Goal: Task Accomplishment & Management: Manage account settings

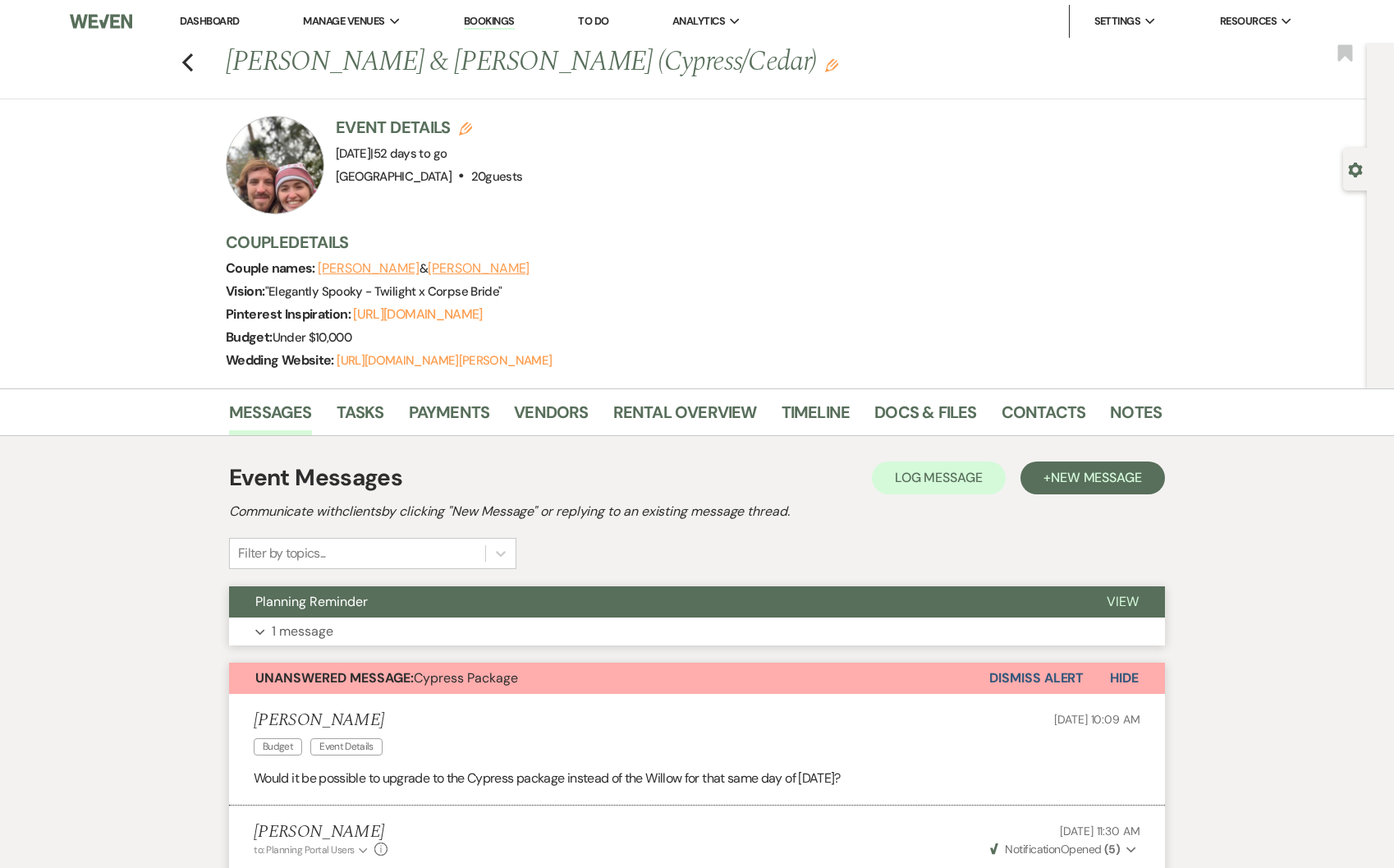
click at [442, 600] on button "Planning Reminder" at bounding box center [655, 601] width 852 height 31
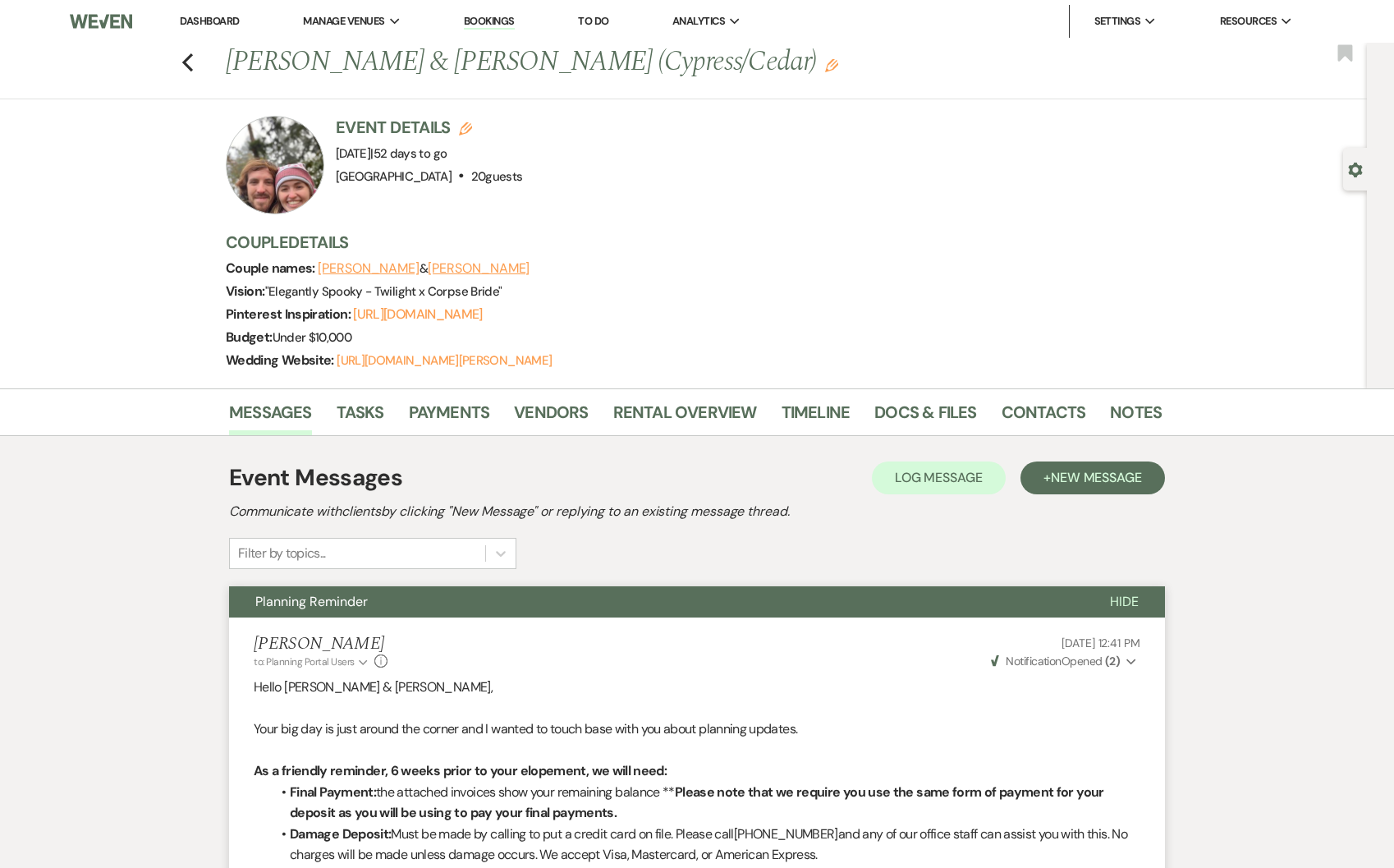
click at [1114, 595] on span "Hide" at bounding box center [1124, 601] width 29 height 17
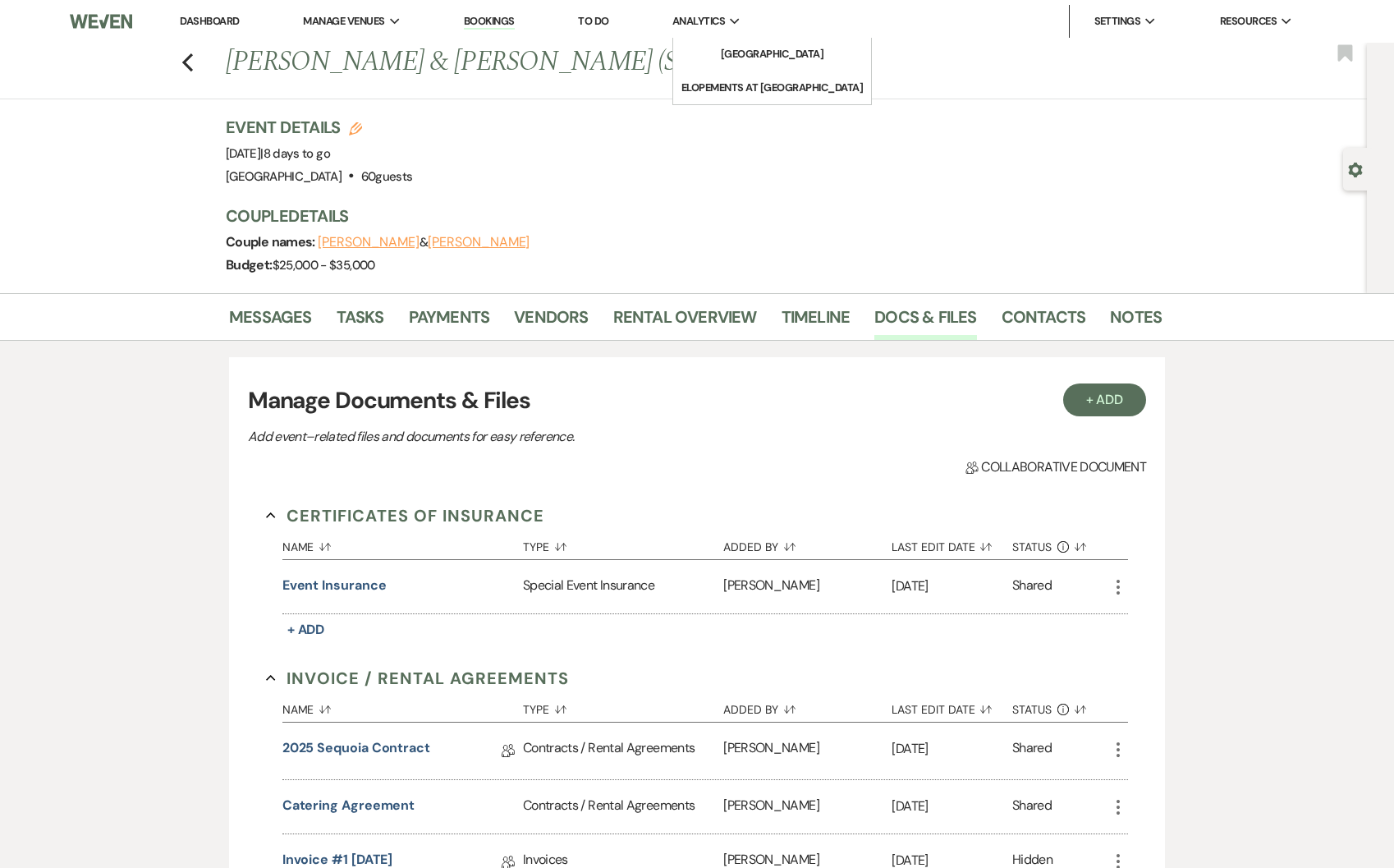
click at [720, 25] on span "Analytics" at bounding box center [698, 21] width 52 height 16
click at [745, 60] on li "[GEOGRAPHIC_DATA]" at bounding box center [771, 53] width 148 height 16
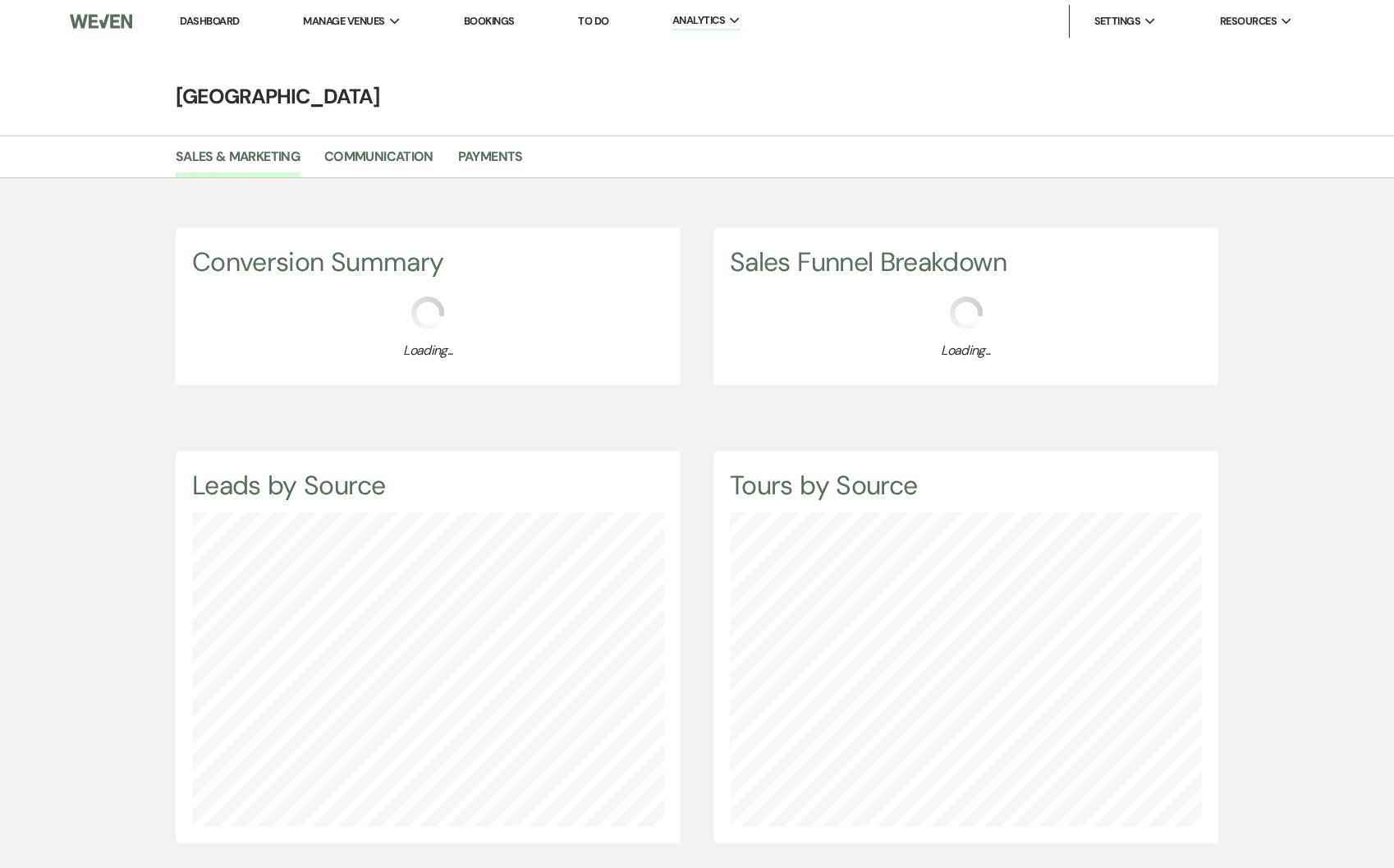
scroll to position [868, 1394]
click at [508, 166] on link "Payments" at bounding box center [491, 161] width 65 height 31
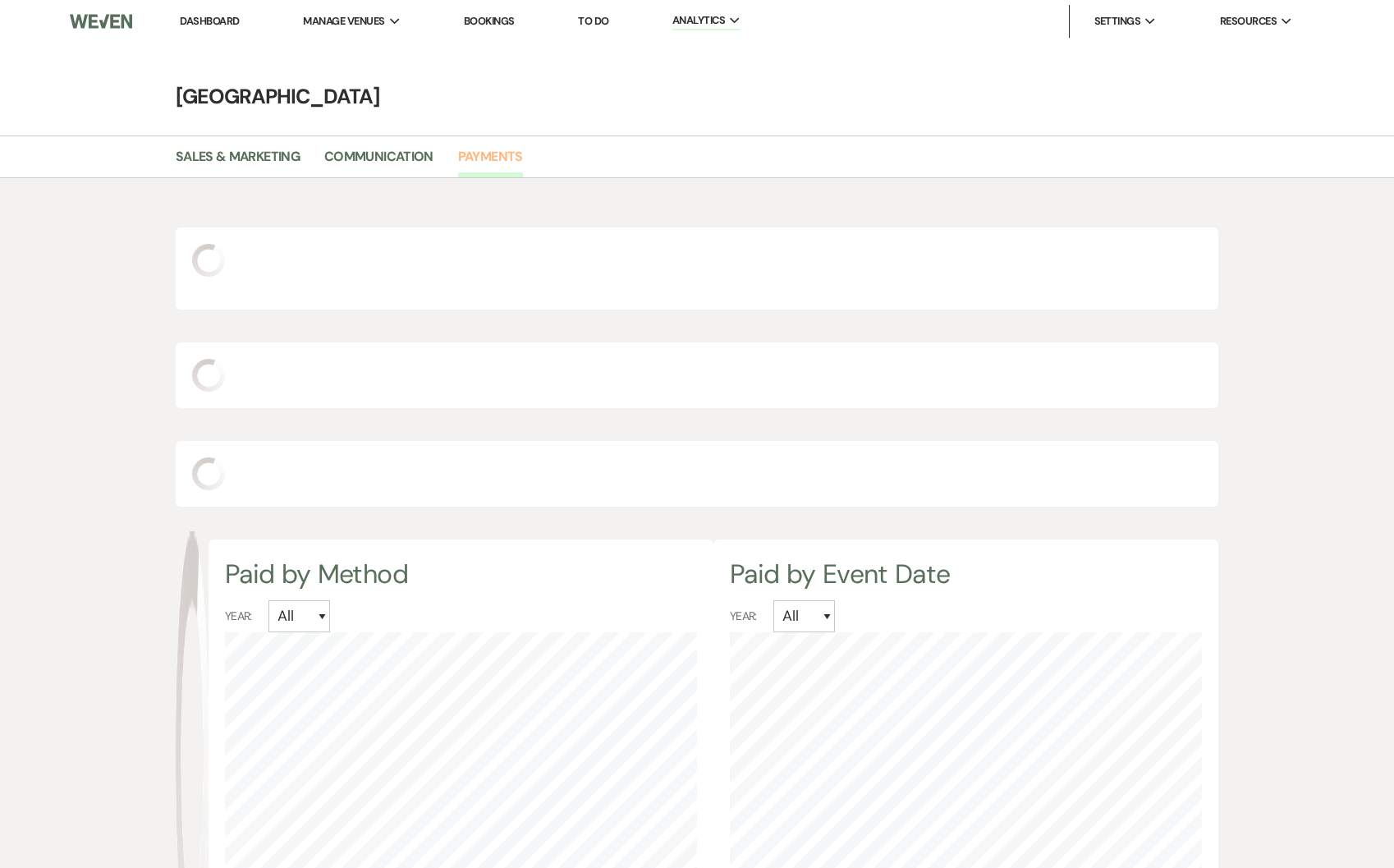
select select "2025"
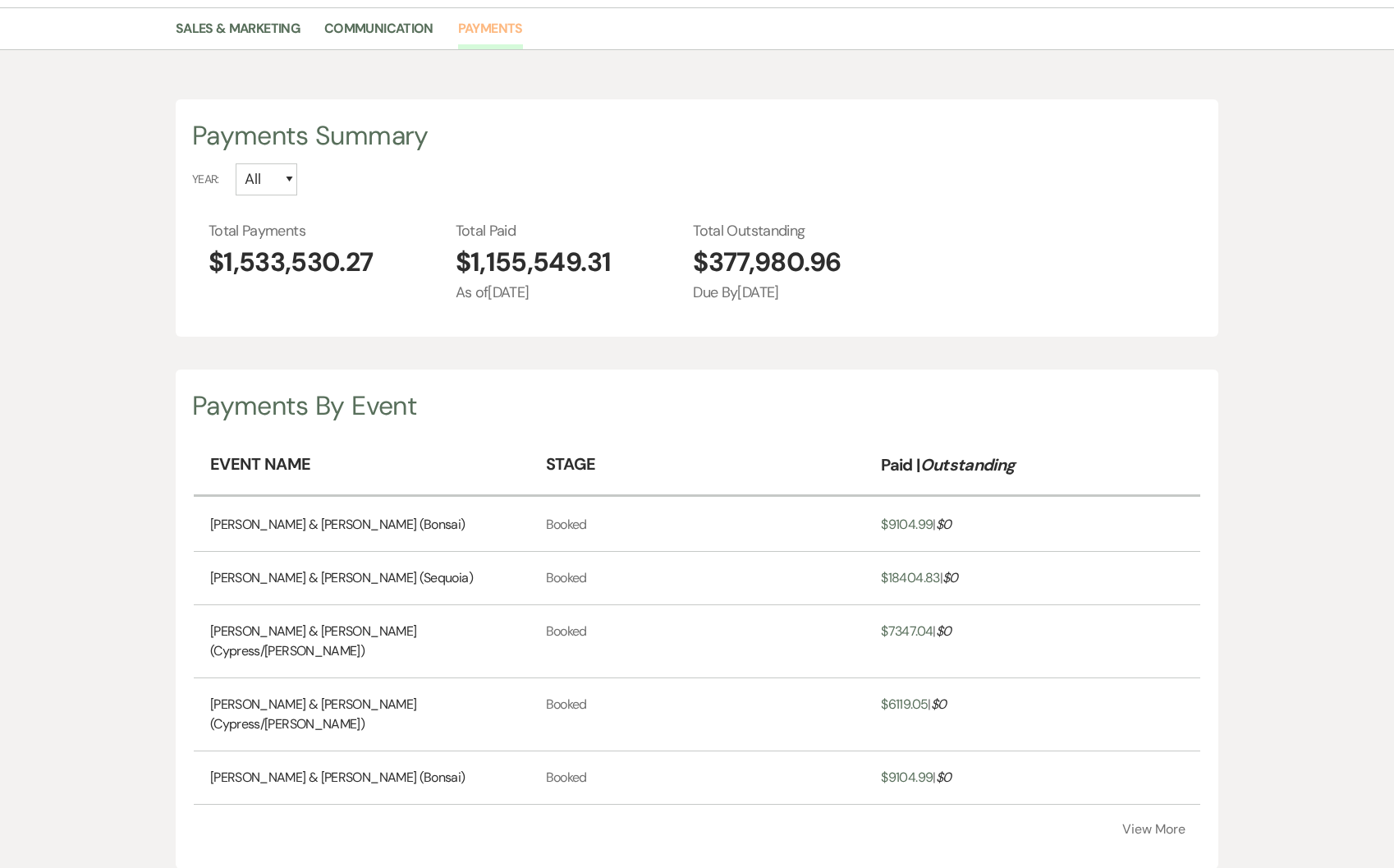
scroll to position [18, 0]
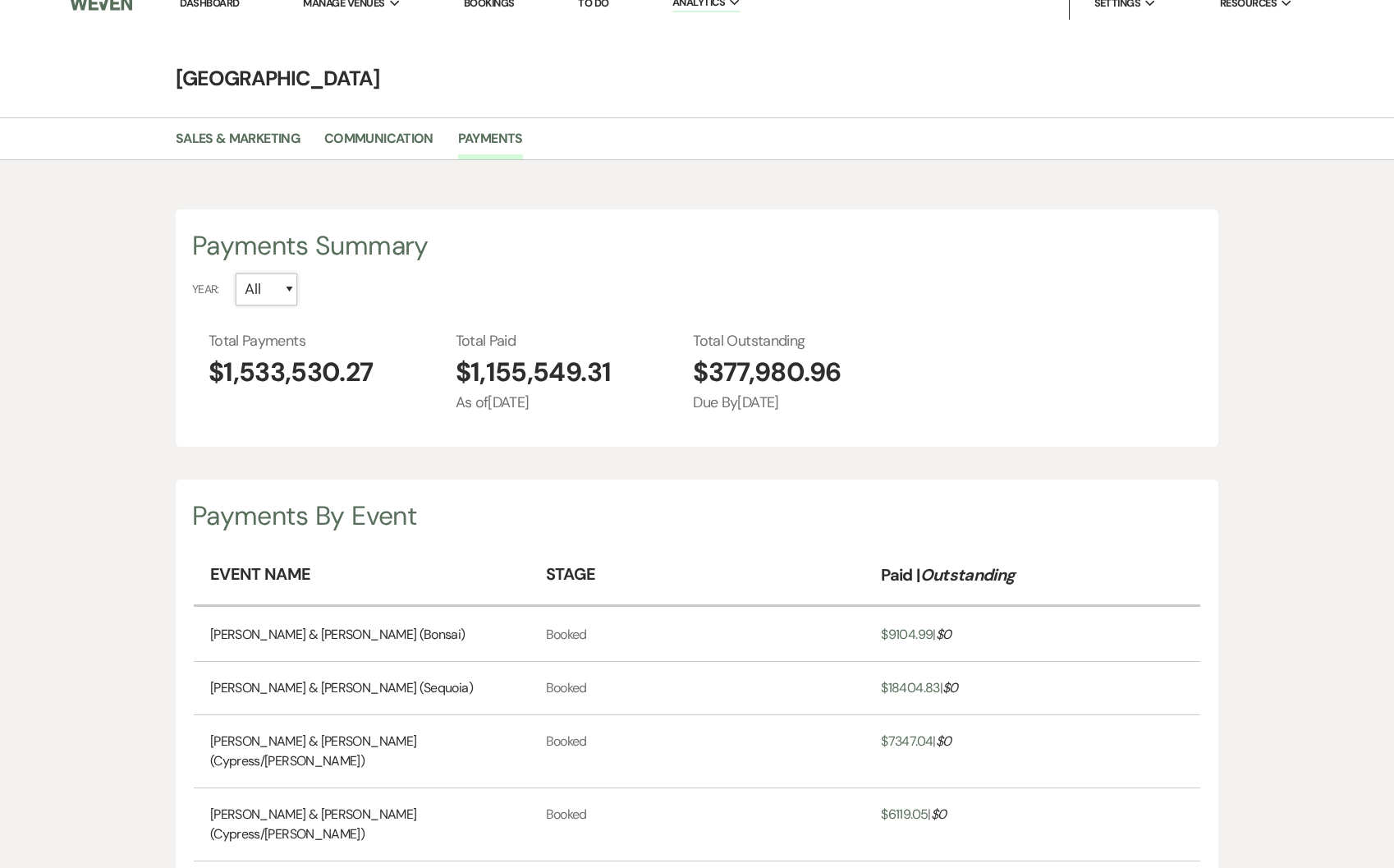
click at [292, 293] on select "All 2026 2025 2024 2023 2022" at bounding box center [266, 290] width 62 height 32
select select "2025"
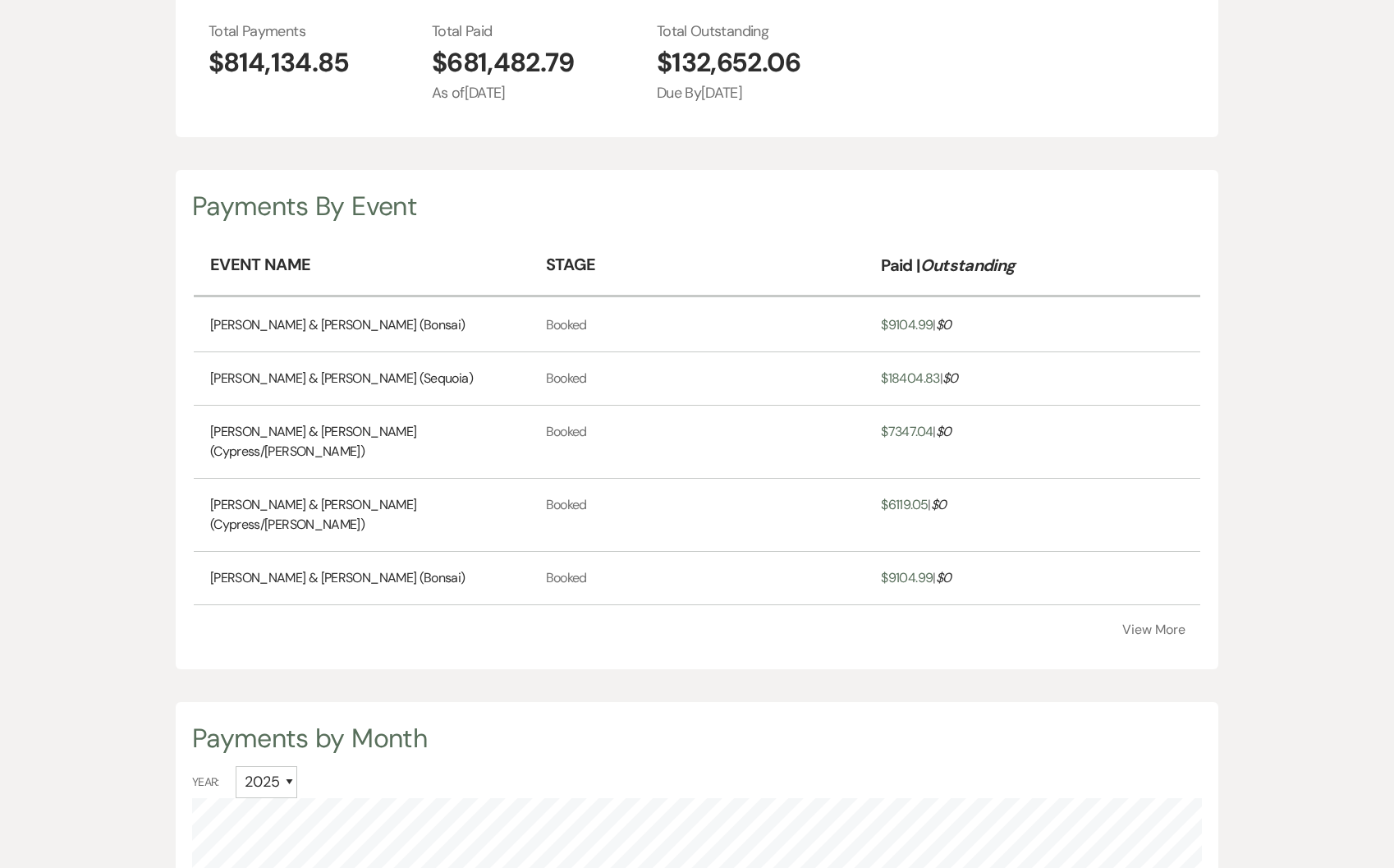
scroll to position [330, 0]
click at [1163, 597] on div "Payments By Event Event Name Stage Paid | Outstanding [PERSON_NAME] & [PERSON_N…" at bounding box center [697, 417] width 1042 height 499
click at [1155, 620] on button "View More" at bounding box center [1154, 627] width 63 height 13
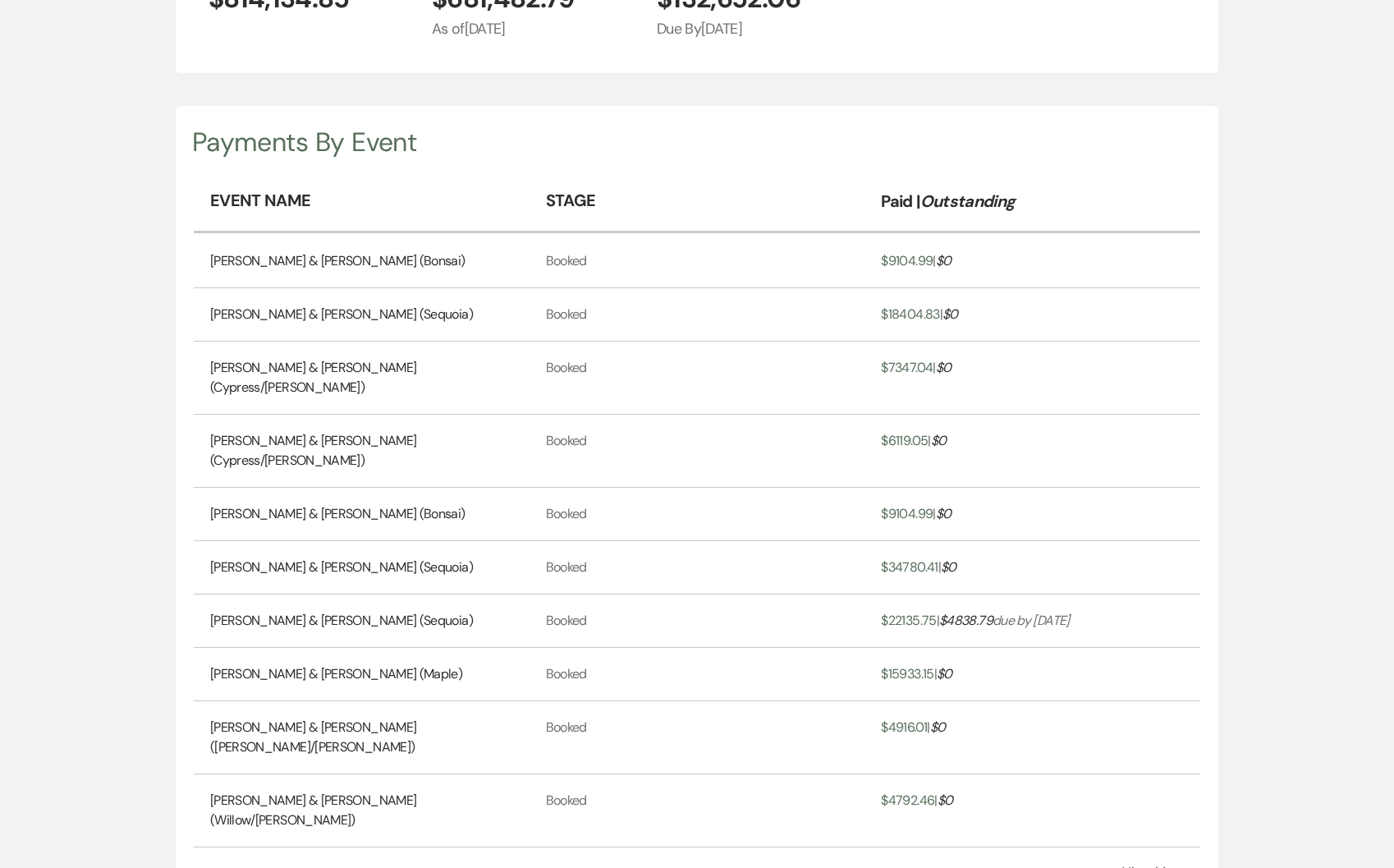
scroll to position [413, 0]
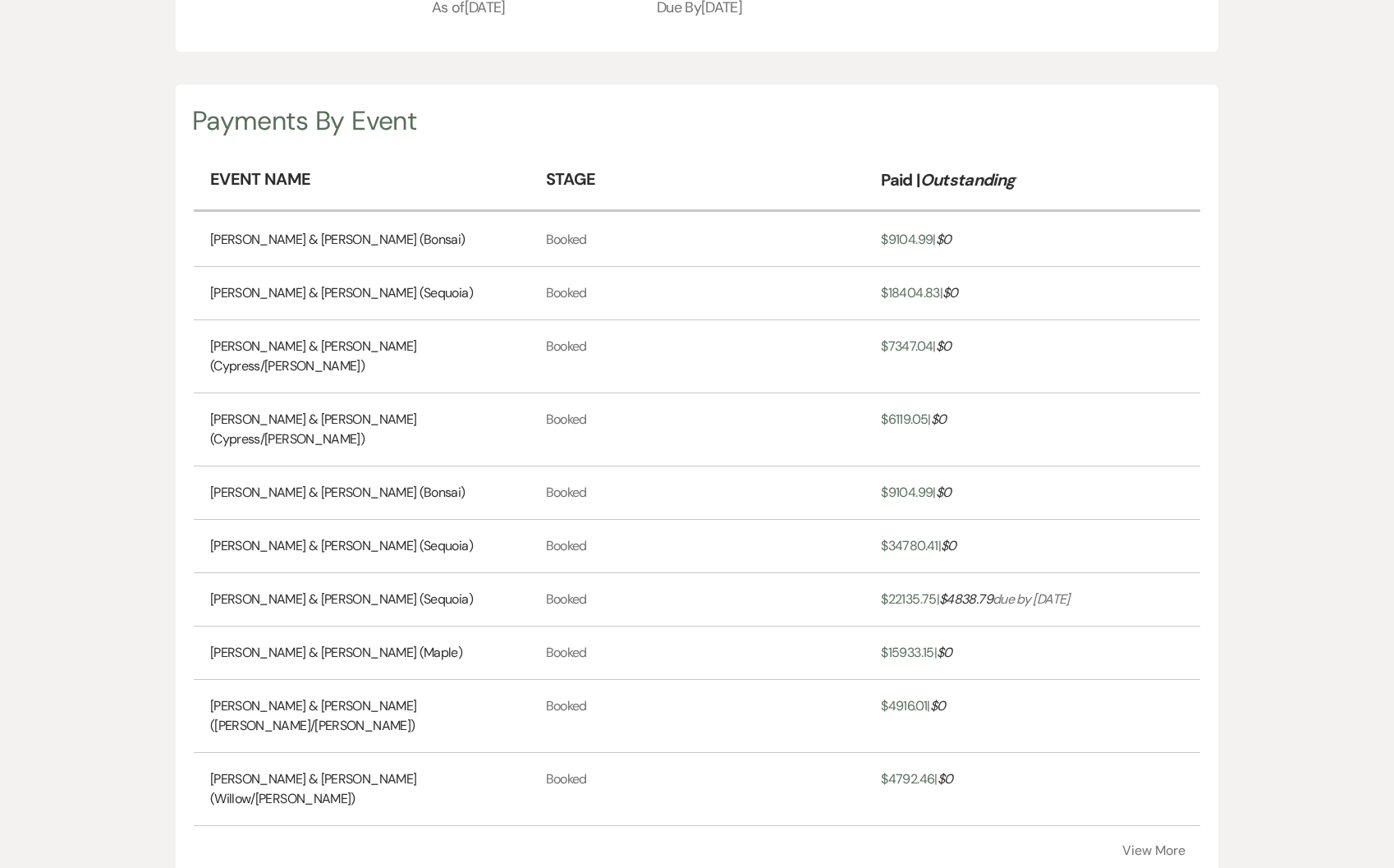
click at [1149, 844] on button "View More" at bounding box center [1154, 851] width 63 height 13
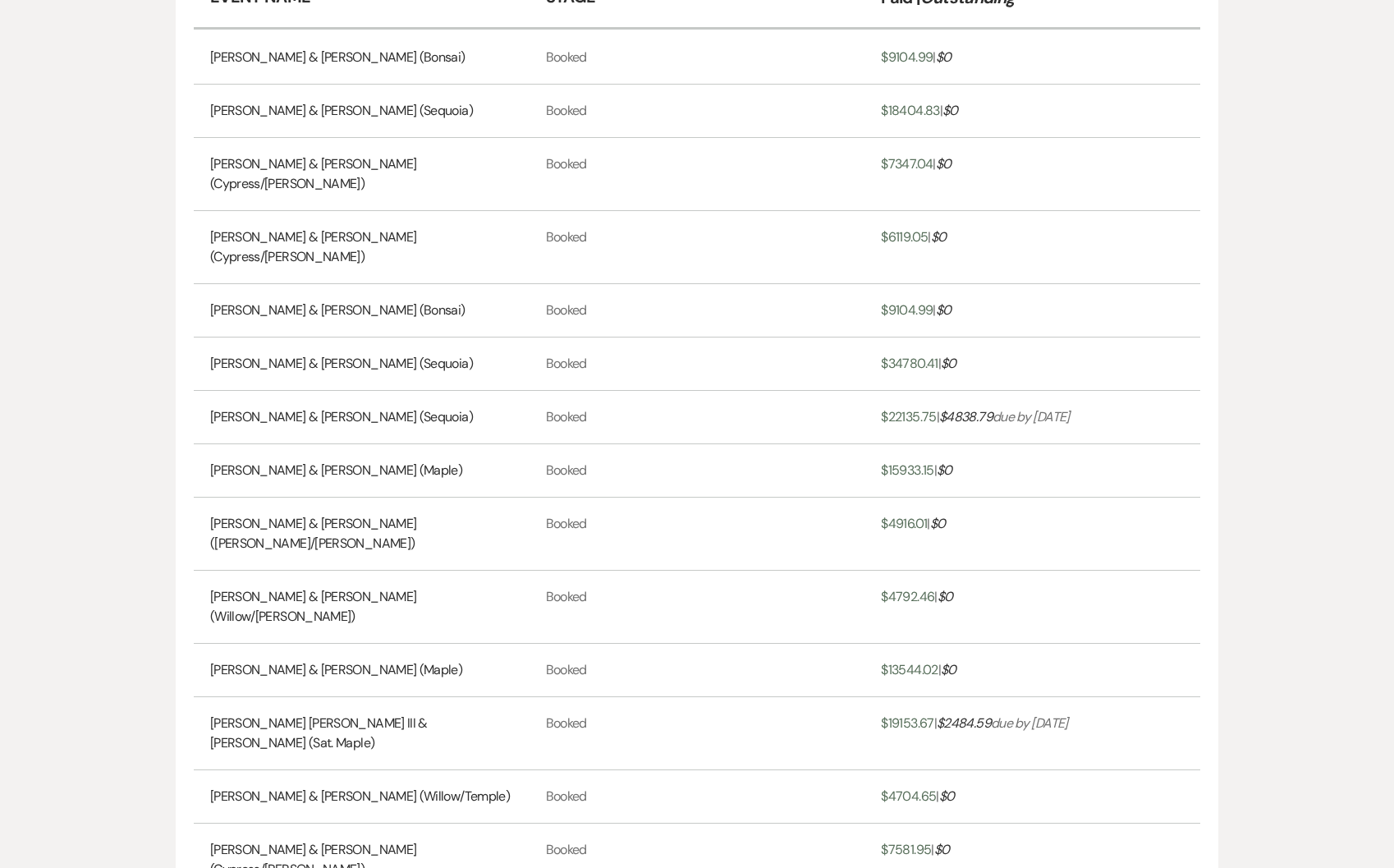
scroll to position [662, 0]
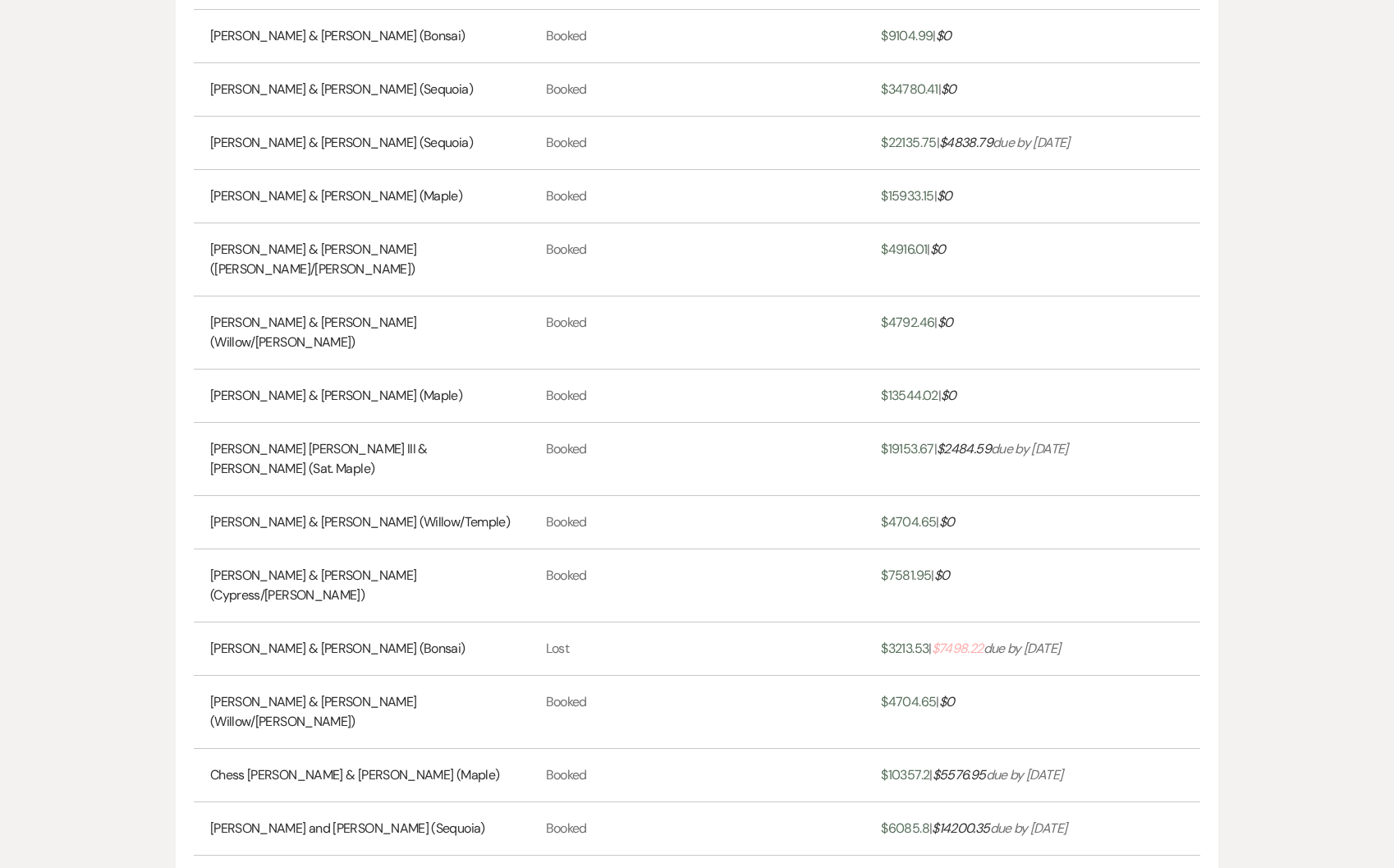
scroll to position [1148, 0]
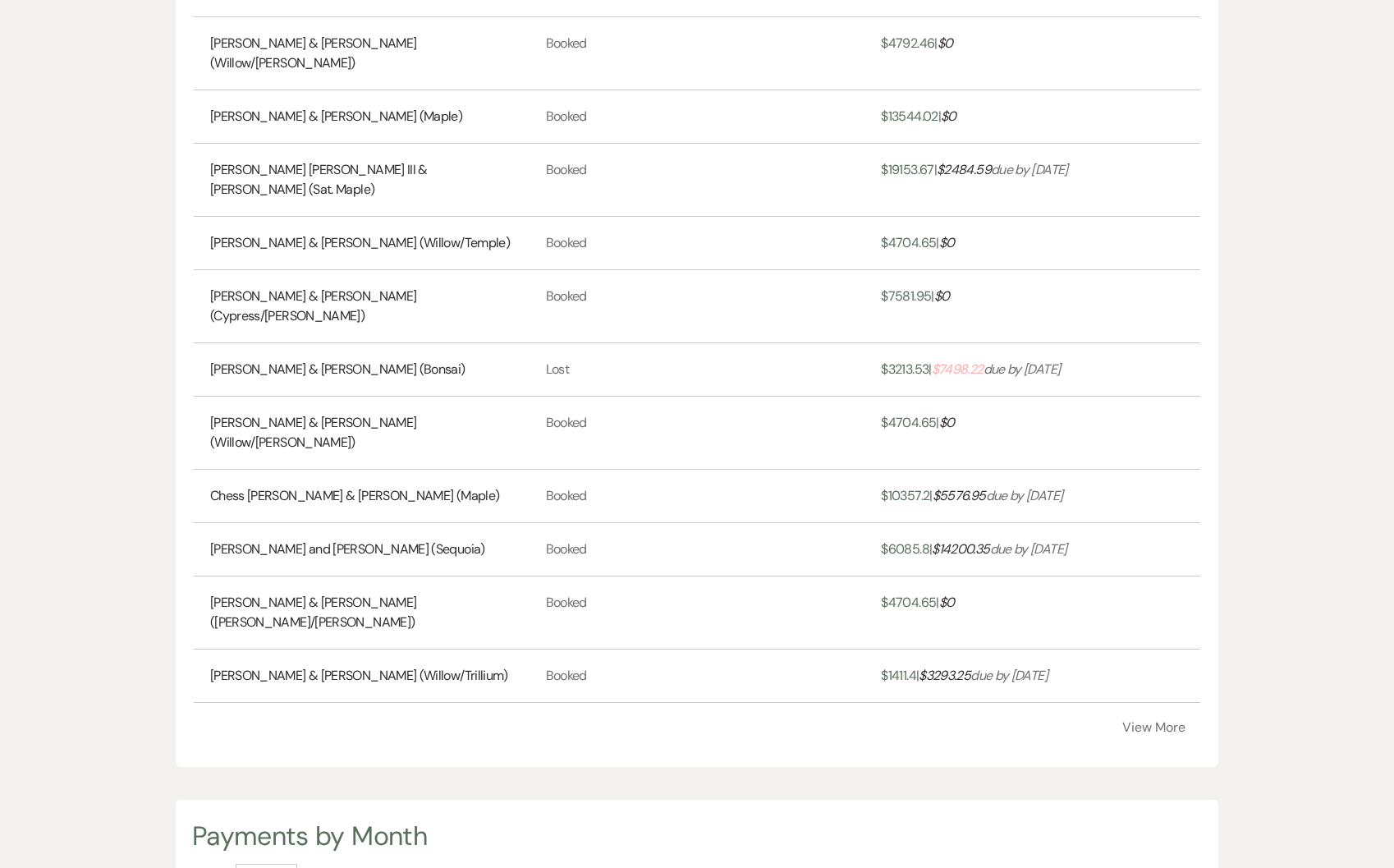
click at [1158, 721] on button "View More" at bounding box center [1154, 728] width 63 height 13
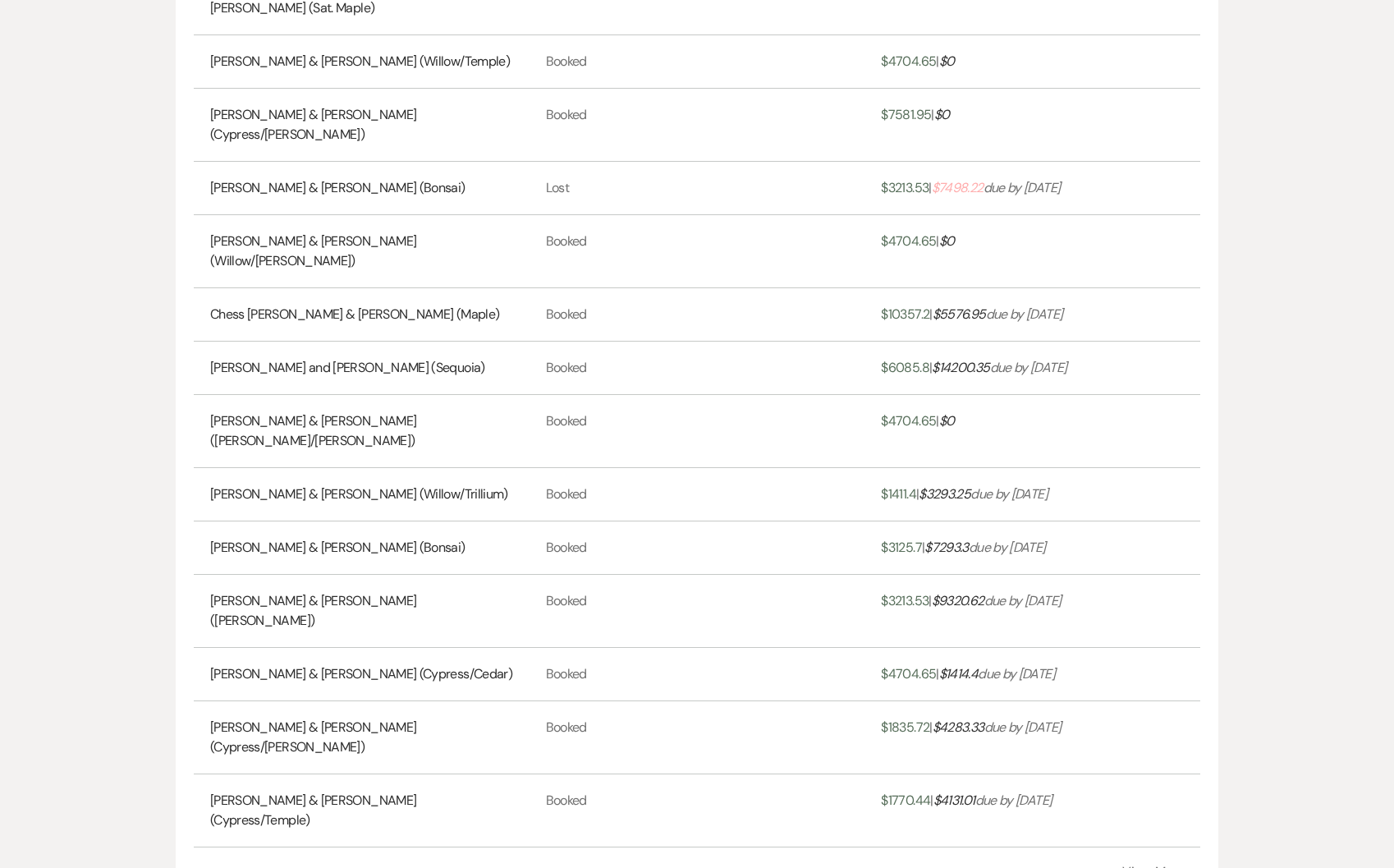
scroll to position [1333, 0]
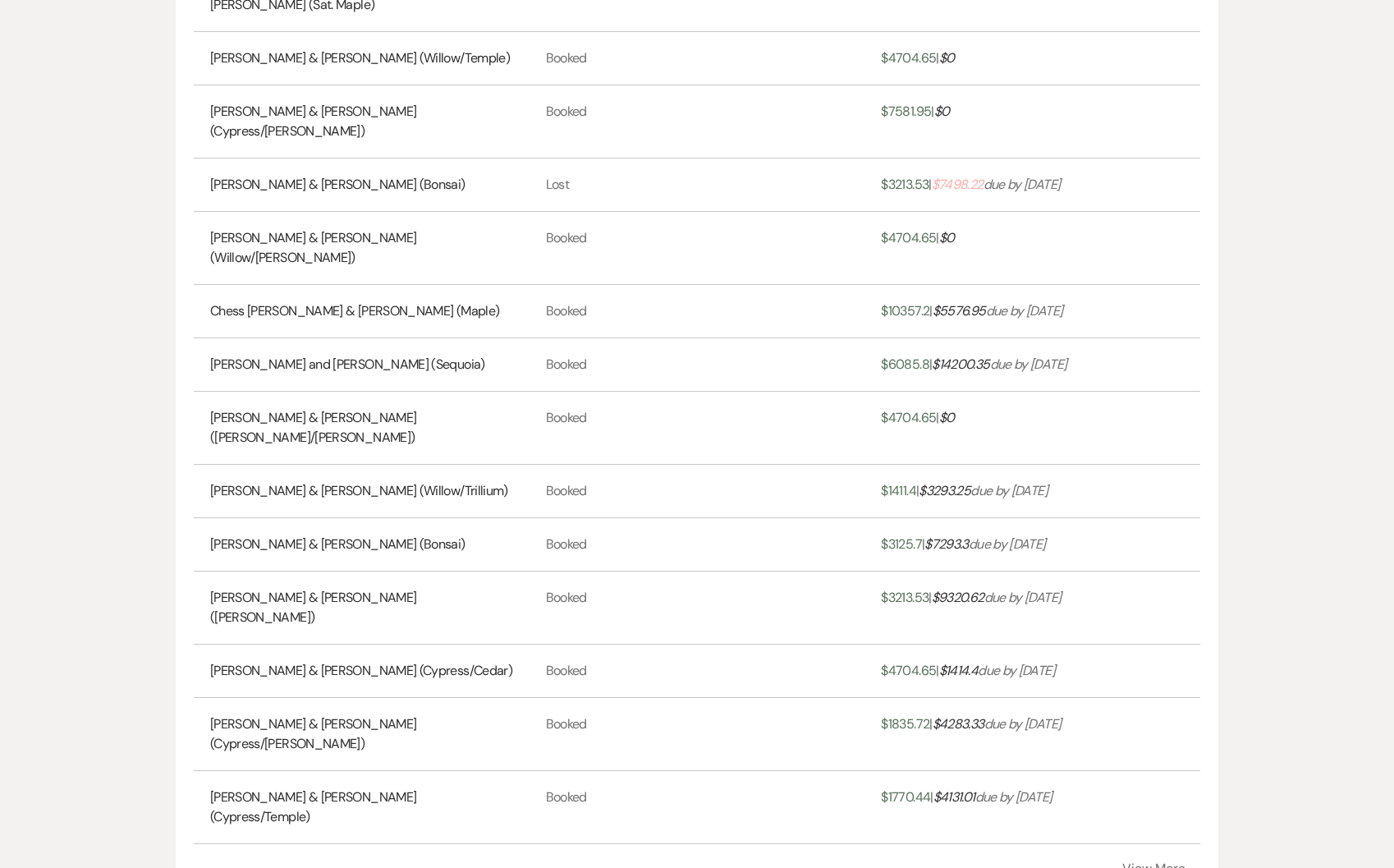
click at [1178, 862] on button "View More" at bounding box center [1154, 869] width 63 height 13
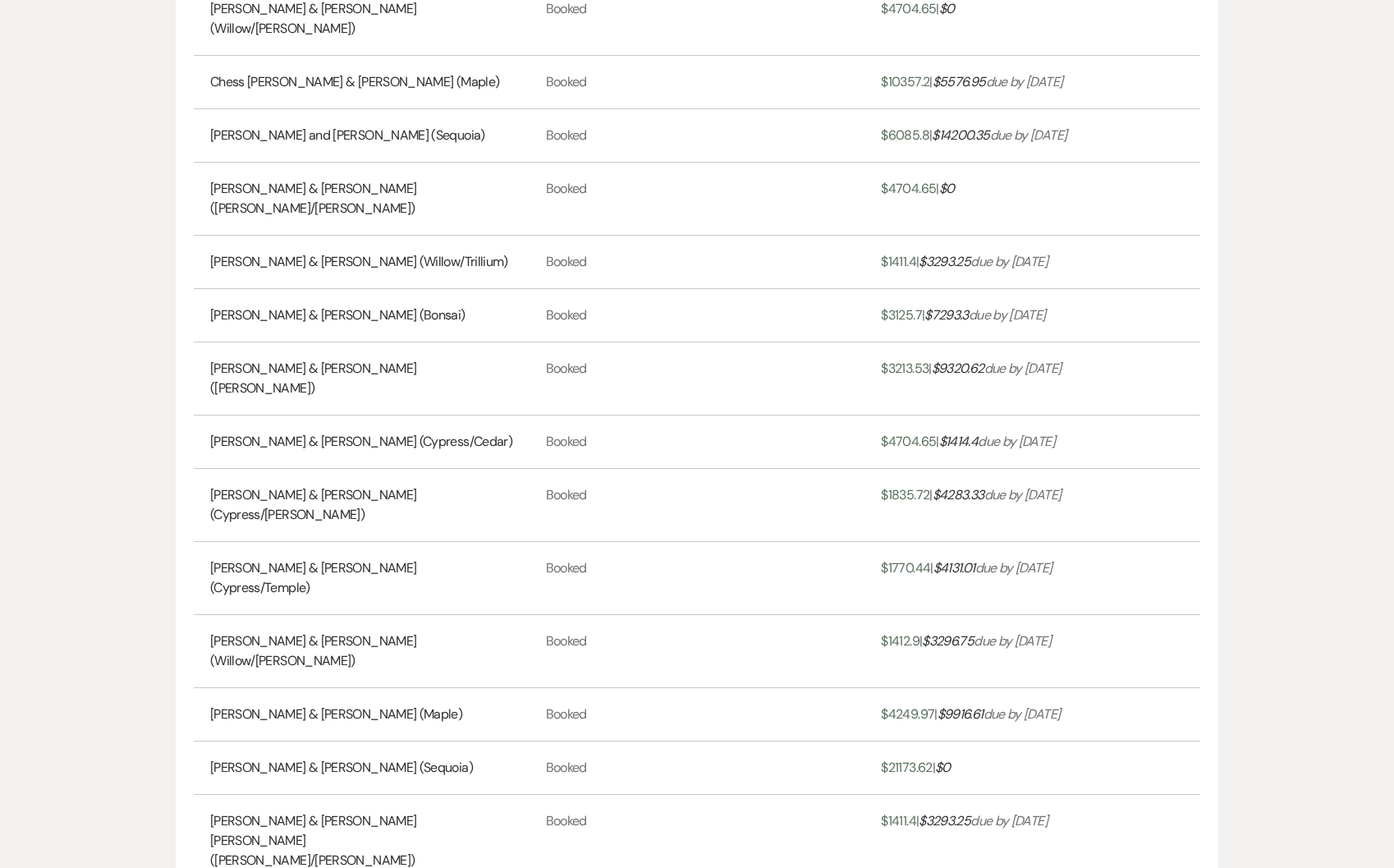
scroll to position [1564, 0]
click at [426, 757] on link "[PERSON_NAME] & [PERSON_NAME] (Sequoia)" at bounding box center [342, 766] width 263 height 20
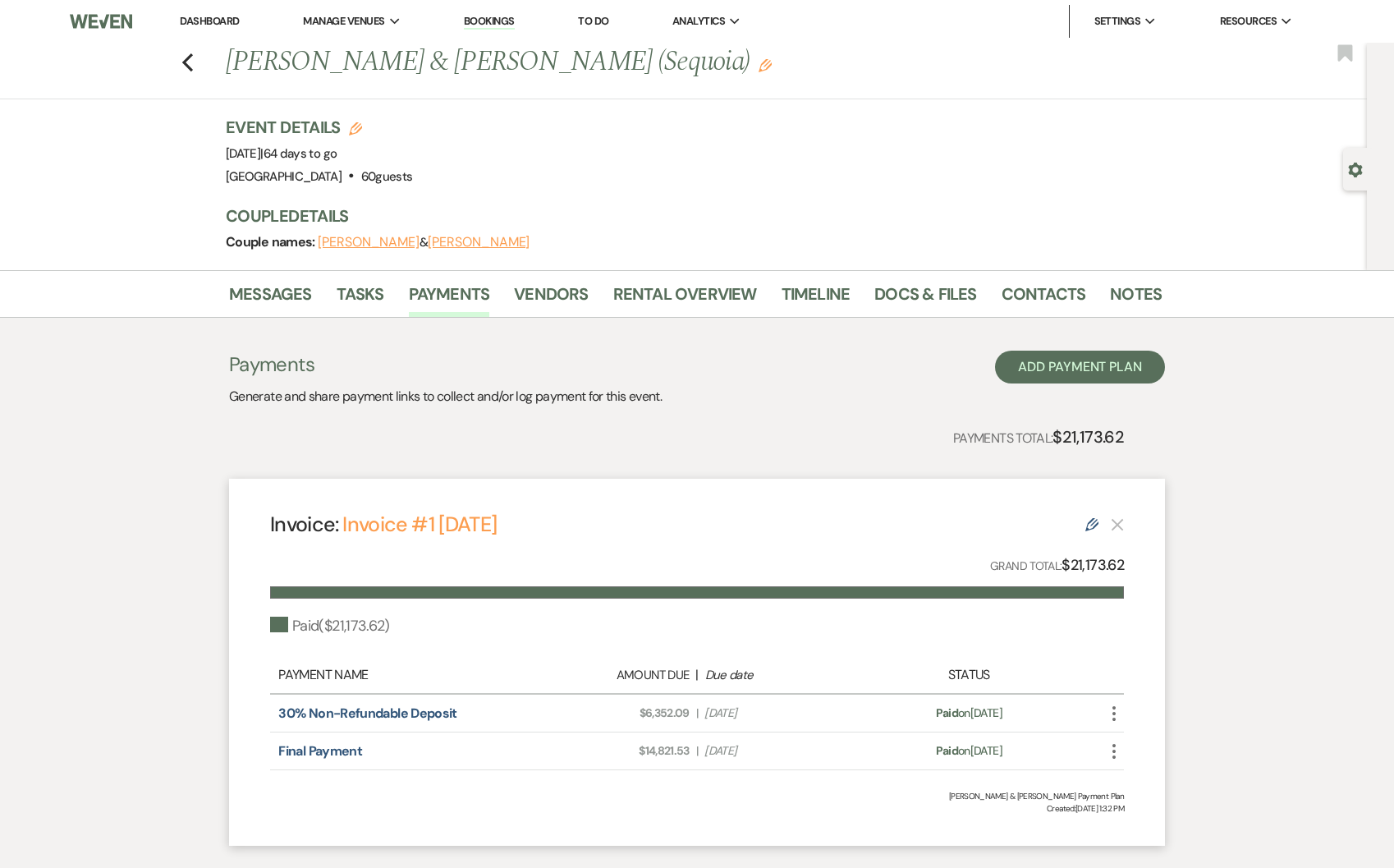
drag, startPoint x: 386, startPoint y: 153, endPoint x: 233, endPoint y: 160, distance: 153.2
click at [233, 160] on span "Event Date: Saturday, October 25th, 2025 | 64 days to go" at bounding box center [281, 153] width 111 height 16
drag, startPoint x: 232, startPoint y: 154, endPoint x: 385, endPoint y: 151, distance: 153.0
click at [336, 151] on span "Event Date: Saturday, October 25th, 2025 | 64 days to go" at bounding box center [281, 153] width 111 height 16
copy span "Saturday, October 25th, 2025"
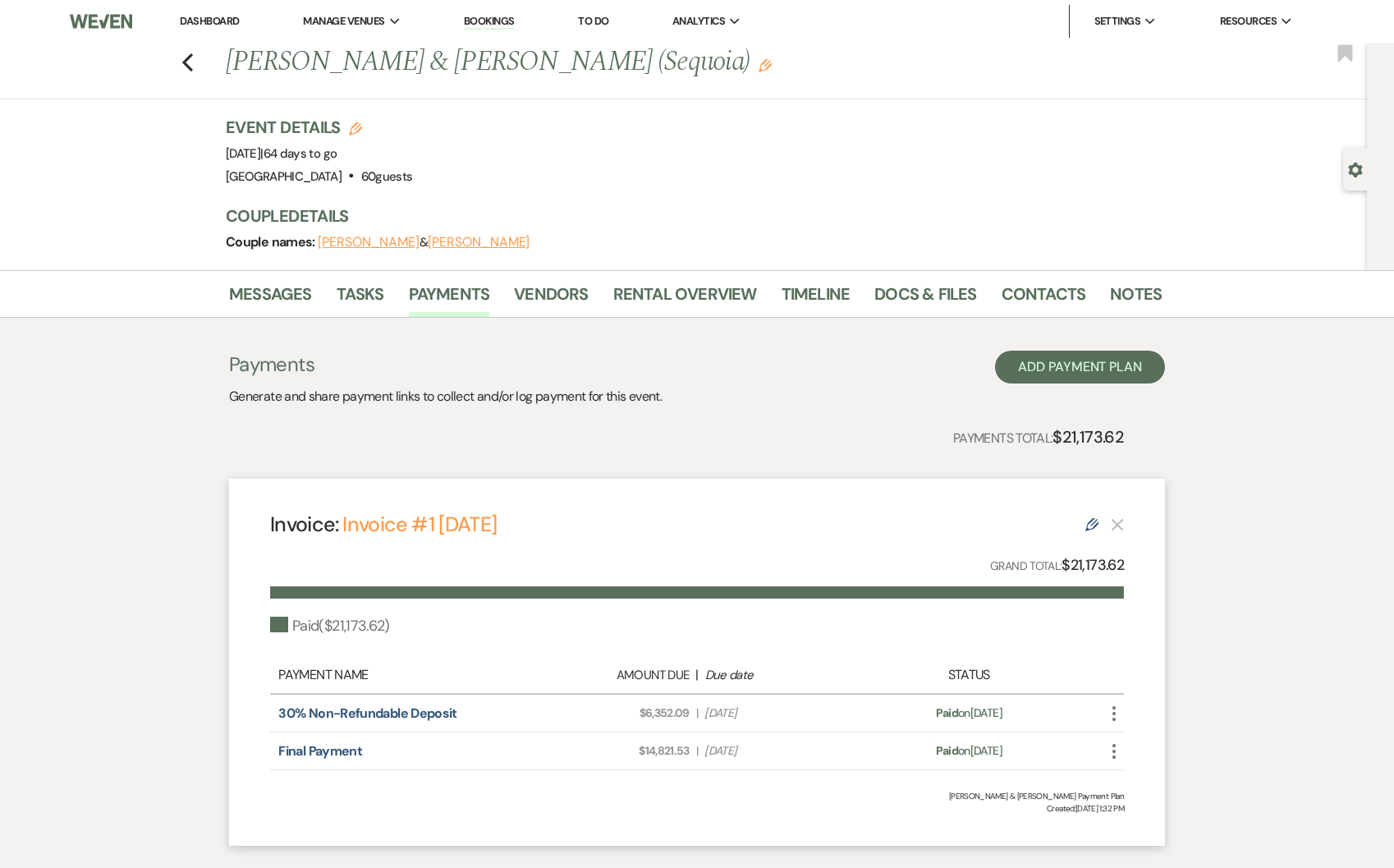
click at [640, 172] on div "Event Details Edit Event Date: Saturday, October 25th, 2025 | 64 days to go Ven…" at bounding box center [685, 151] width 919 height 72
click at [692, 22] on span "Analytics" at bounding box center [698, 21] width 52 height 16
click at [717, 52] on li "[GEOGRAPHIC_DATA]" at bounding box center [771, 53] width 148 height 16
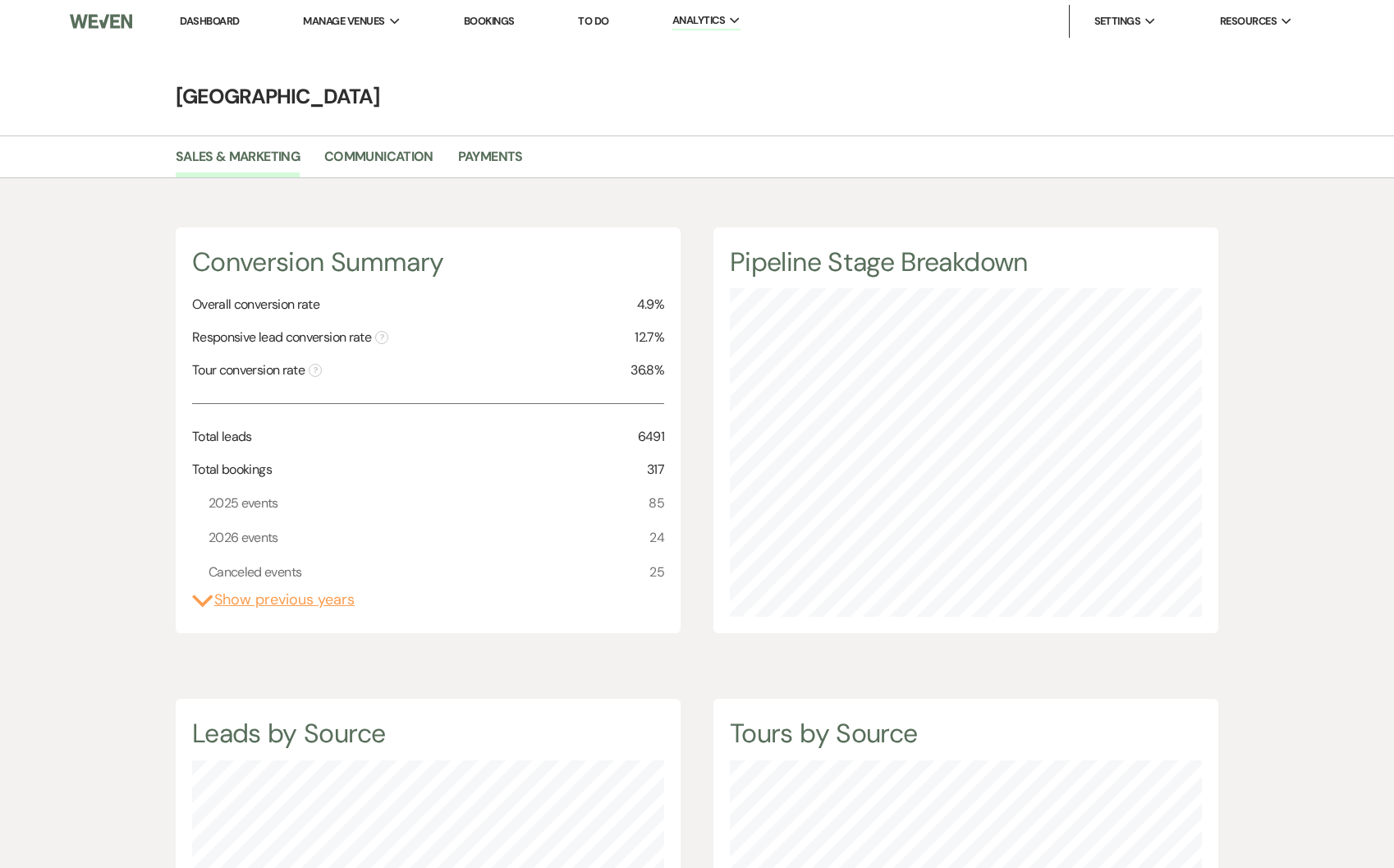
scroll to position [868, 1394]
click at [488, 147] on link "Payments" at bounding box center [491, 161] width 65 height 31
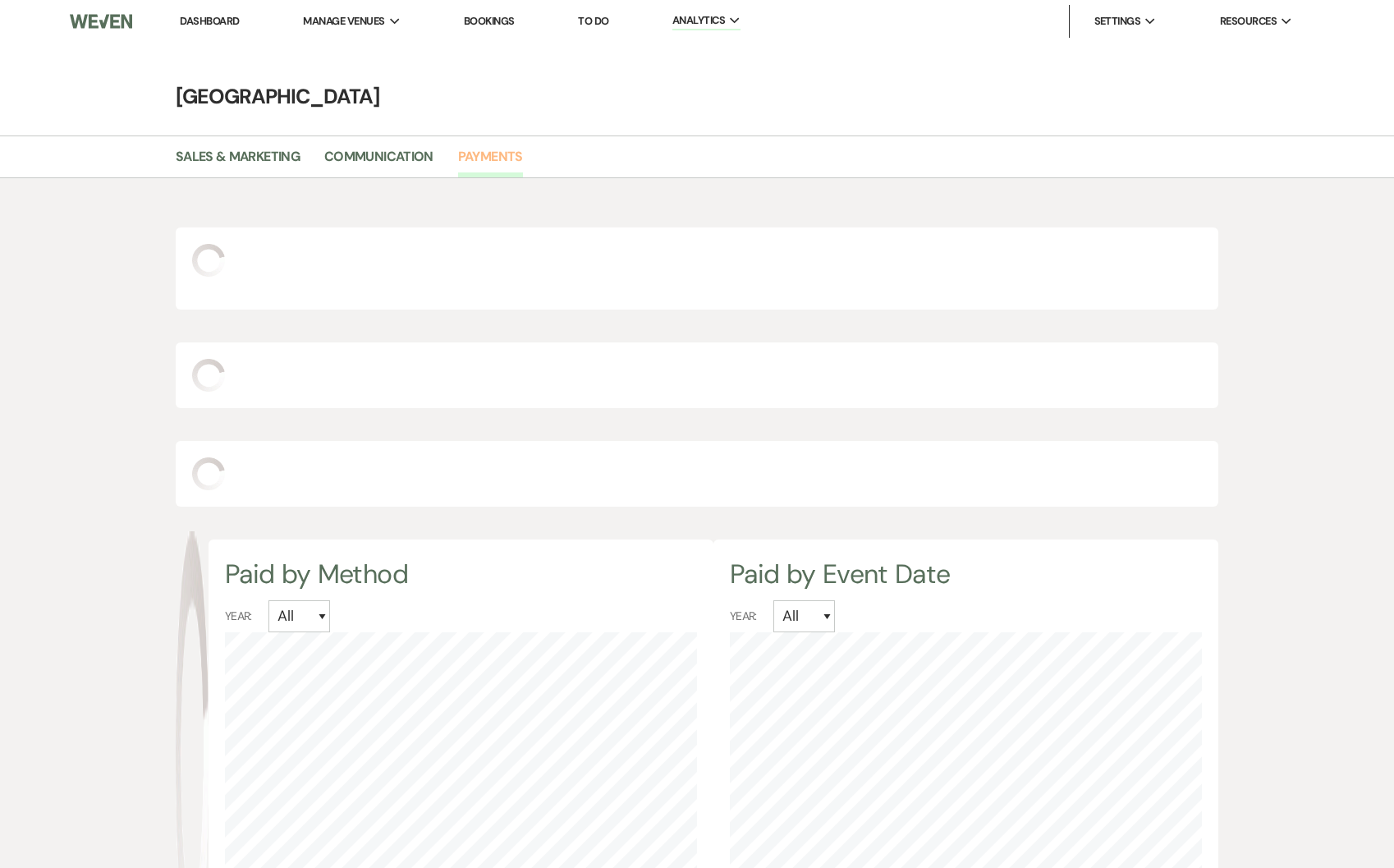
scroll to position [868, 1394]
select select "2025"
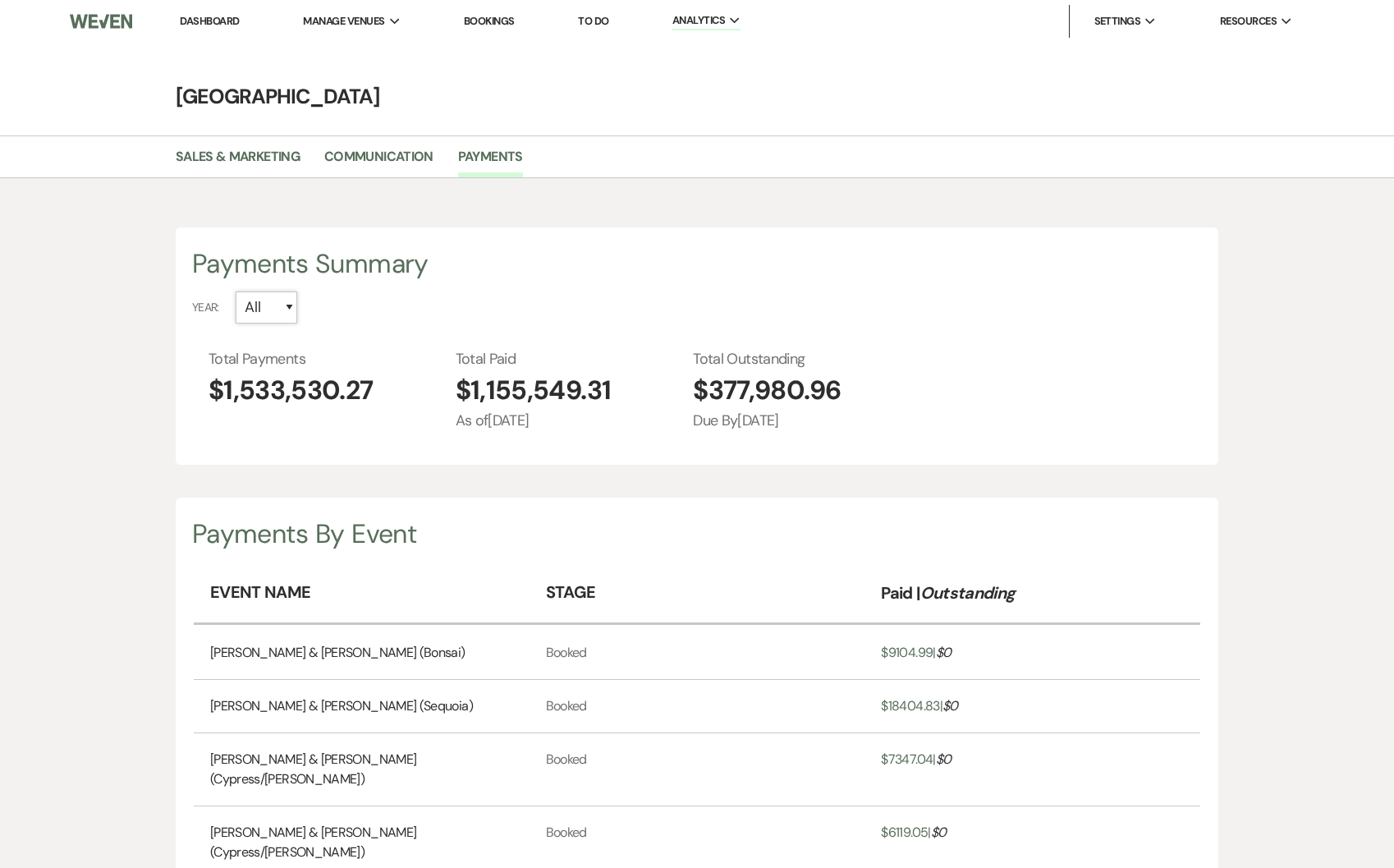
click at [240, 306] on select "All 2026 2025 2024 2023 2022" at bounding box center [266, 308] width 62 height 32
select select "2025"
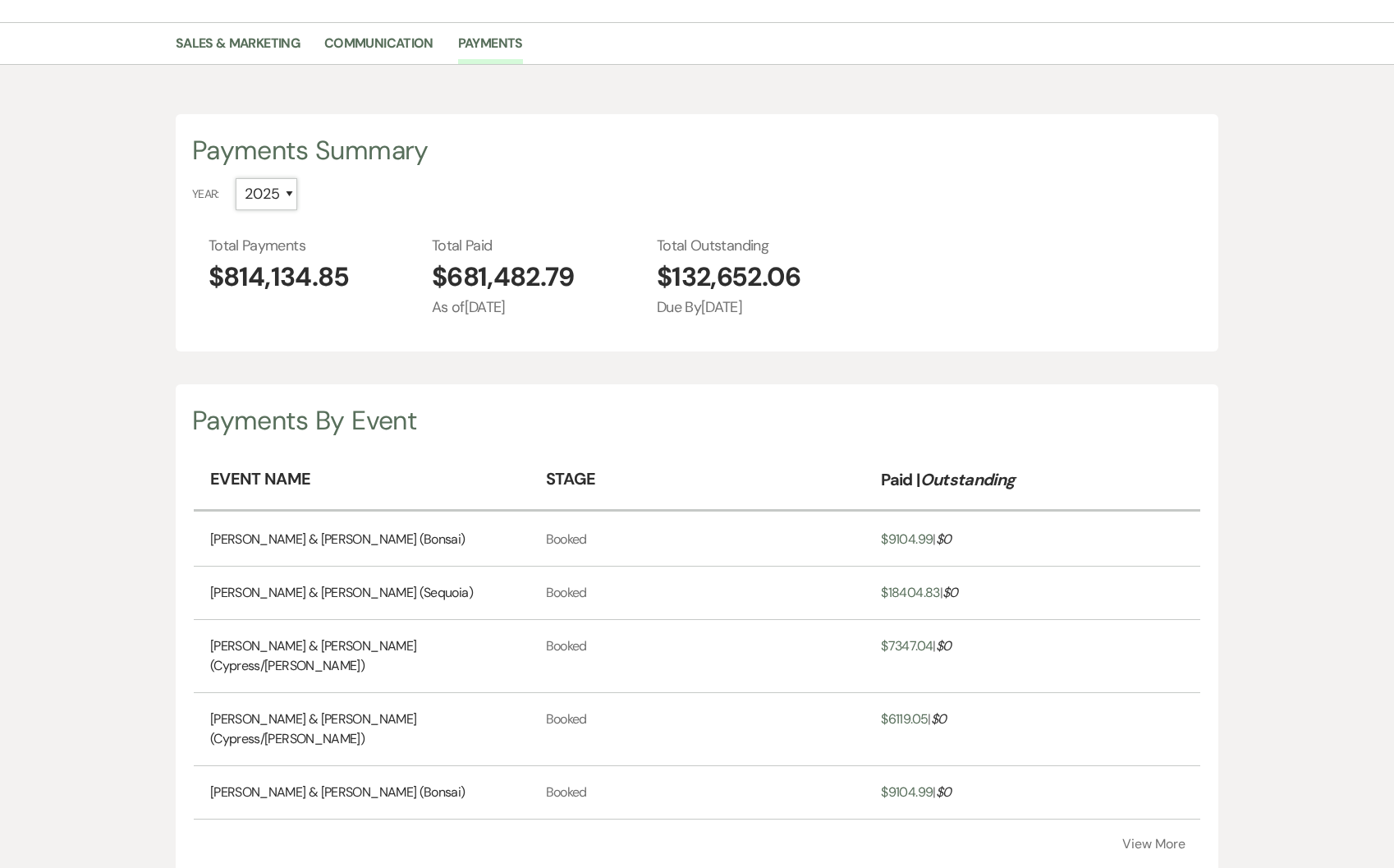
scroll to position [340, 0]
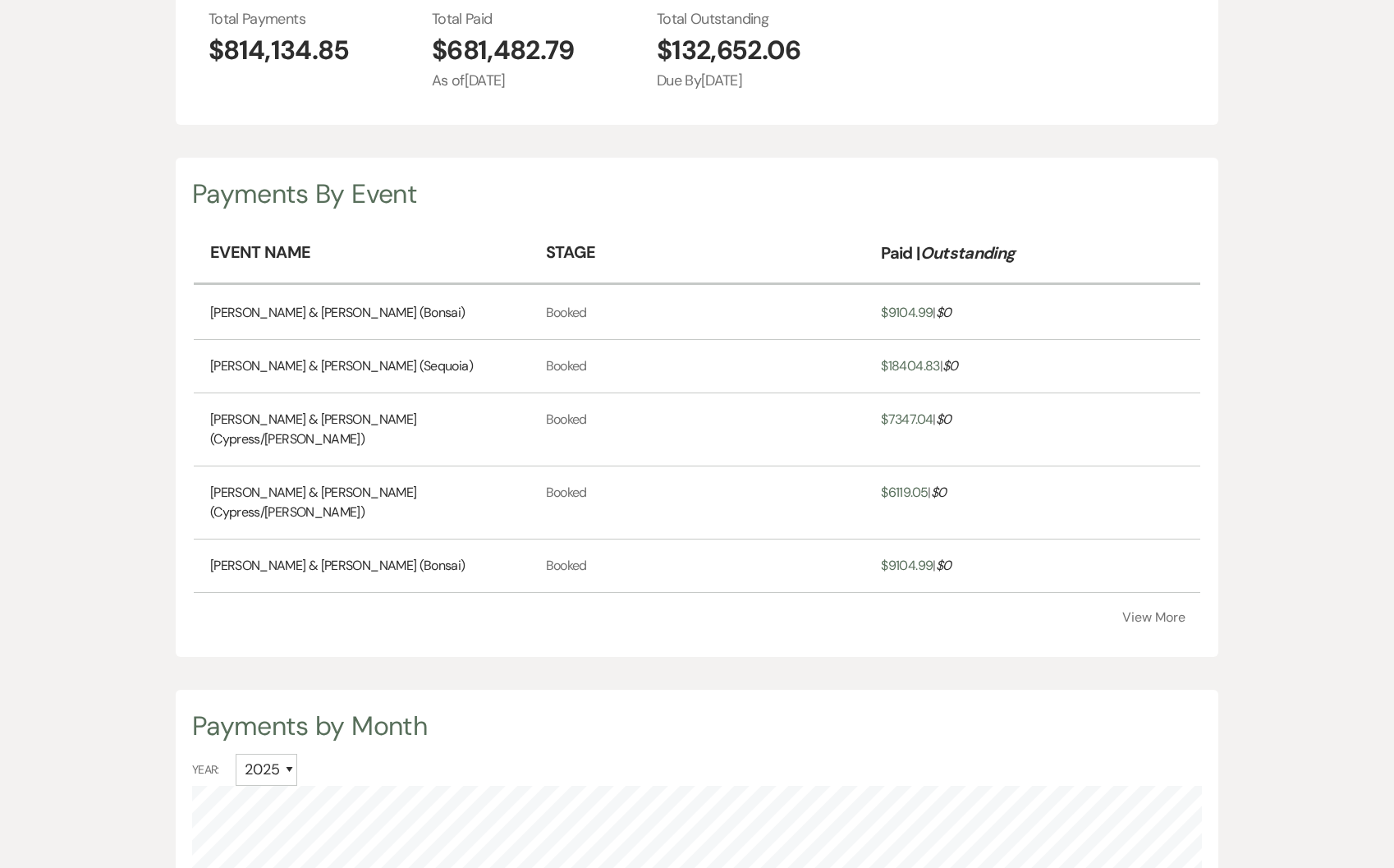
click at [1145, 611] on button "View More" at bounding box center [1154, 617] width 63 height 13
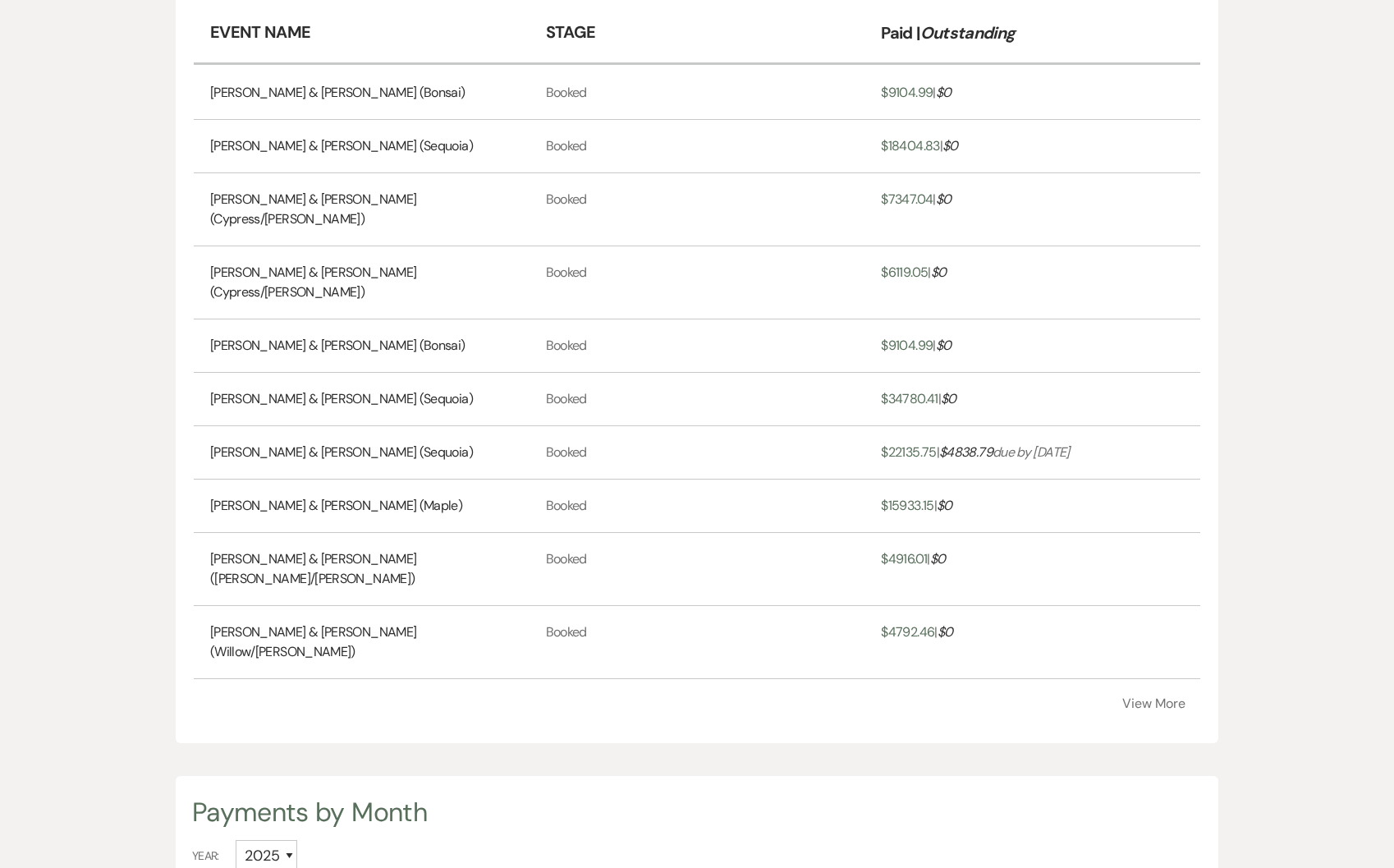
scroll to position [561, 0]
click at [1152, 696] on button "View More" at bounding box center [1154, 702] width 63 height 13
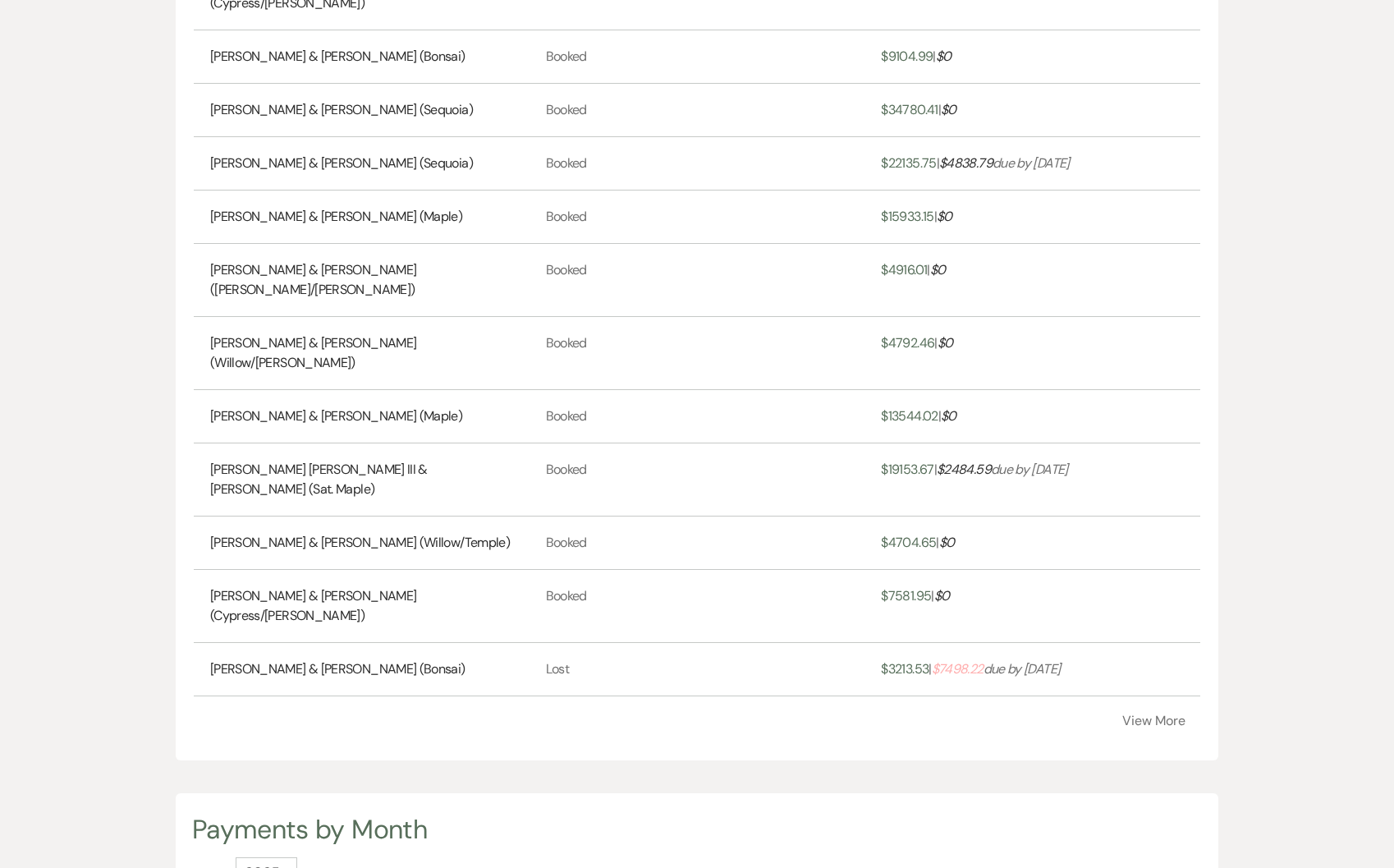
scroll to position [850, 0]
click at [1153, 714] on button "View More" at bounding box center [1154, 720] width 63 height 13
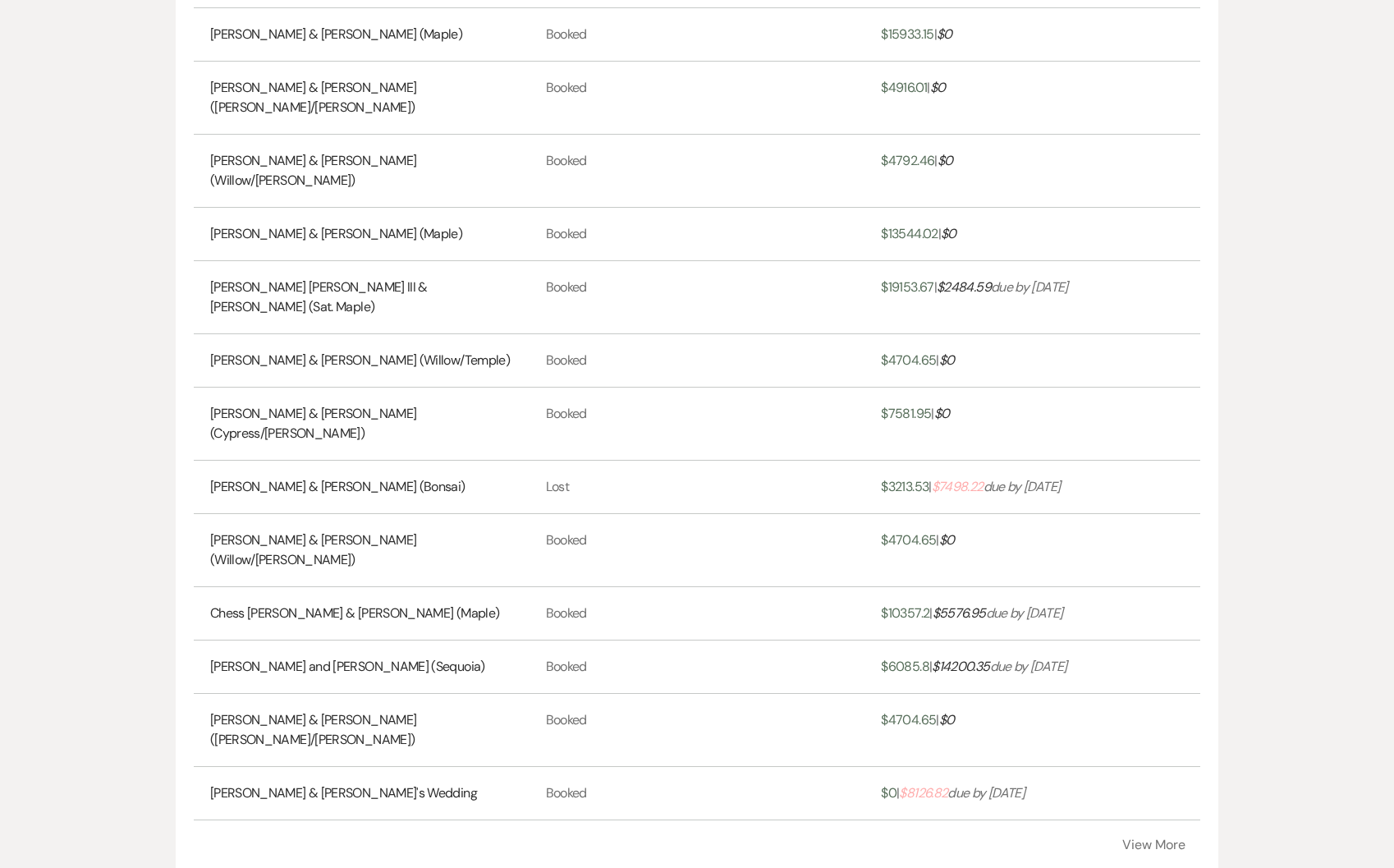
scroll to position [1048, 0]
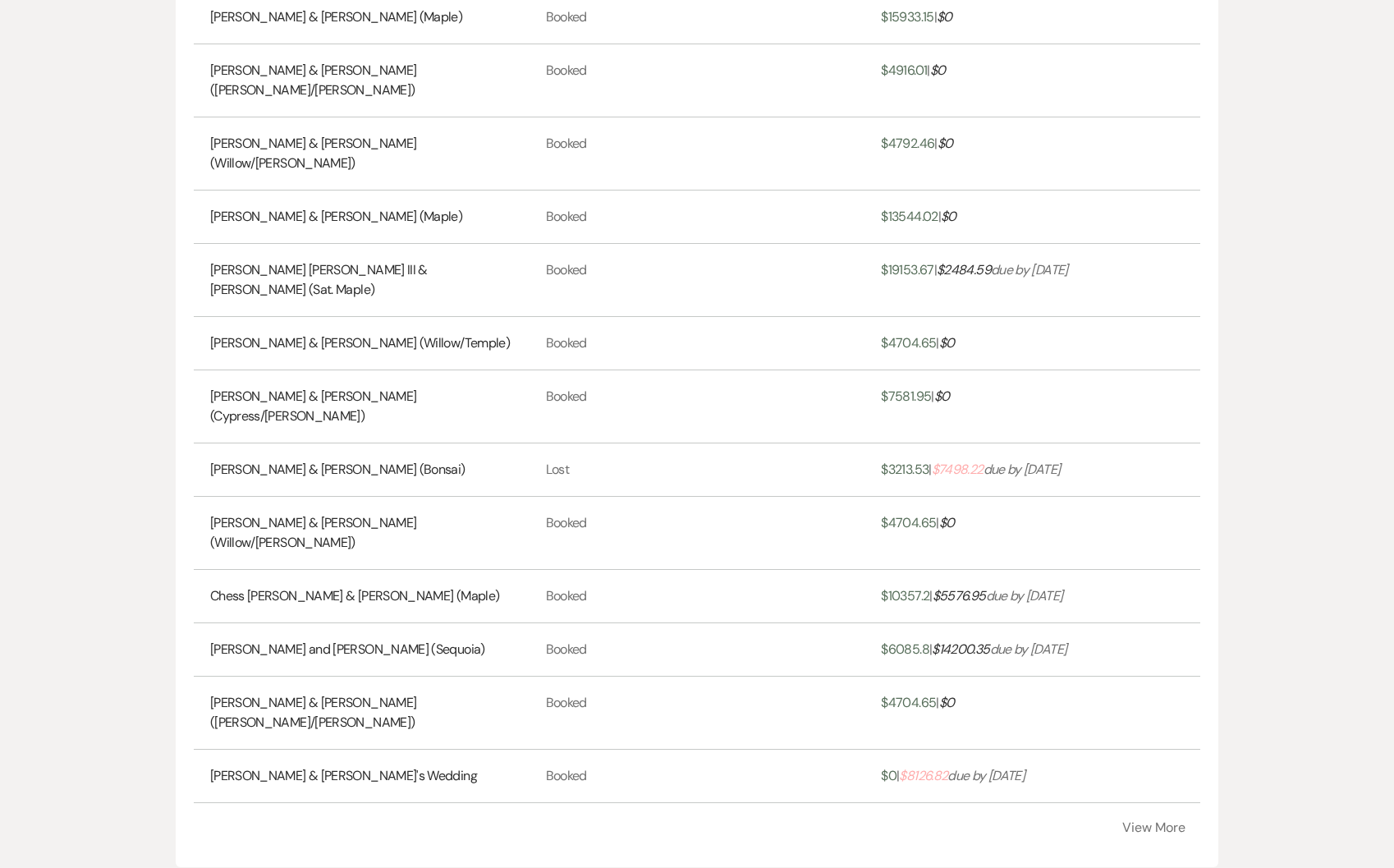
click at [1148, 821] on button "View More" at bounding box center [1154, 828] width 63 height 13
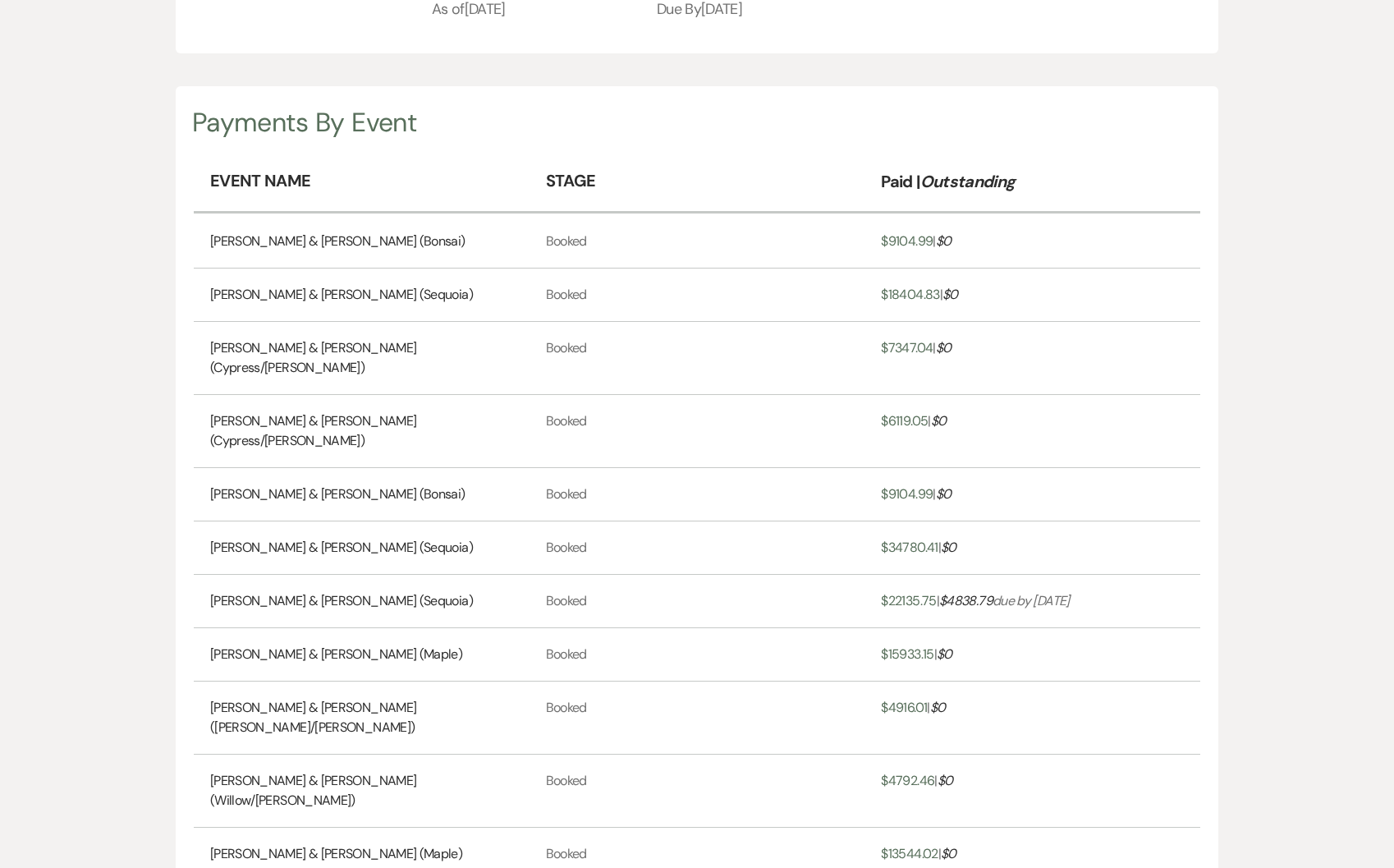
scroll to position [0, 0]
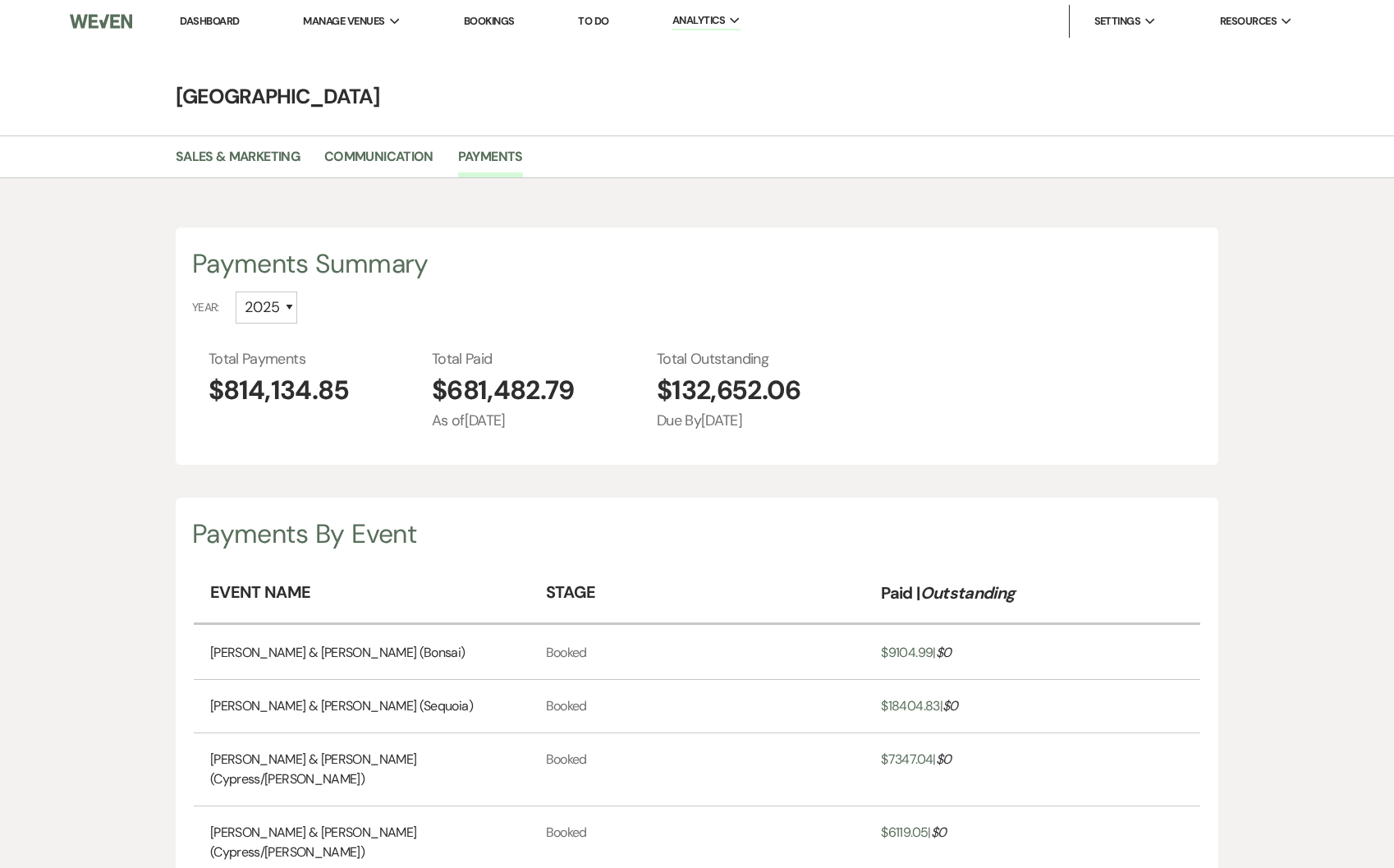
click at [220, 17] on link "Dashboard" at bounding box center [210, 21] width 59 height 14
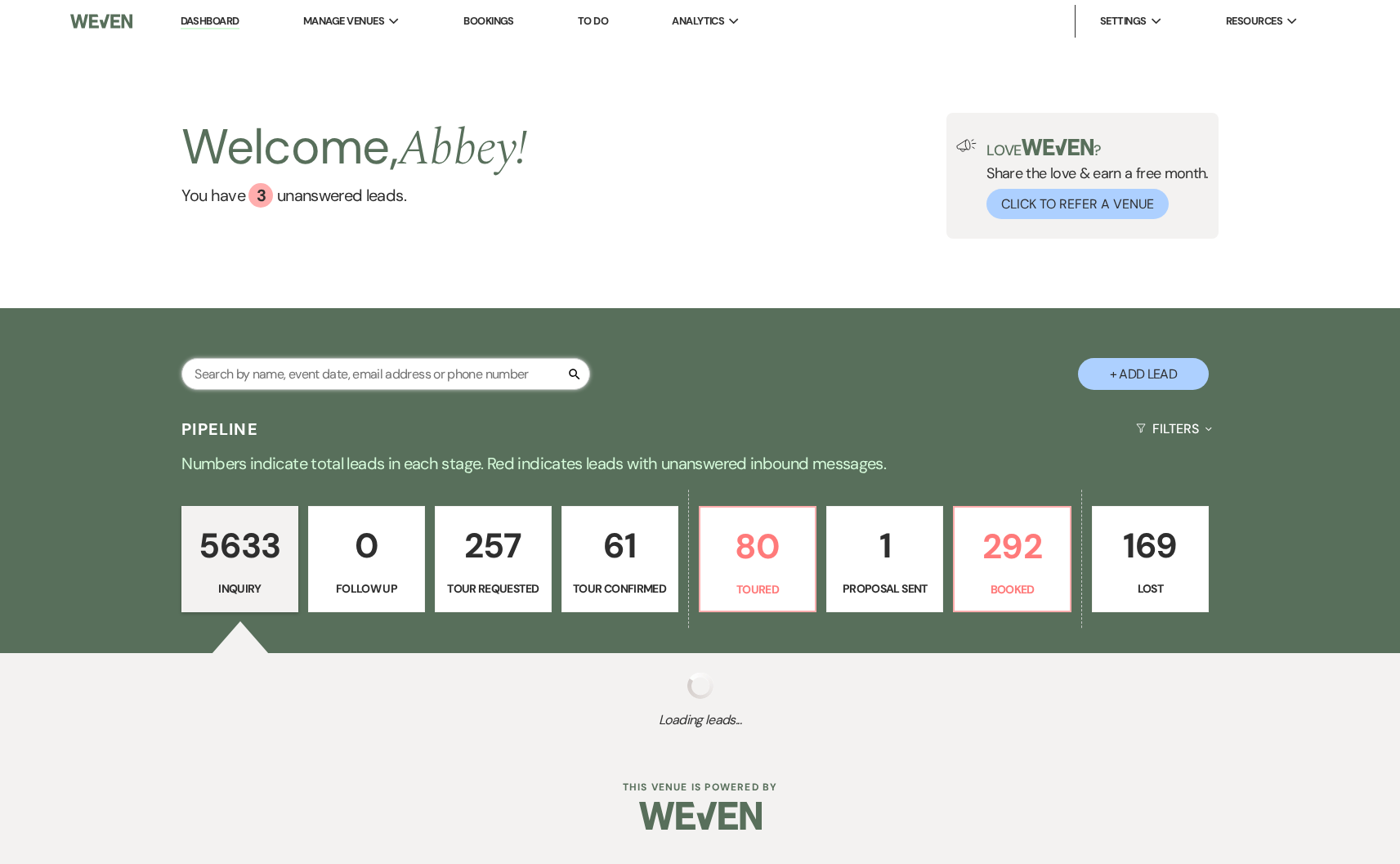
click at [412, 375] on input "text" at bounding box center [385, 374] width 409 height 32
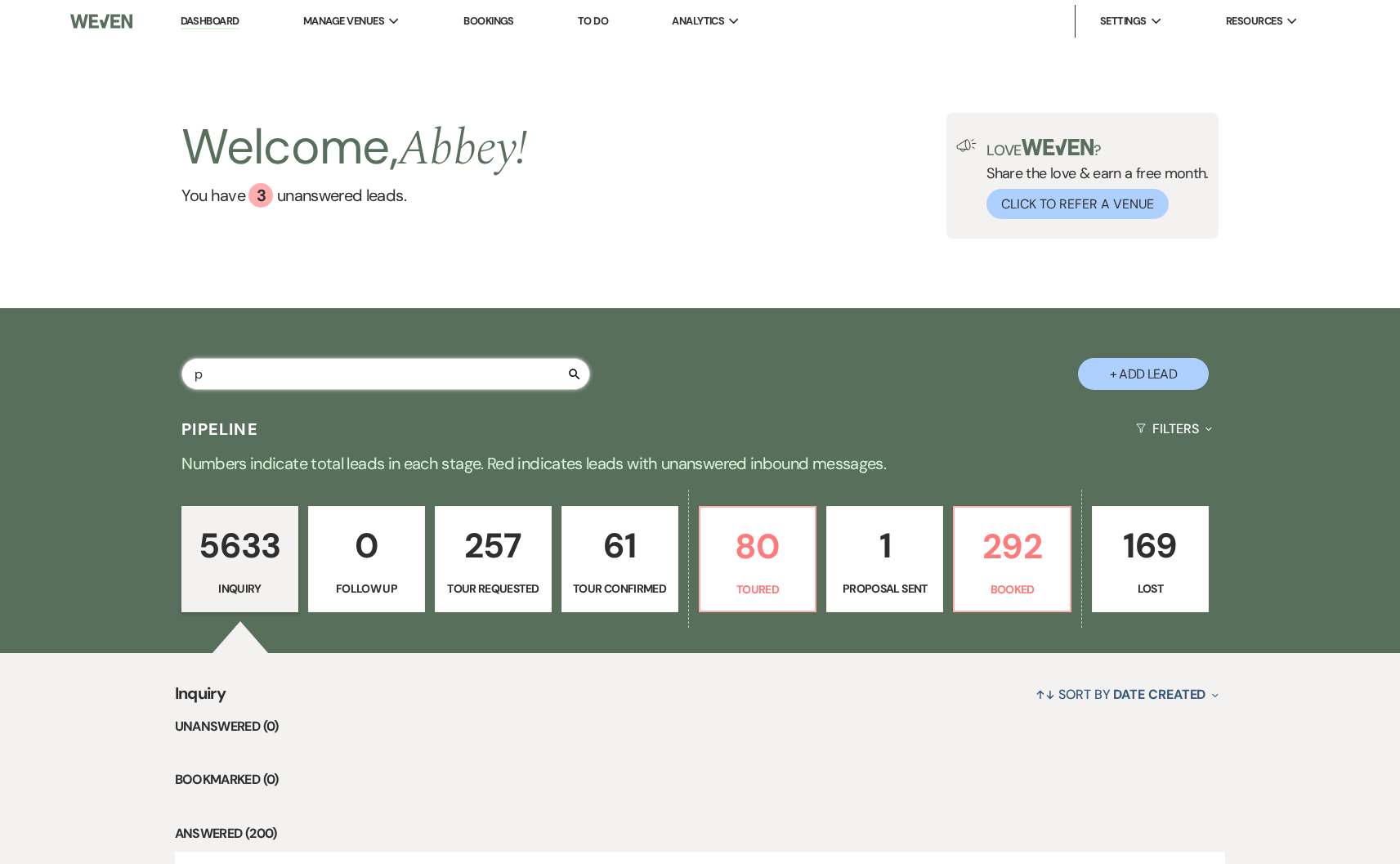
type input "par"
click at [328, 368] on input "par" at bounding box center [385, 374] width 409 height 32
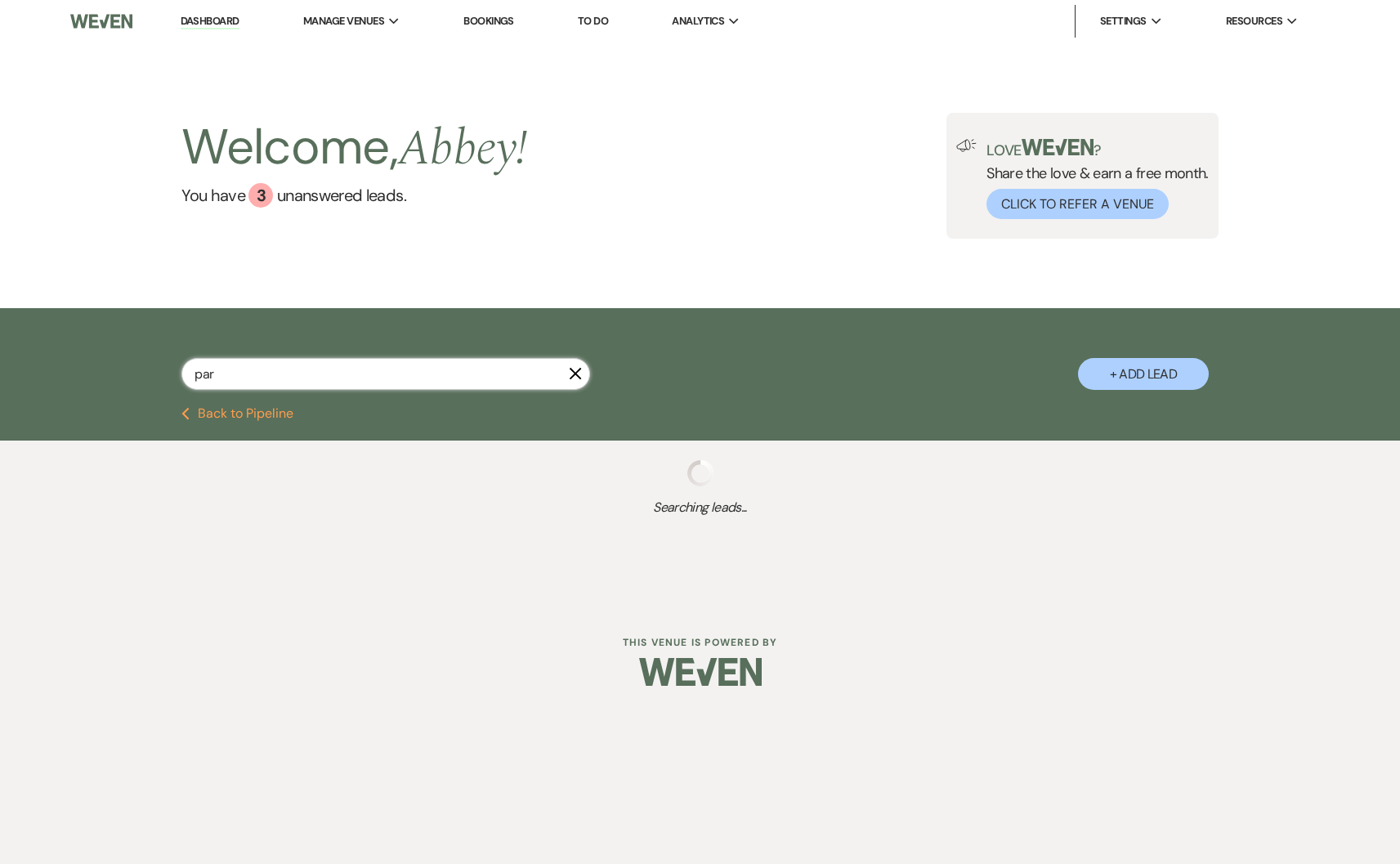
select select "5"
select select "8"
select select "4"
select select "8"
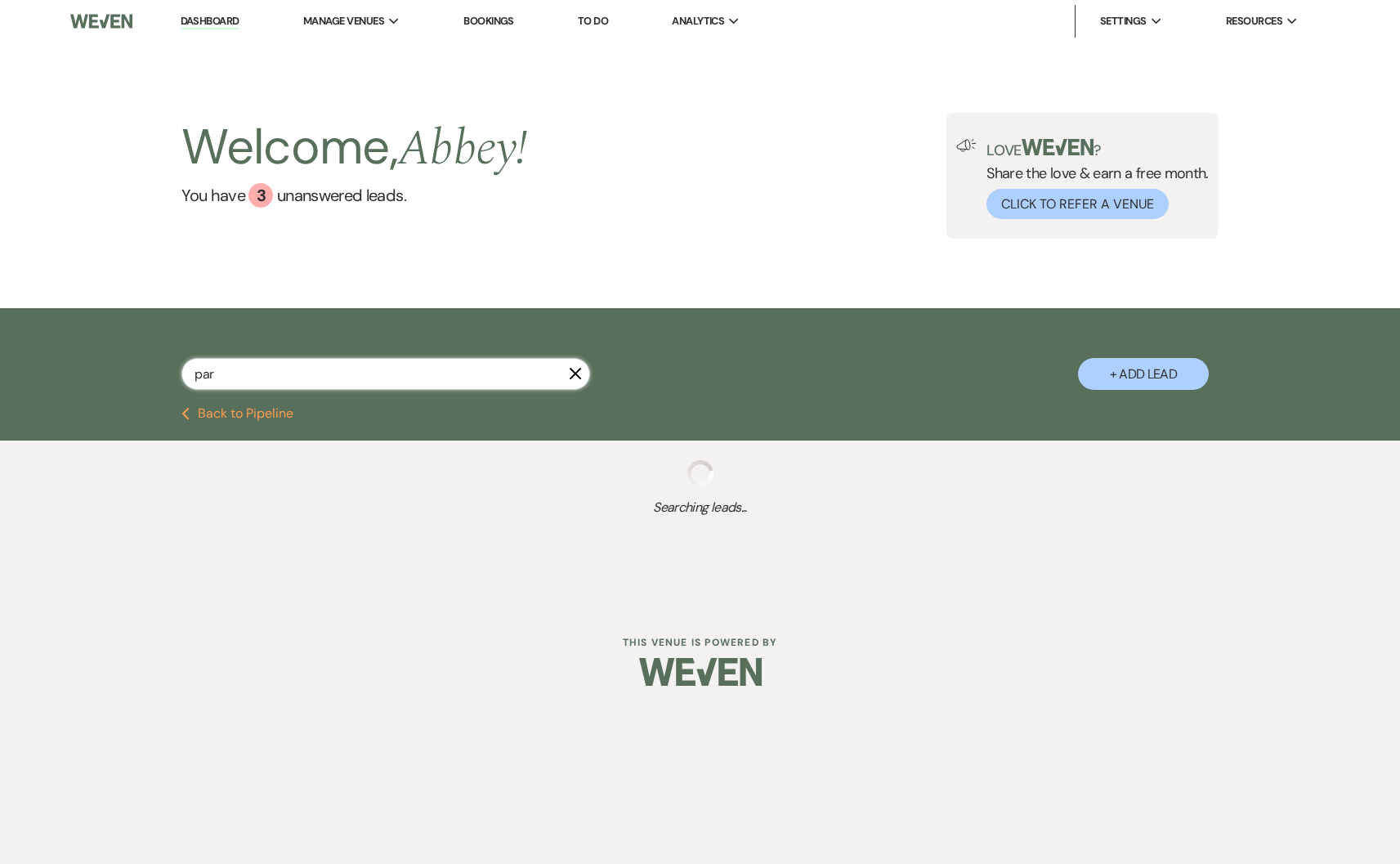
select select "5"
select select "2"
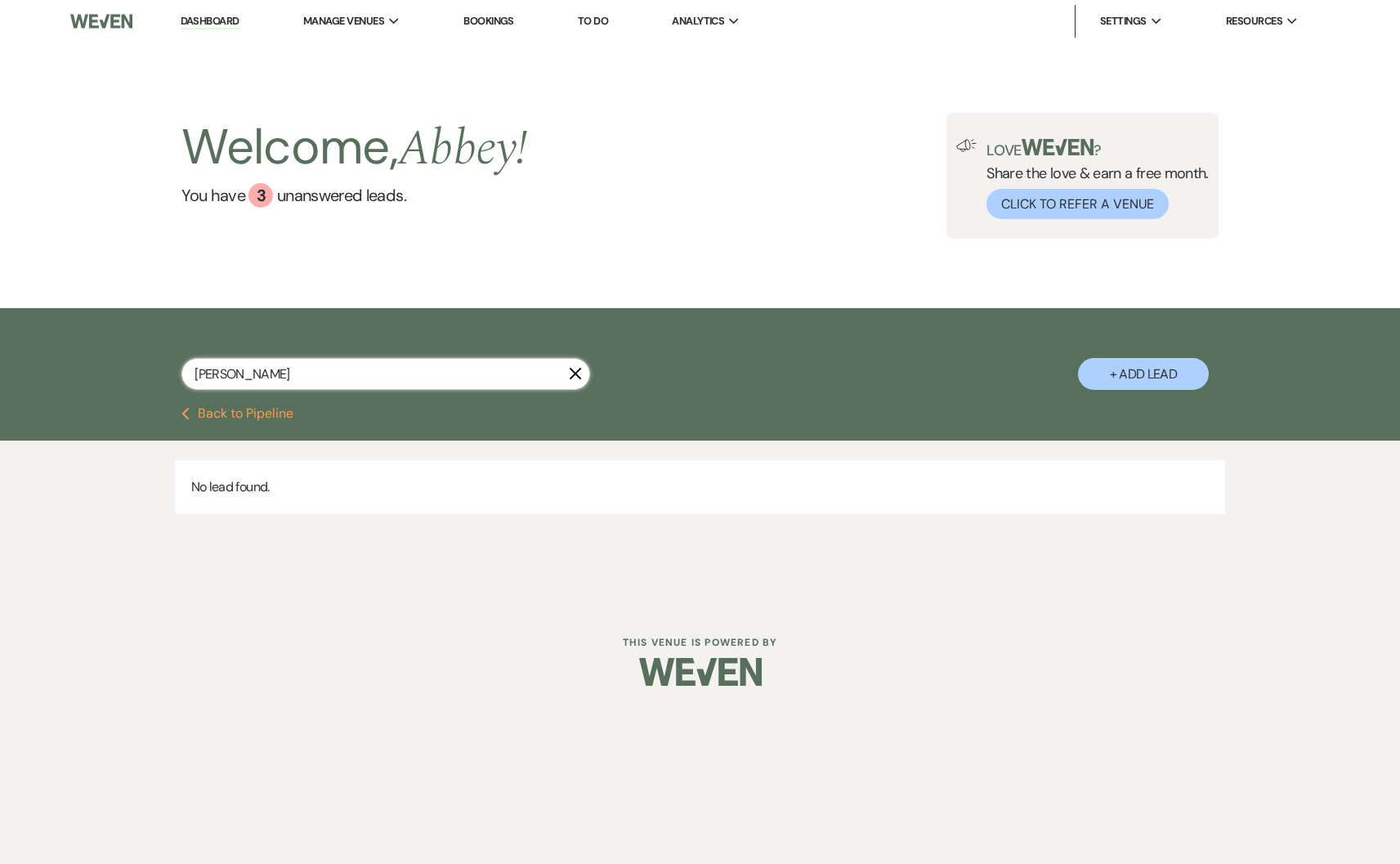
type input "paradee"
click at [576, 369] on icon "X" at bounding box center [576, 374] width 13 height 13
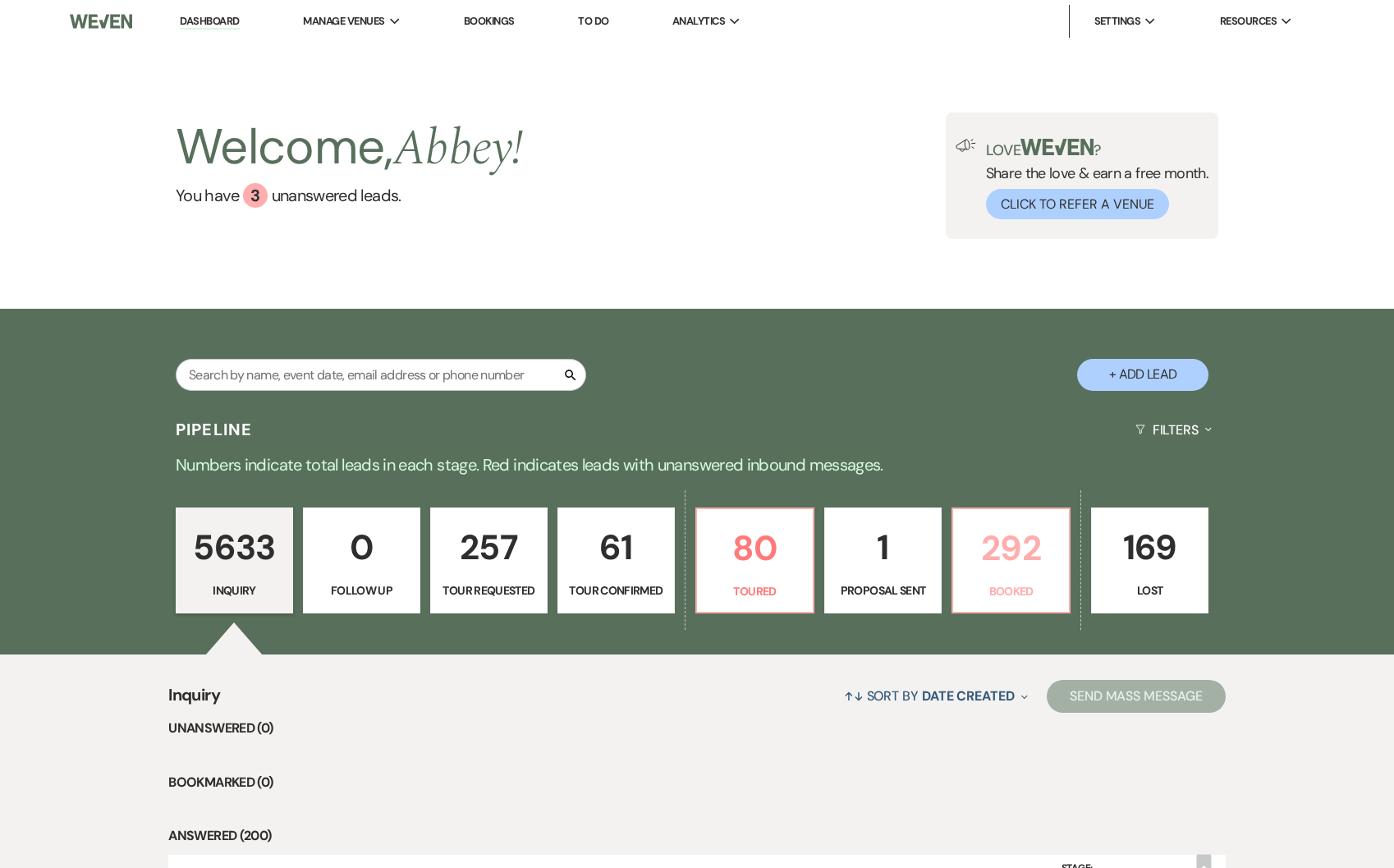
click at [1018, 525] on p "292" at bounding box center [1011, 548] width 96 height 55
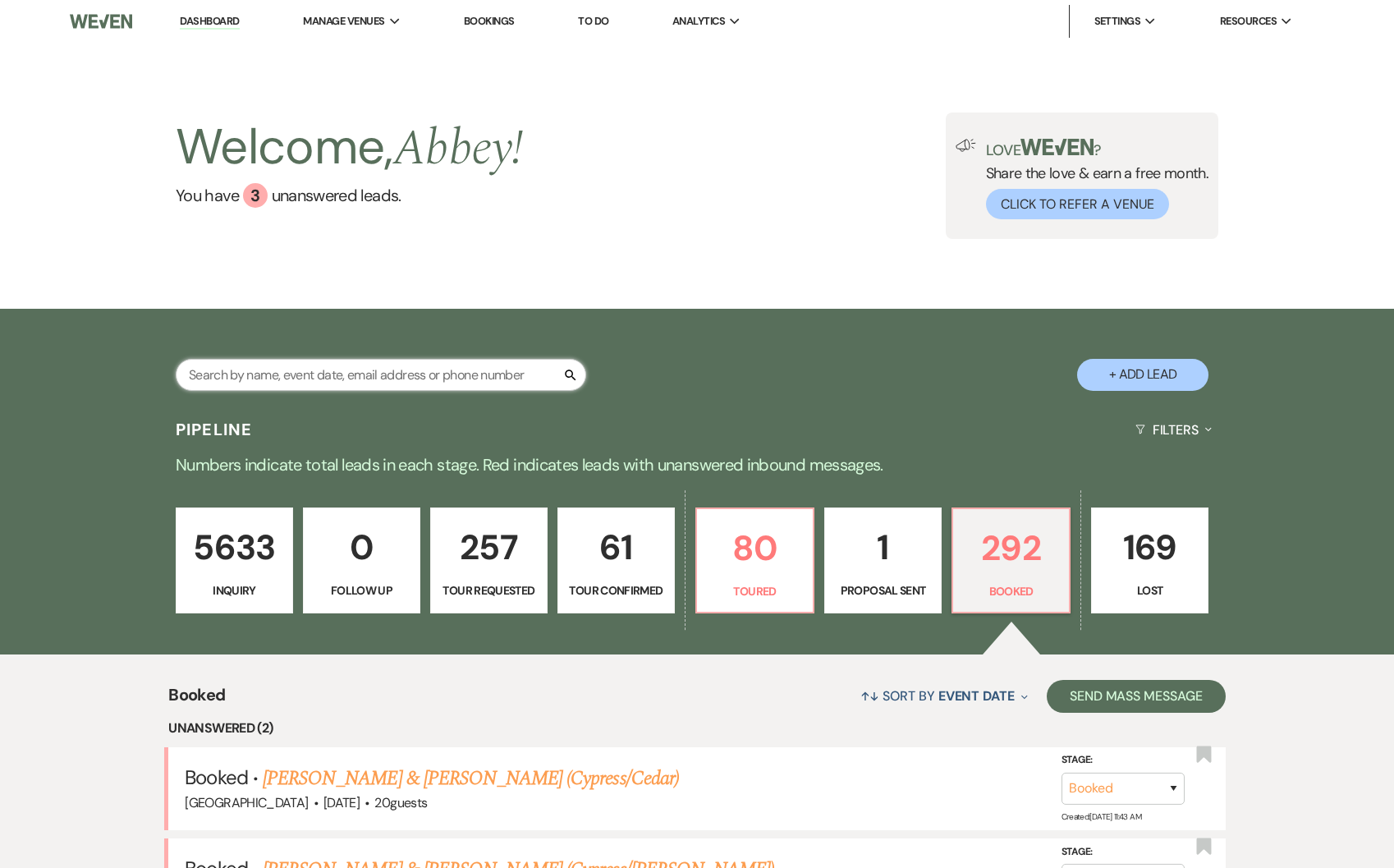
click at [383, 383] on input "text" at bounding box center [380, 375] width 411 height 32
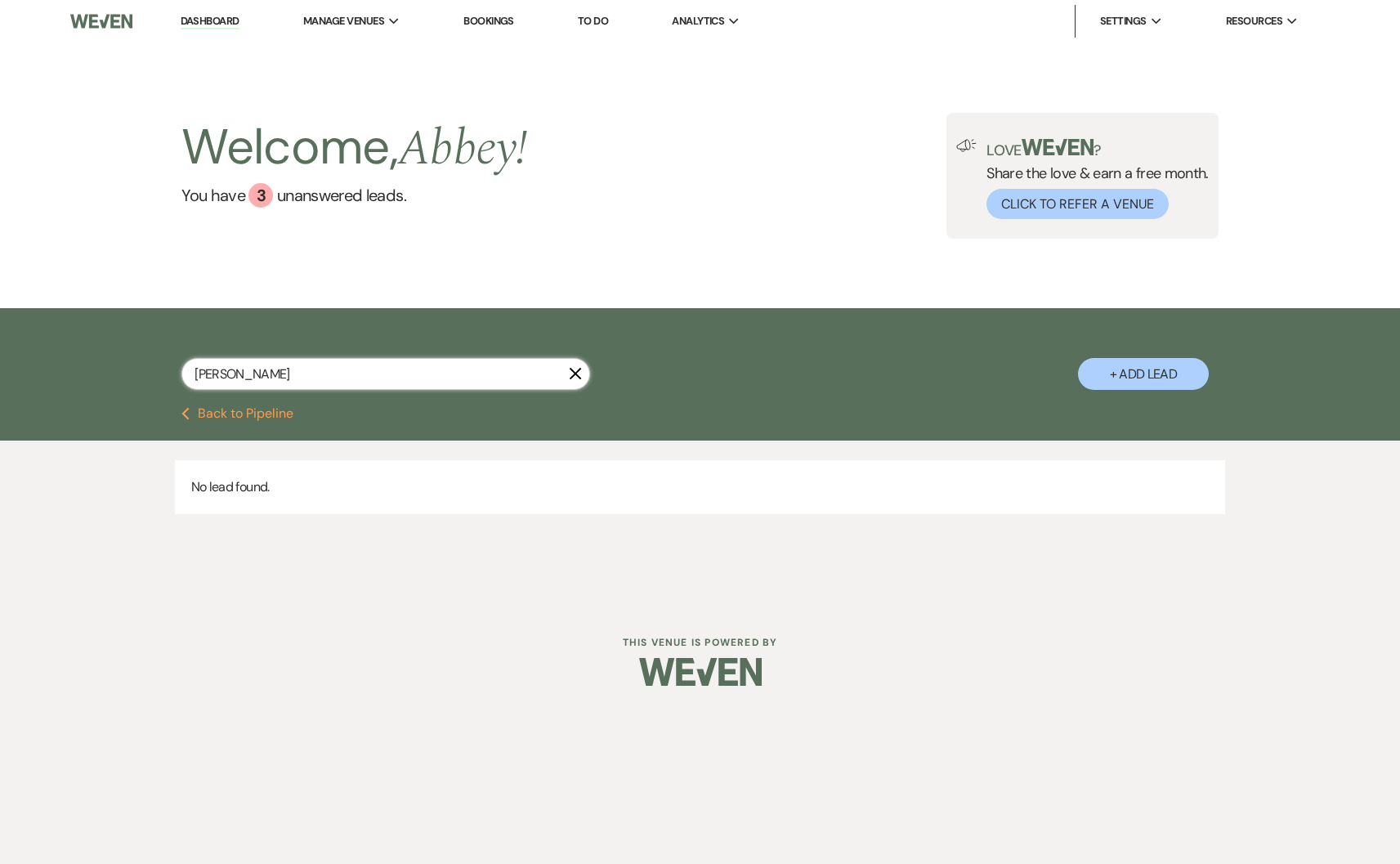
type input "paradee"
click at [572, 370] on use "button" at bounding box center [576, 374] width 12 height 12
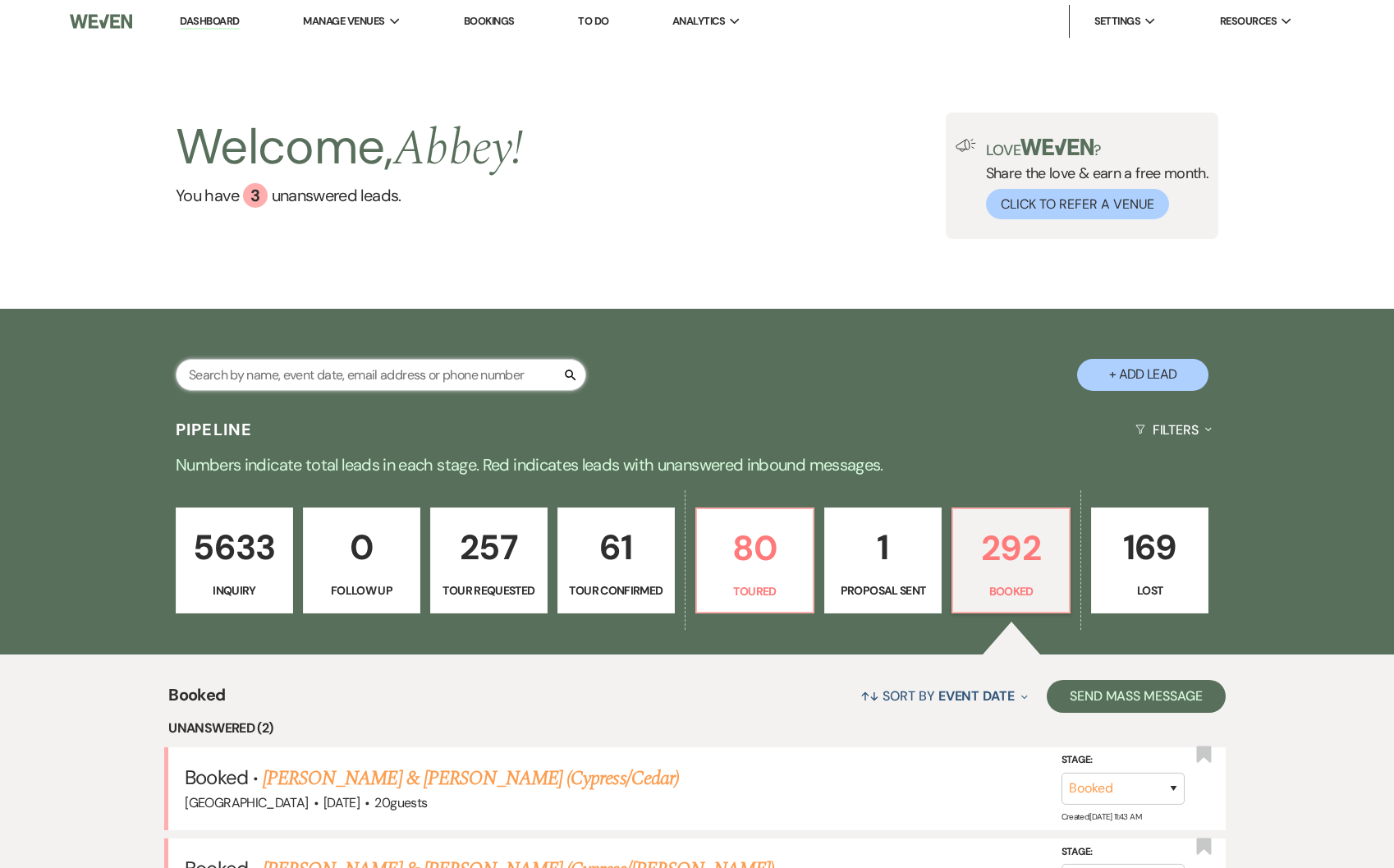
click at [340, 375] on input "text" at bounding box center [380, 375] width 411 height 32
type input "natalie"
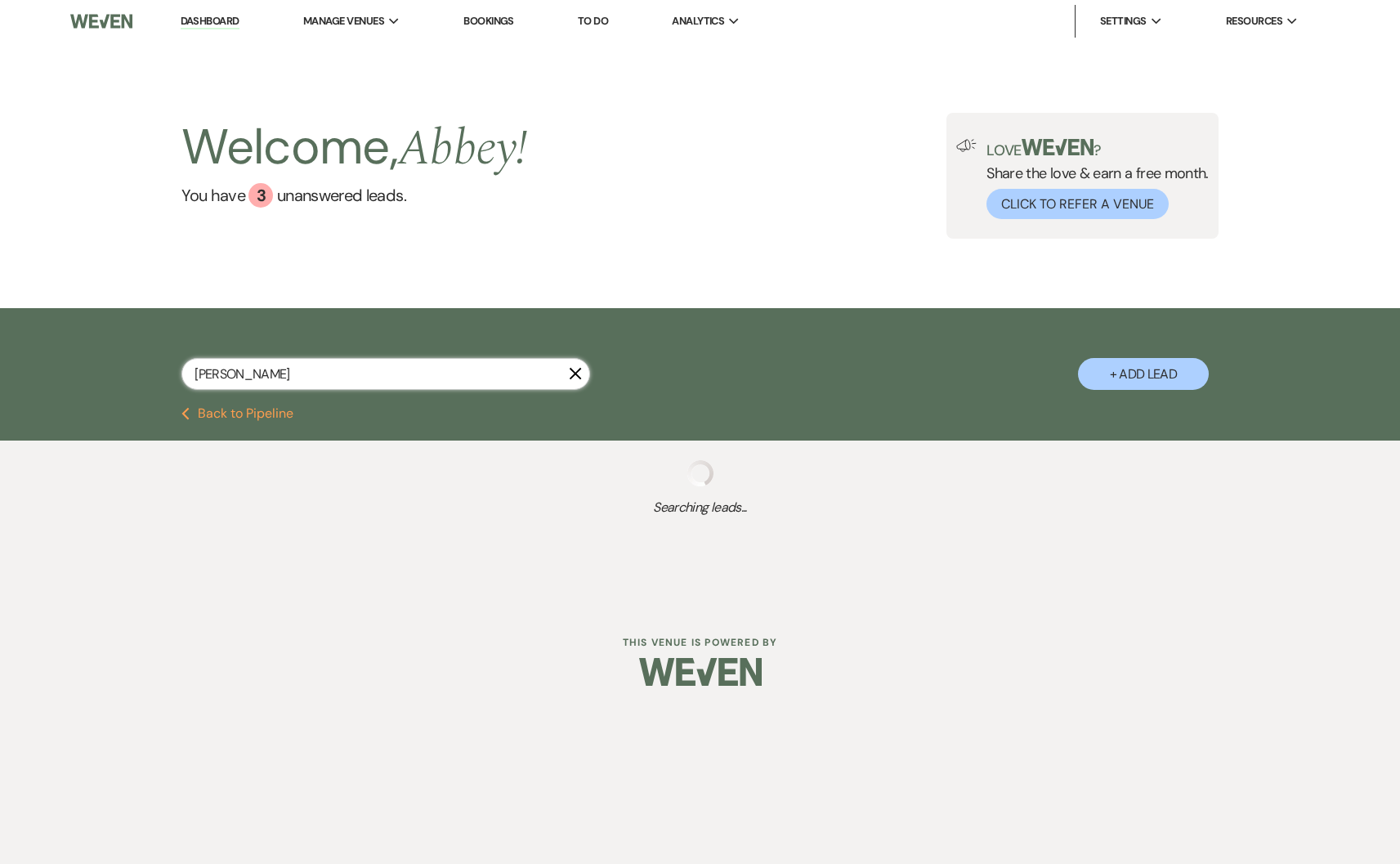
select select "2"
select select "8"
select select "4"
select select "8"
select select "5"
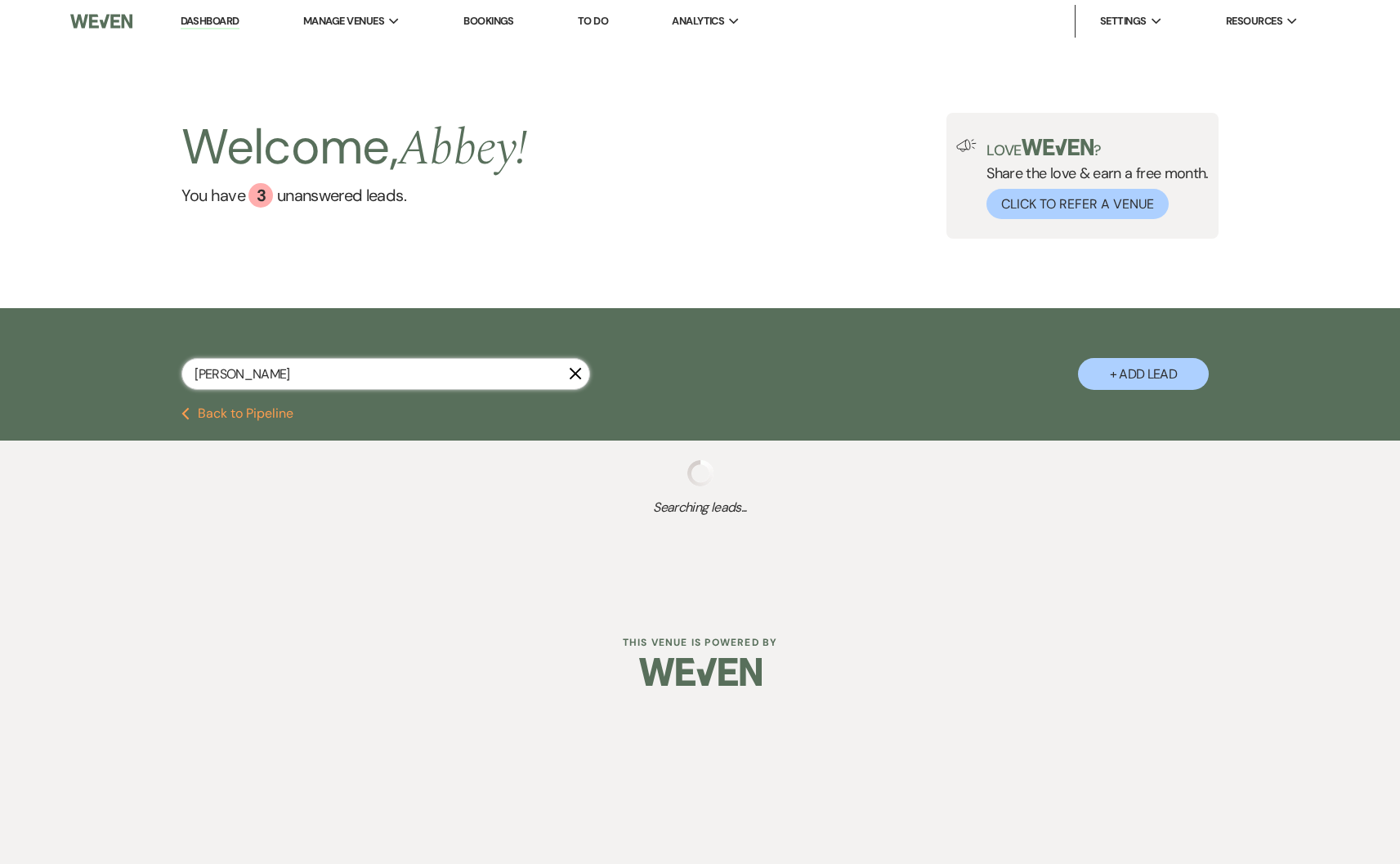
select select "8"
select select "4"
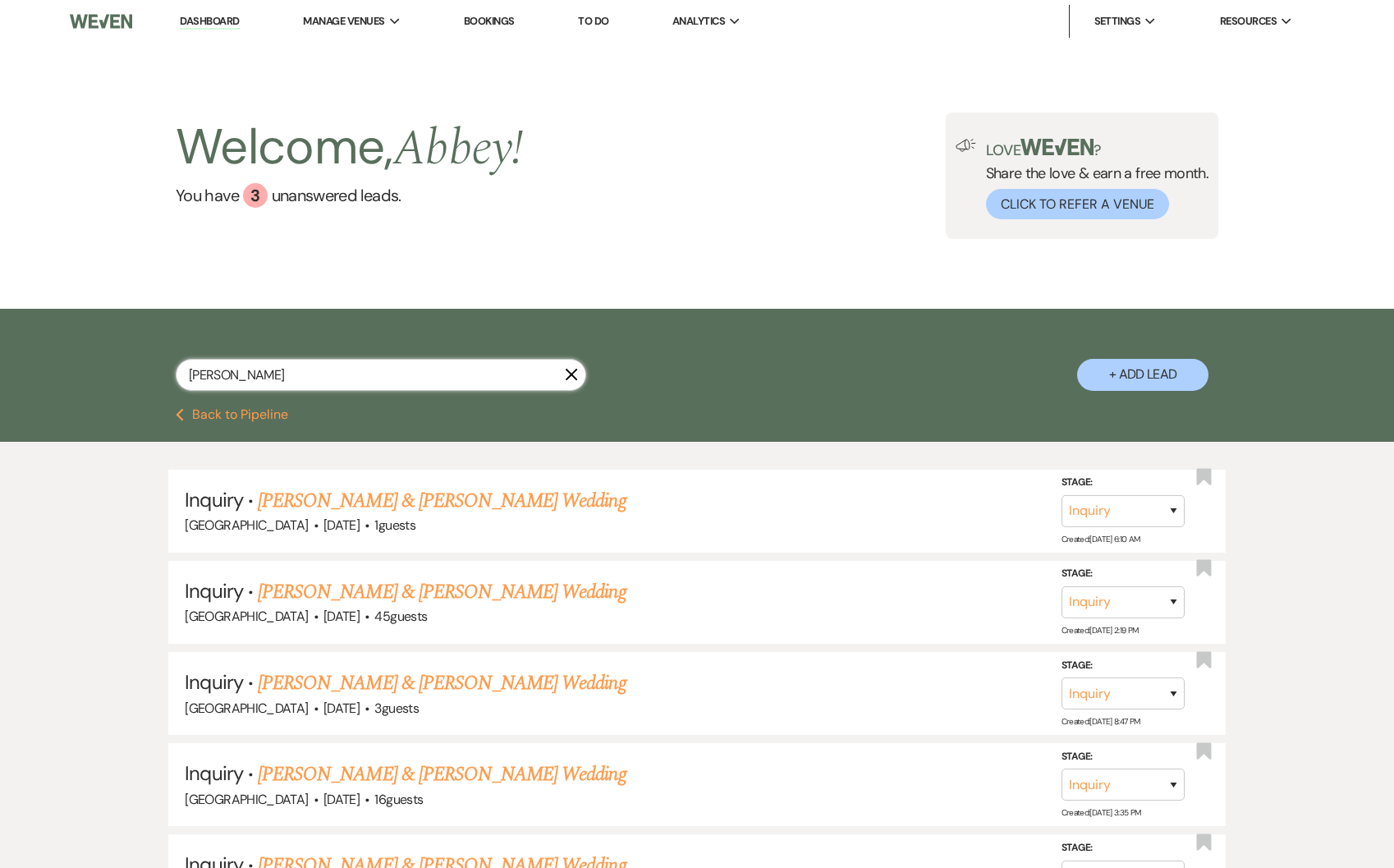
type input "natalie"
click at [568, 375] on icon "X" at bounding box center [572, 374] width 13 height 13
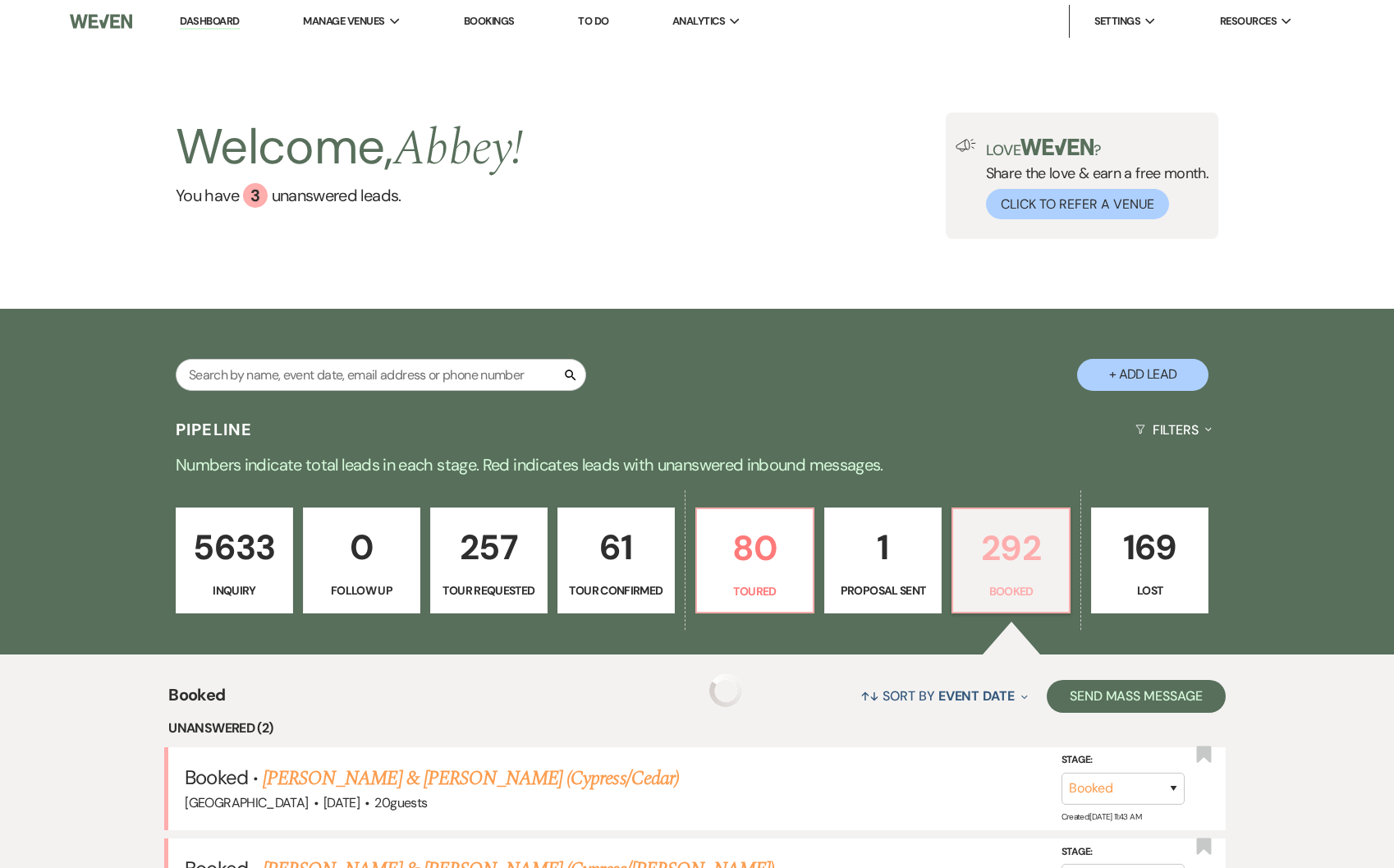
click at [1013, 541] on p "292" at bounding box center [1011, 548] width 96 height 55
click at [340, 368] on input "text" at bounding box center [380, 375] width 411 height 32
type input "nata"
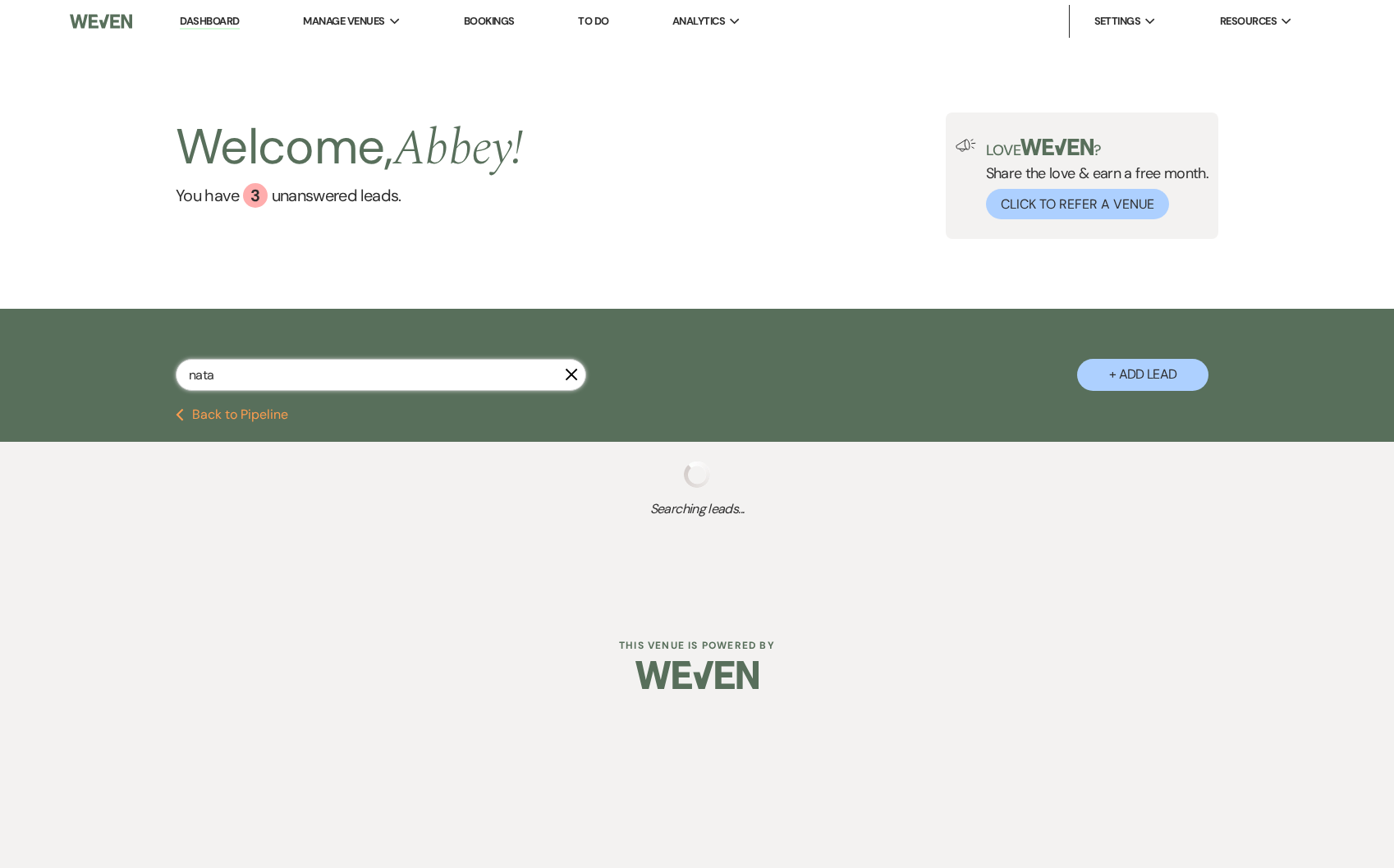
select select "2"
select select "8"
select select "4"
select select "8"
select select "5"
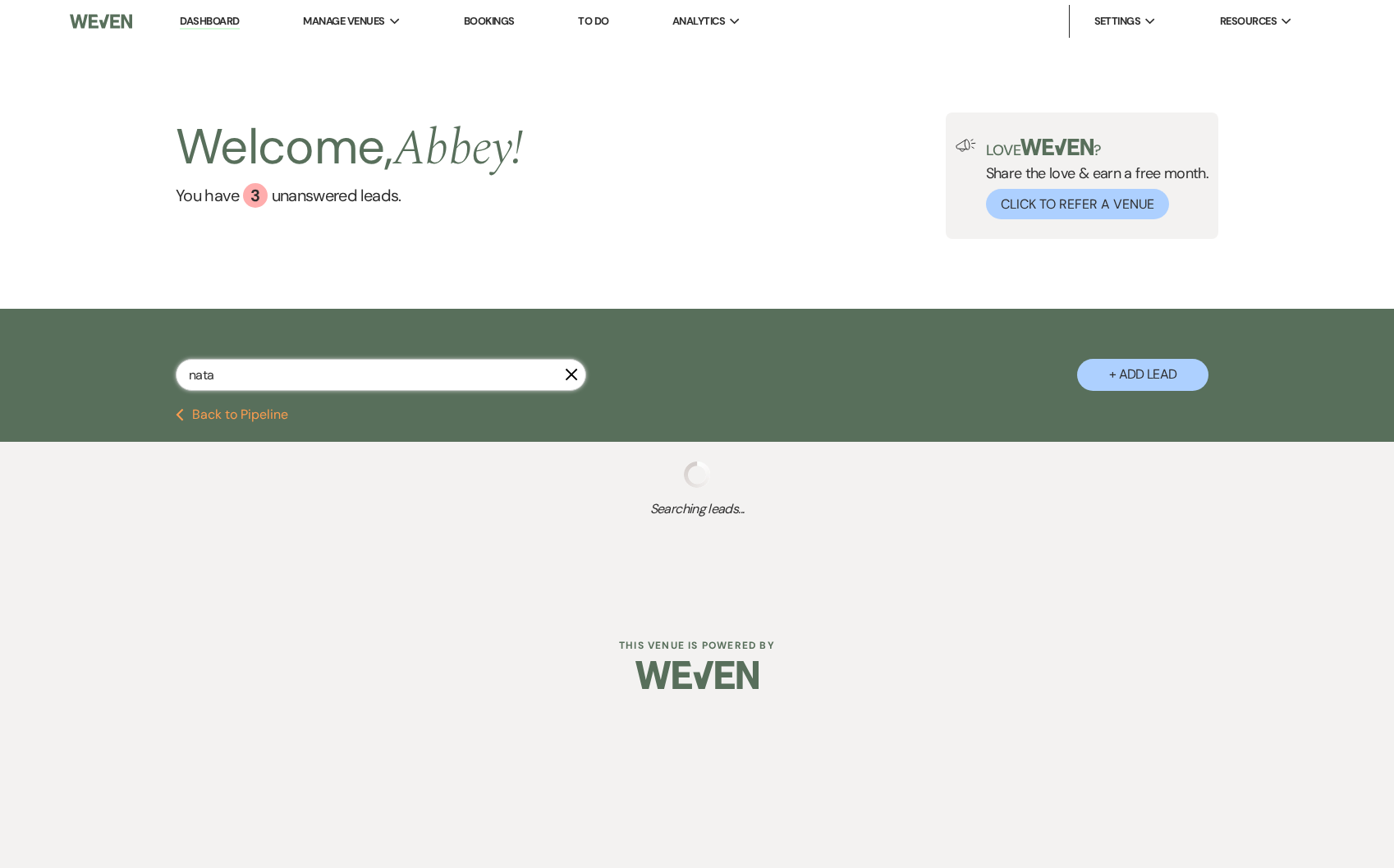
select select "8"
select select "4"
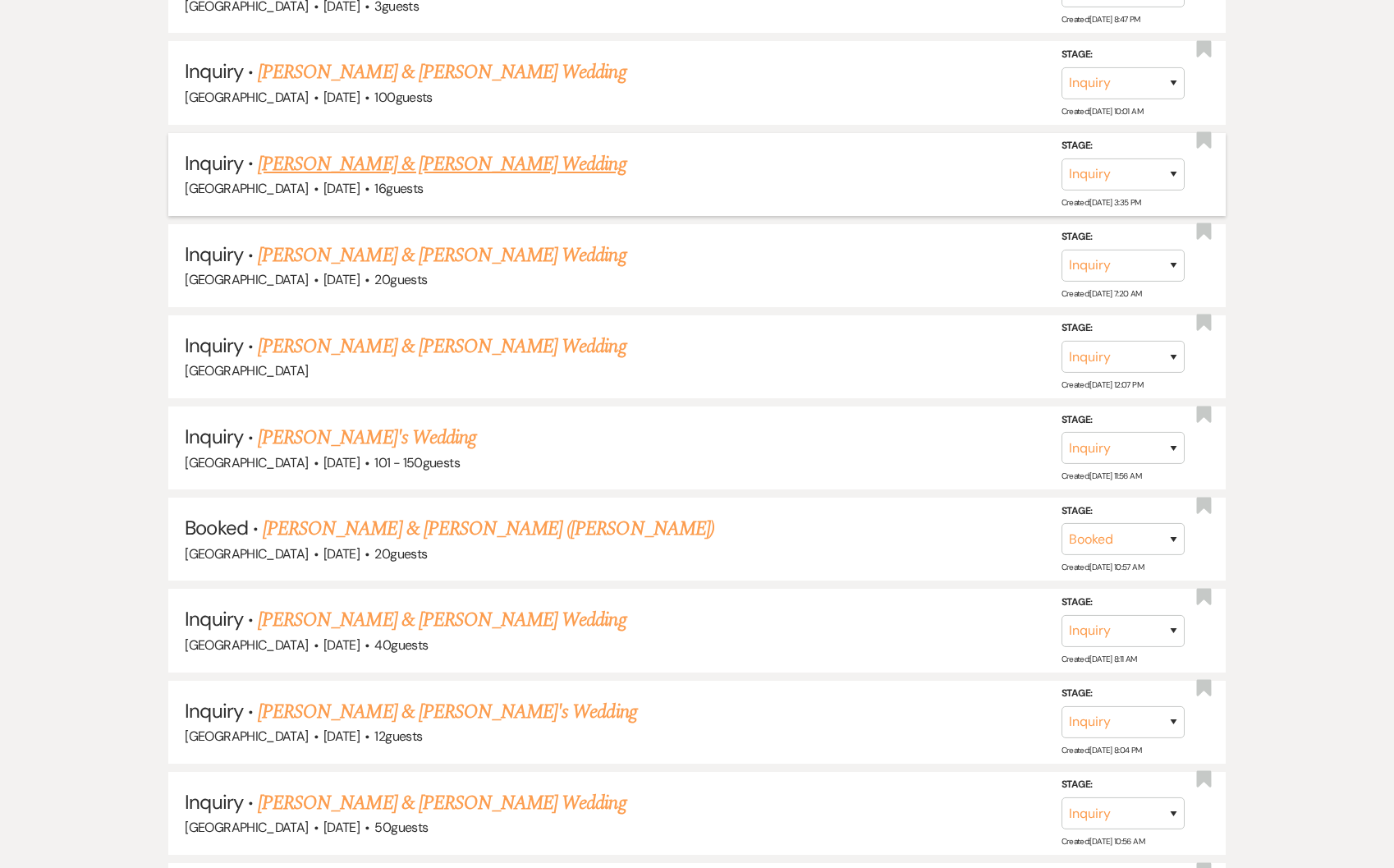
scroll to position [996, 0]
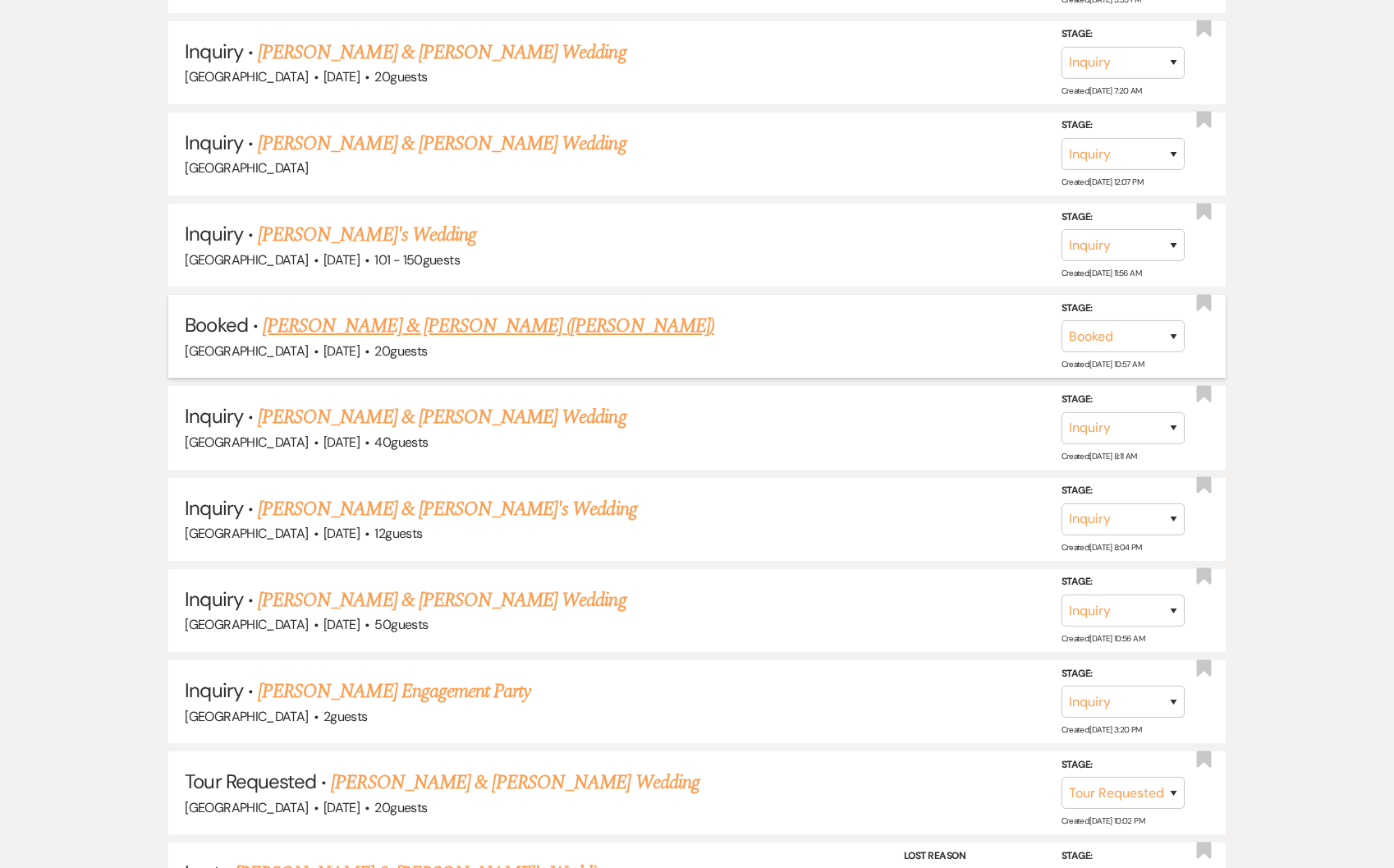
type input "nata"
click at [440, 322] on link "Shawn McCovy & Natalia Litchev (Maple)" at bounding box center [489, 326] width 452 height 30
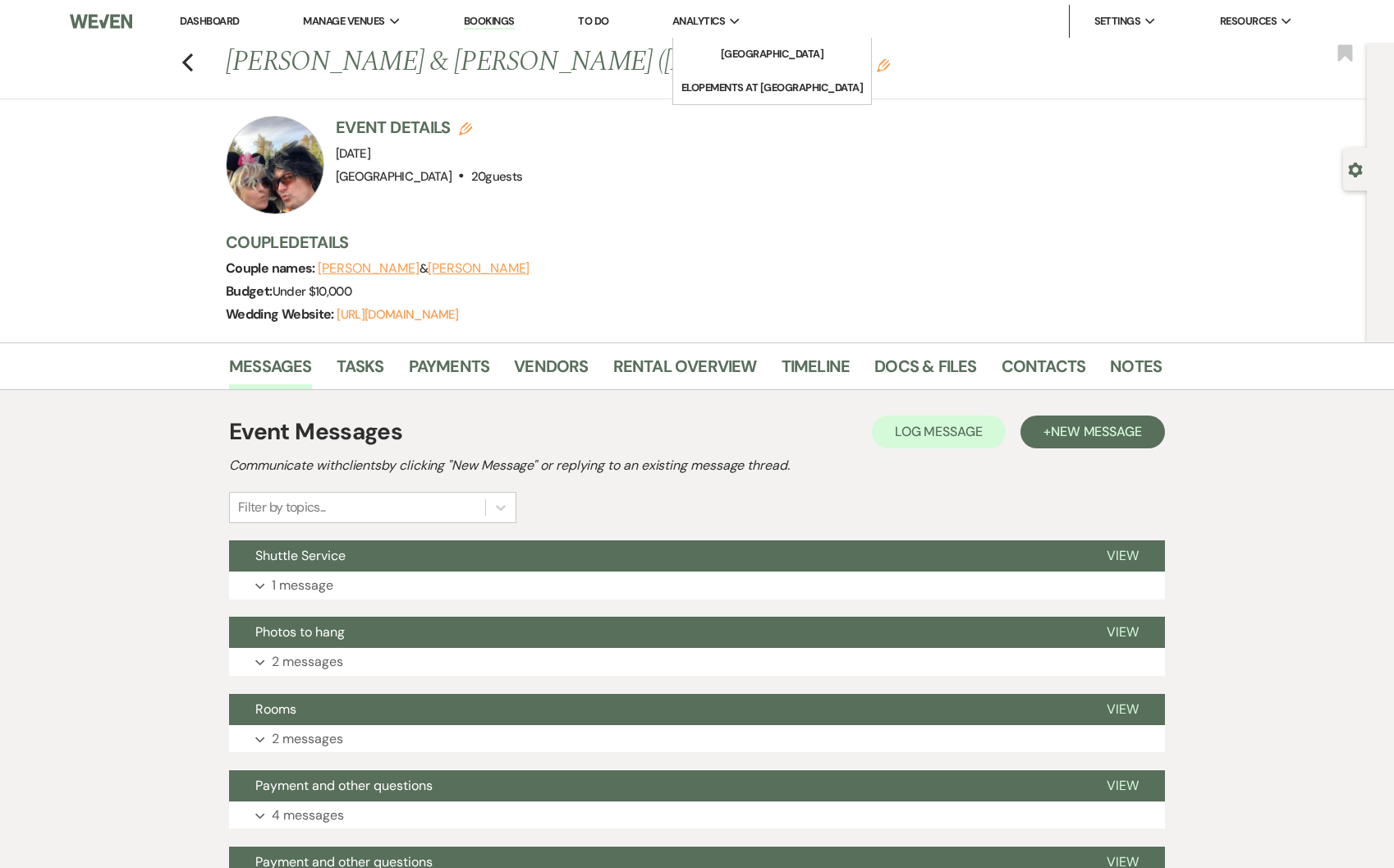
click at [693, 11] on li "Analytics Expand Treehouse Point Elopements at Treehouse Point" at bounding box center [707, 21] width 86 height 32
click at [740, 20] on icon "Expand" at bounding box center [735, 22] width 10 height 8
click at [742, 63] on link "[GEOGRAPHIC_DATA]" at bounding box center [772, 54] width 164 height 32
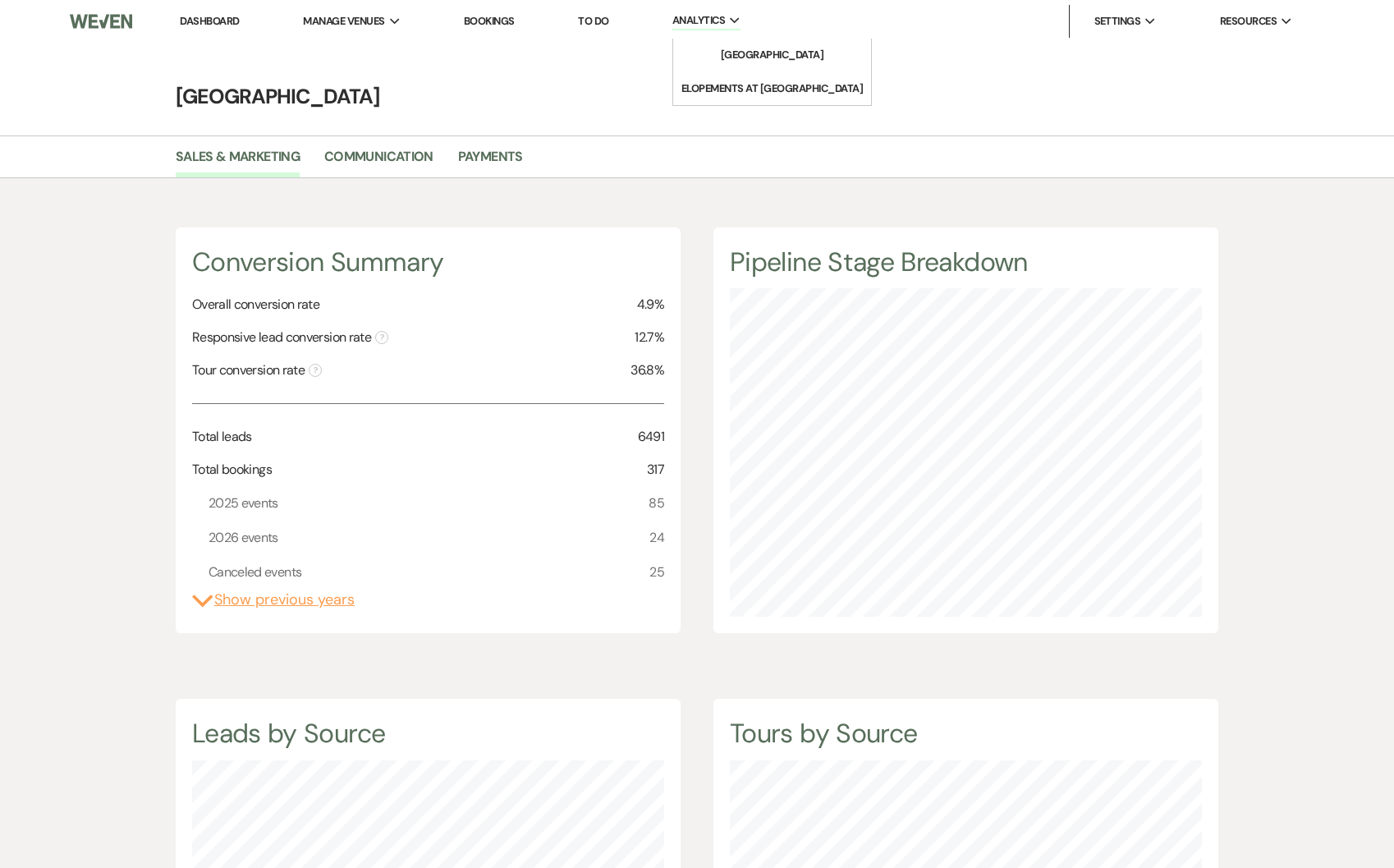
scroll to position [868, 1394]
click at [500, 168] on link "Payments" at bounding box center [491, 161] width 65 height 31
select select "2025"
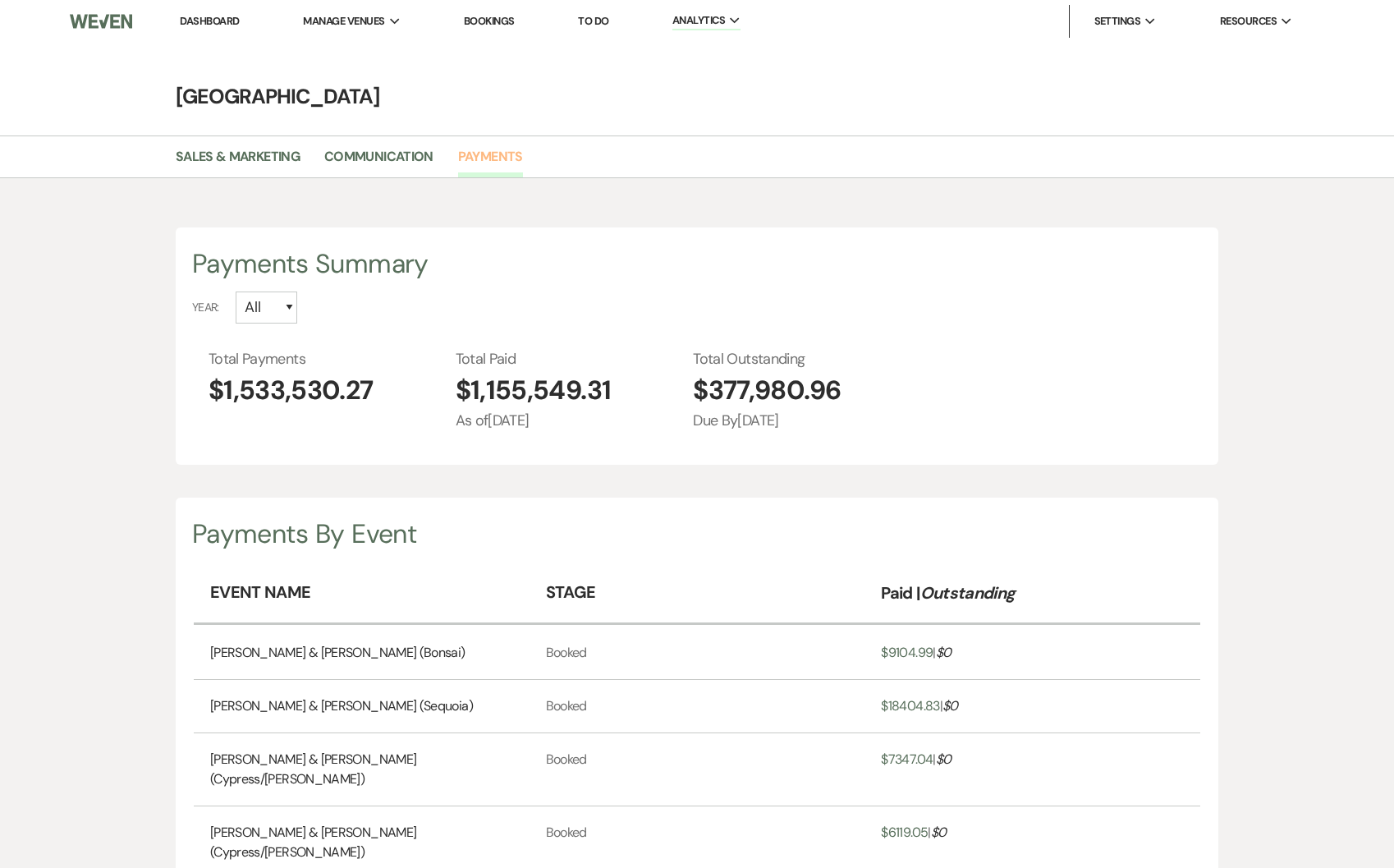
scroll to position [868, 1394]
click at [281, 312] on select "All 2026 2025 2024 2023 2022" at bounding box center [266, 308] width 62 height 32
select select "2025"
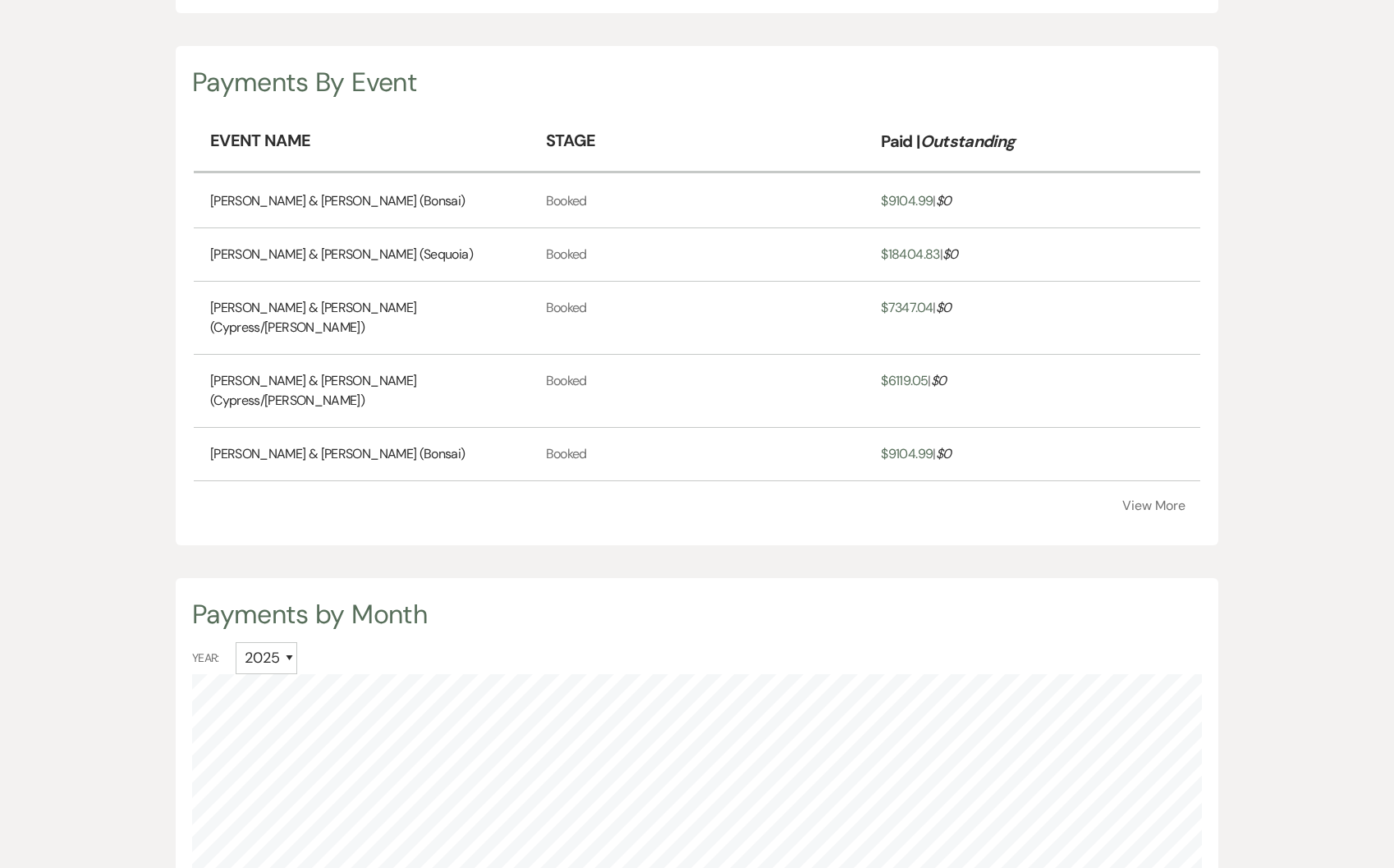
scroll to position [423, 0]
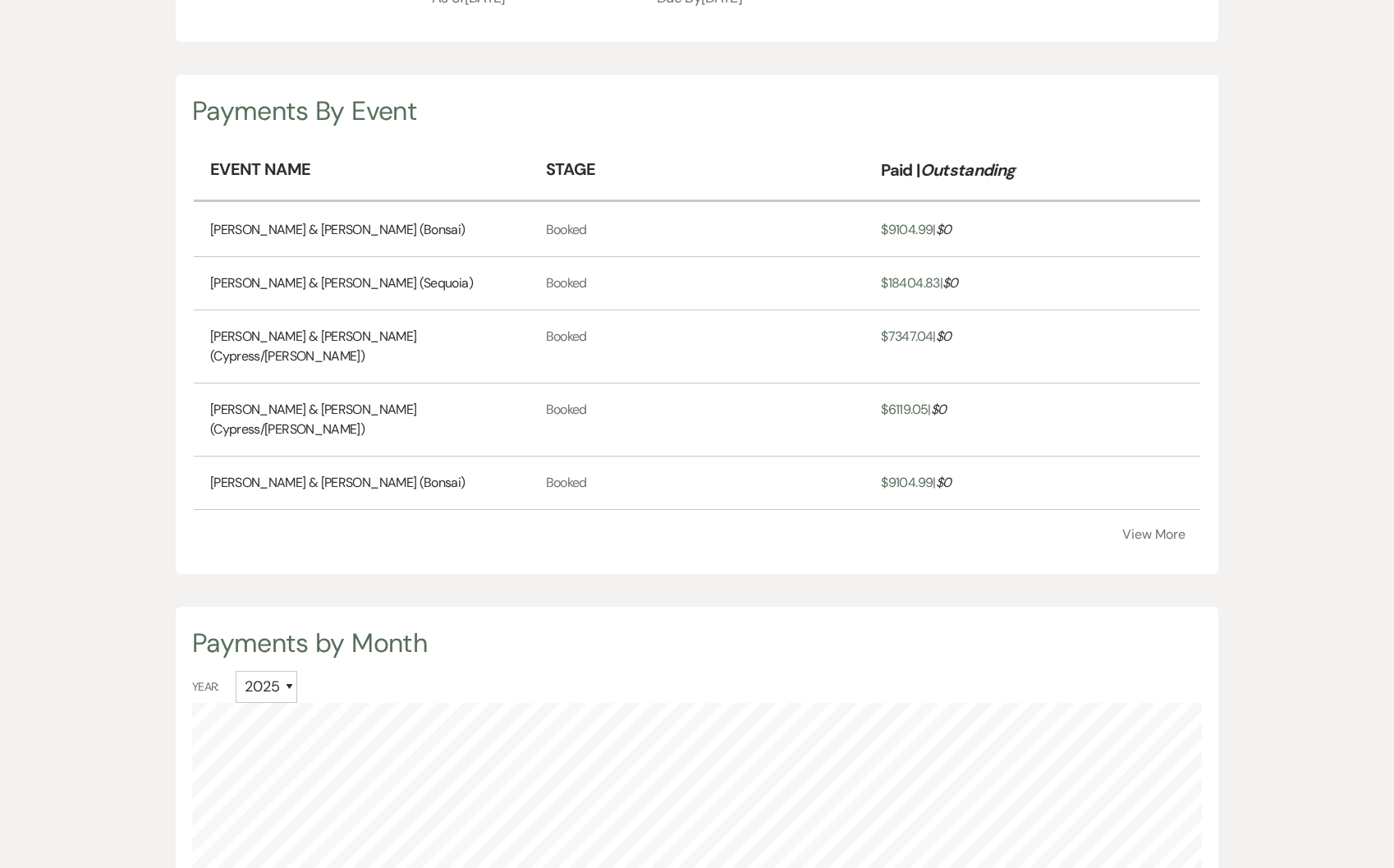
click at [1133, 528] on button "View More" at bounding box center [1154, 535] width 63 height 13
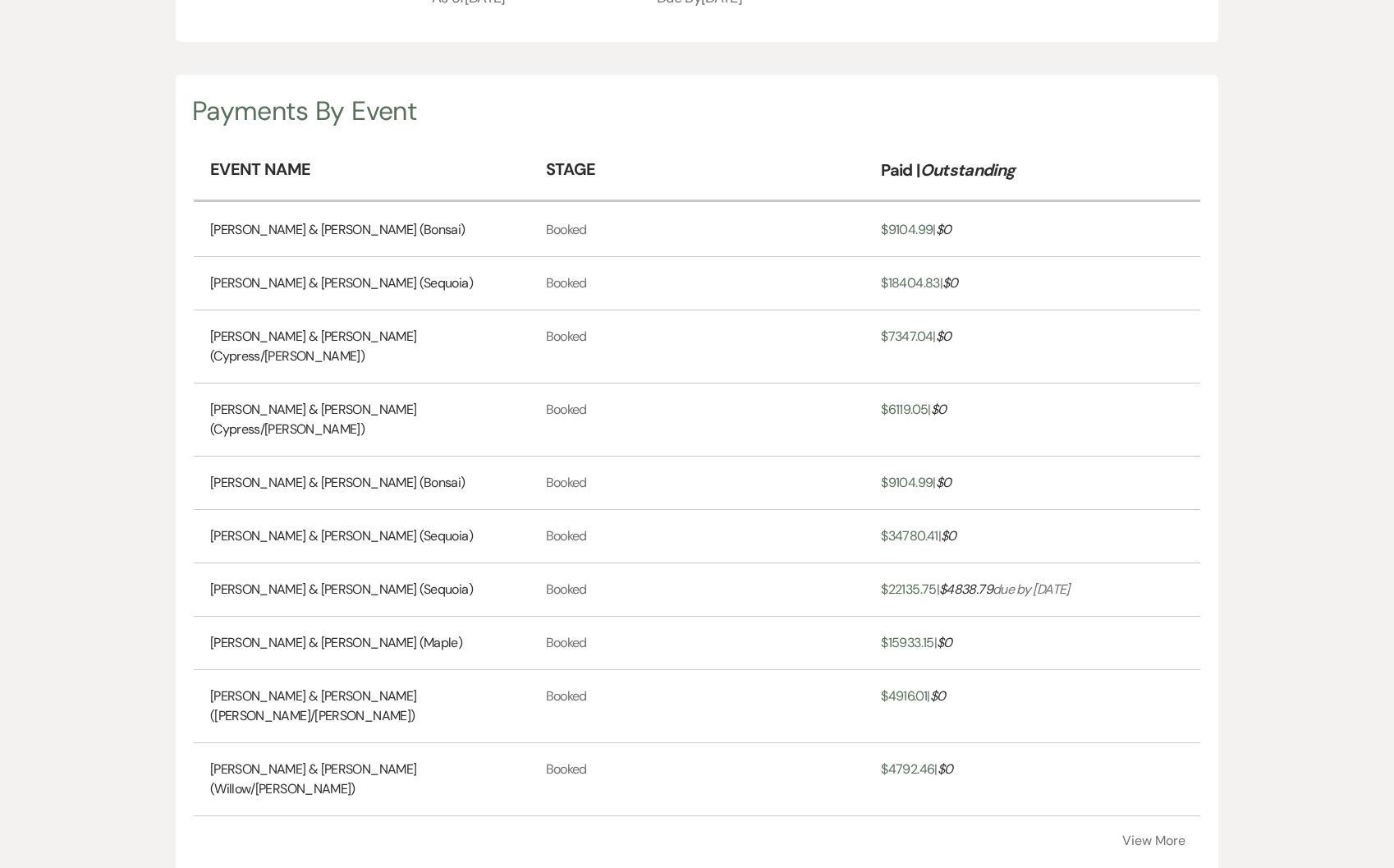
click at [1142, 751] on div "Payments By Event Event Name Stage Paid | Outstanding Sebastian Cobb & Jocelynn…" at bounding box center [697, 476] width 1042 height 805
click at [1145, 834] on button "View More" at bounding box center [1154, 840] width 63 height 13
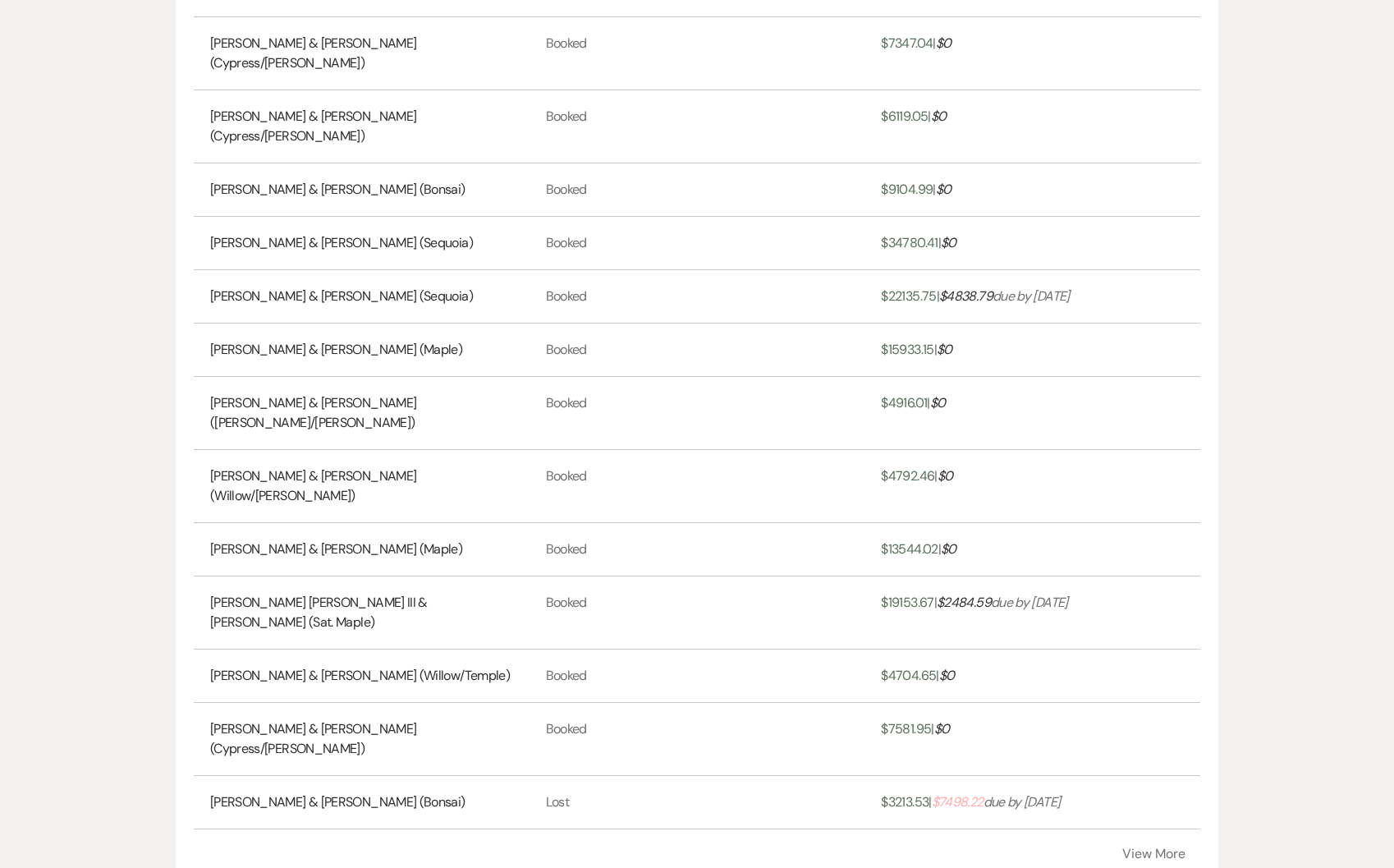
scroll to position [797, 0]
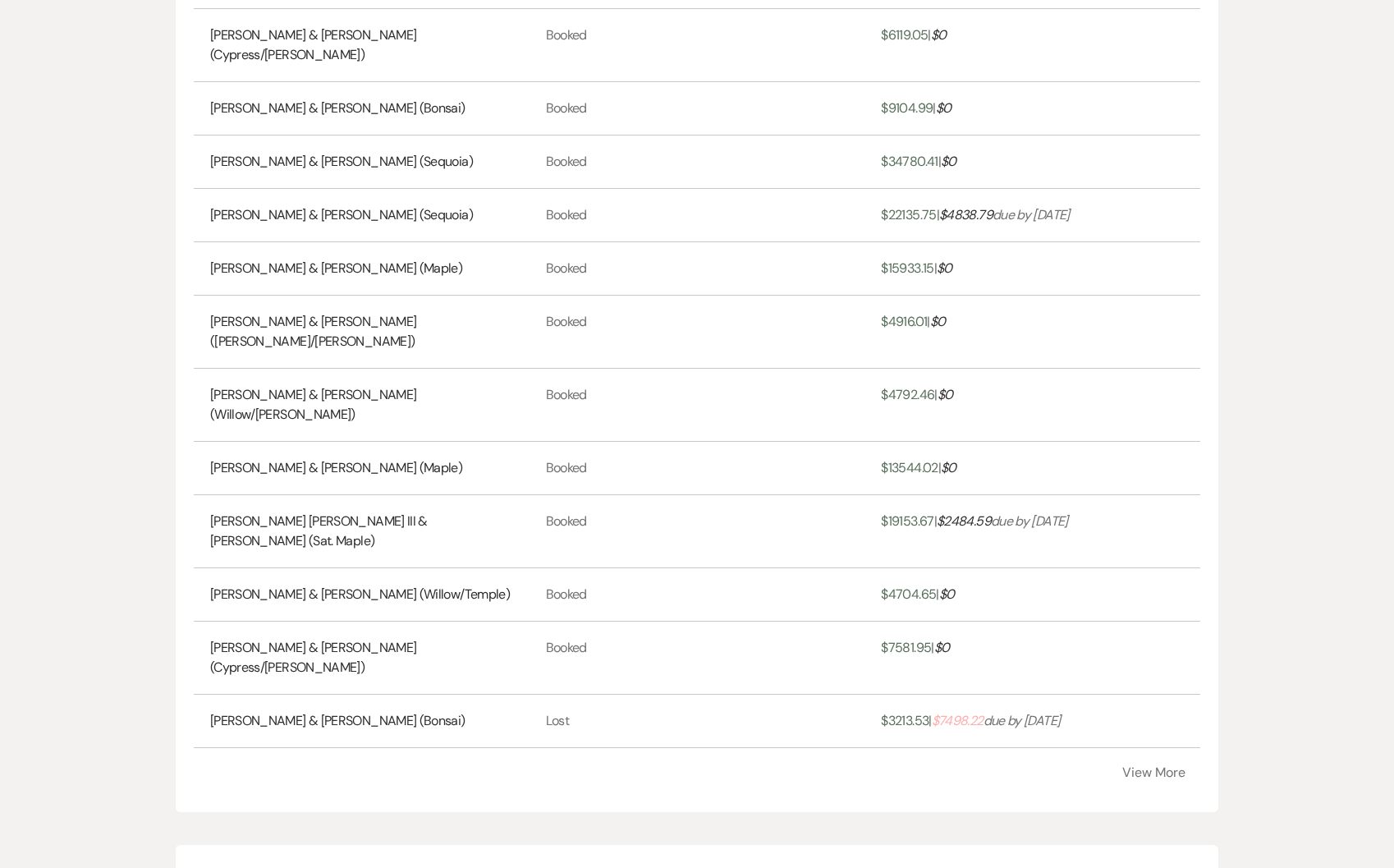
click at [1158, 766] on button "View More" at bounding box center [1154, 773] width 63 height 13
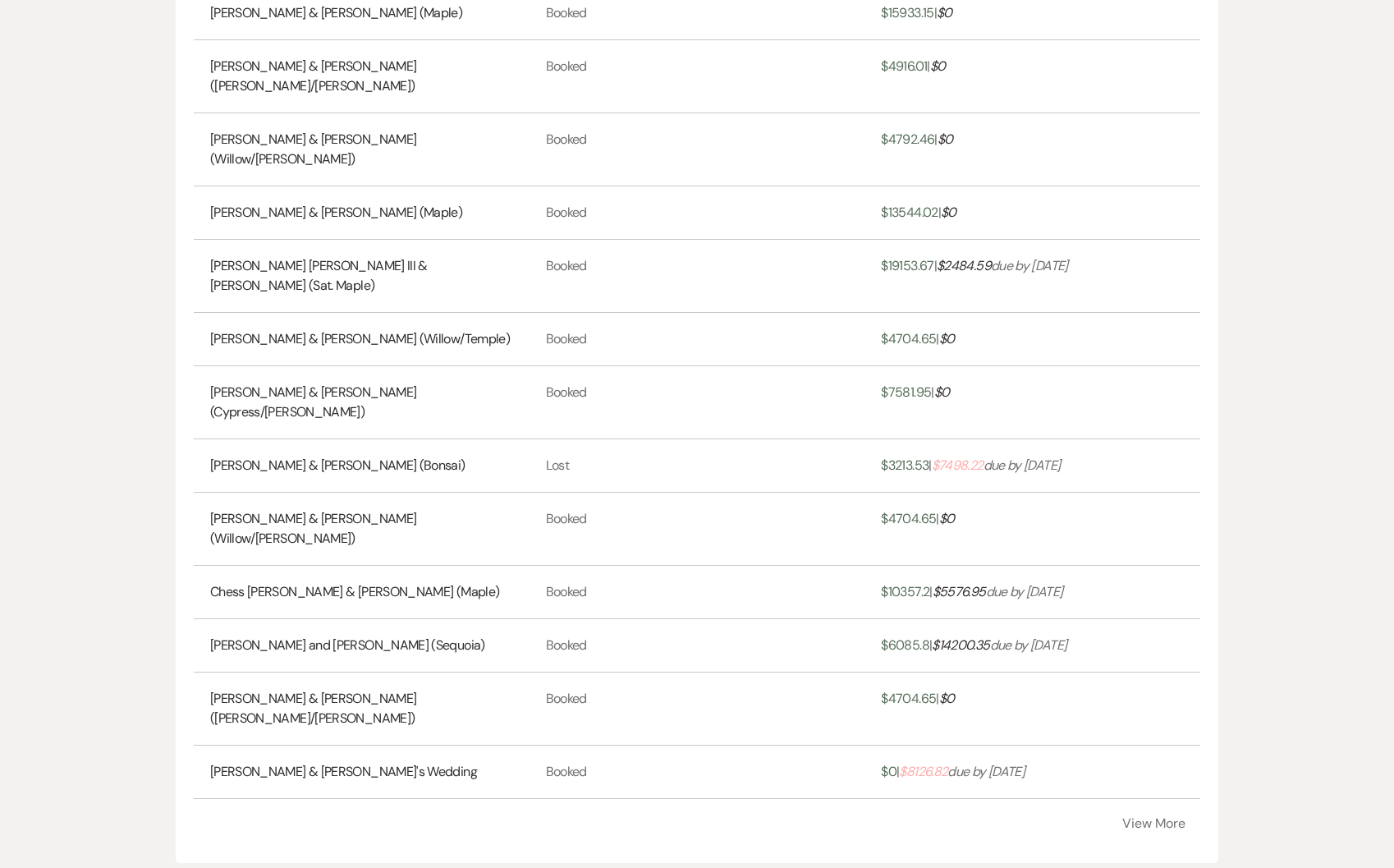
scroll to position [1292, 0]
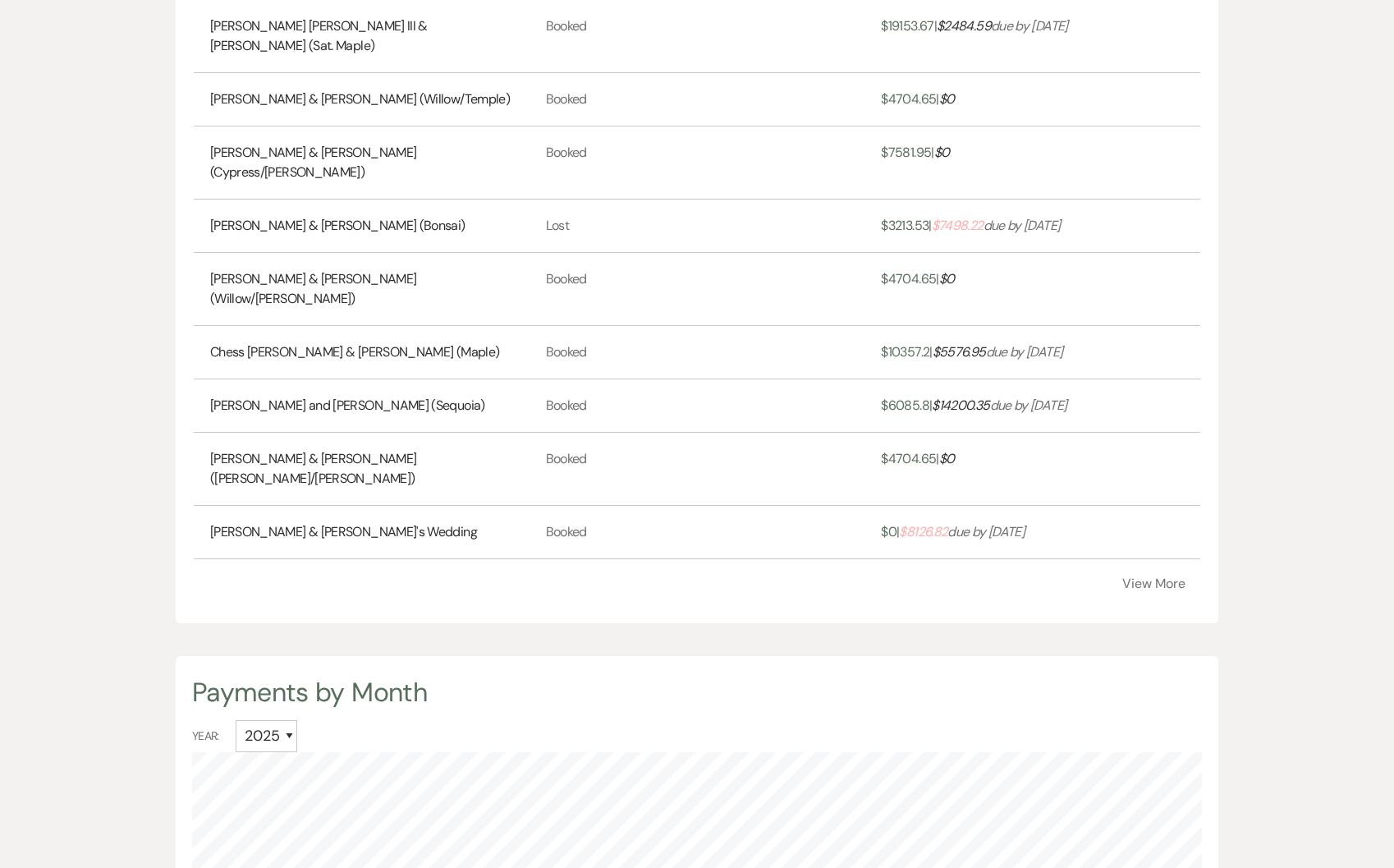
click at [1158, 577] on button "View More" at bounding box center [1154, 584] width 63 height 13
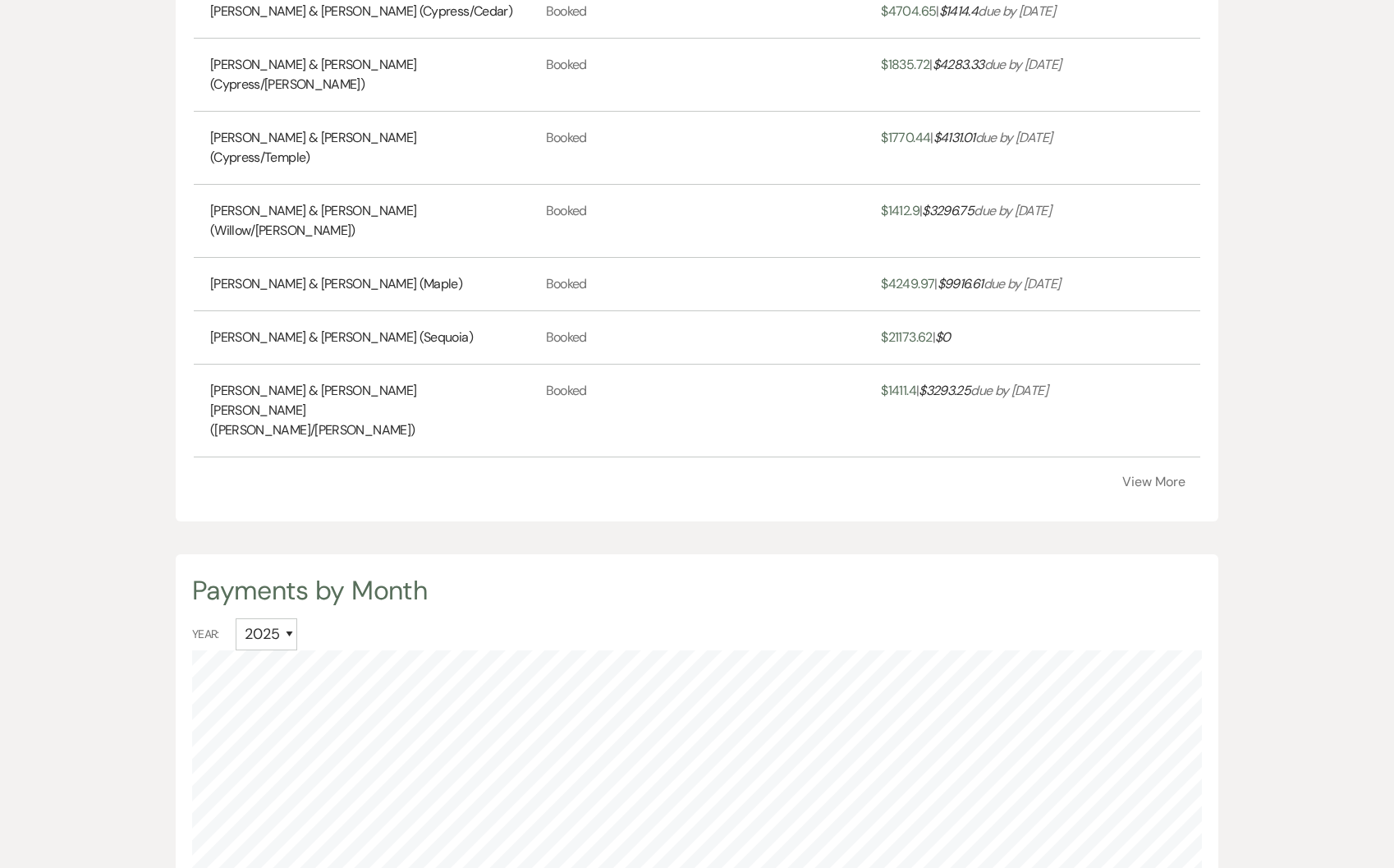
scroll to position [2050, 0]
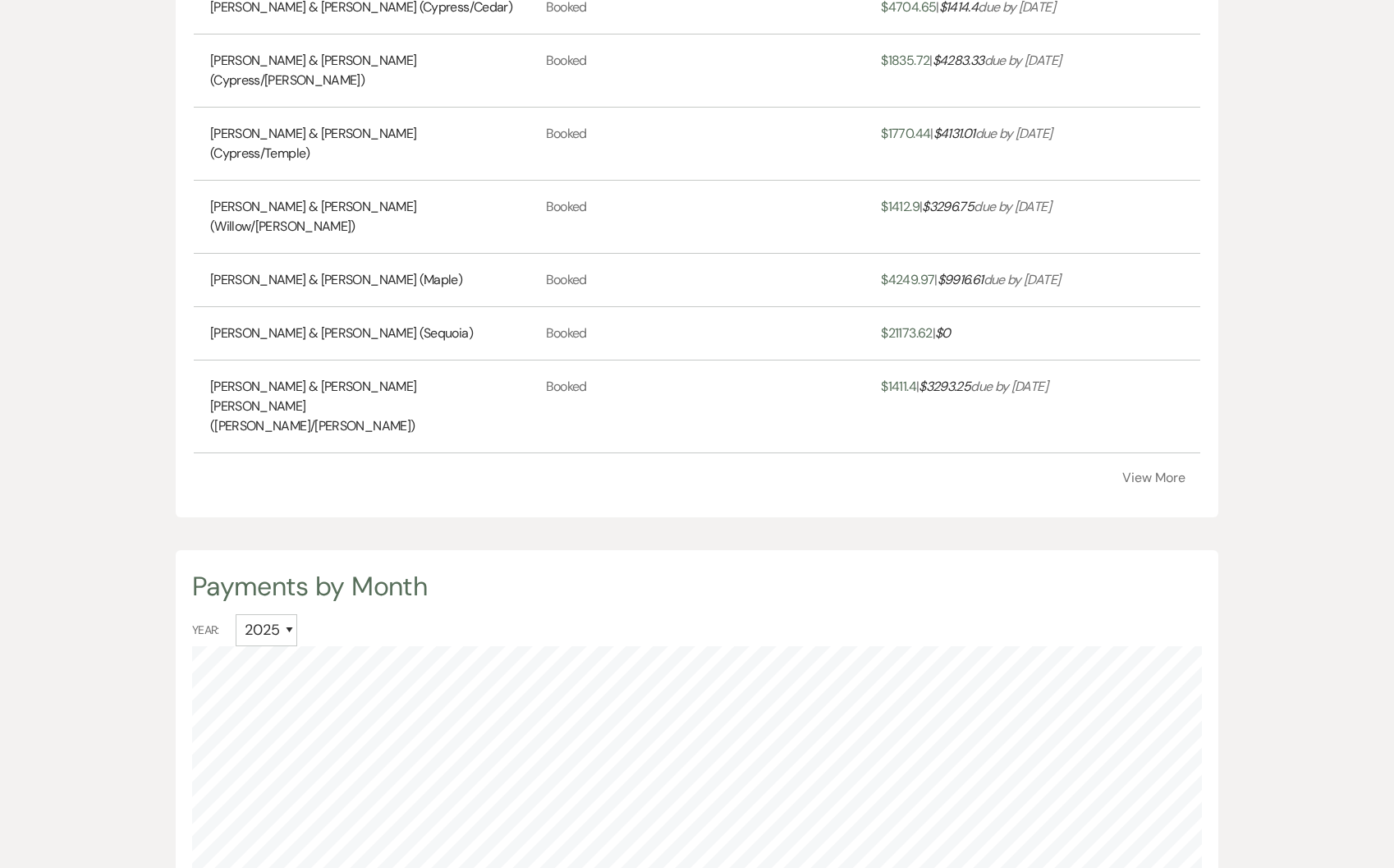
click at [1167, 472] on button "View More" at bounding box center [1154, 478] width 63 height 13
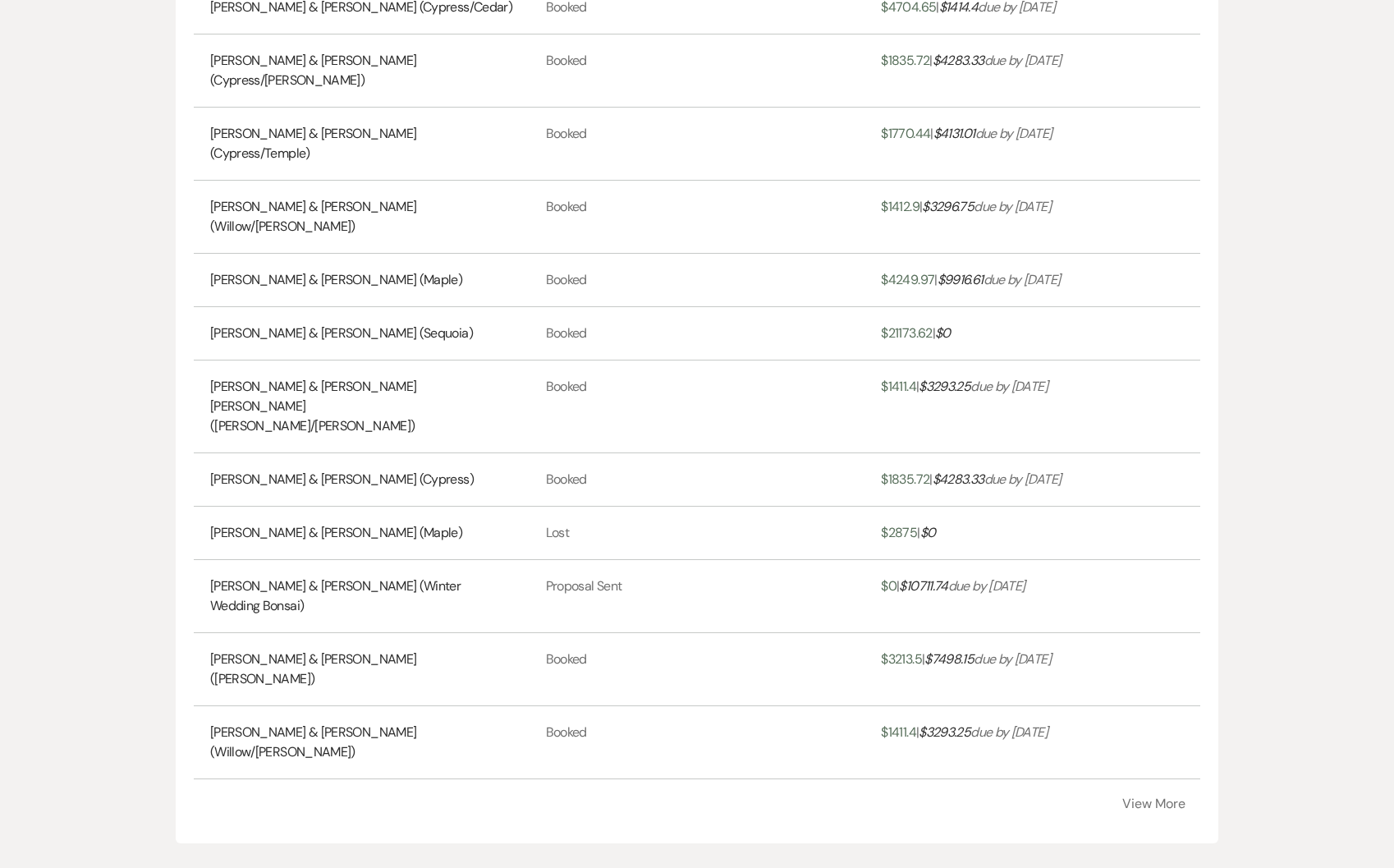
click at [1145, 797] on button "View More" at bounding box center [1154, 804] width 63 height 13
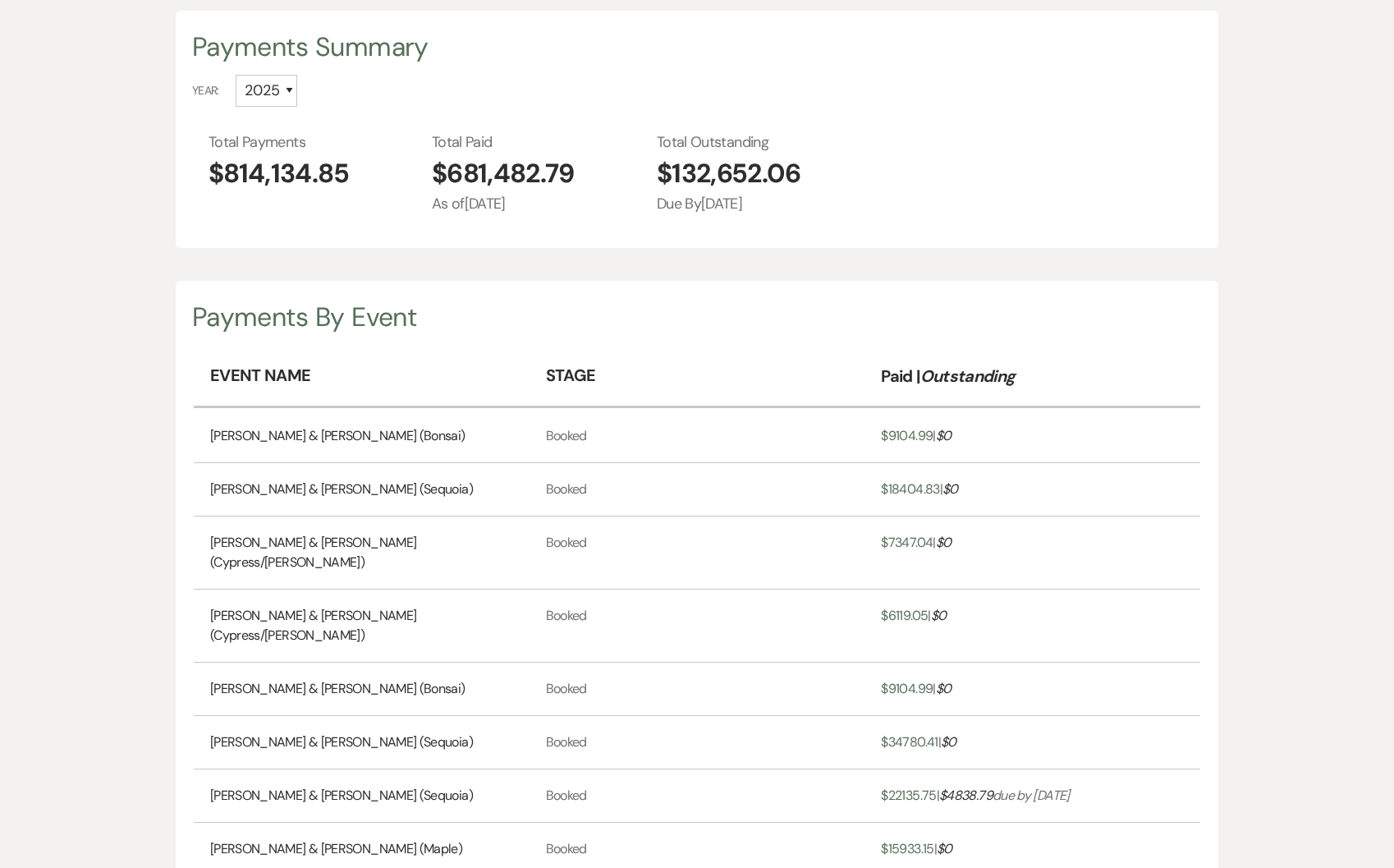
scroll to position [0, 0]
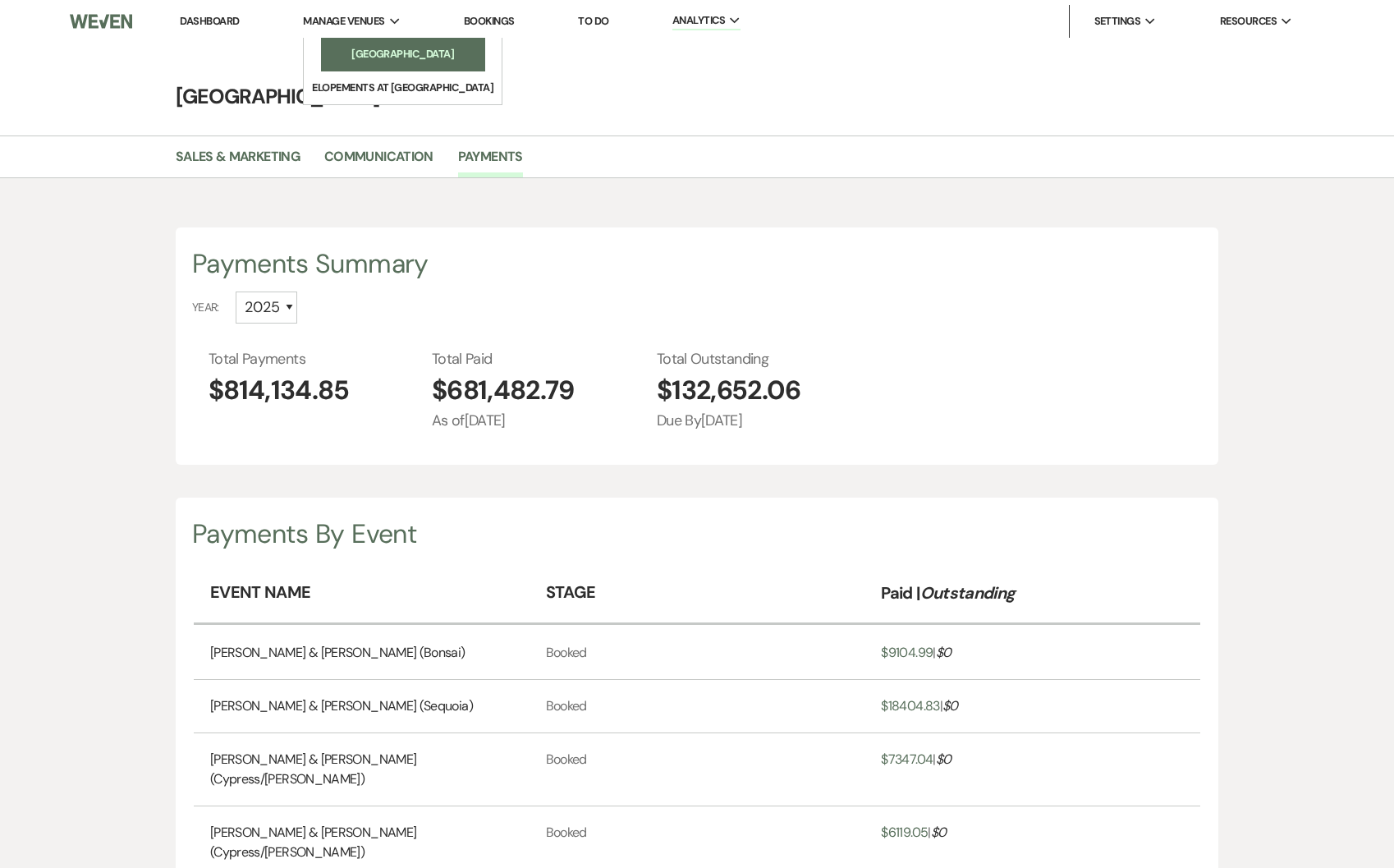
click at [386, 55] on li "[GEOGRAPHIC_DATA]" at bounding box center [403, 53] width 148 height 16
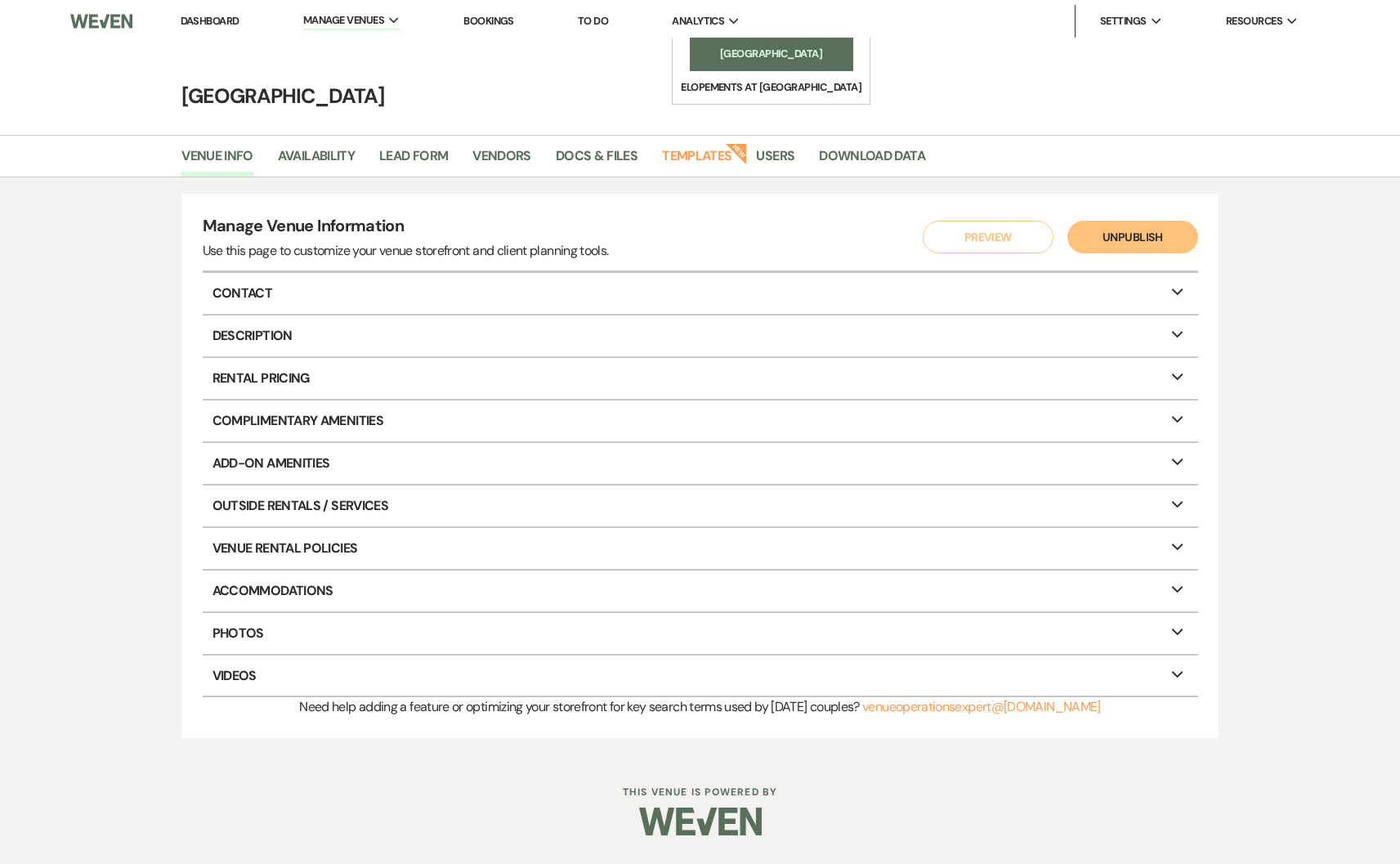
click at [744, 55] on li "[GEOGRAPHIC_DATA]" at bounding box center [771, 53] width 147 height 16
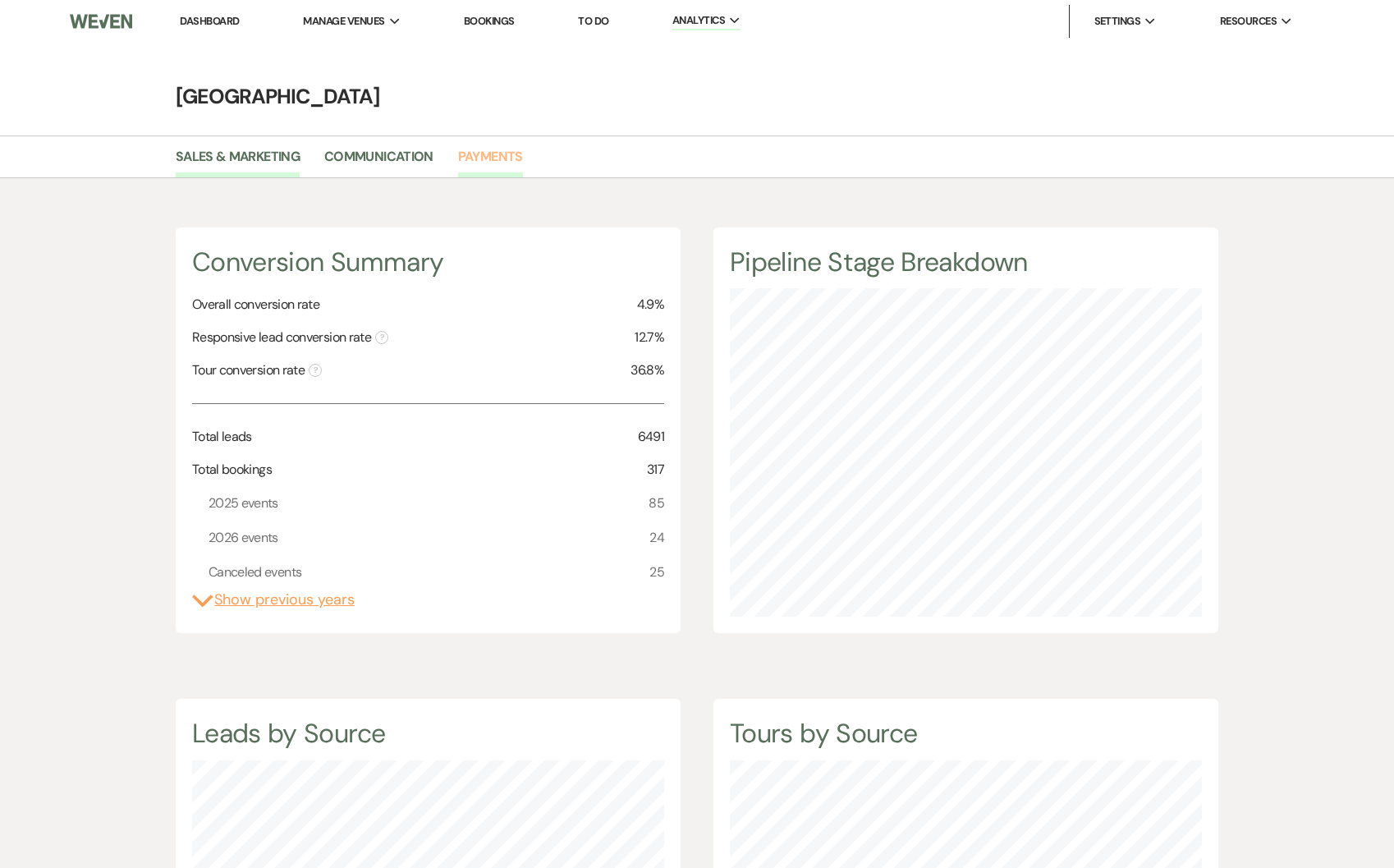
click at [474, 163] on link "Payments" at bounding box center [491, 161] width 65 height 31
select select "2025"
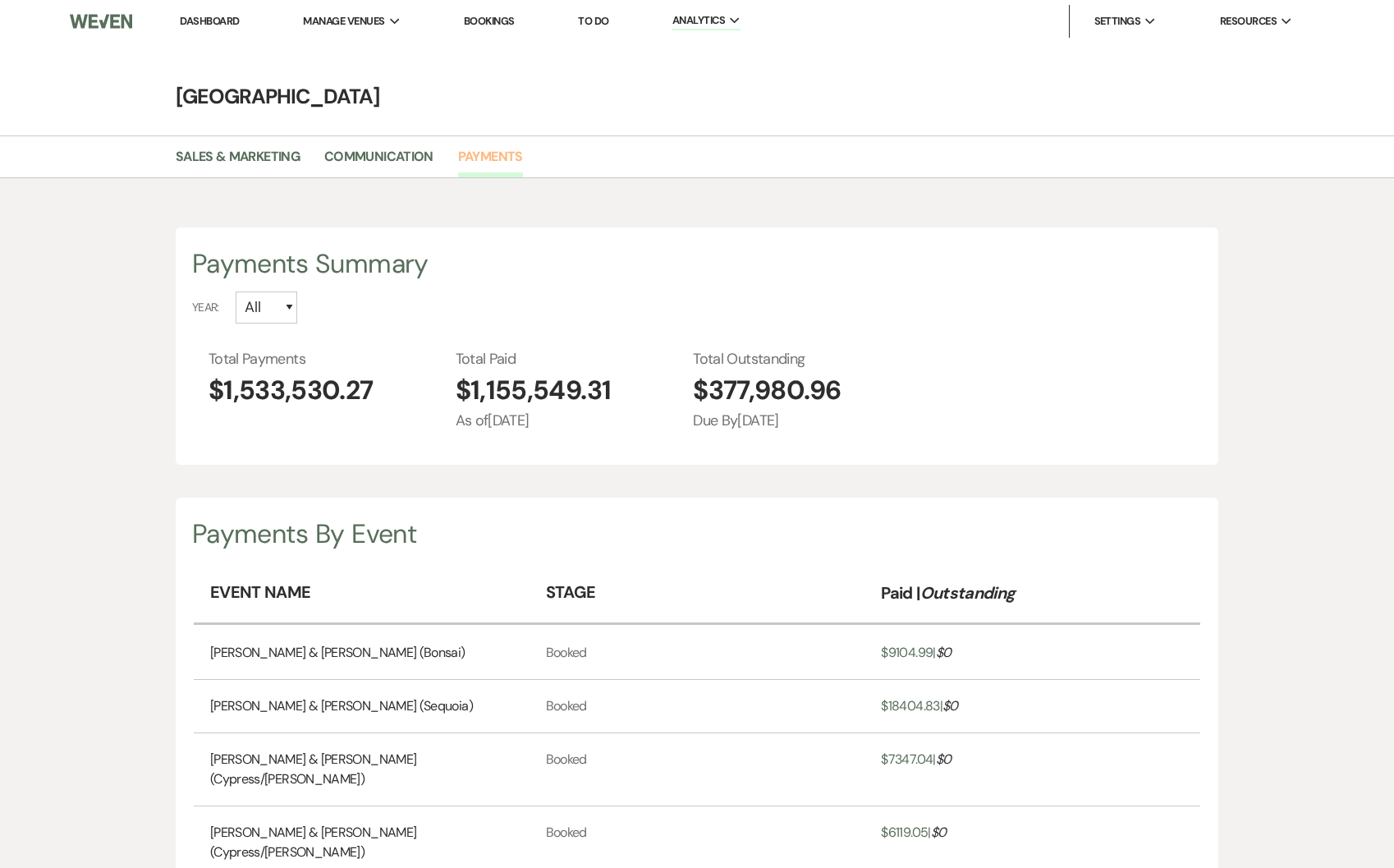
scroll to position [868, 1394]
click at [275, 305] on select "All 2026 2025 2024 2023 2022" at bounding box center [266, 308] width 62 height 32
select select "2025"
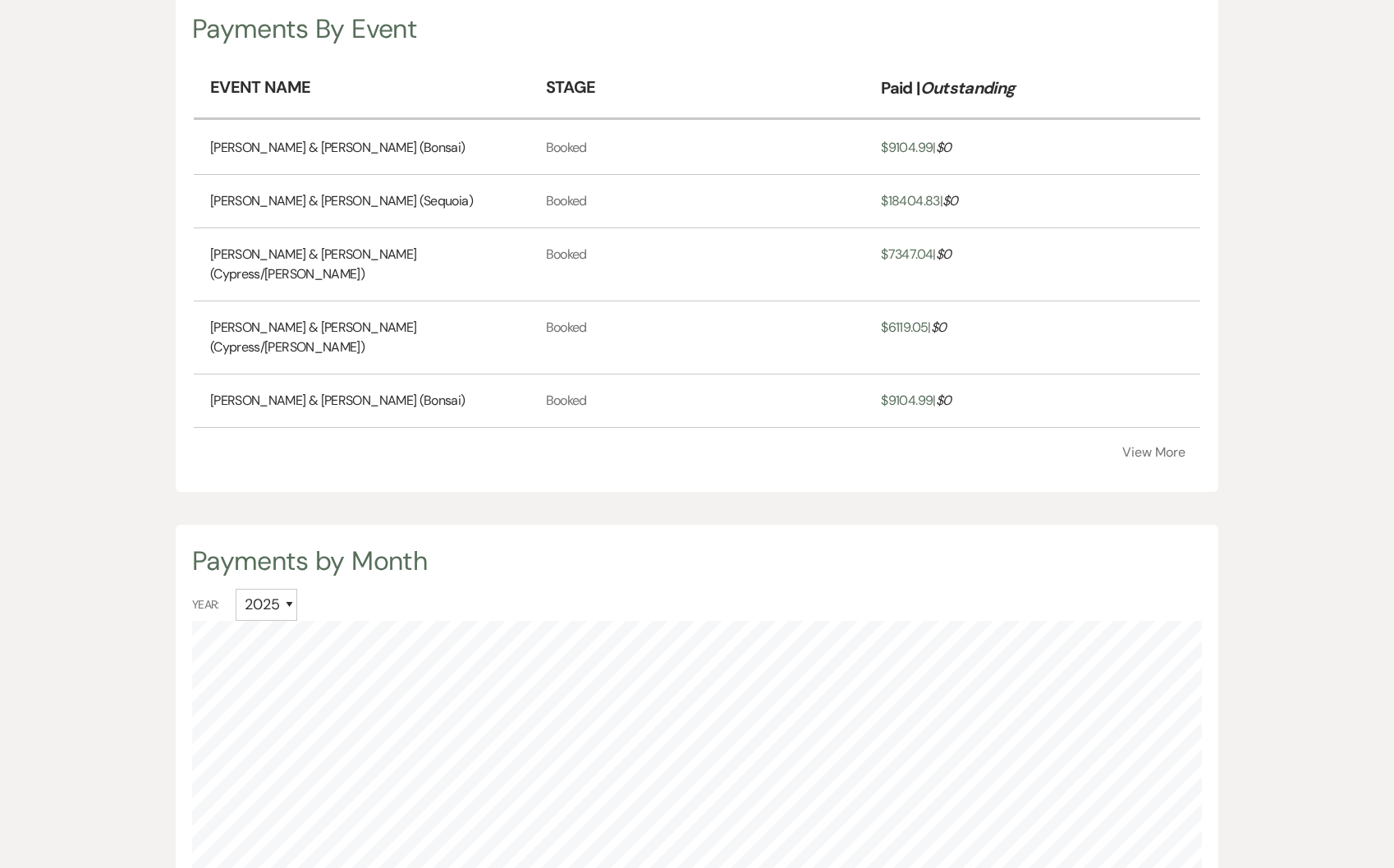
scroll to position [0, 0]
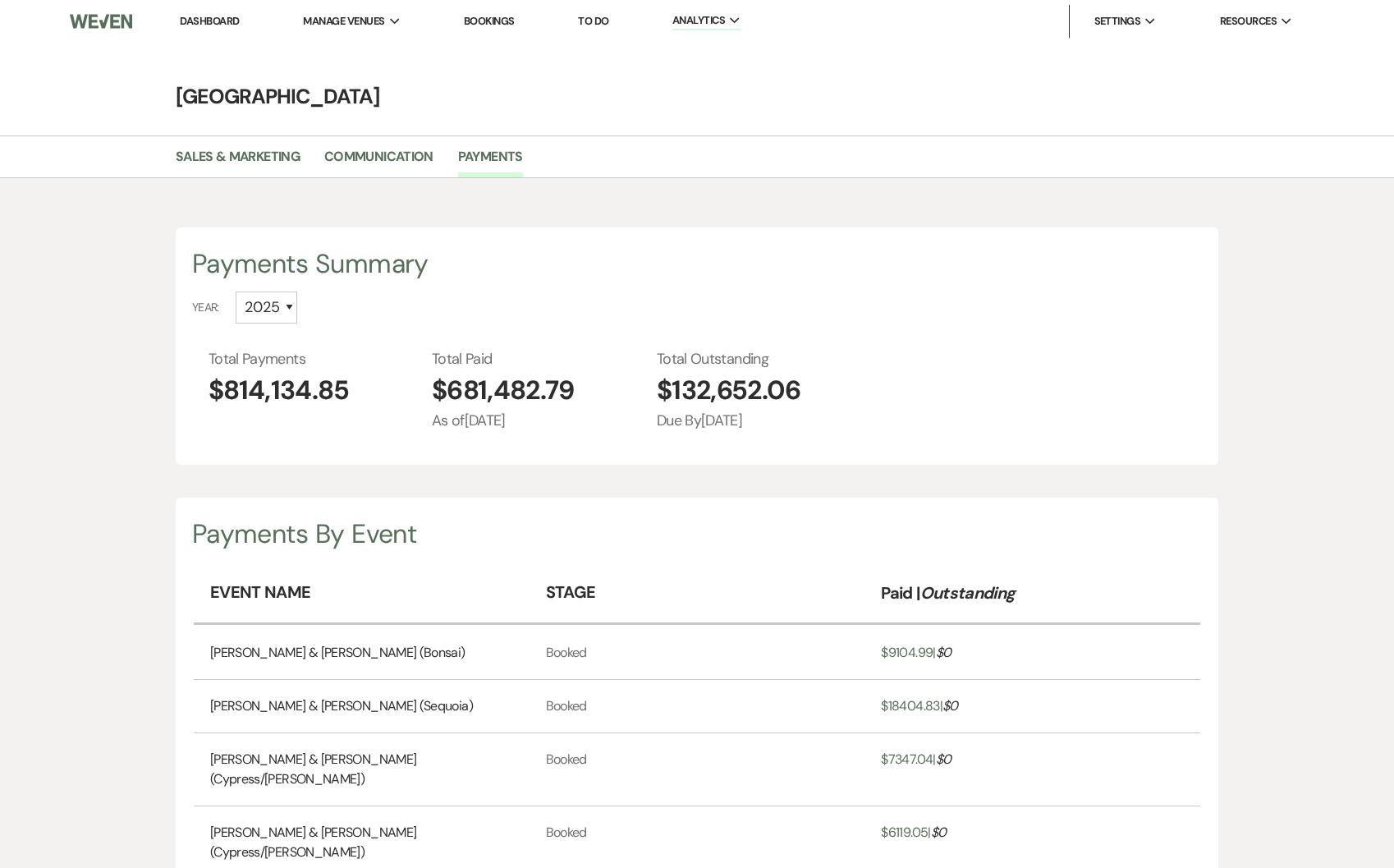
click at [222, 15] on link "Dashboard" at bounding box center [210, 21] width 59 height 14
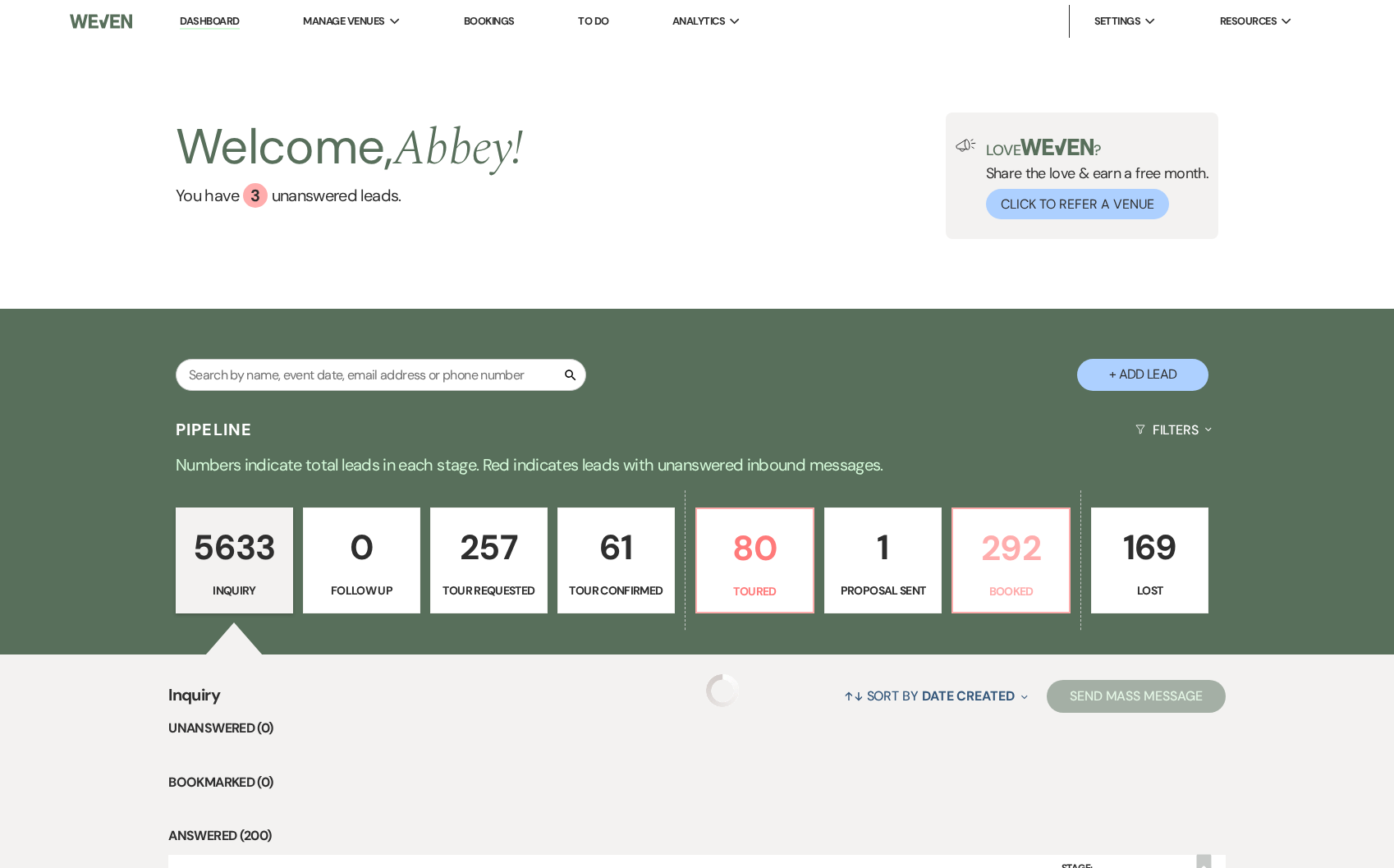
click at [981, 565] on p "292" at bounding box center [1011, 548] width 96 height 55
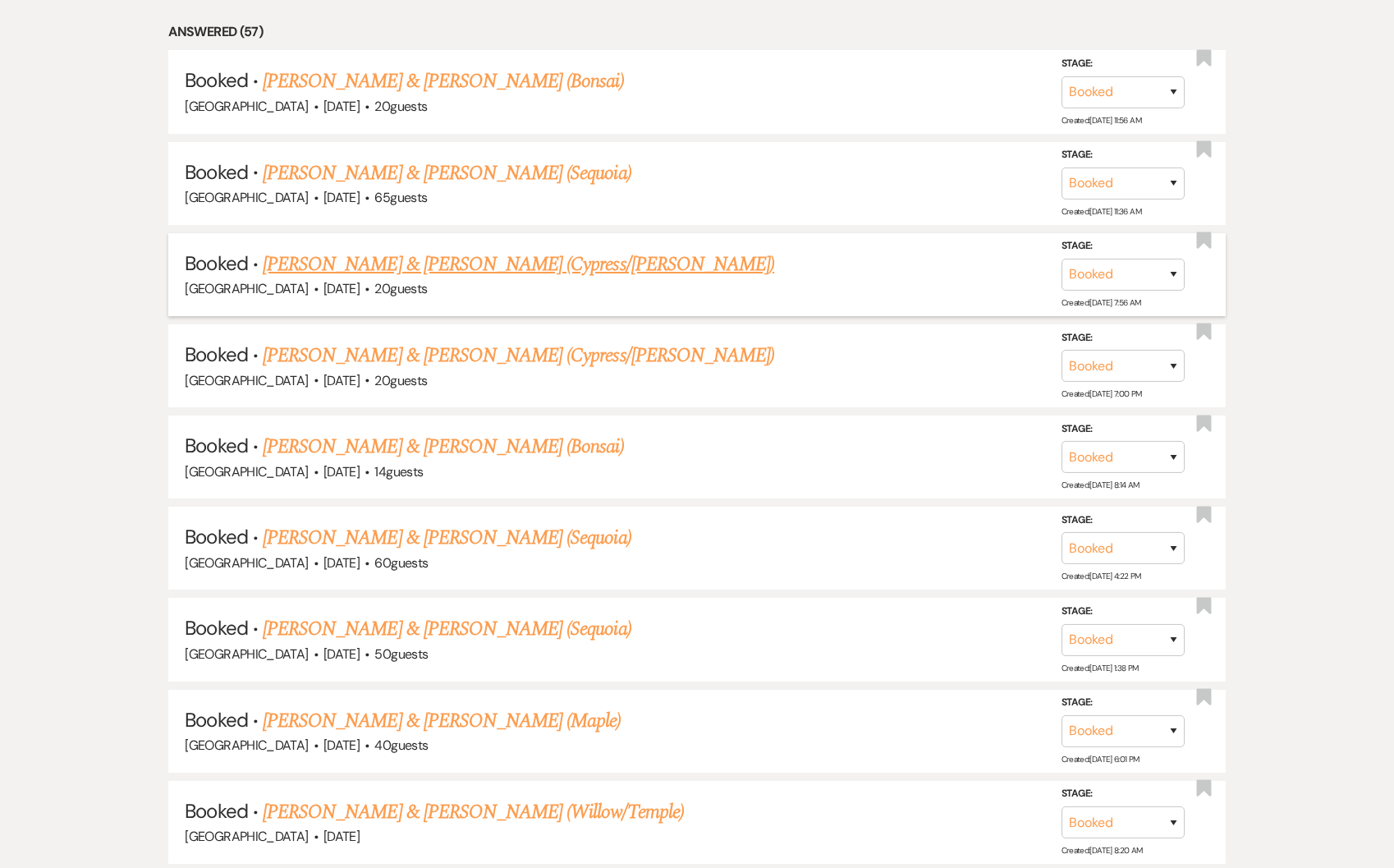
scroll to position [983, 0]
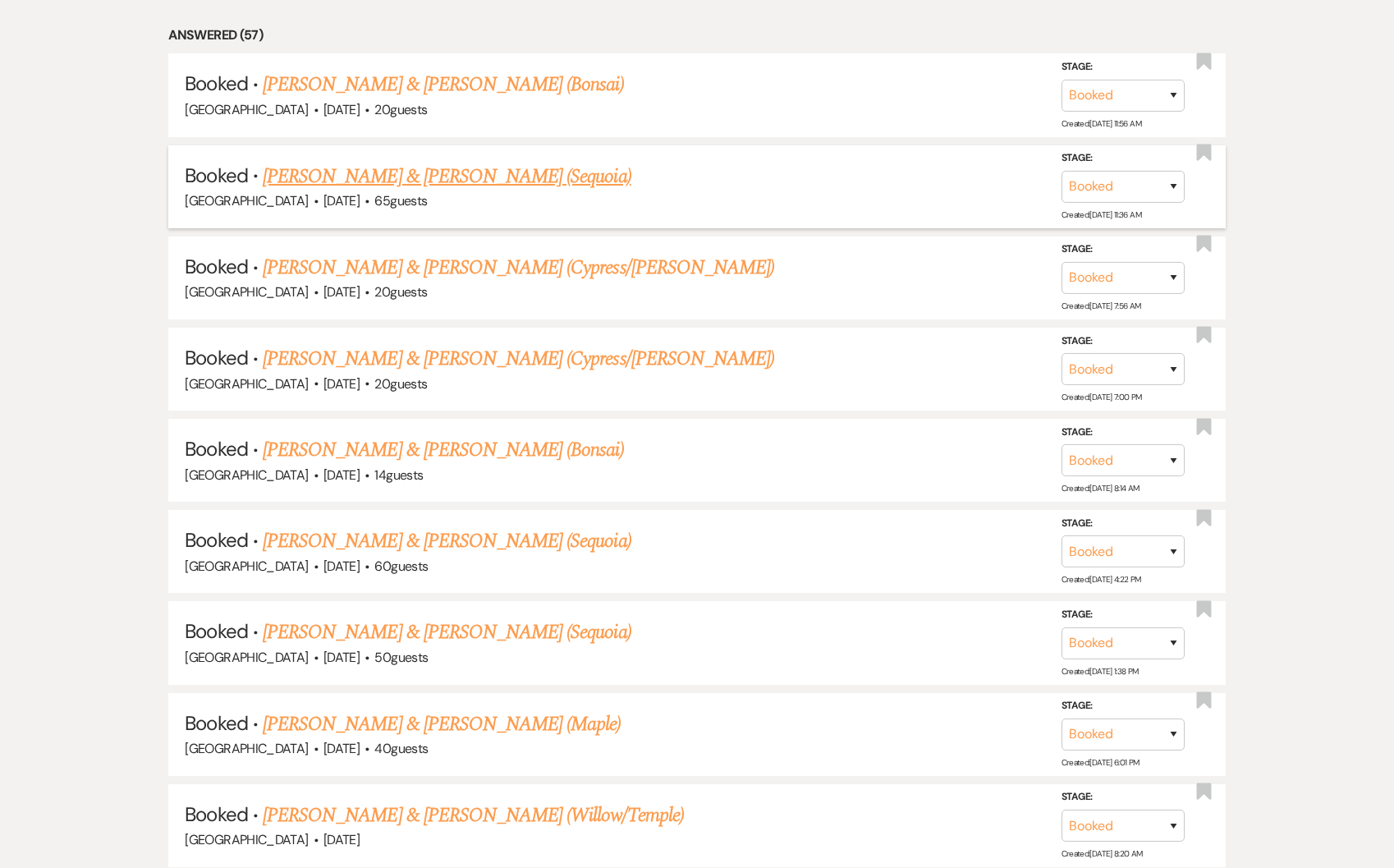
click at [439, 175] on link "[PERSON_NAME] & [PERSON_NAME] (Sequoia)" at bounding box center [447, 176] width 369 height 30
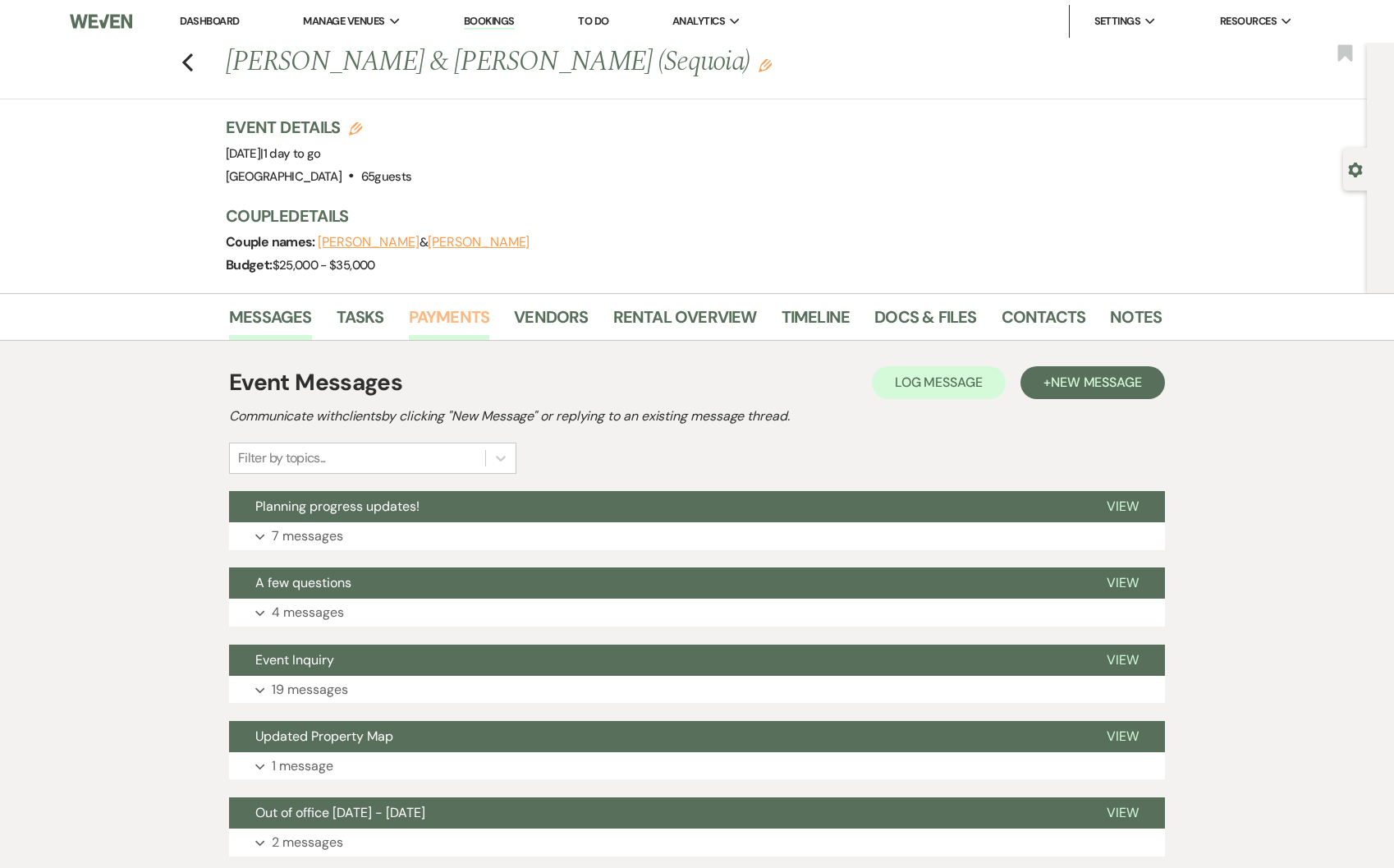
click at [430, 314] on link "Payments" at bounding box center [449, 322] width 81 height 36
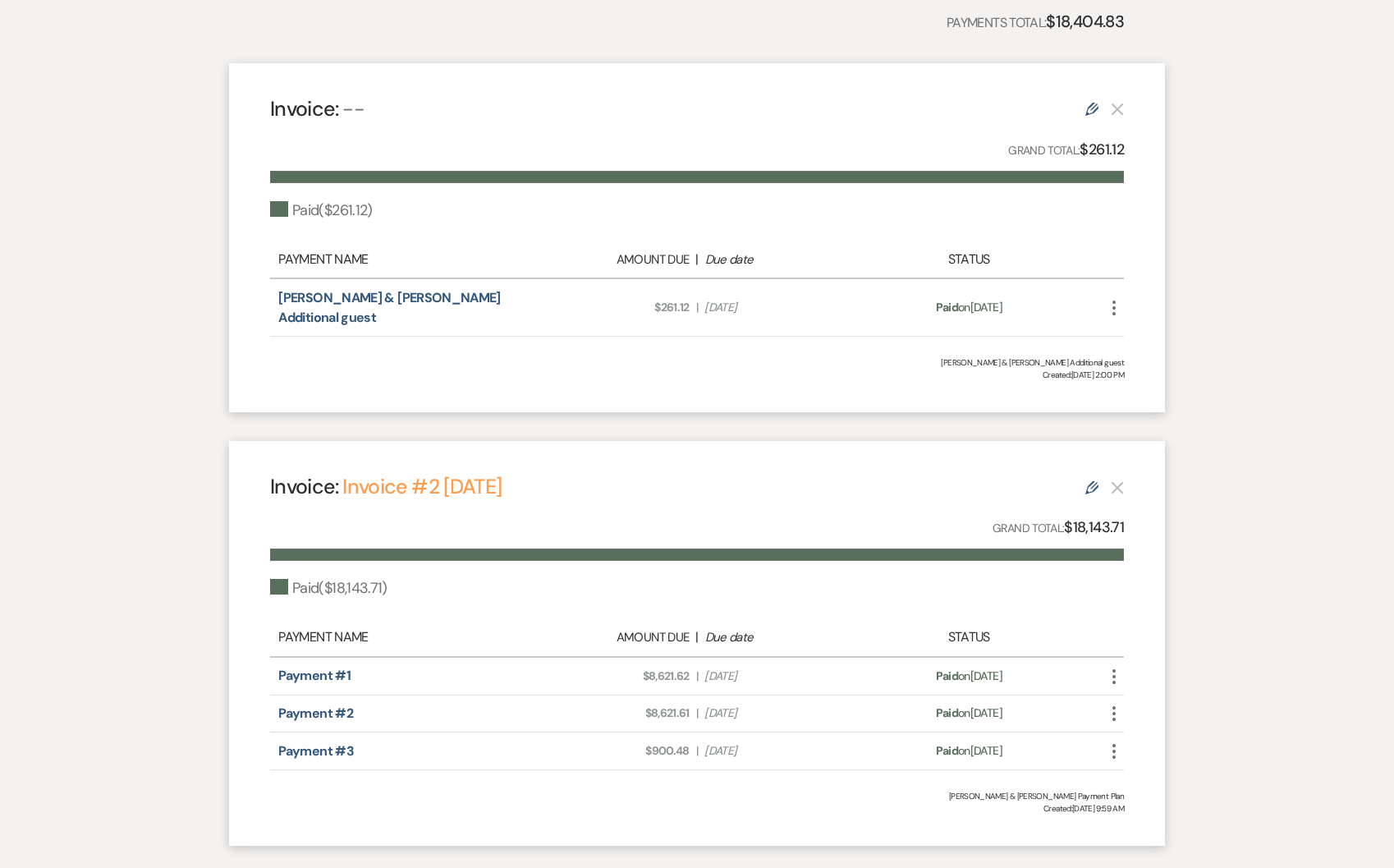
scroll to position [482, 0]
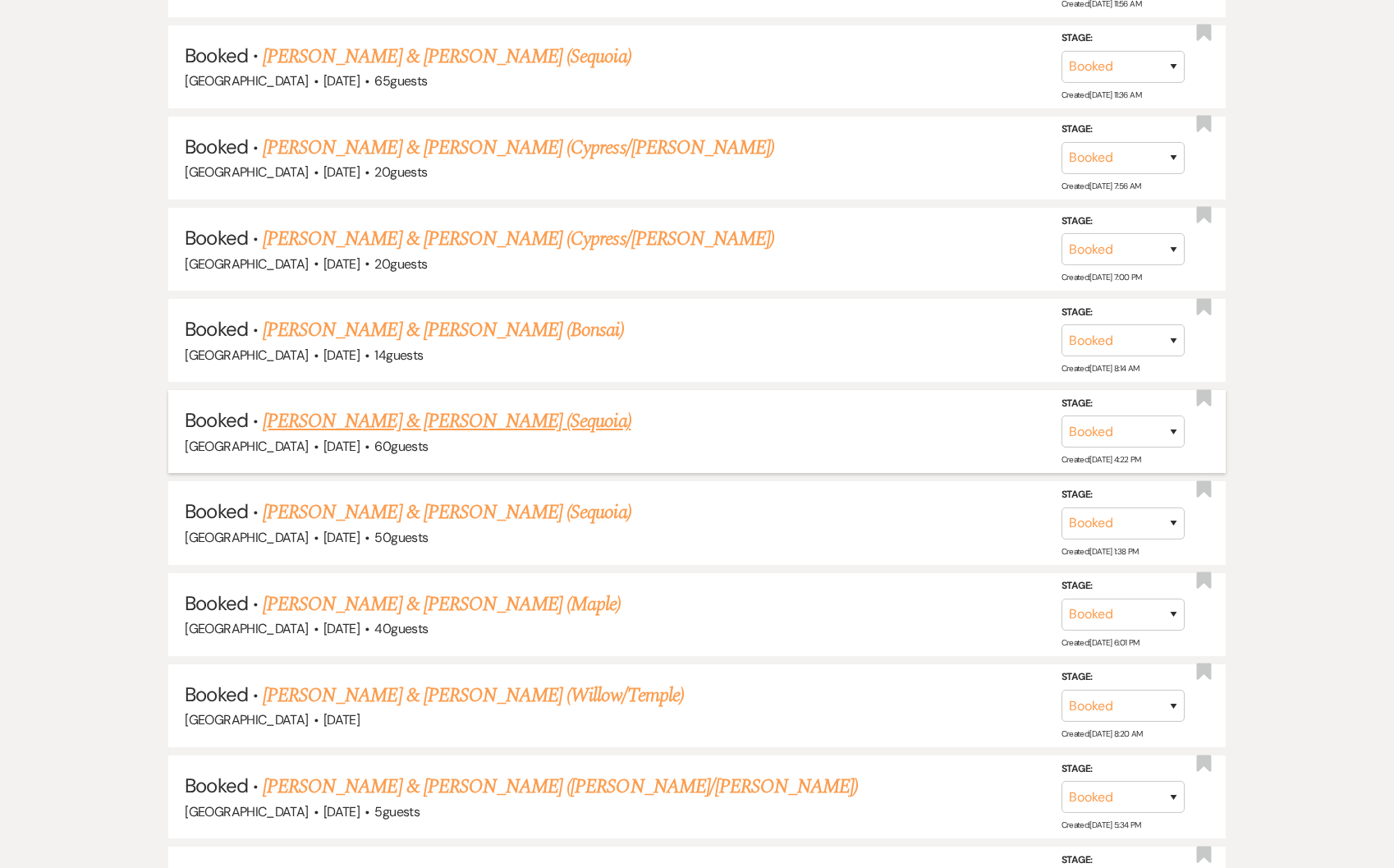
scroll to position [1133, 0]
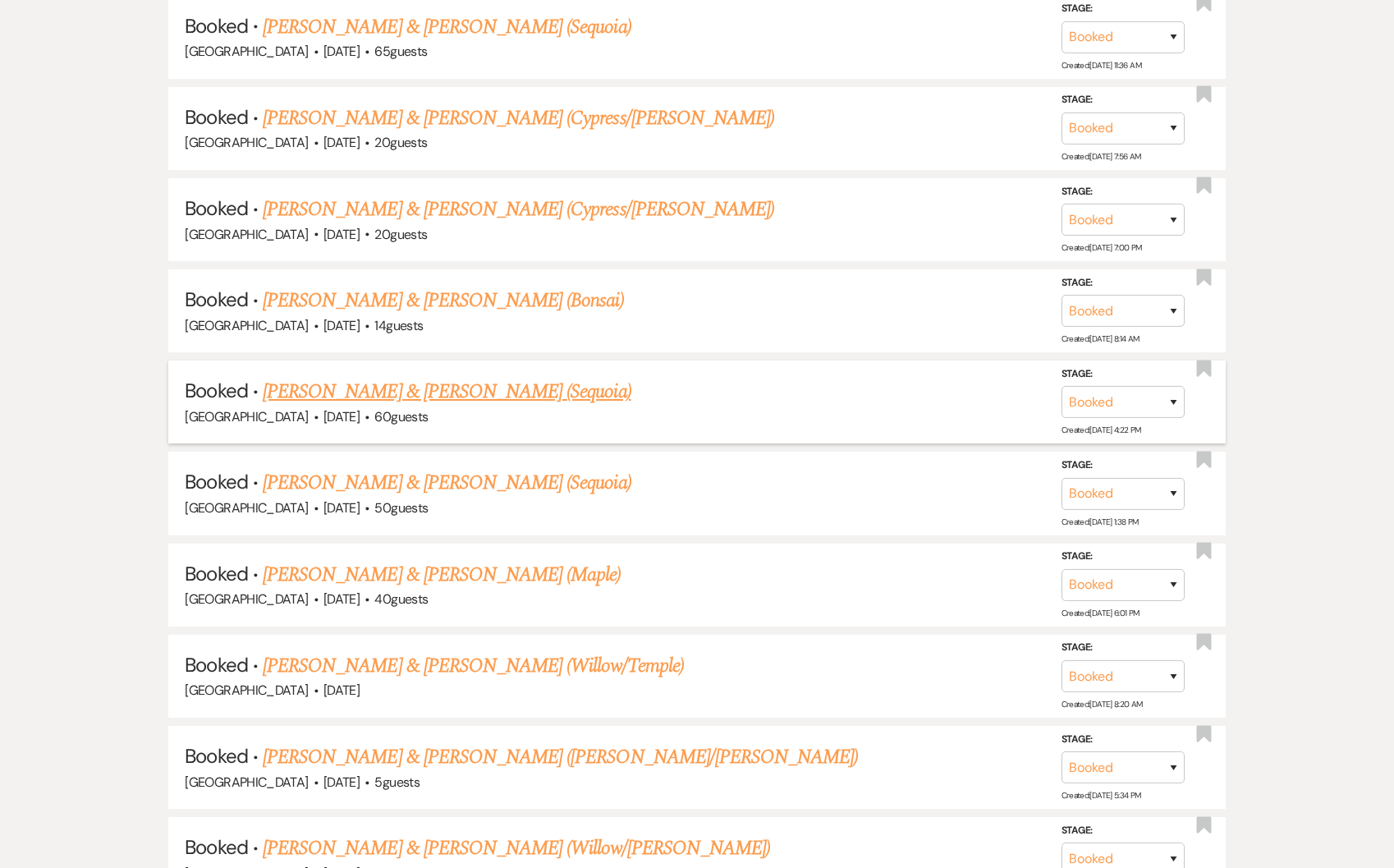
click at [367, 385] on link "[PERSON_NAME] & [PERSON_NAME] (Sequoia)" at bounding box center [447, 392] width 369 height 30
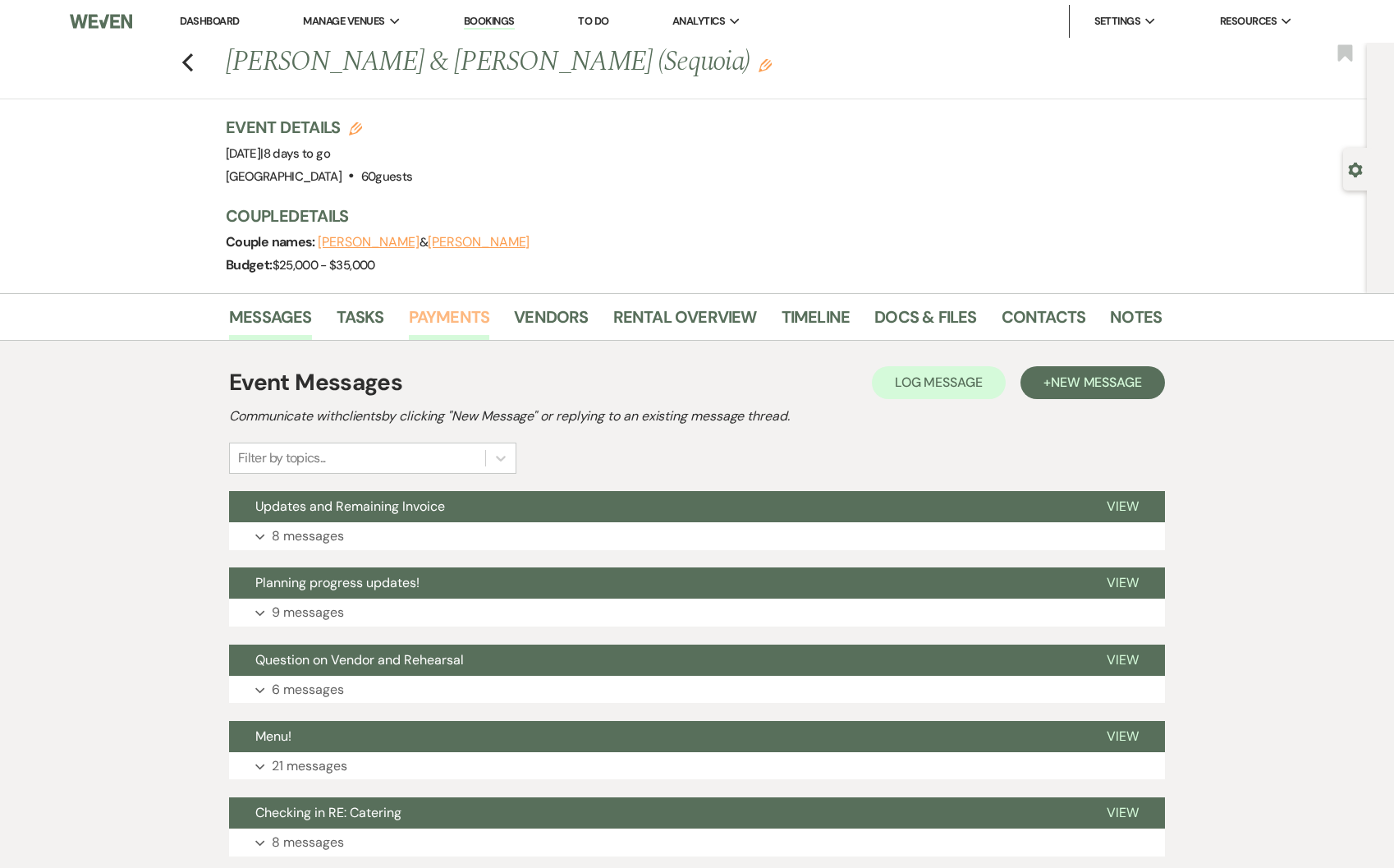
click at [466, 313] on link "Payments" at bounding box center [449, 322] width 81 height 36
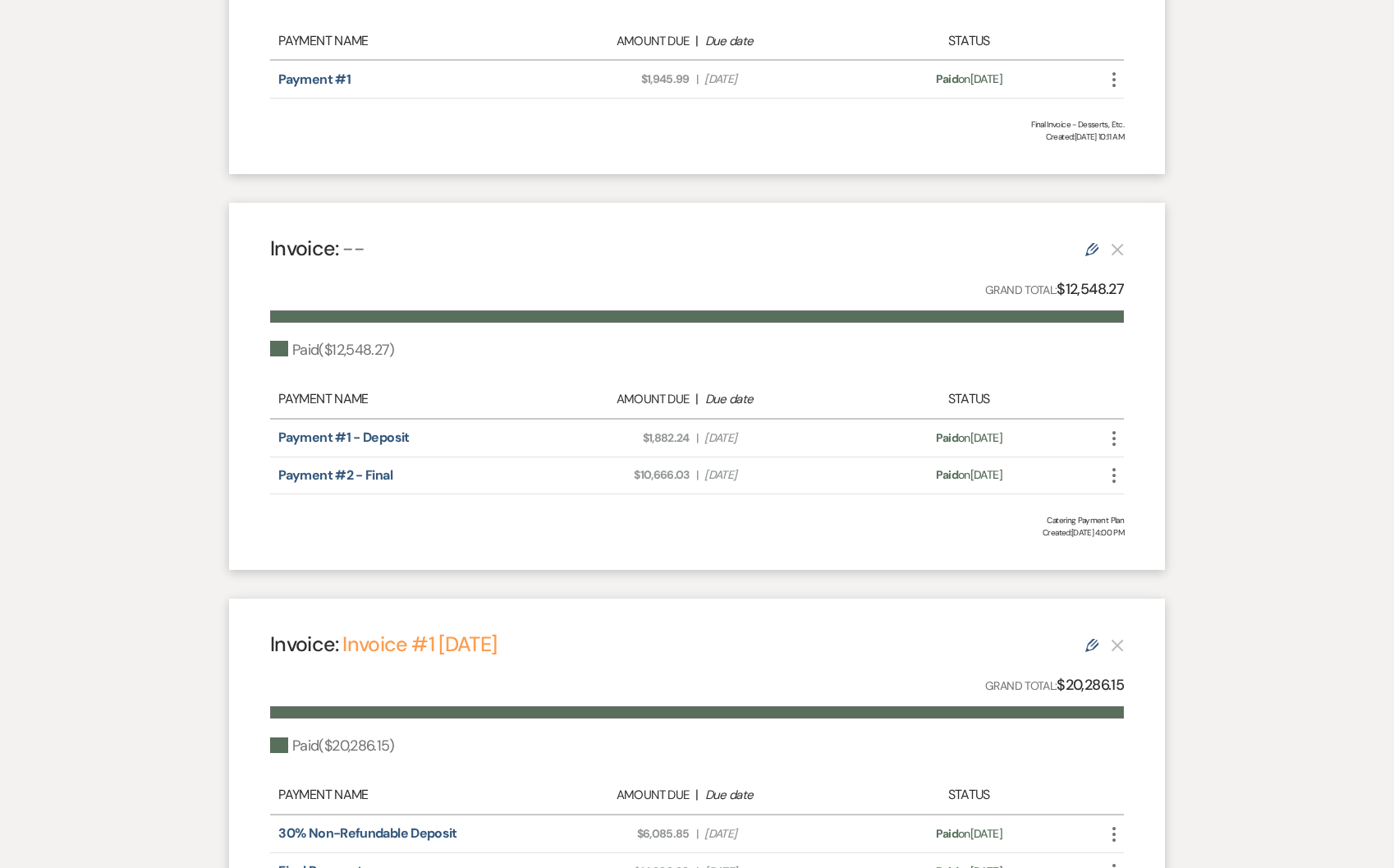
scroll to position [877, 0]
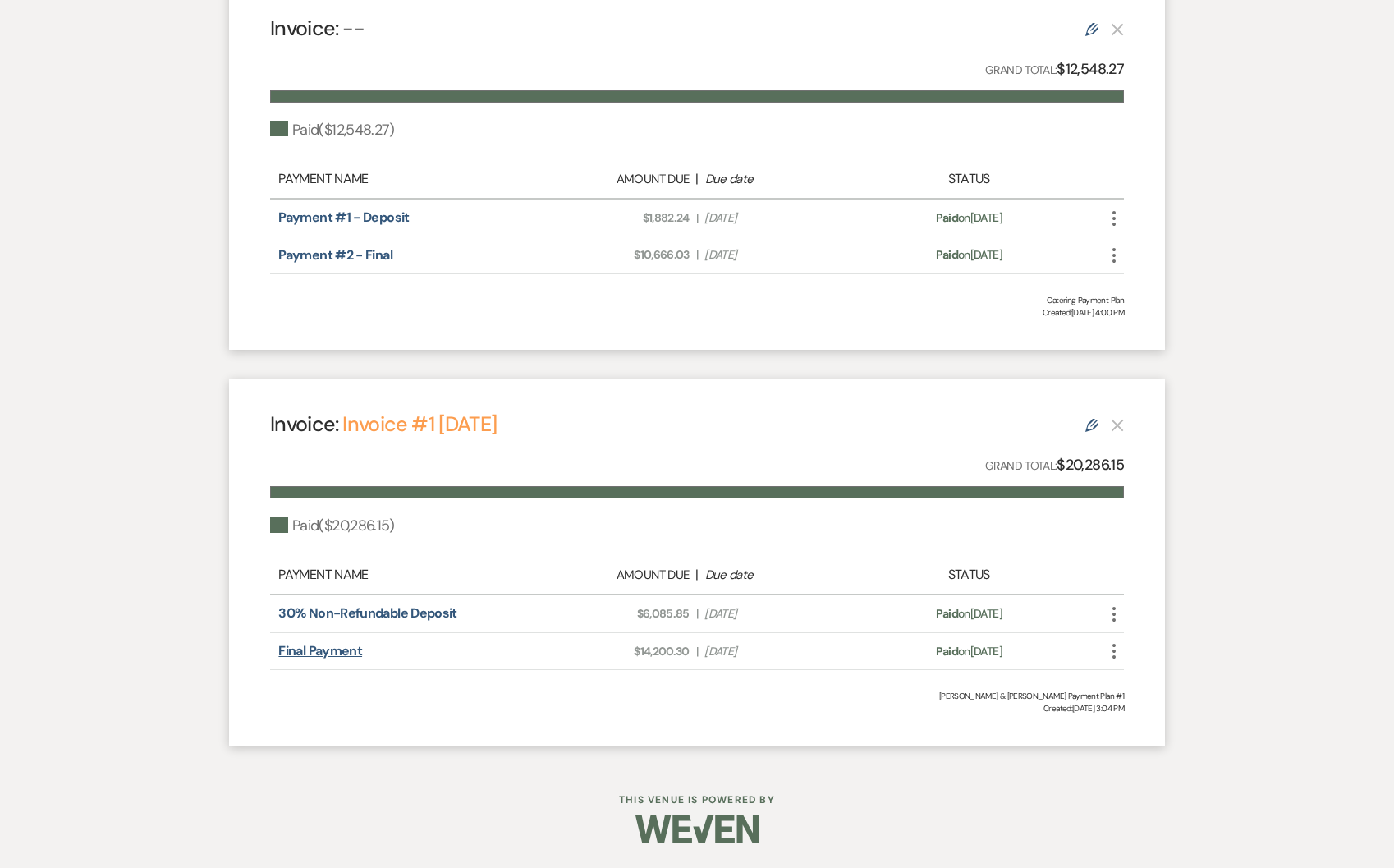
click at [337, 650] on link "Final Payment" at bounding box center [320, 651] width 84 height 17
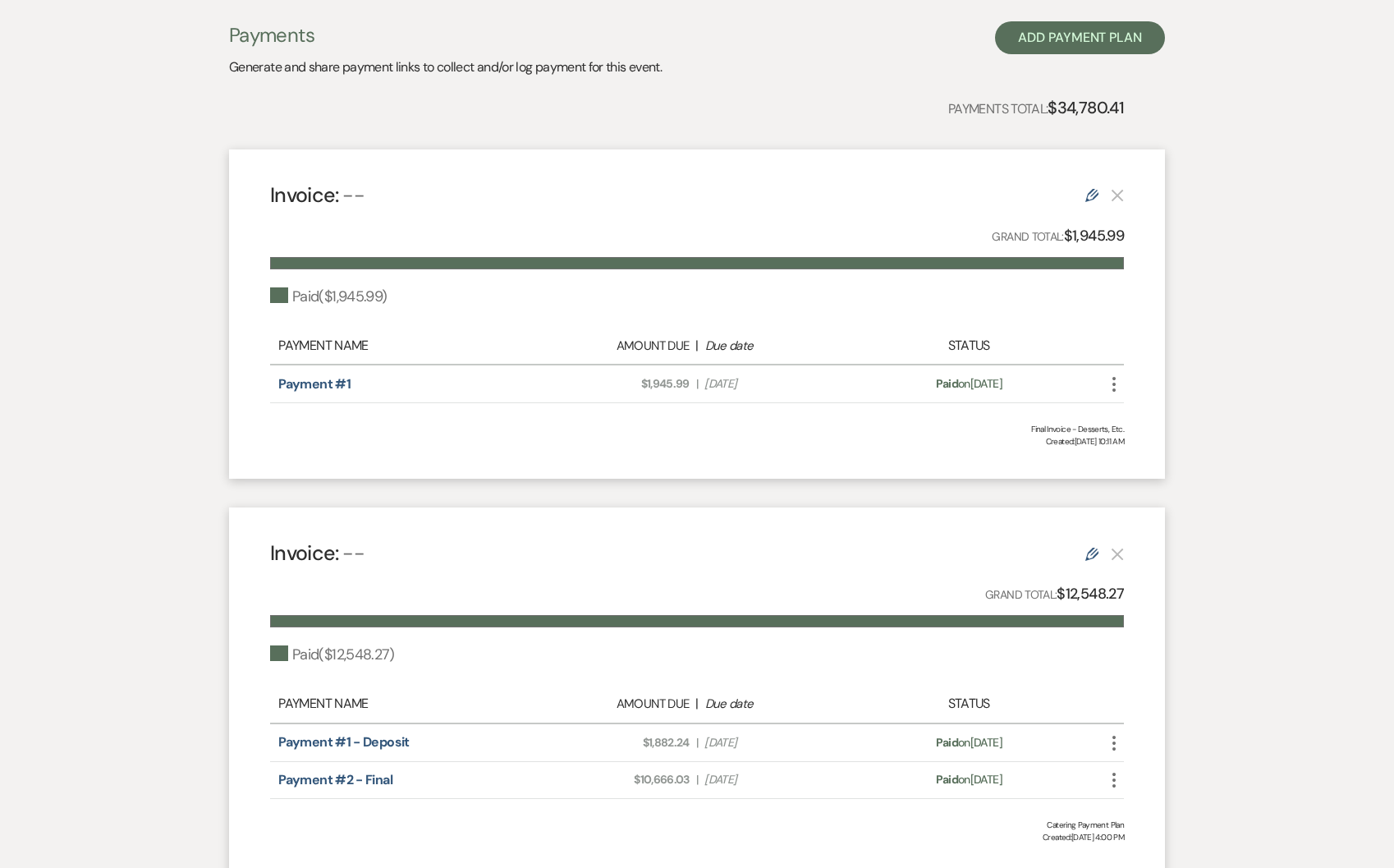
scroll to position [0, 0]
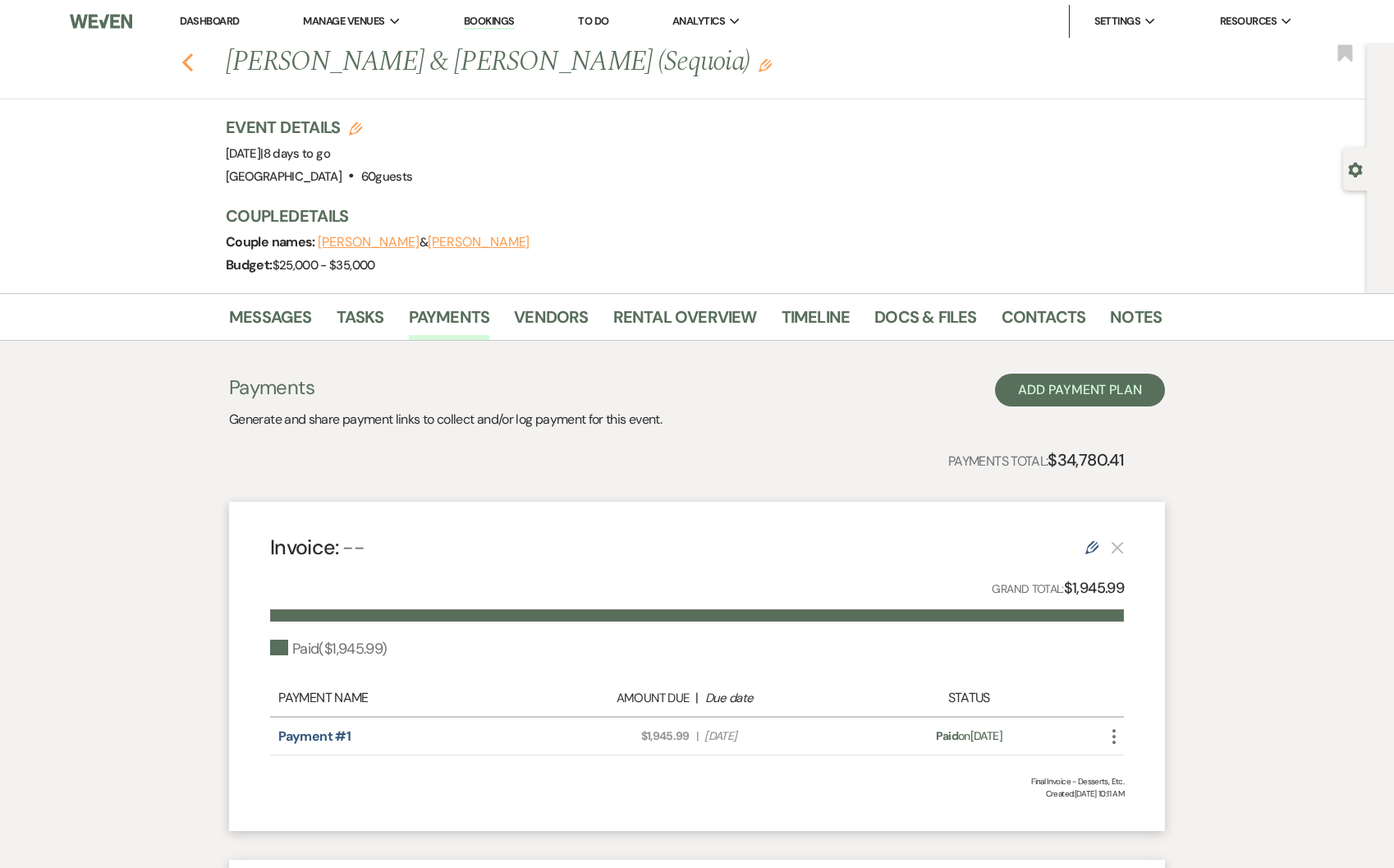
click at [192, 56] on use "button" at bounding box center [187, 62] width 10 height 18
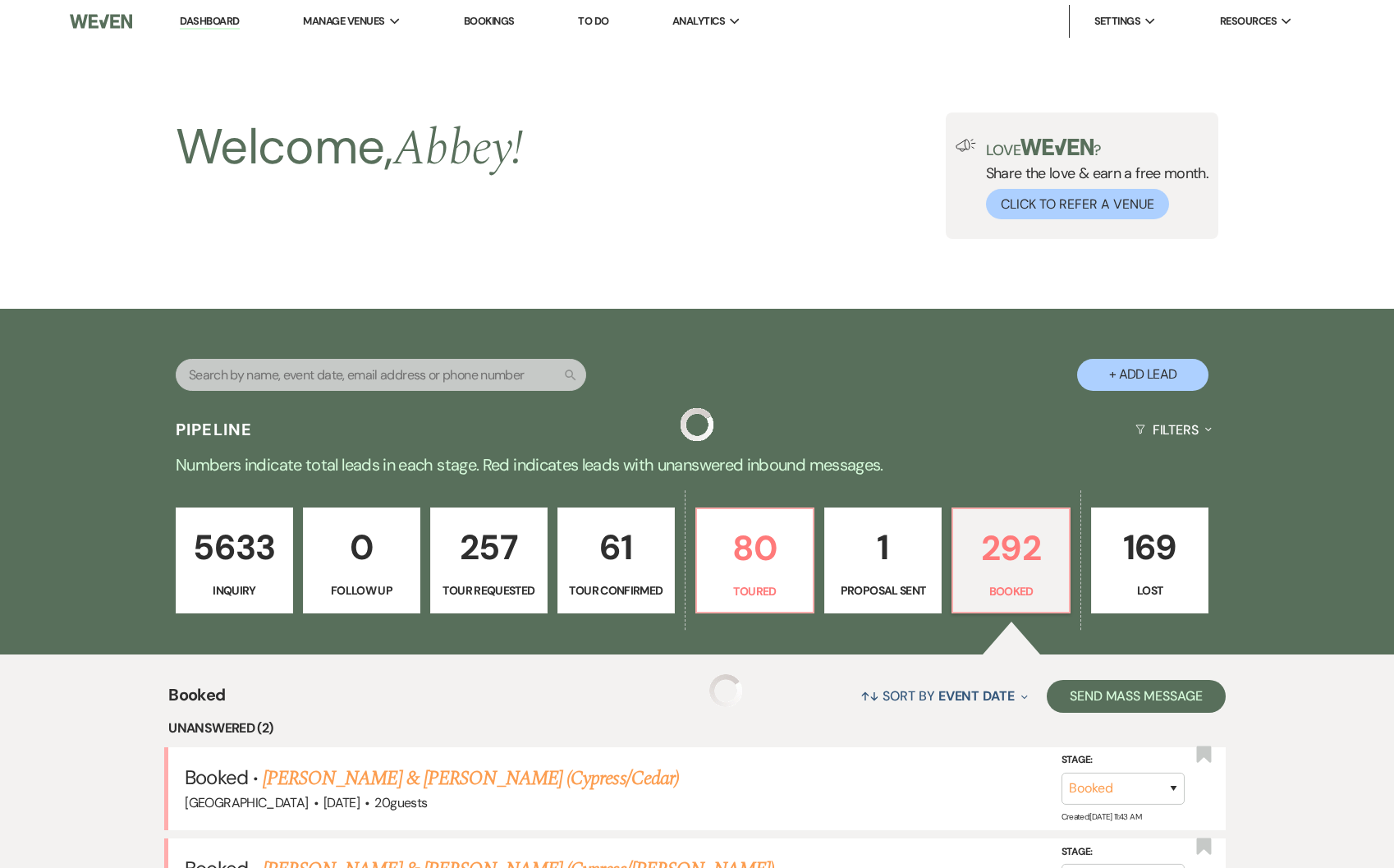
scroll to position [1133, 0]
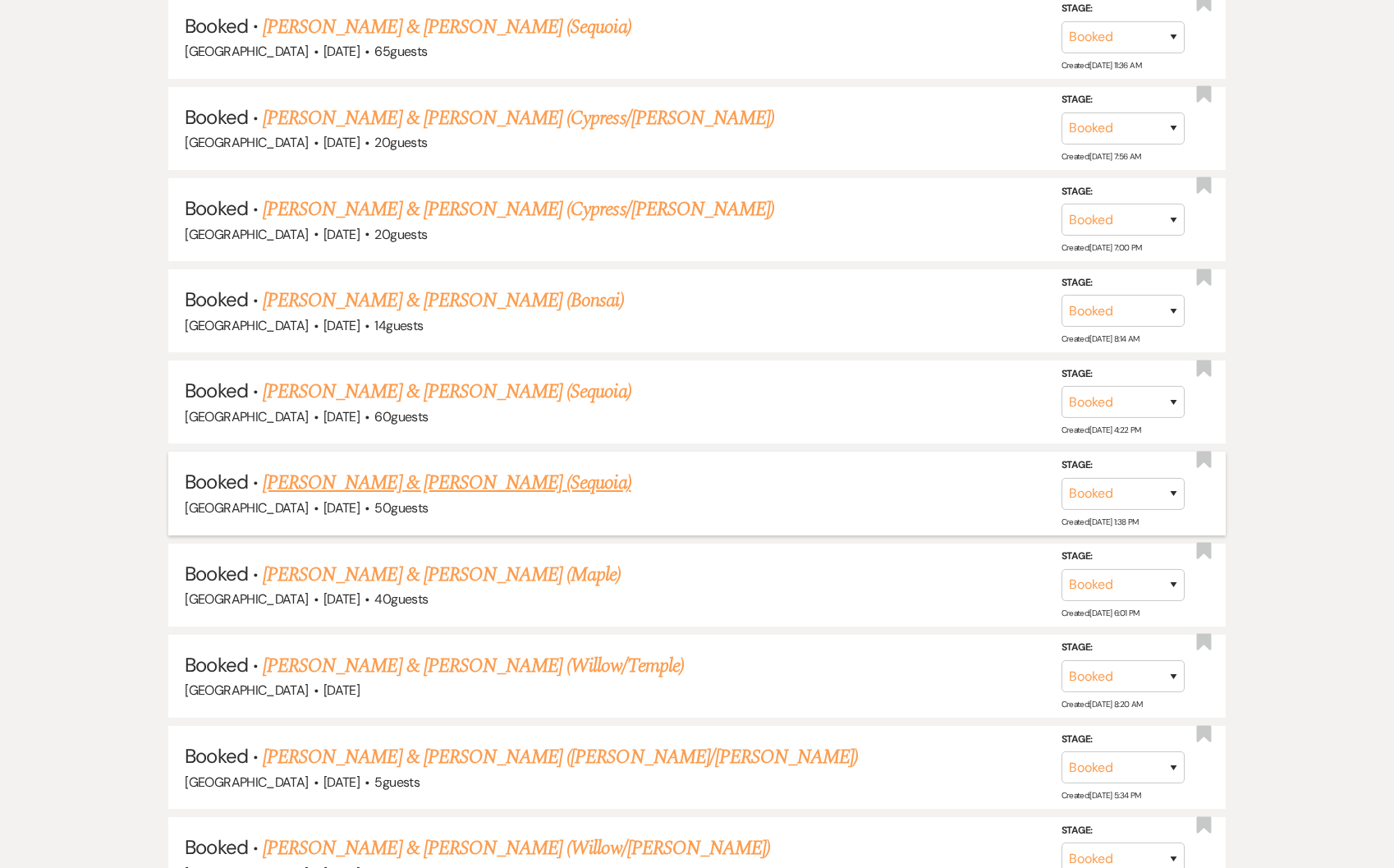
click at [448, 482] on link "[PERSON_NAME] & [PERSON_NAME] (Sequoia)" at bounding box center [447, 482] width 369 height 30
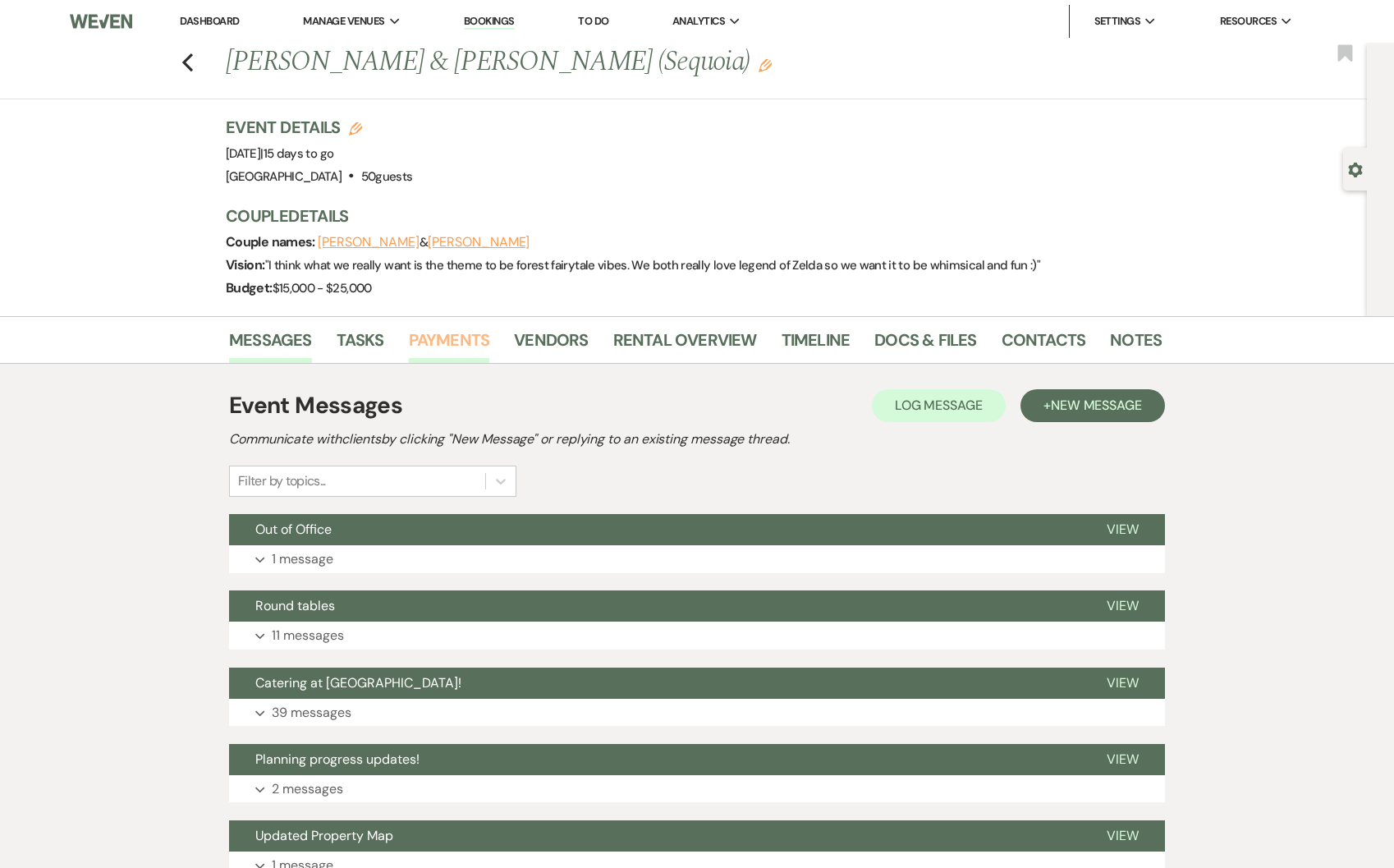
drag, startPoint x: 442, startPoint y: 336, endPoint x: 448, endPoint y: 345, distance: 10.8
click at [442, 337] on link "Payments" at bounding box center [449, 345] width 81 height 36
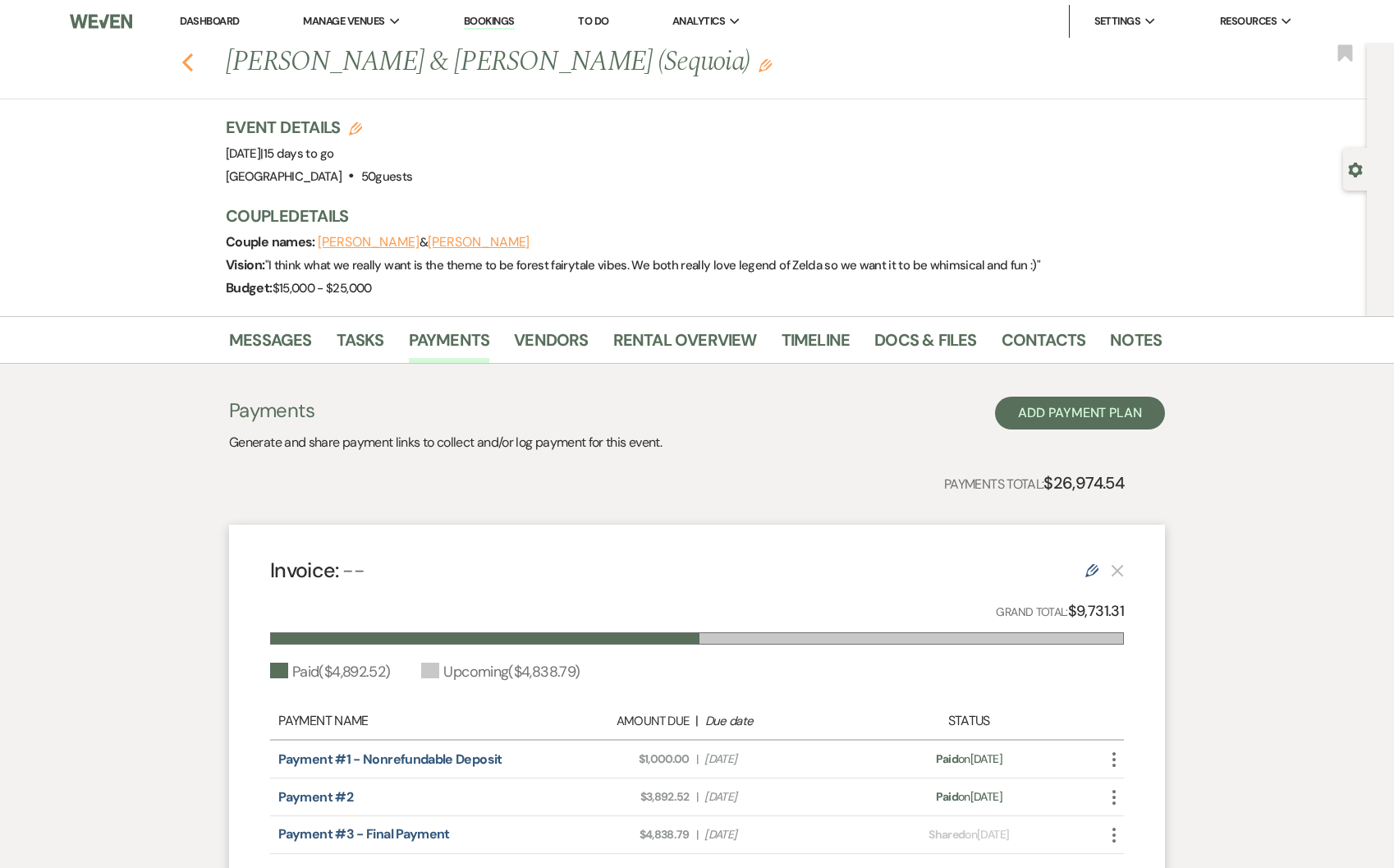
click at [191, 52] on icon "Previous" at bounding box center [187, 62] width 12 height 20
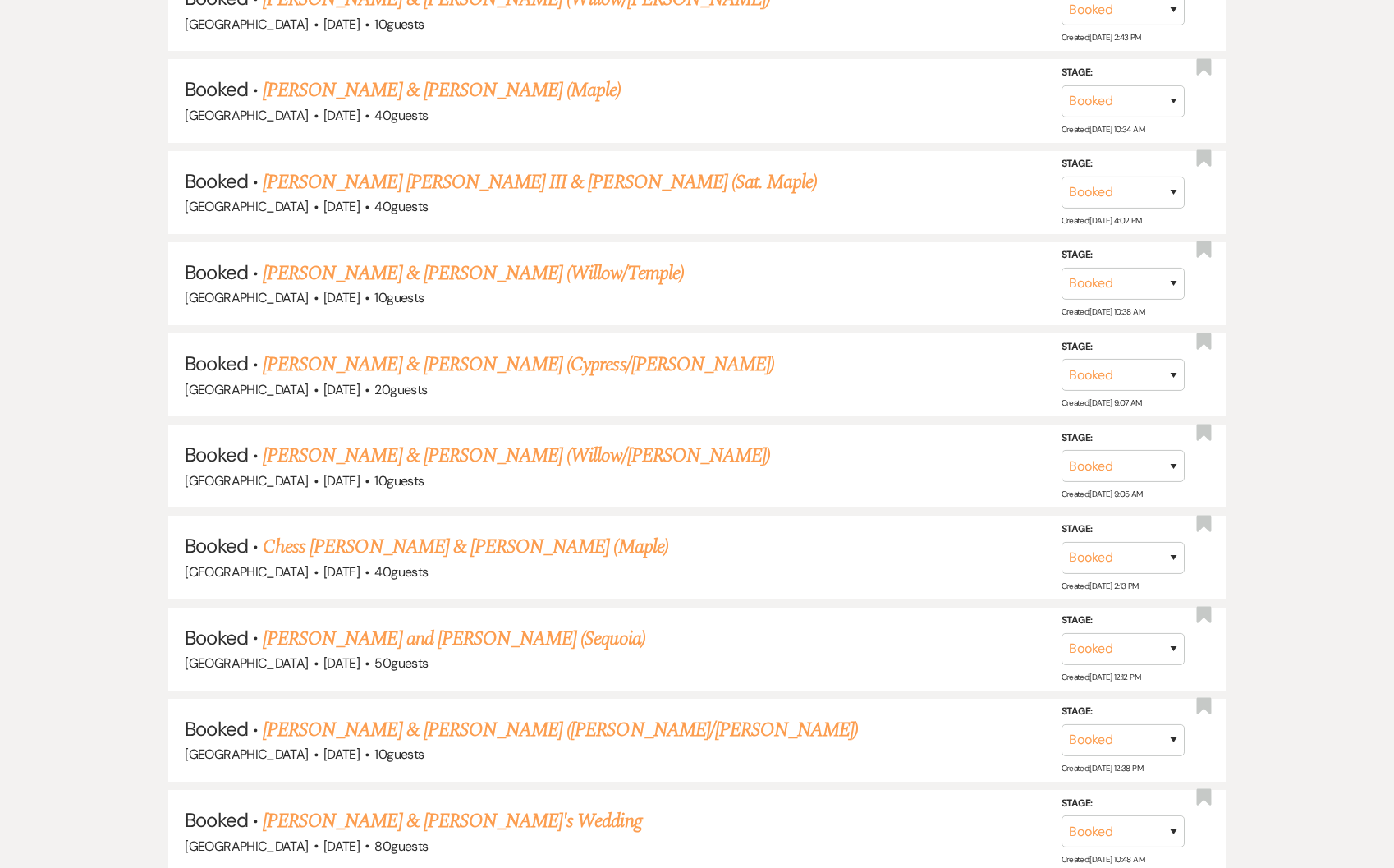
scroll to position [1985, 0]
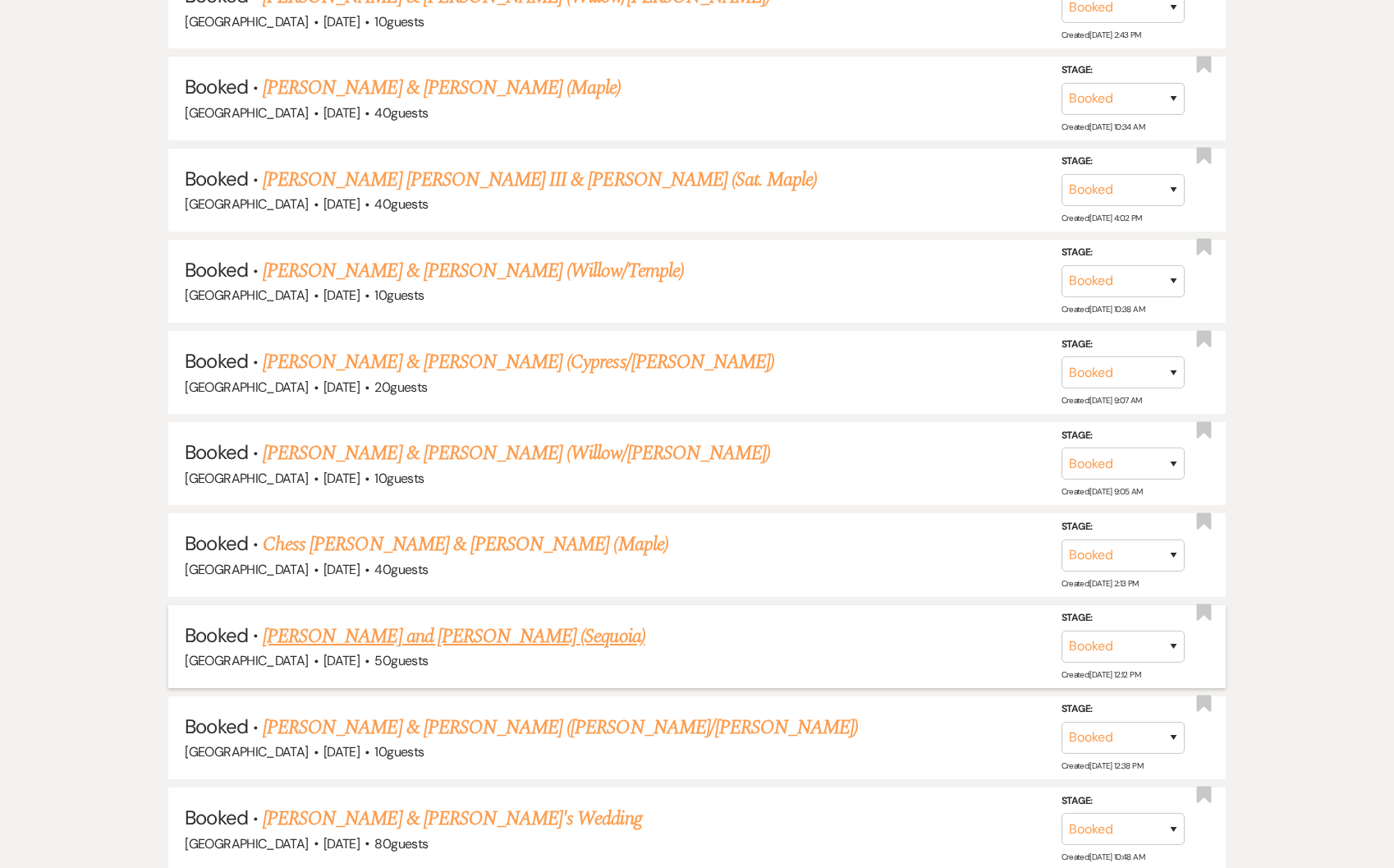
click at [435, 621] on link "[PERSON_NAME] and [PERSON_NAME] (Sequoia)" at bounding box center [455, 636] width 383 height 30
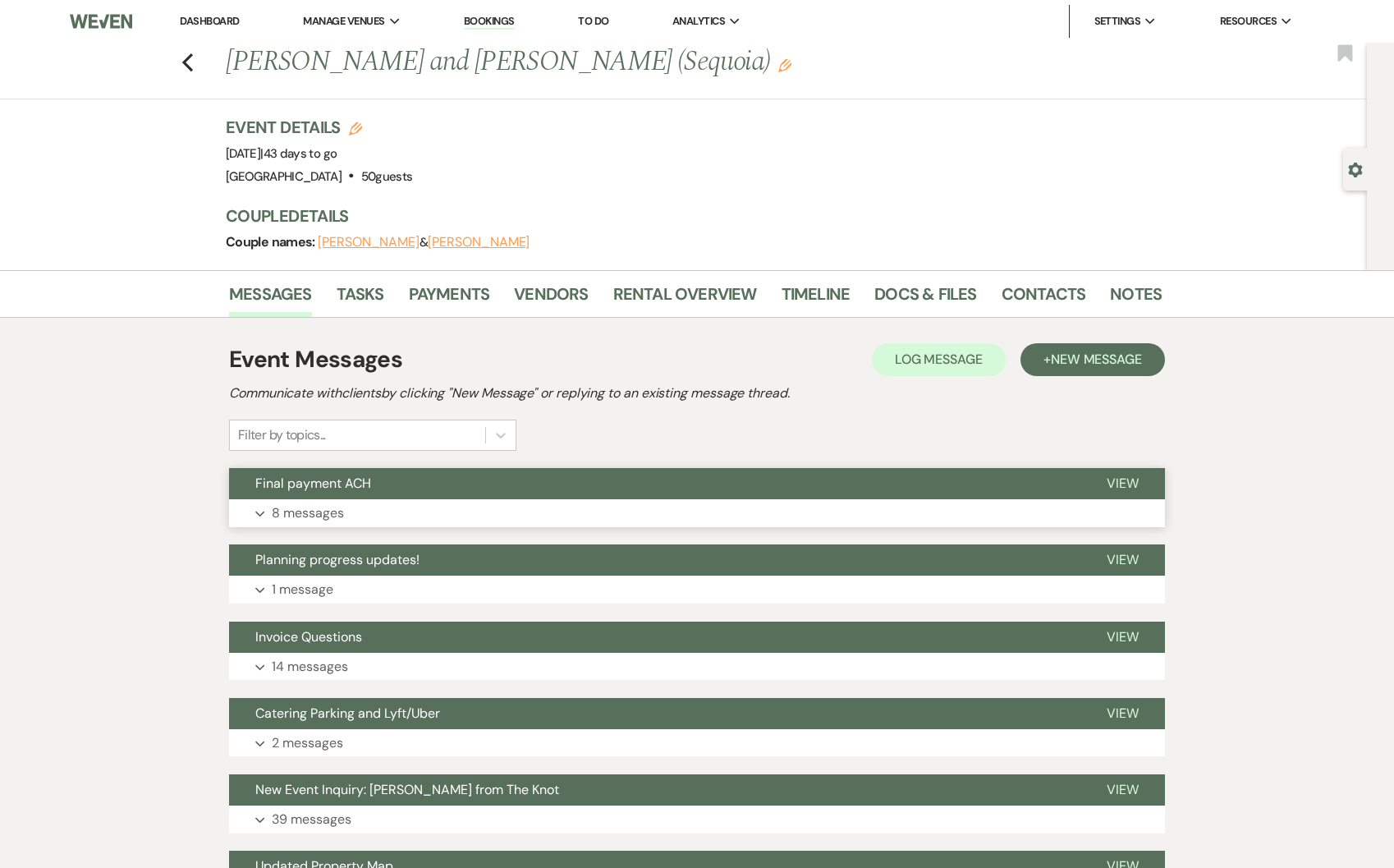
click at [371, 495] on button "Final payment ACH" at bounding box center [655, 483] width 852 height 31
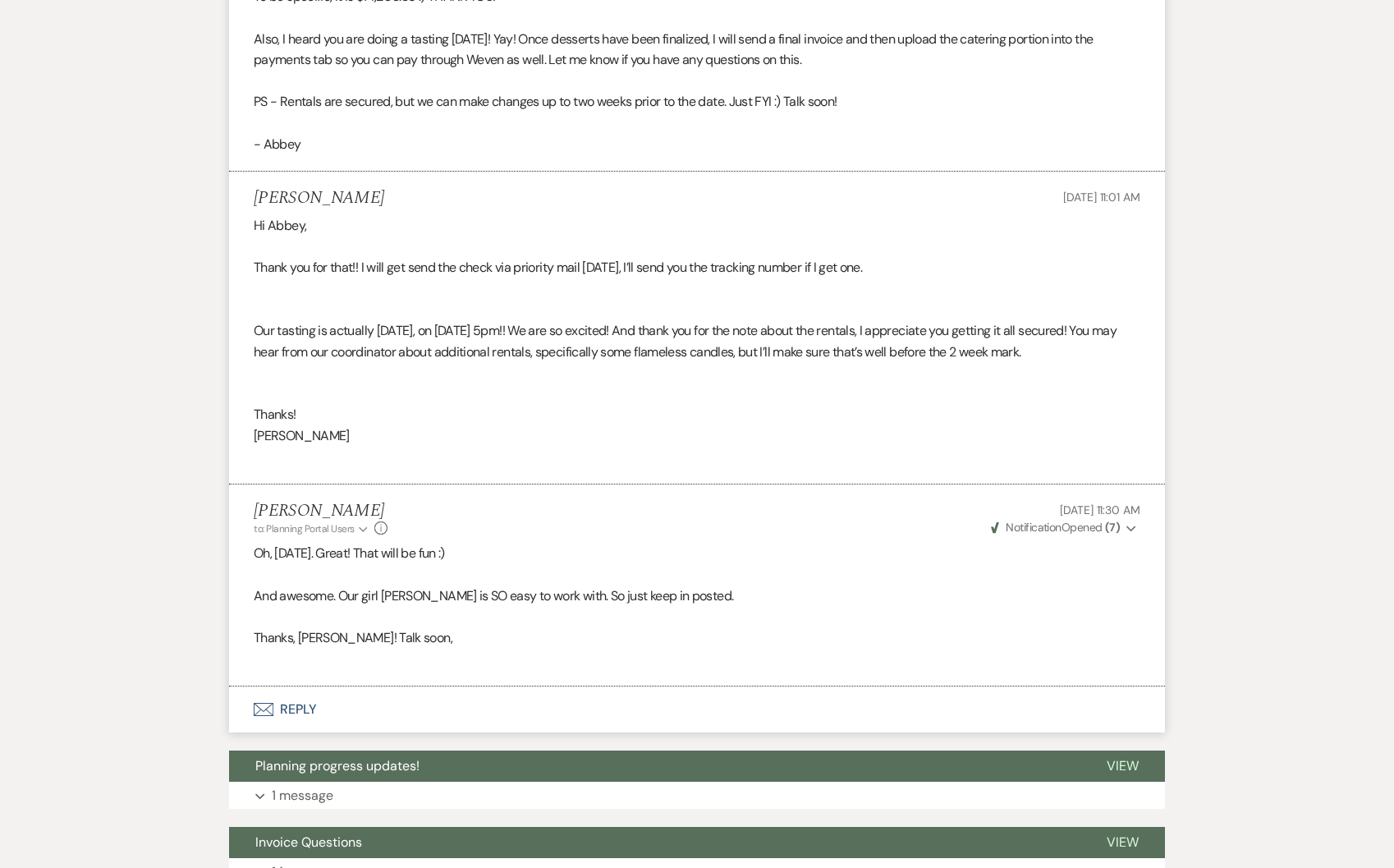
scroll to position [1526, 0]
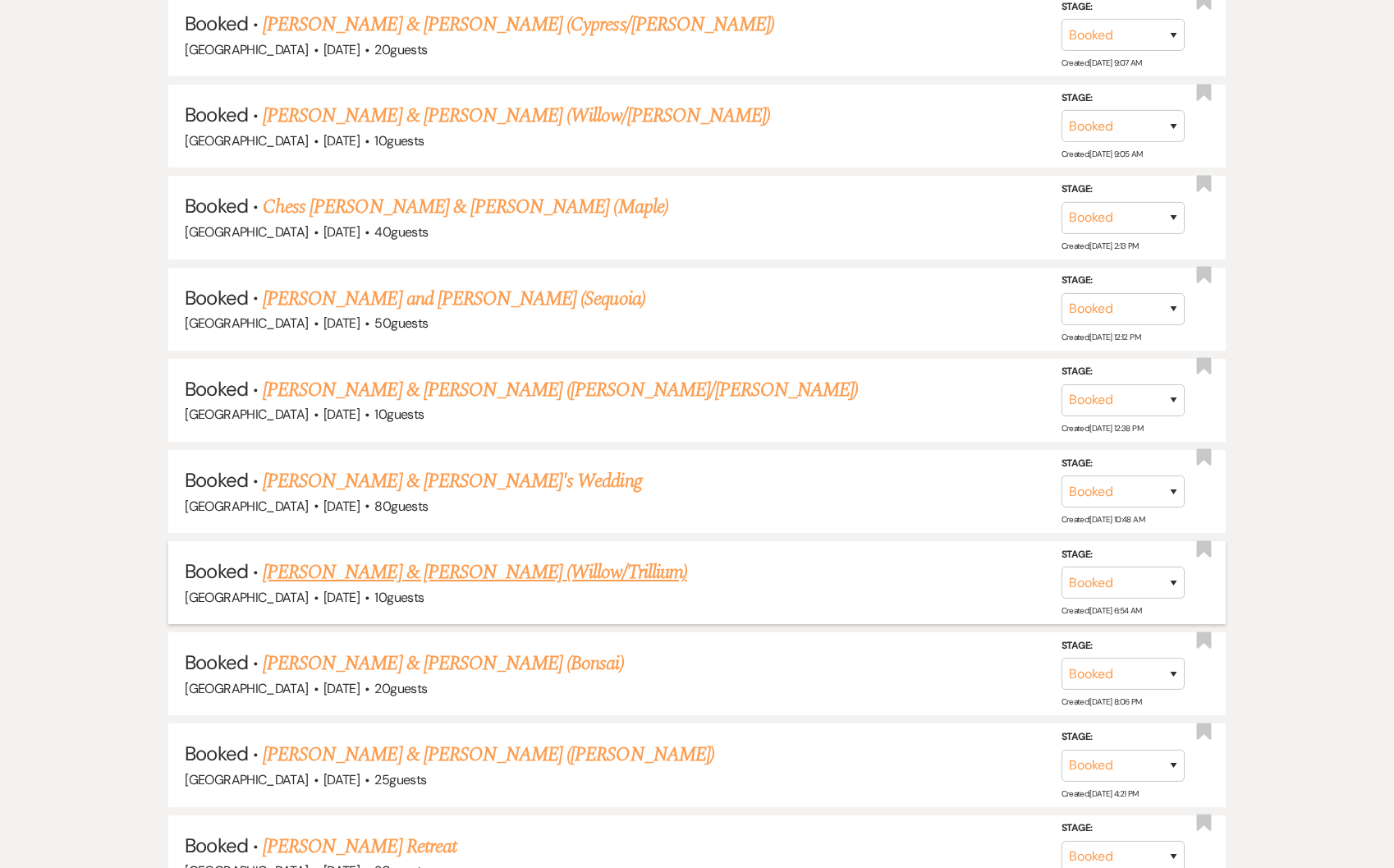
scroll to position [2323, 0]
click at [383, 466] on link "Paige & Hannah's Wedding" at bounding box center [453, 480] width 379 height 30
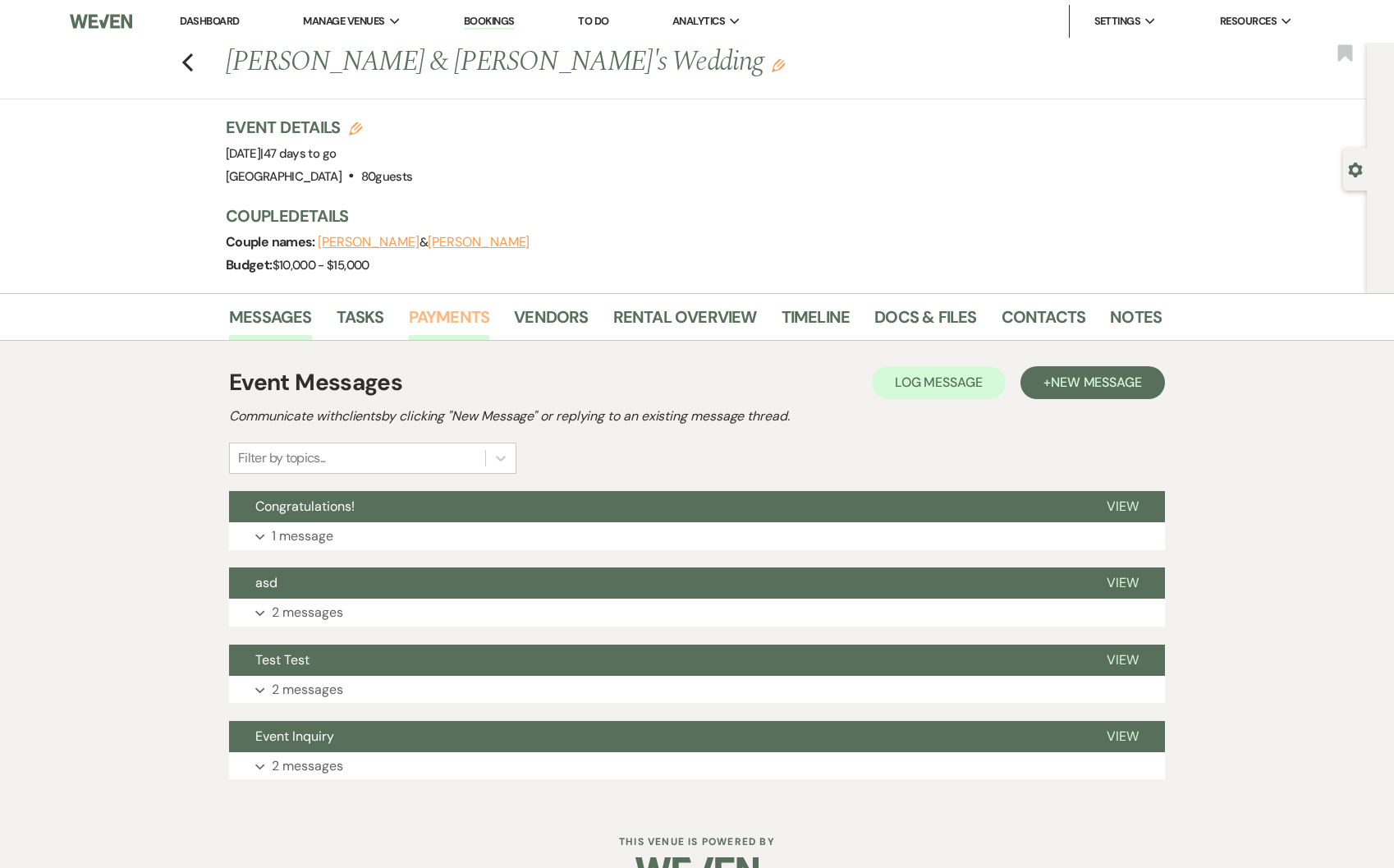
click at [419, 311] on link "Payments" at bounding box center [449, 322] width 81 height 36
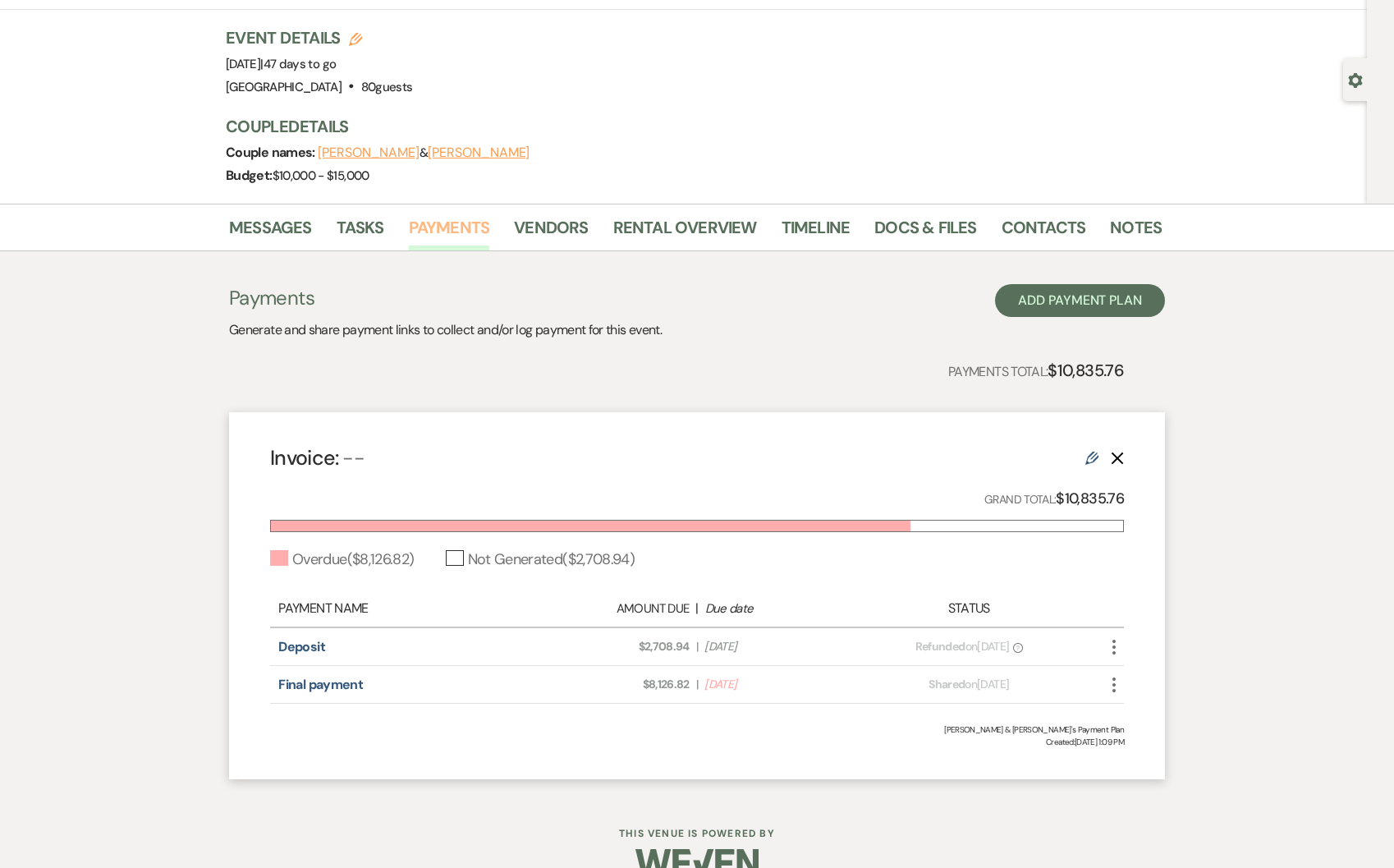
scroll to position [123, 0]
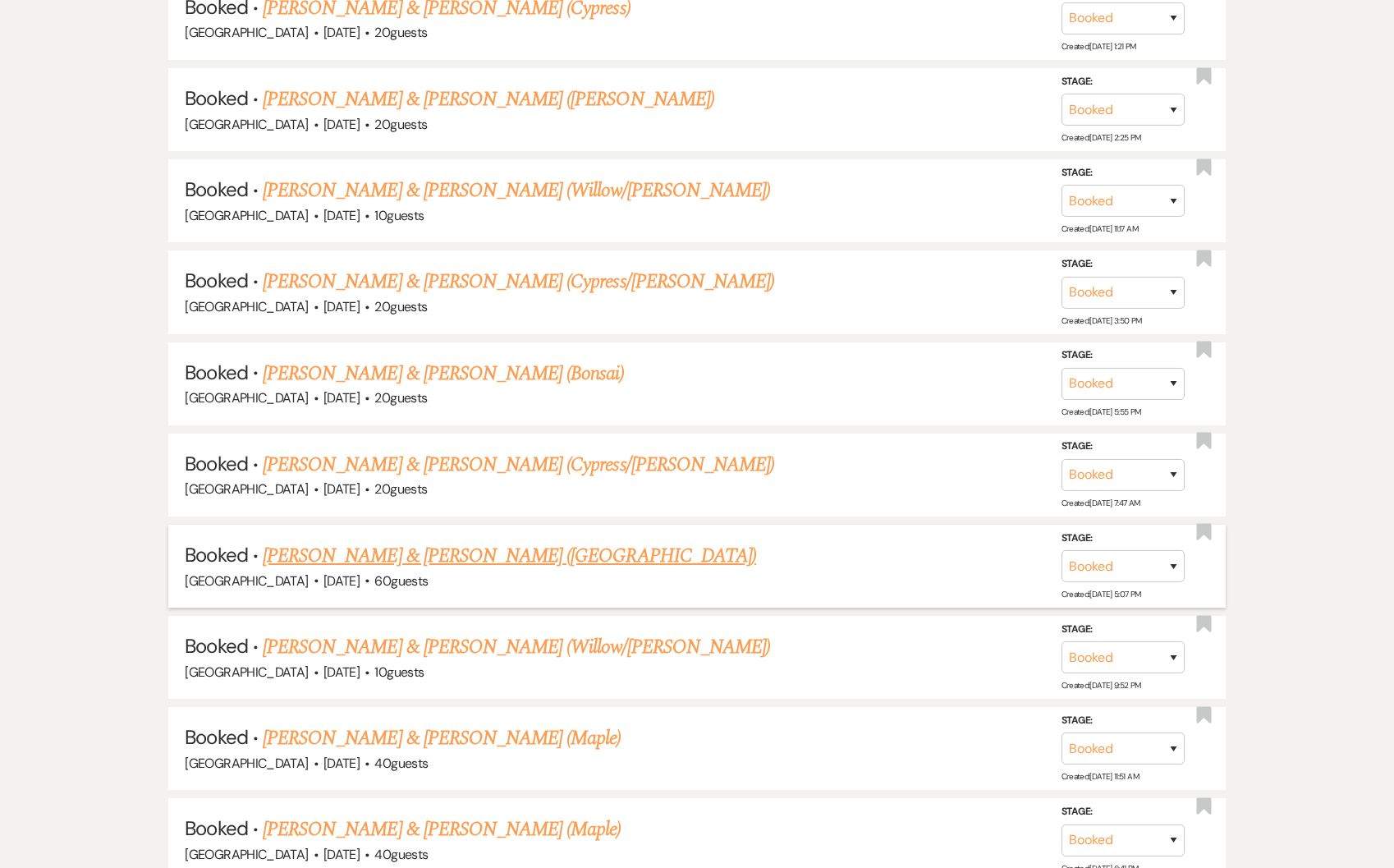
scroll to position [3709, 0]
click at [490, 539] on link "Stepan Koroza & Sydney Koroza (Sequoia)" at bounding box center [510, 554] width 494 height 30
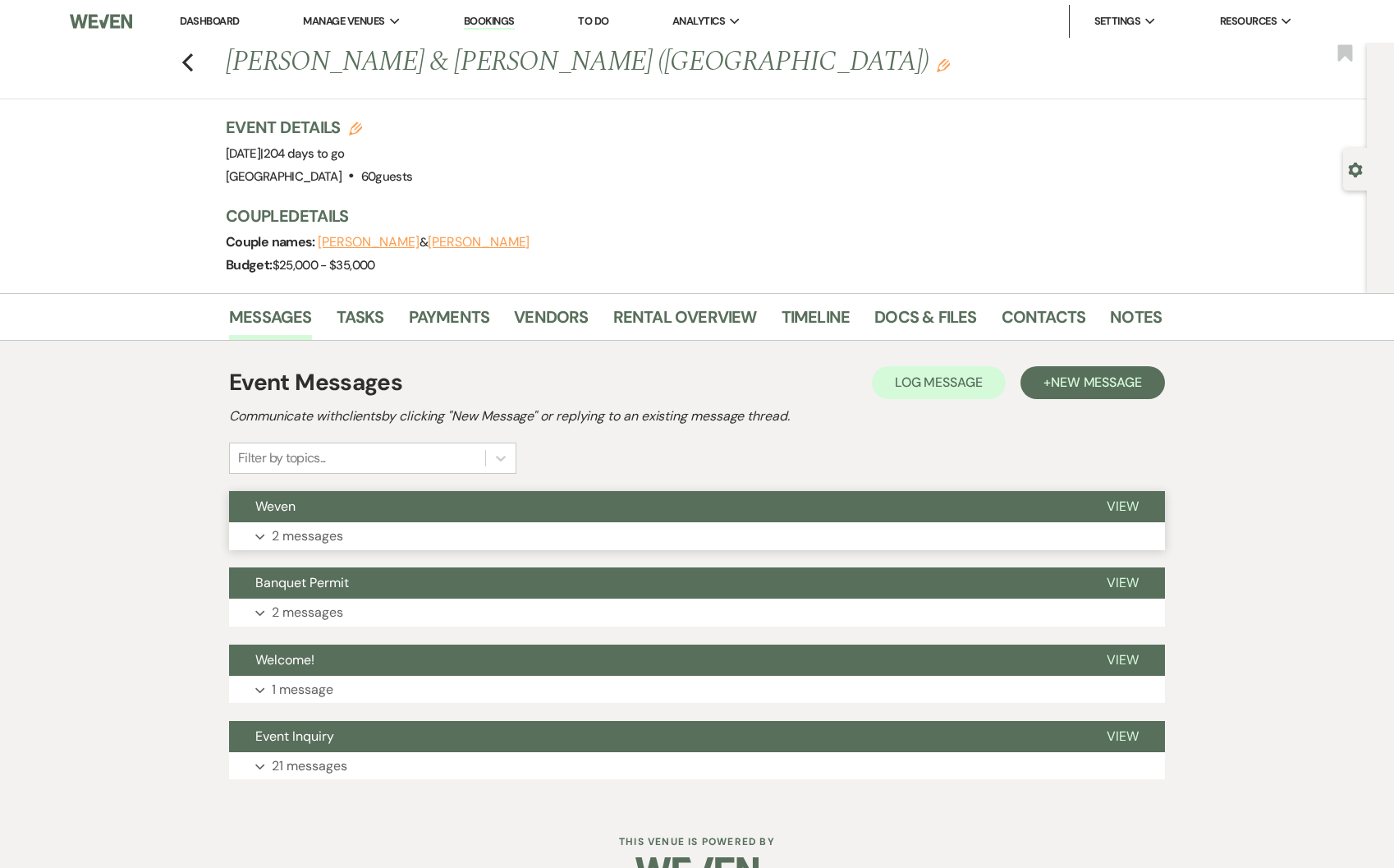
click at [308, 531] on p "2 messages" at bounding box center [307, 535] width 71 height 21
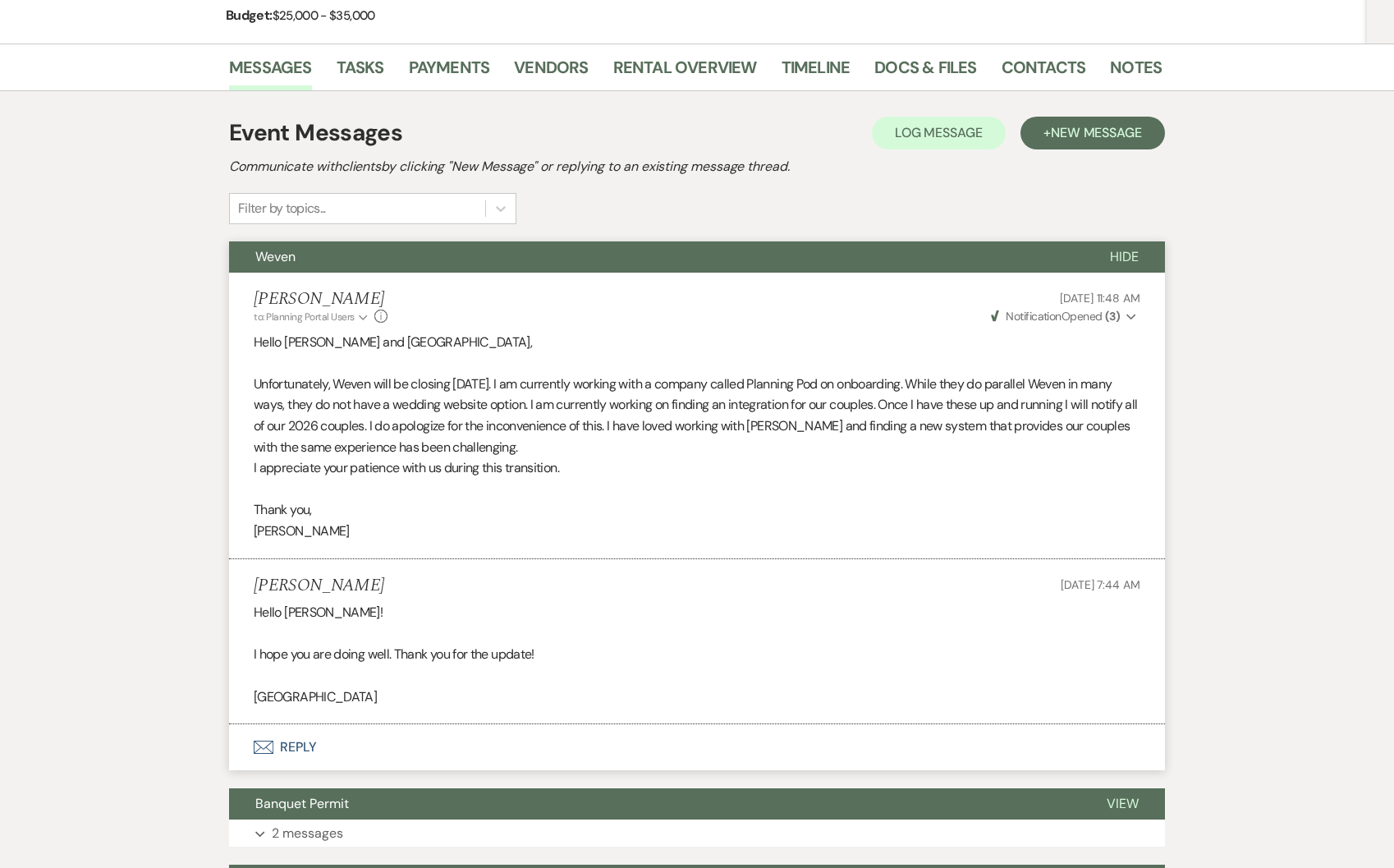
scroll to position [241, 0]
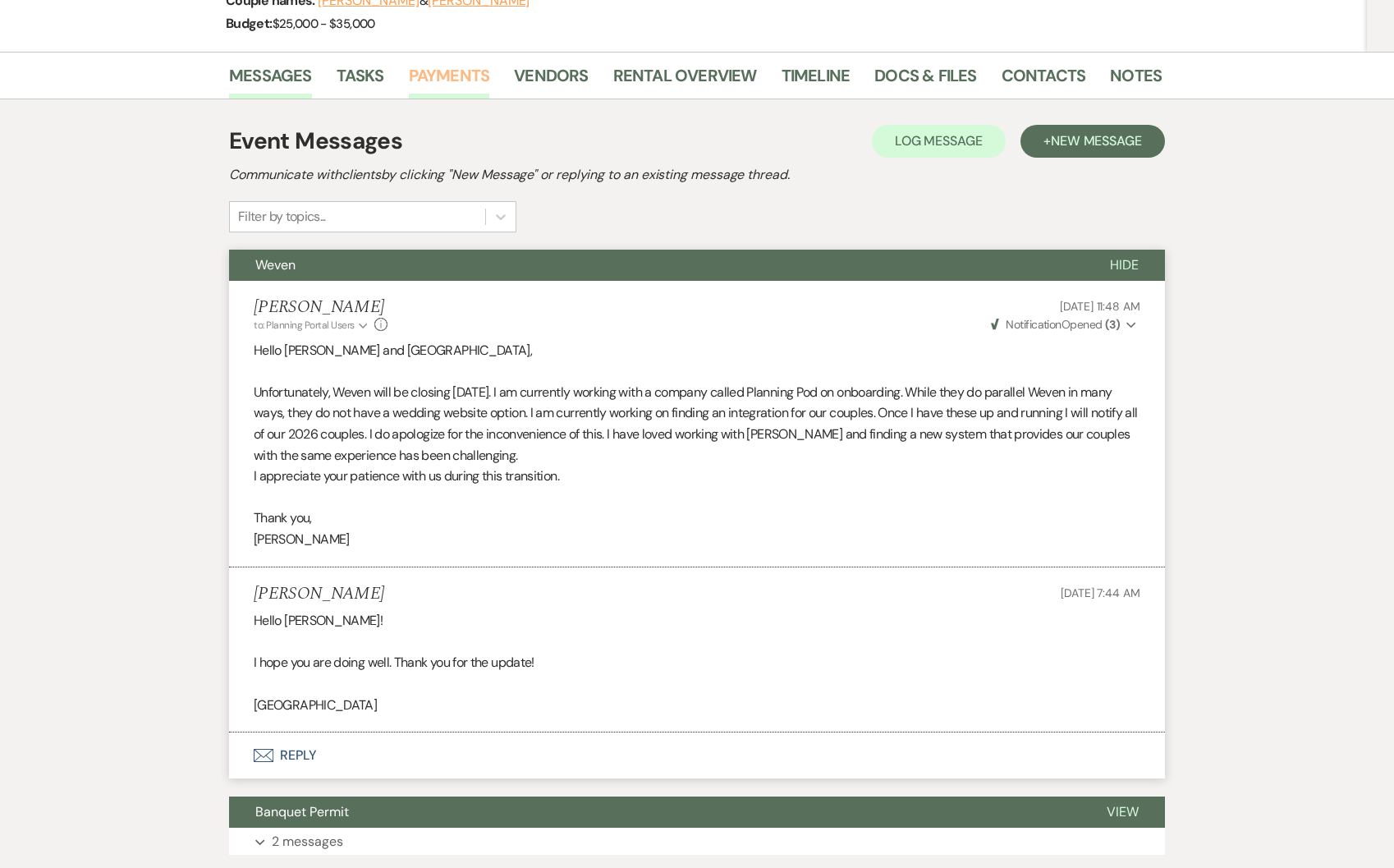
click at [434, 74] on link "Payments" at bounding box center [449, 80] width 81 height 36
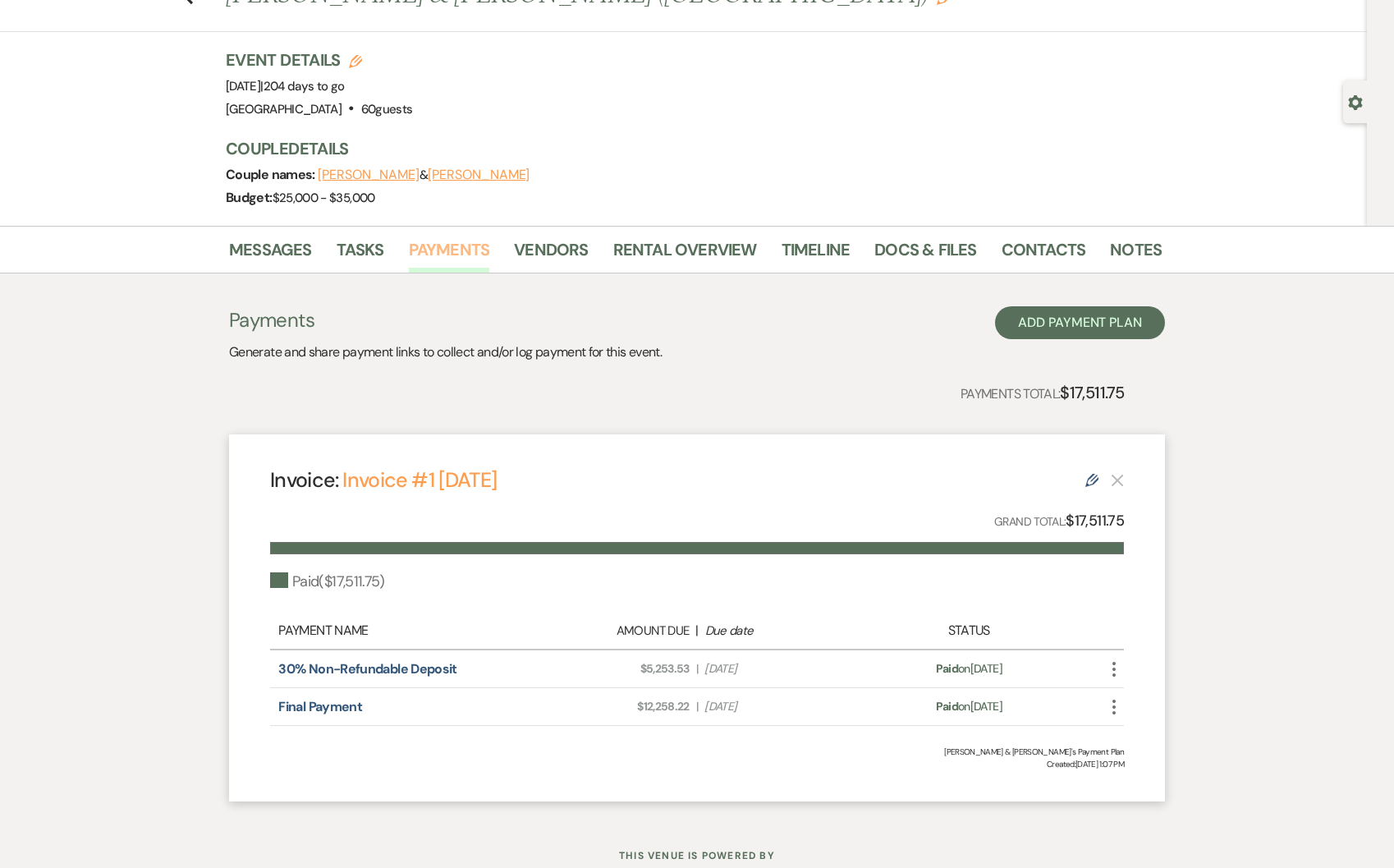
scroll to position [123, 0]
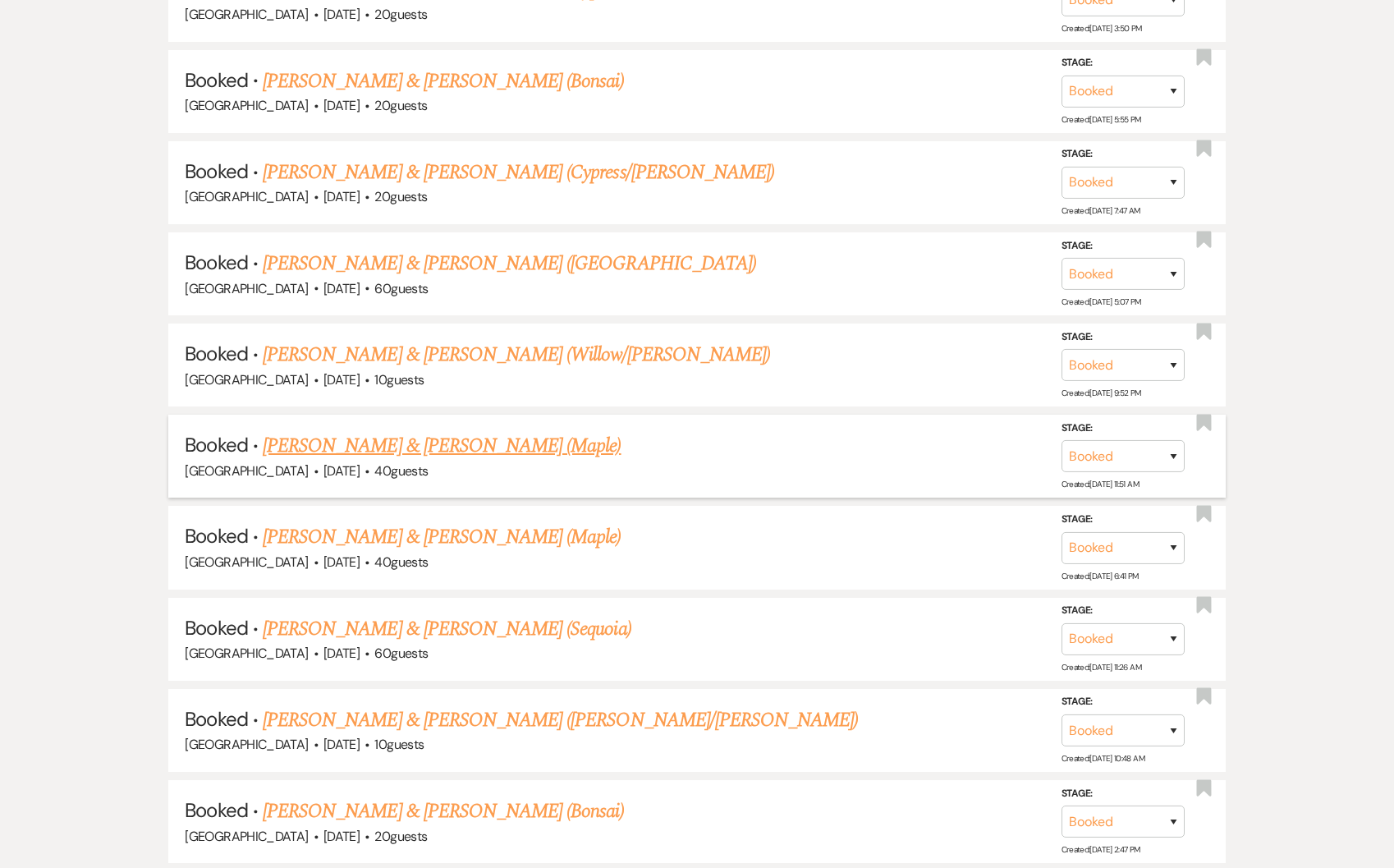
scroll to position [4002, 0]
click at [483, 613] on link "Britt Lawrence & Molly Grade (Sequoia)" at bounding box center [447, 627] width 369 height 30
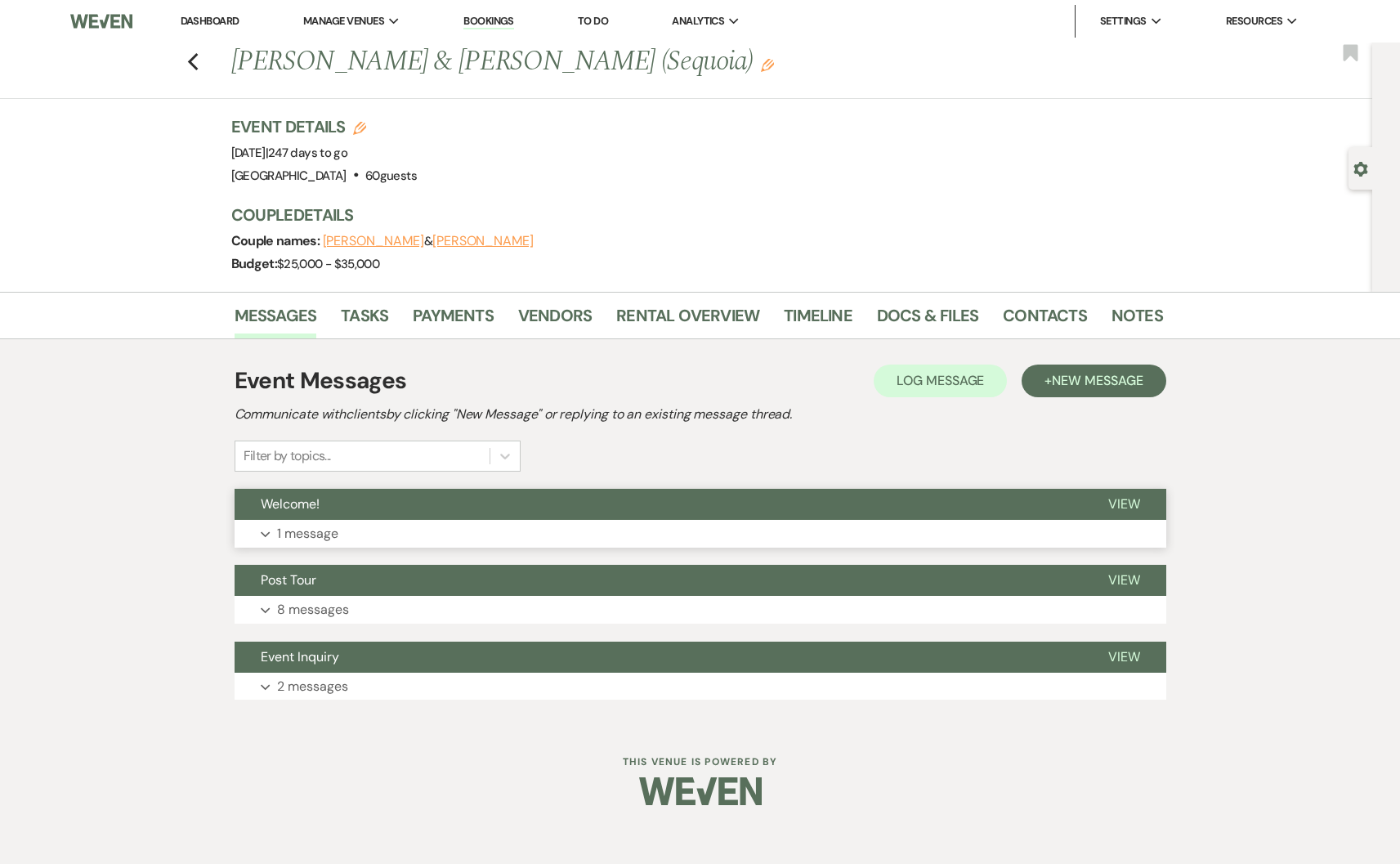
click at [341, 525] on button "Expand 1 message" at bounding box center [700, 533] width 931 height 28
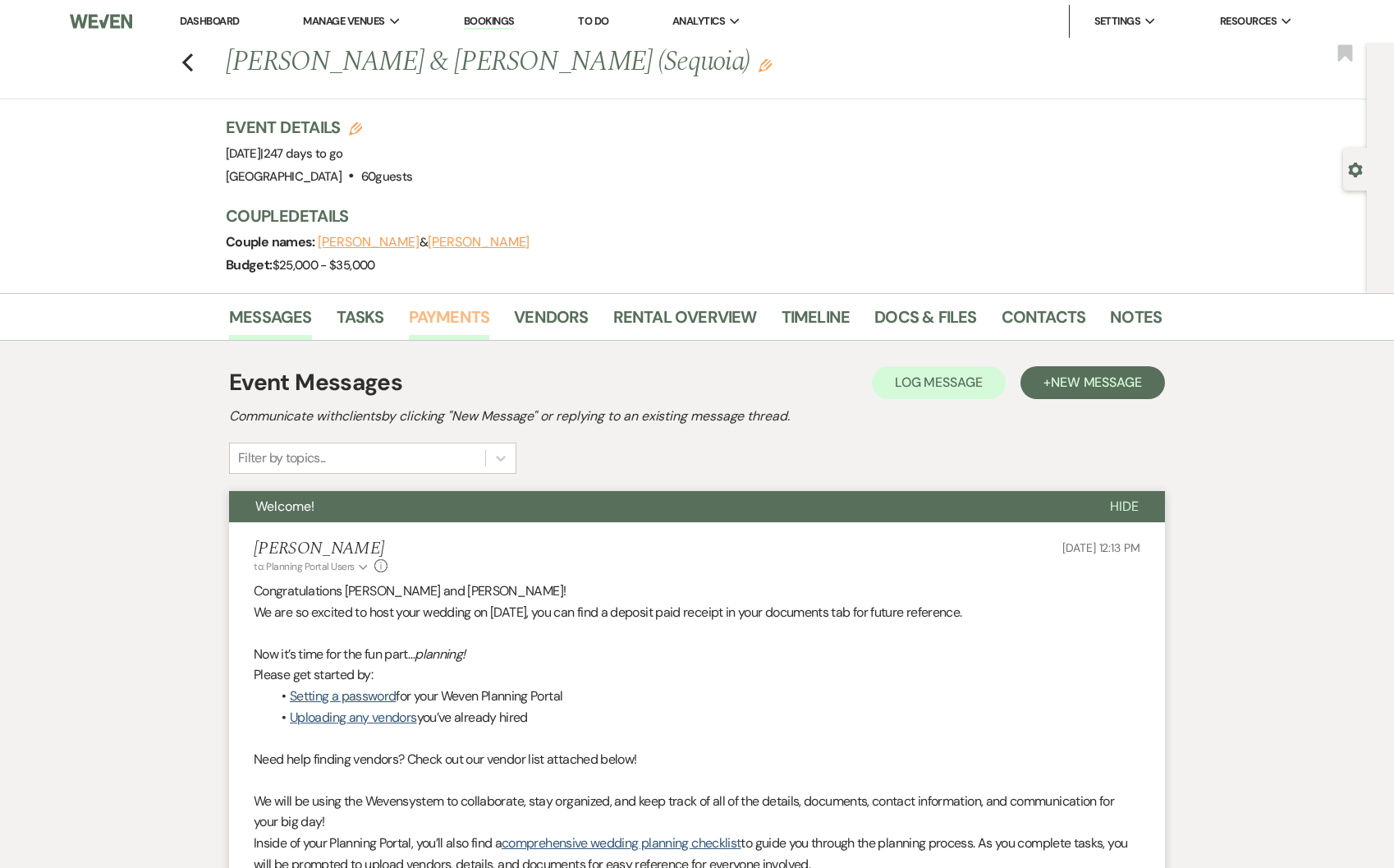
click at [441, 314] on link "Payments" at bounding box center [449, 322] width 81 height 36
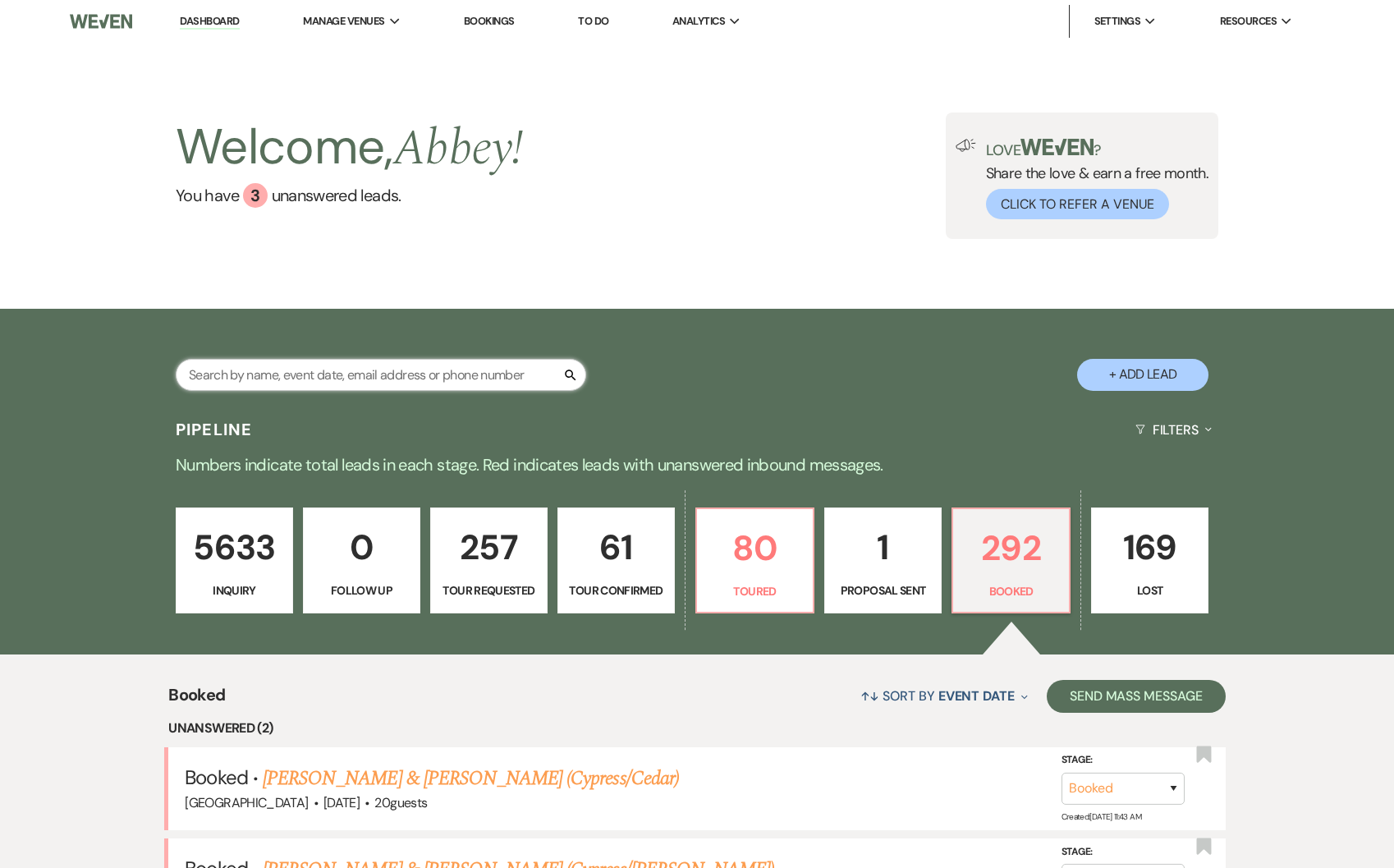
click at [357, 368] on input "text" at bounding box center [380, 375] width 411 height 32
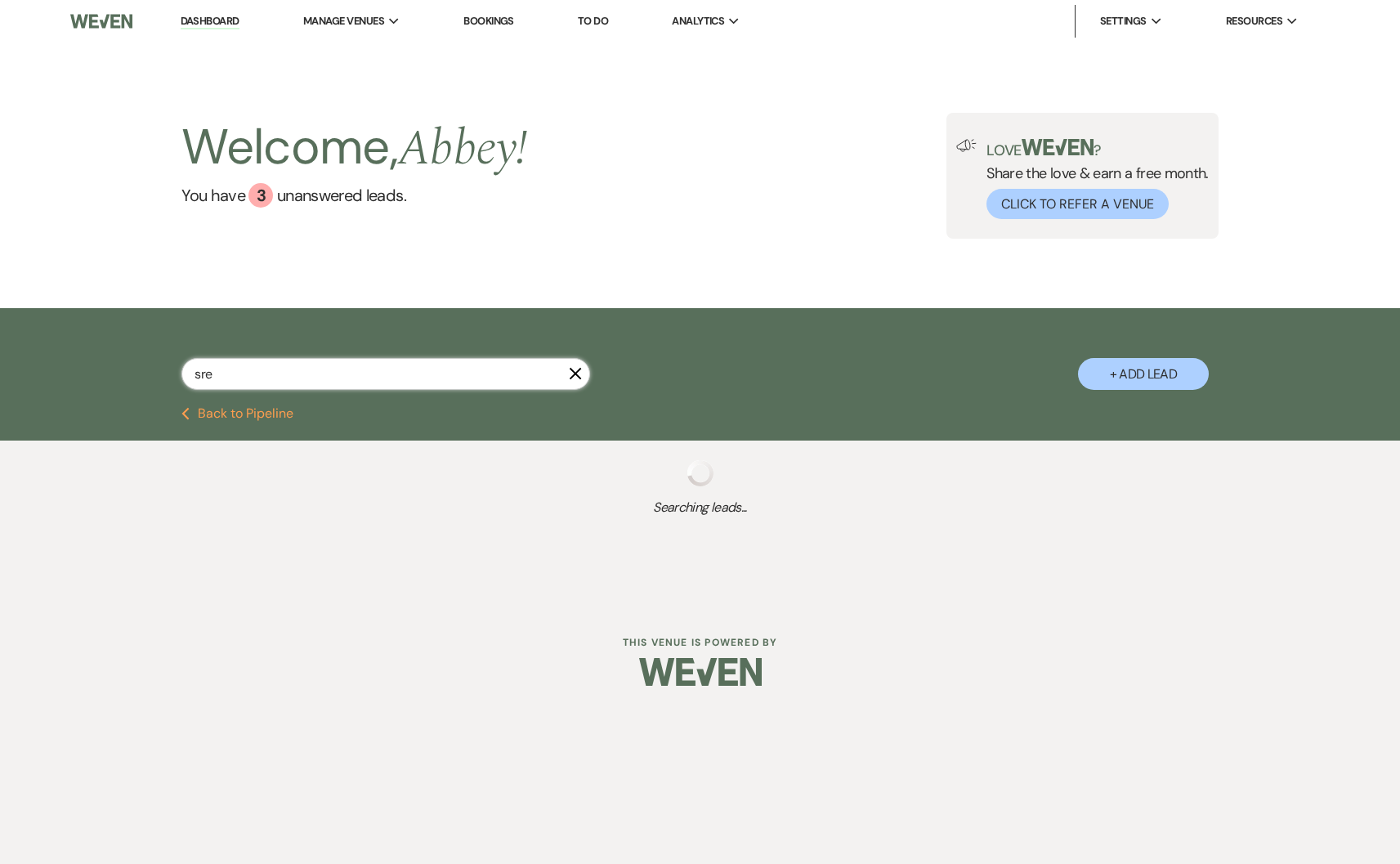
type input "sr"
select select "8"
select select "10"
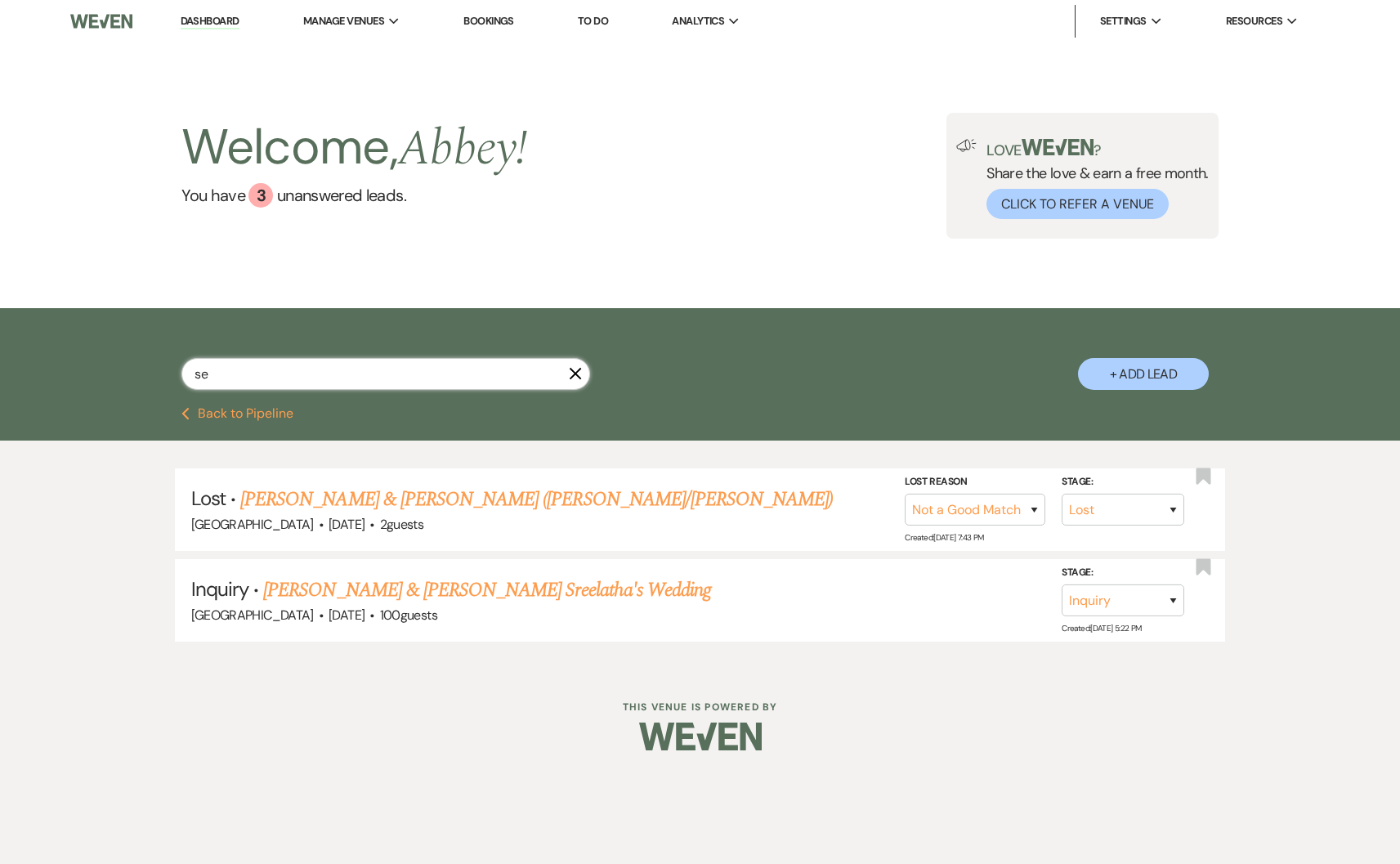
type input "seq"
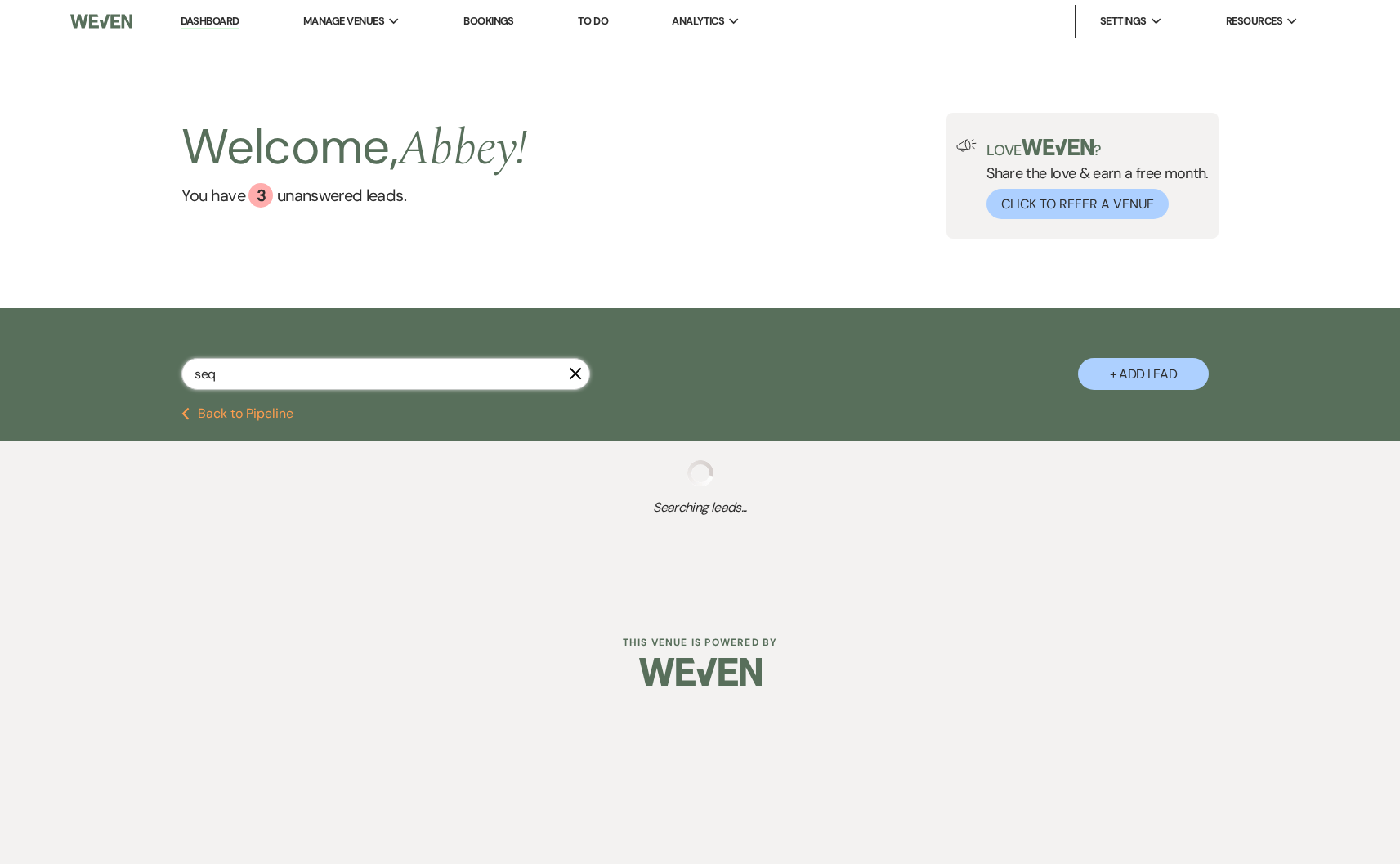
select select "8"
select select "6"
select select "8"
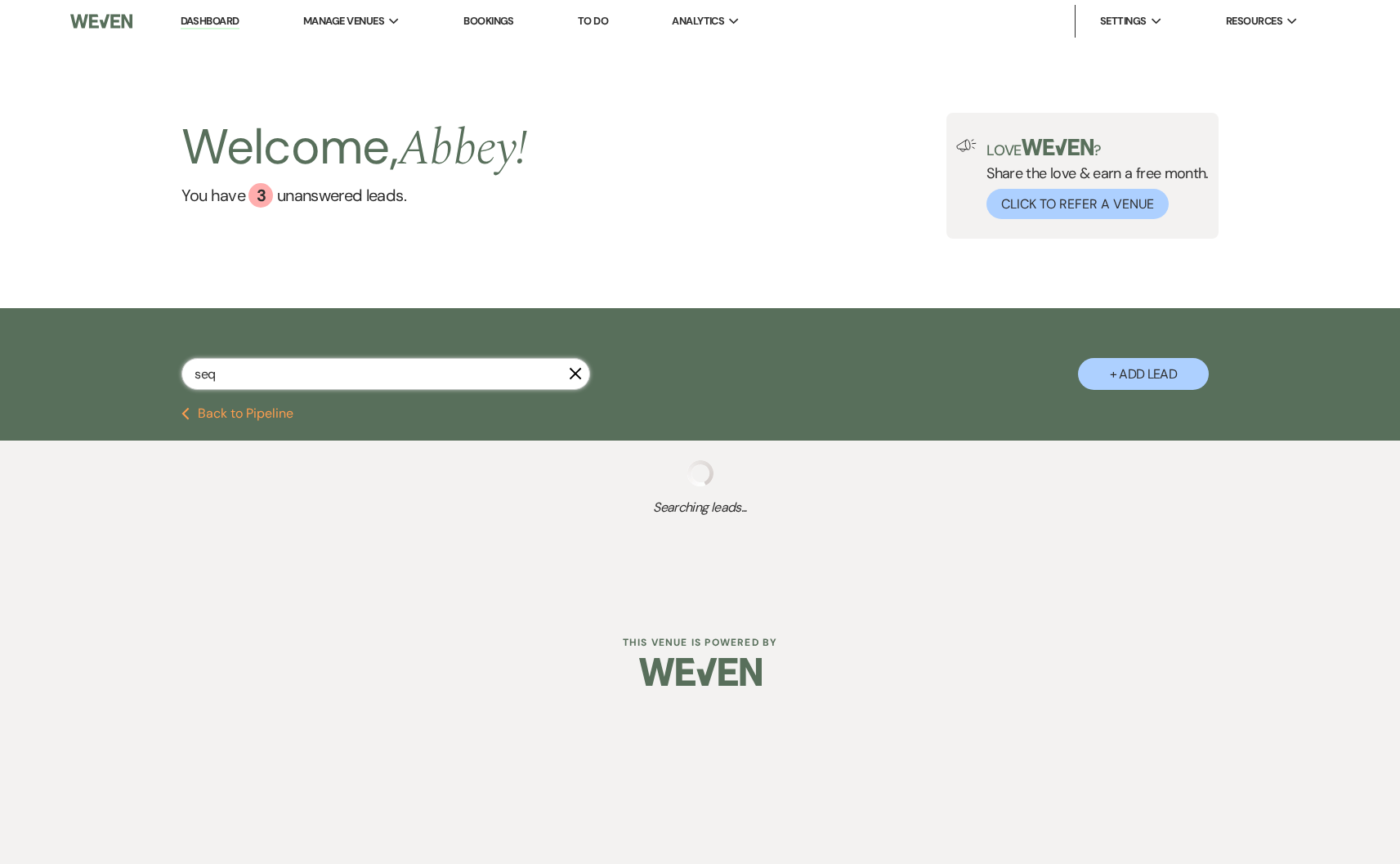
select select "5"
select select "8"
select select "6"
select select "8"
select select "5"
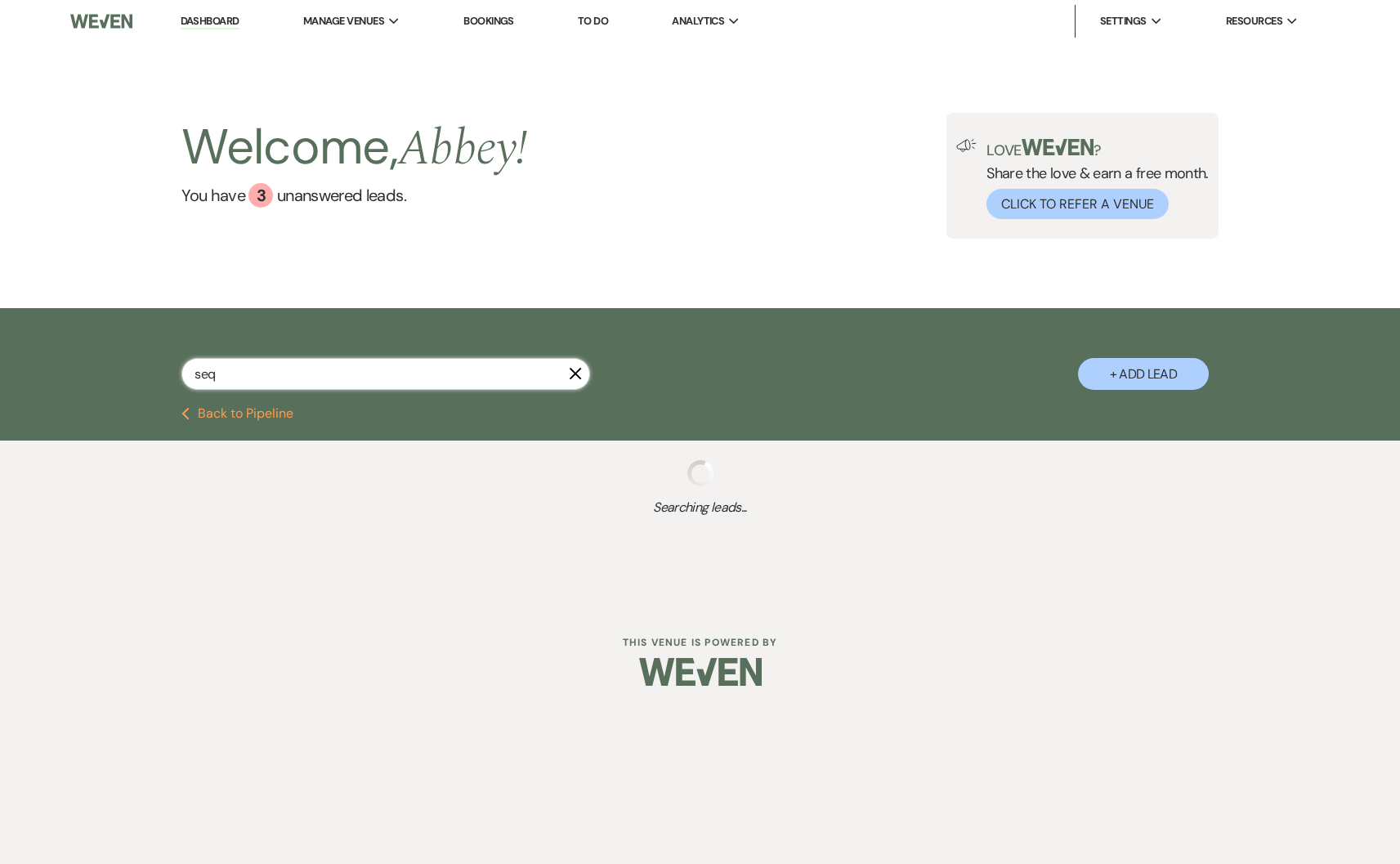
select select "8"
select select "5"
select select "8"
select select "7"
select select "8"
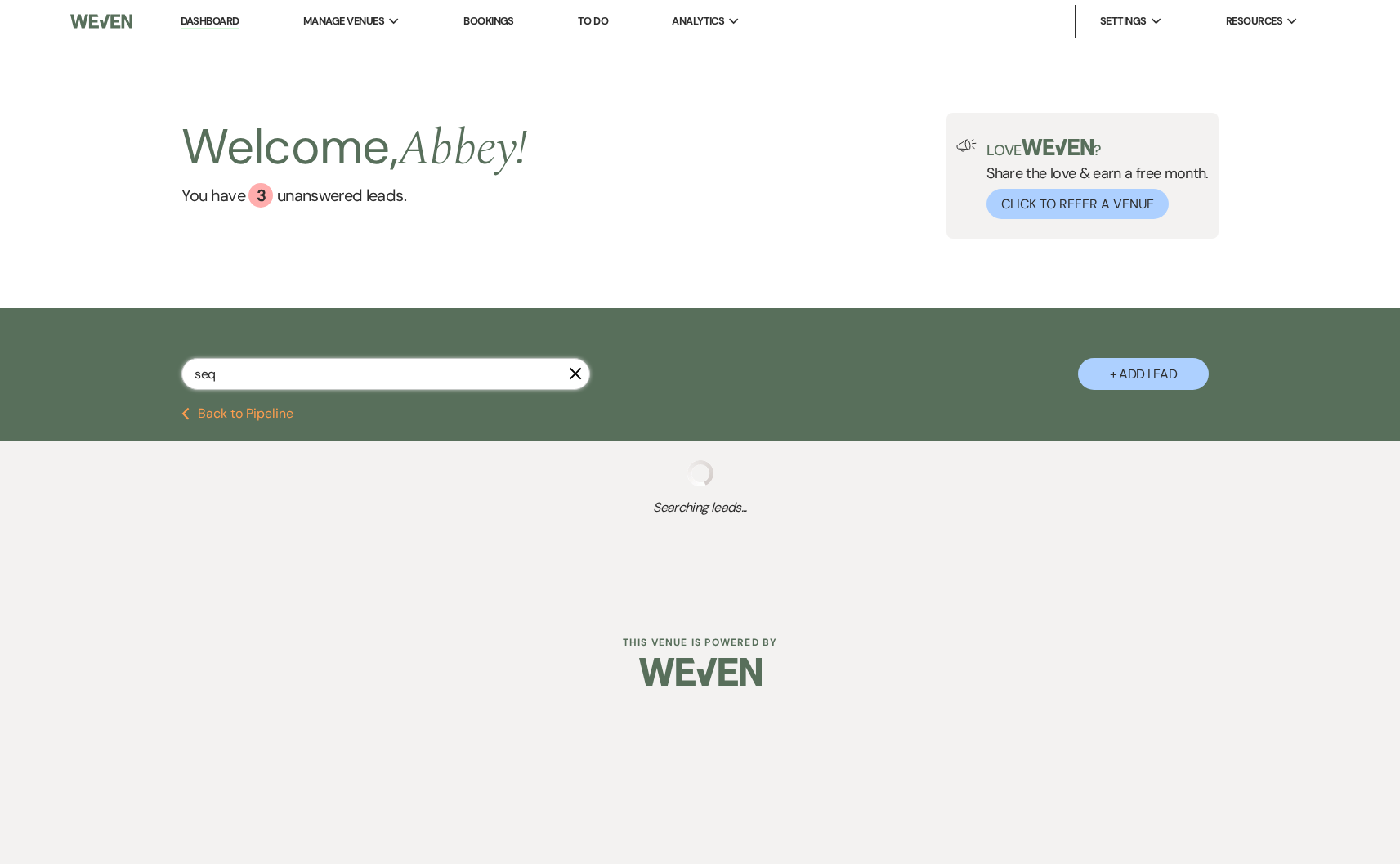
select select "1"
select select "8"
select select "11"
select select "8"
select select "11"
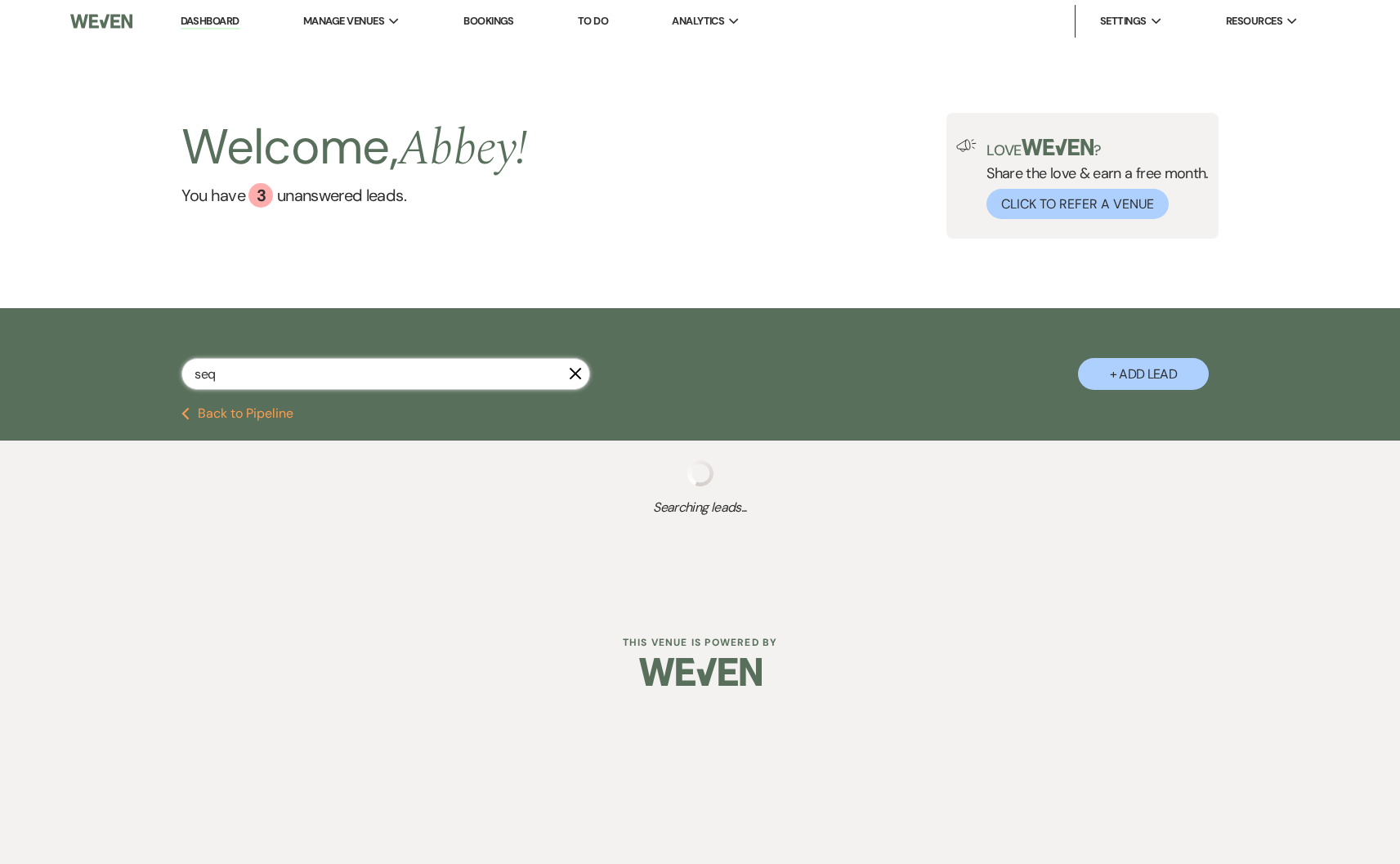
select select "8"
select select "11"
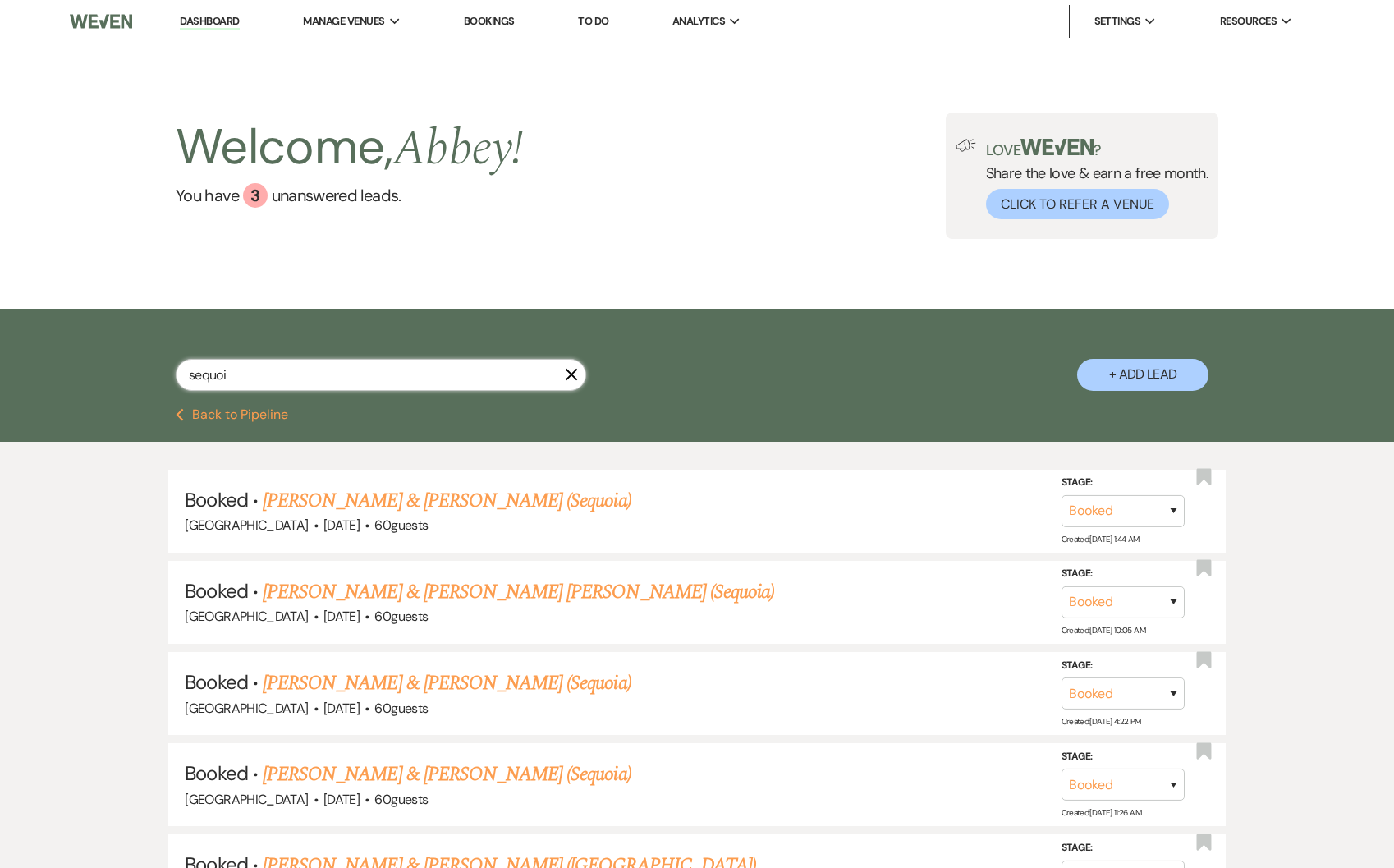
type input "sequoia"
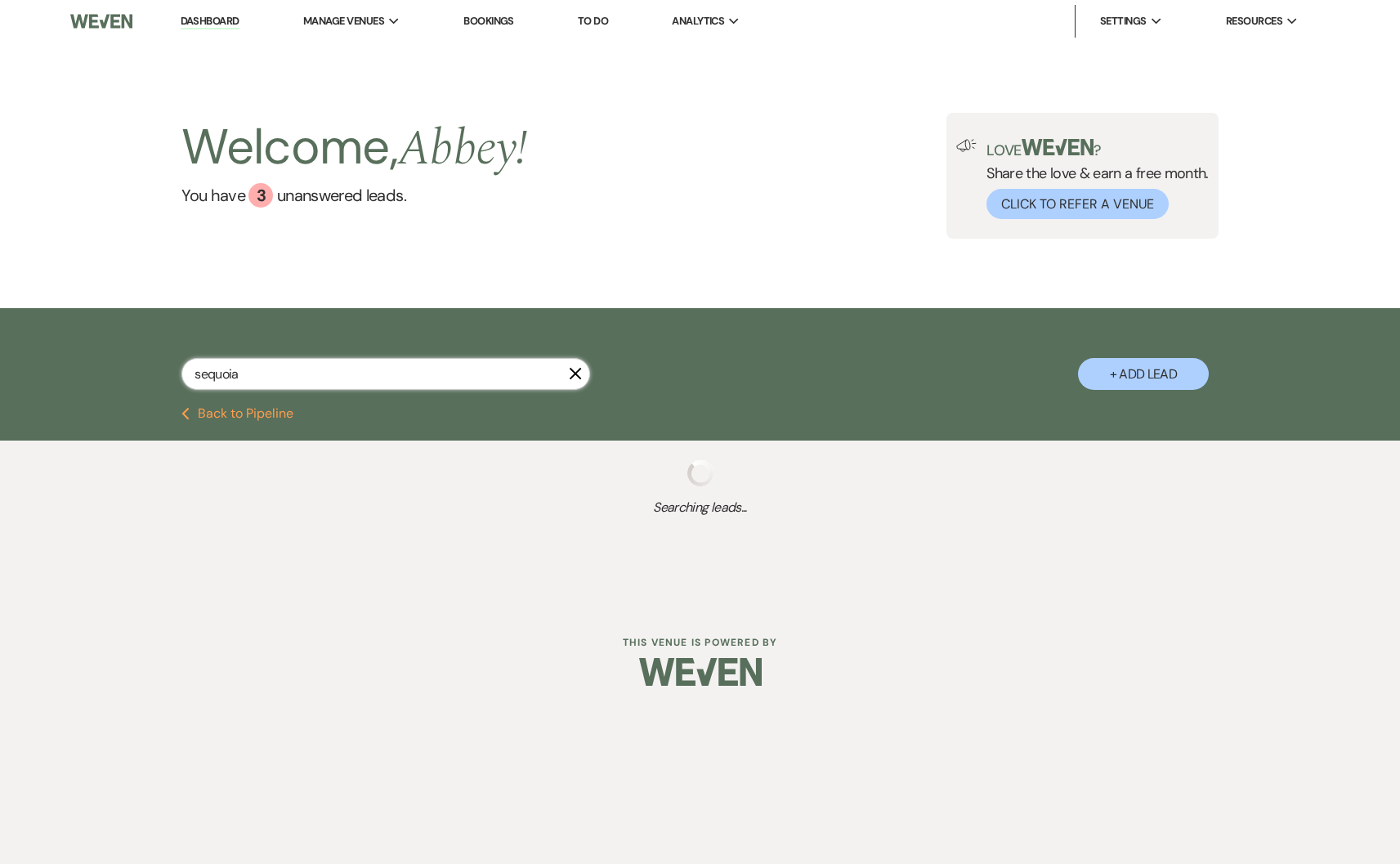
select select "8"
select select "6"
select select "8"
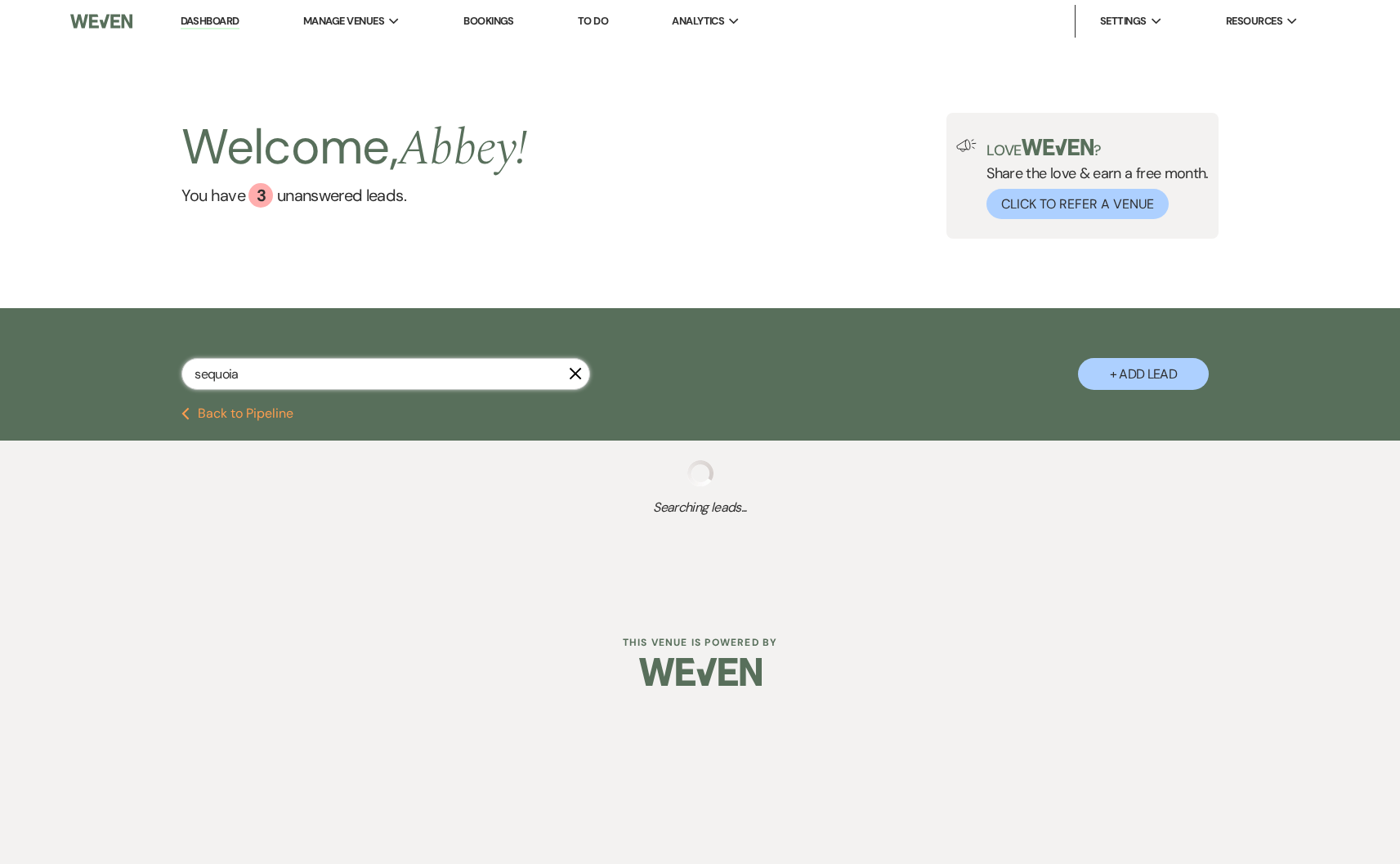
select select "5"
select select "8"
select select "6"
select select "8"
select select "5"
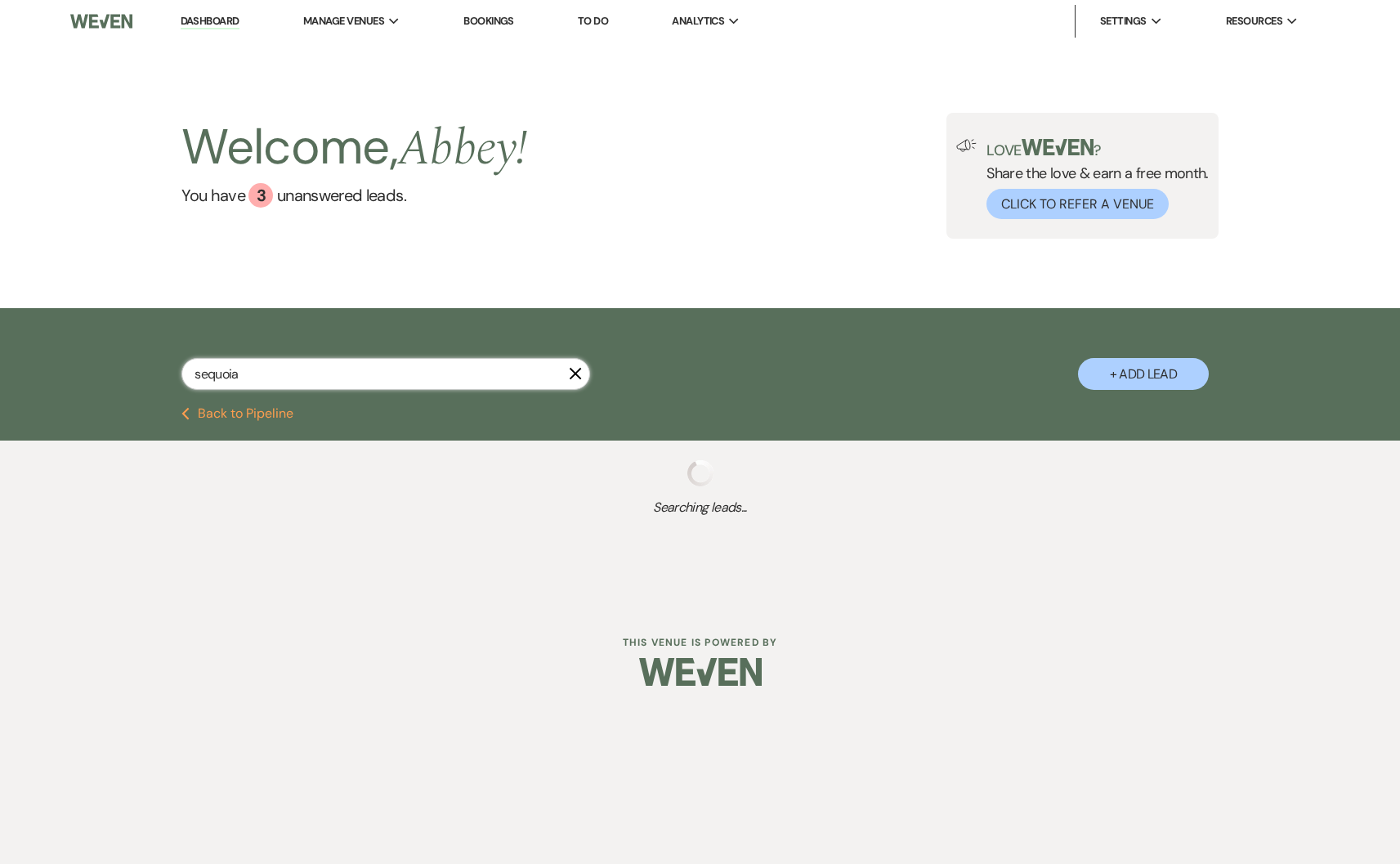
select select "8"
select select "5"
select select "8"
select select "7"
select select "8"
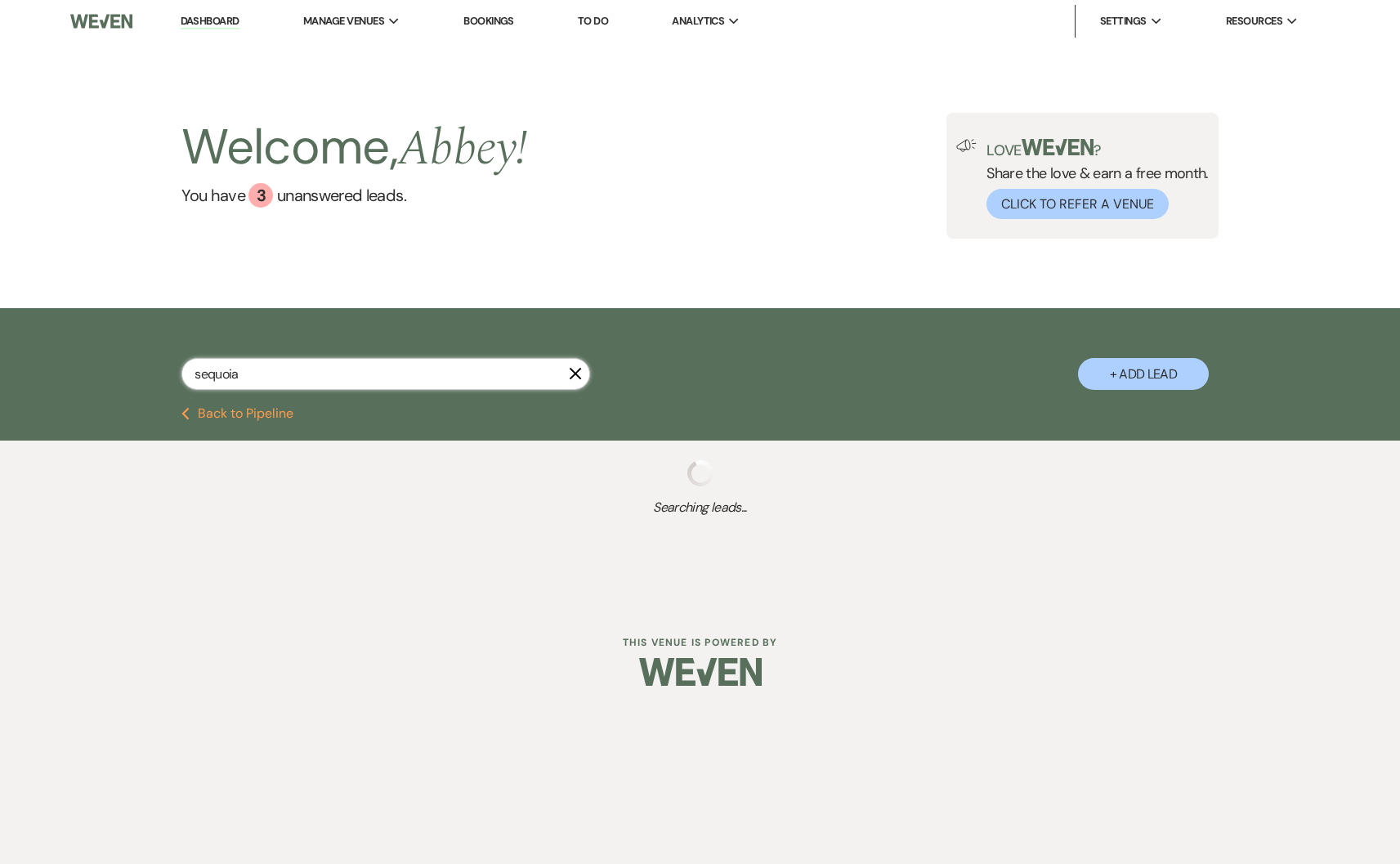
select select "1"
select select "8"
select select "11"
select select "8"
select select "11"
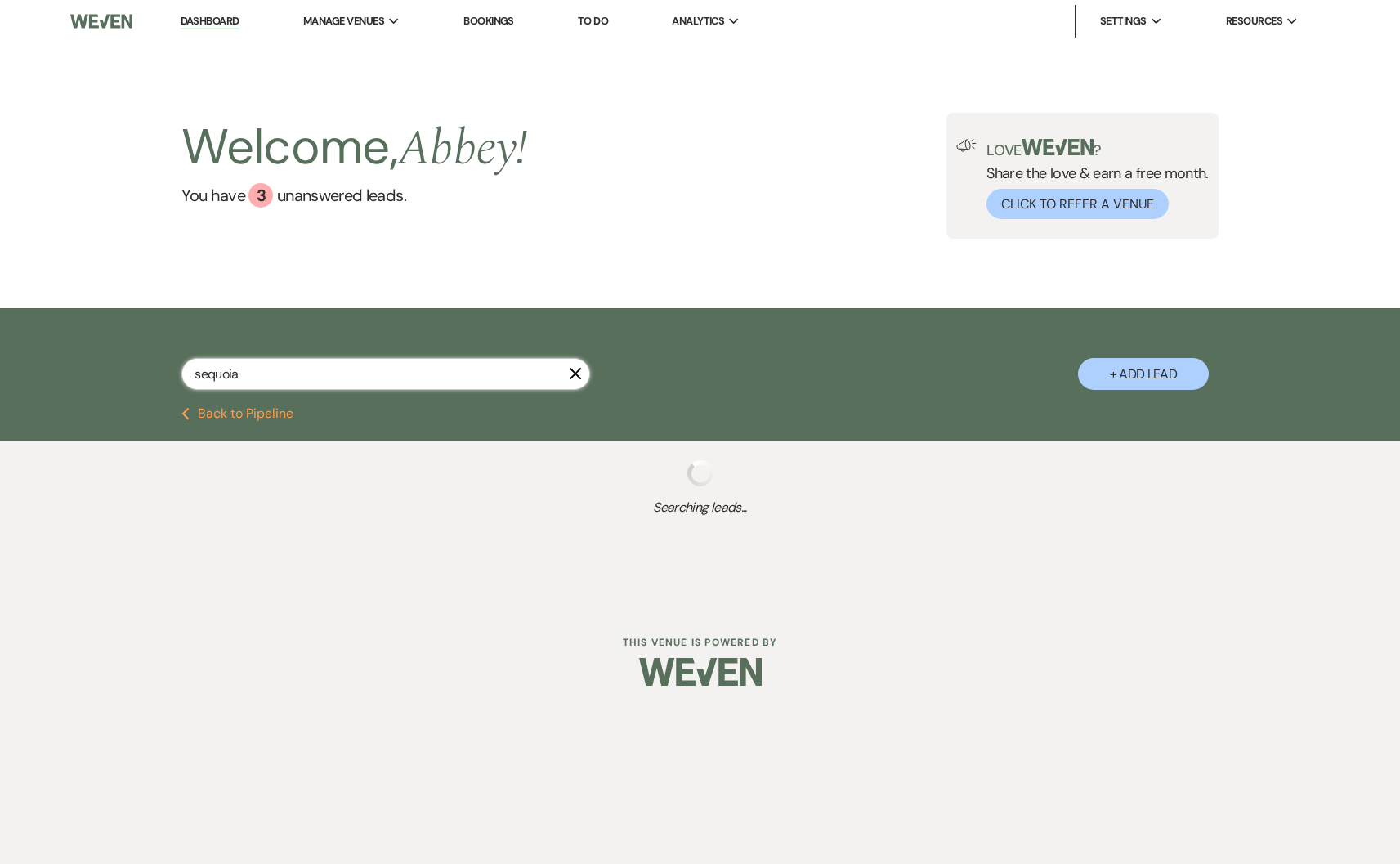
select select "8"
select select "11"
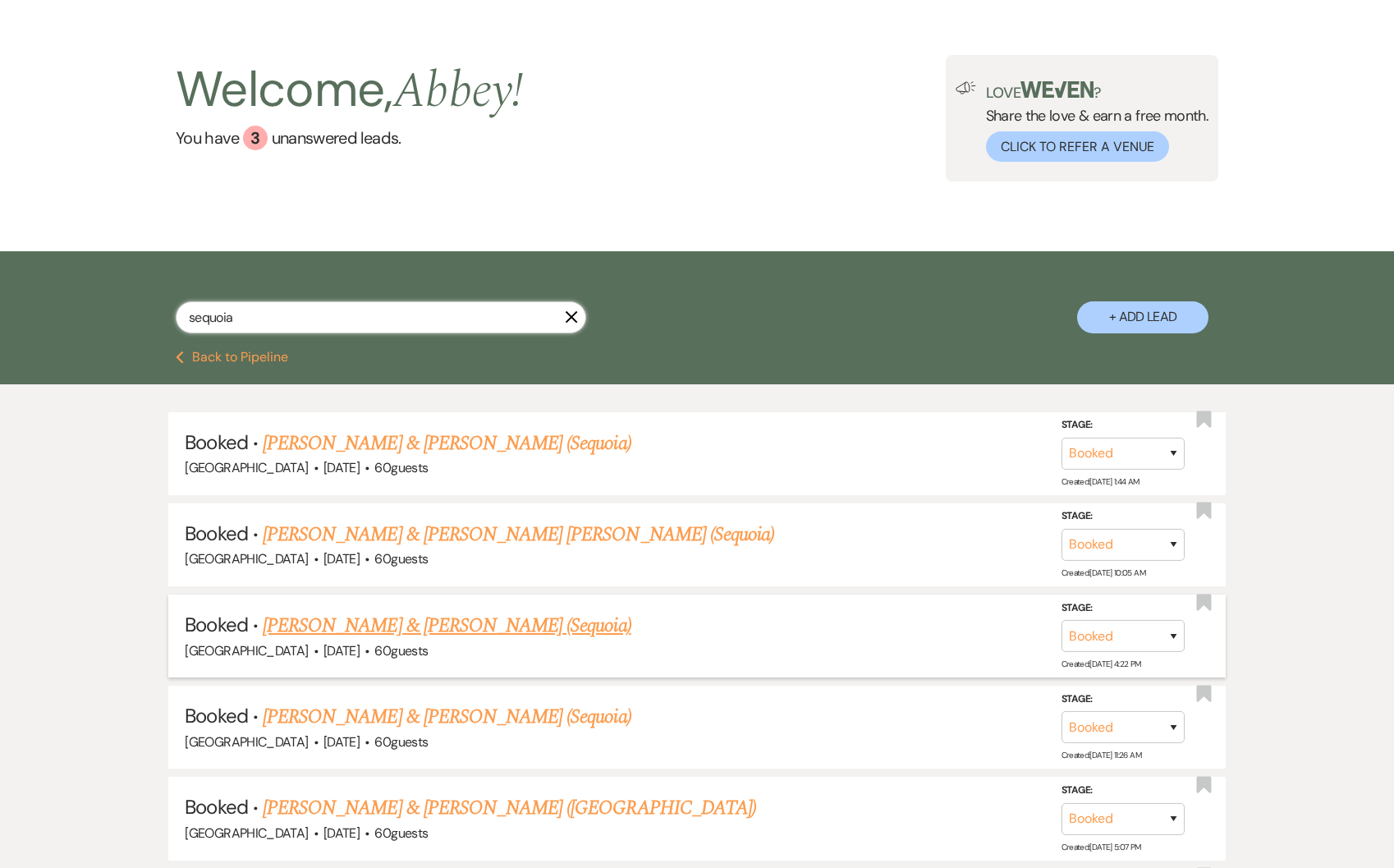
scroll to position [100, 0]
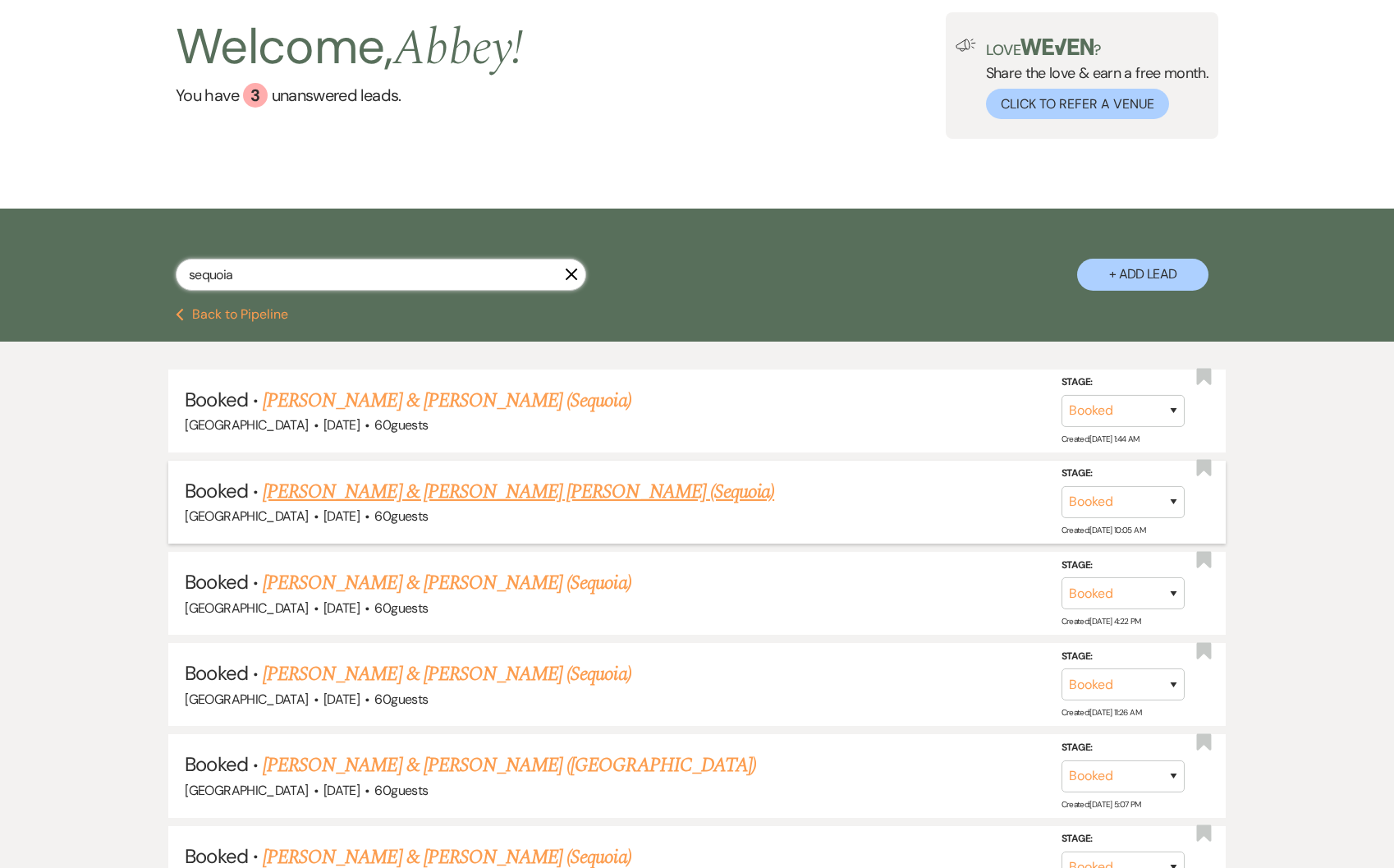
type input "sequoia"
click at [418, 489] on link "Erin Priddy & John Daniel Hughes (Sequoia)" at bounding box center [518, 492] width 512 height 30
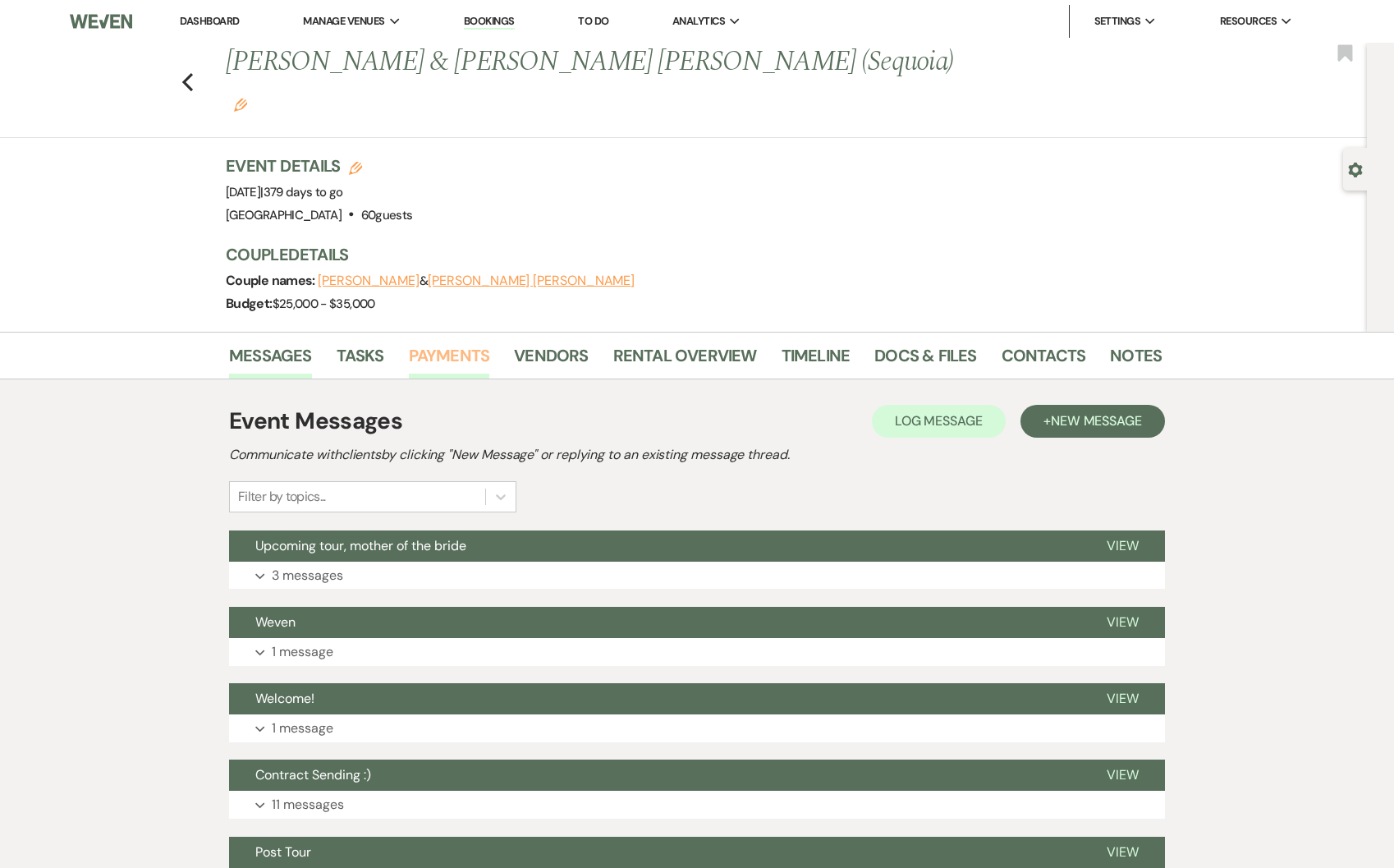
click at [425, 342] on link "Payments" at bounding box center [449, 360] width 81 height 36
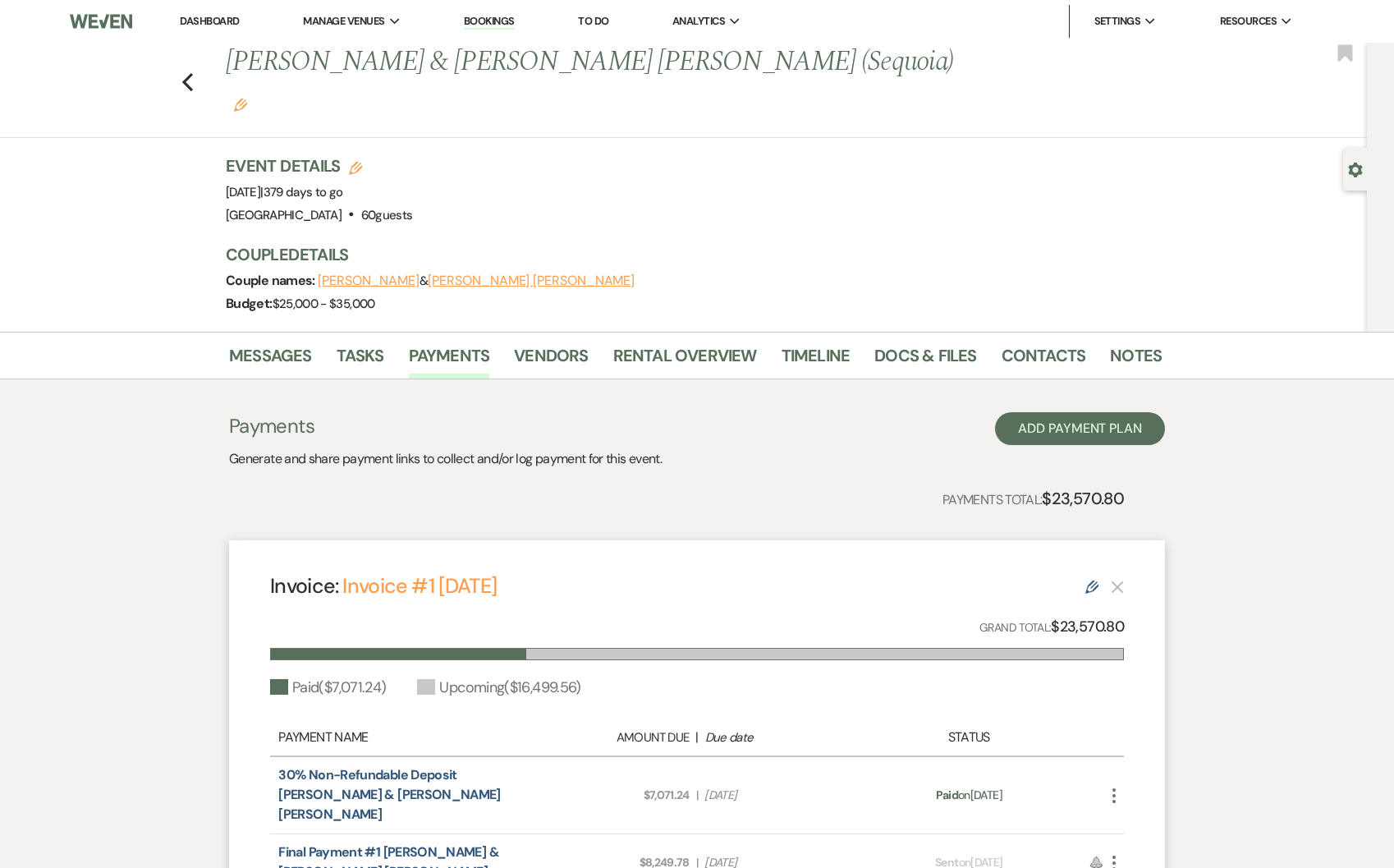
select select "8"
select select "6"
select select "8"
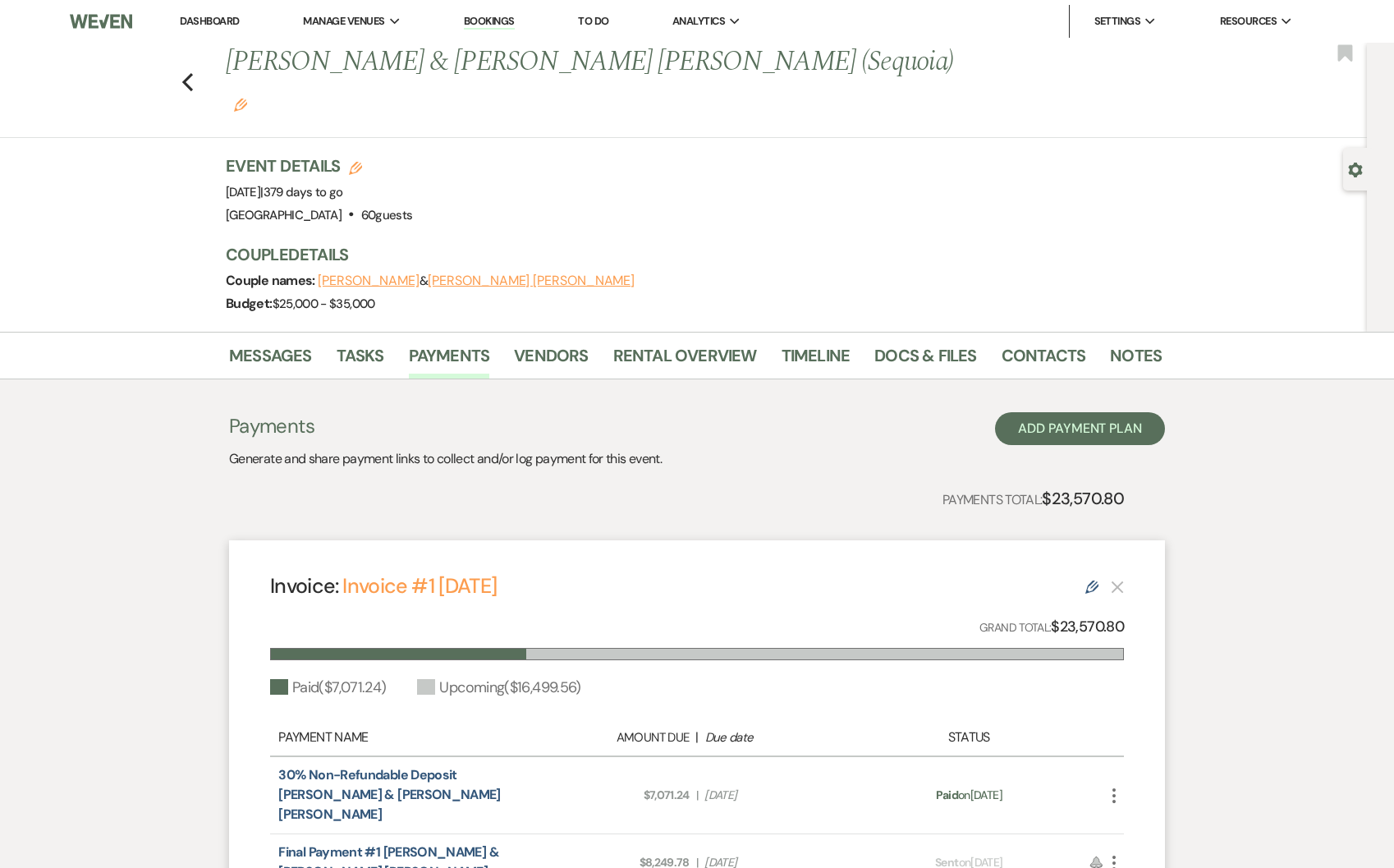
select select "5"
select select "8"
select select "6"
select select "8"
select select "5"
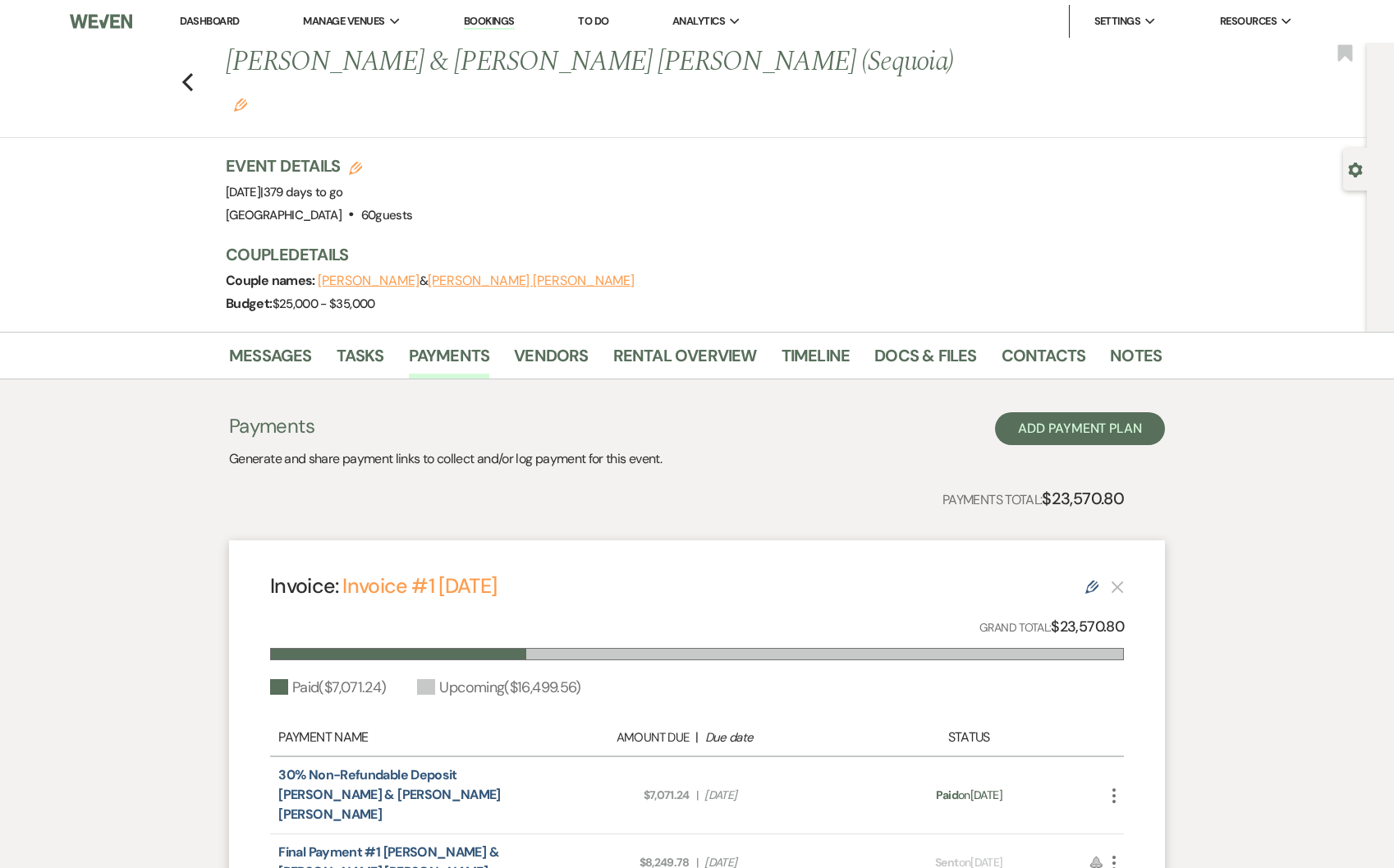
select select "8"
select select "5"
select select "8"
select select "7"
select select "8"
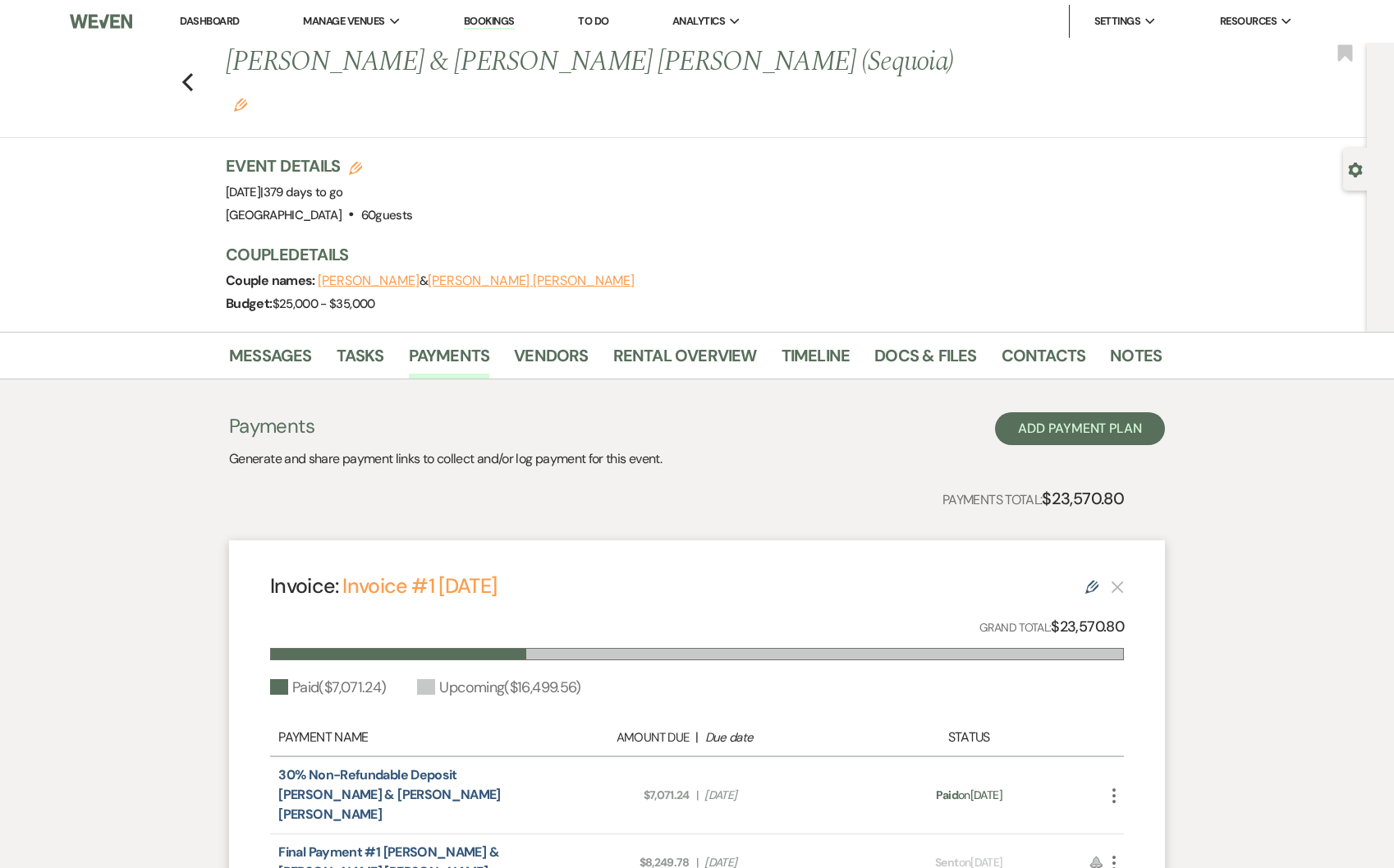
select select "1"
select select "8"
select select "11"
select select "8"
select select "11"
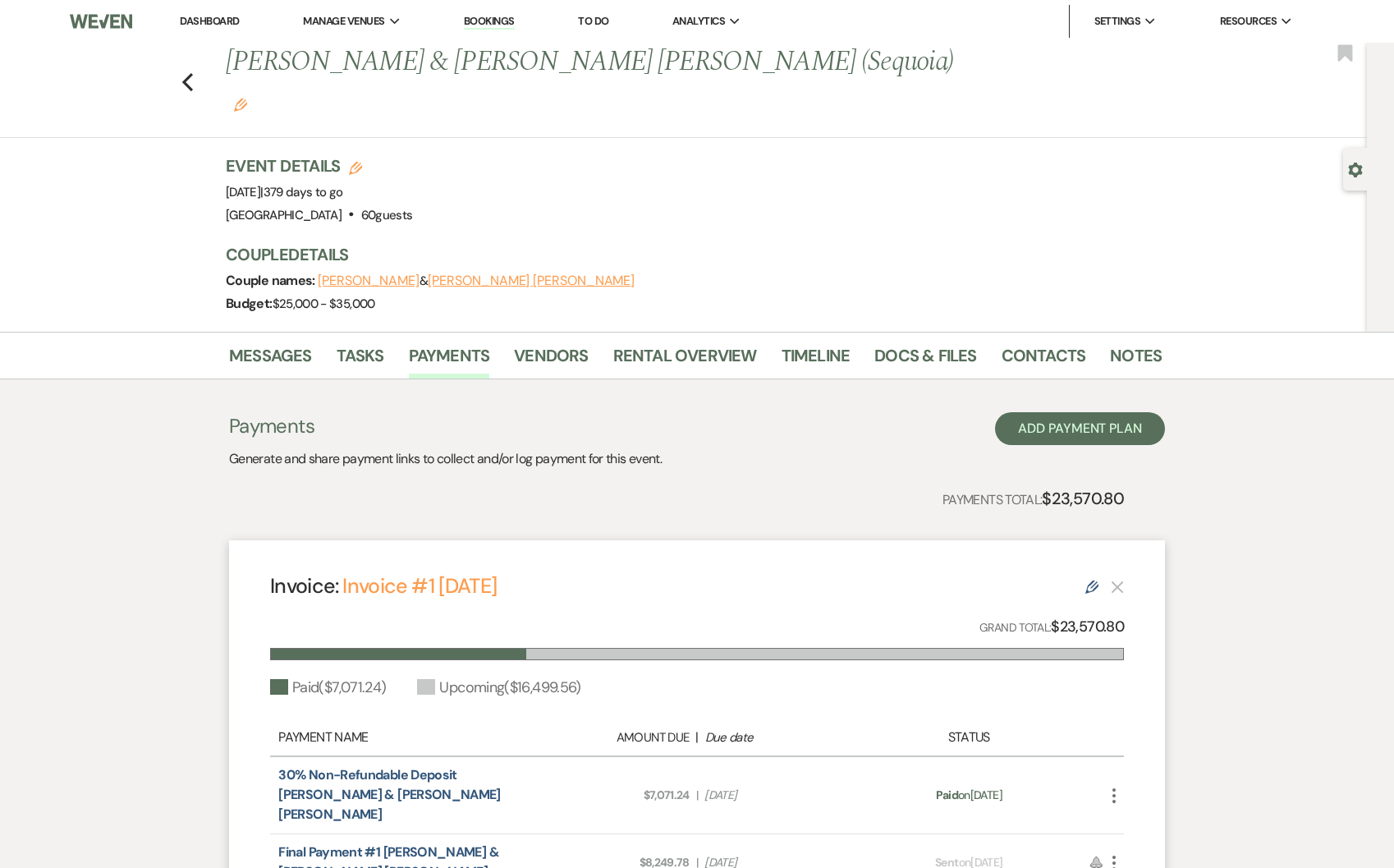
select select "8"
select select "11"
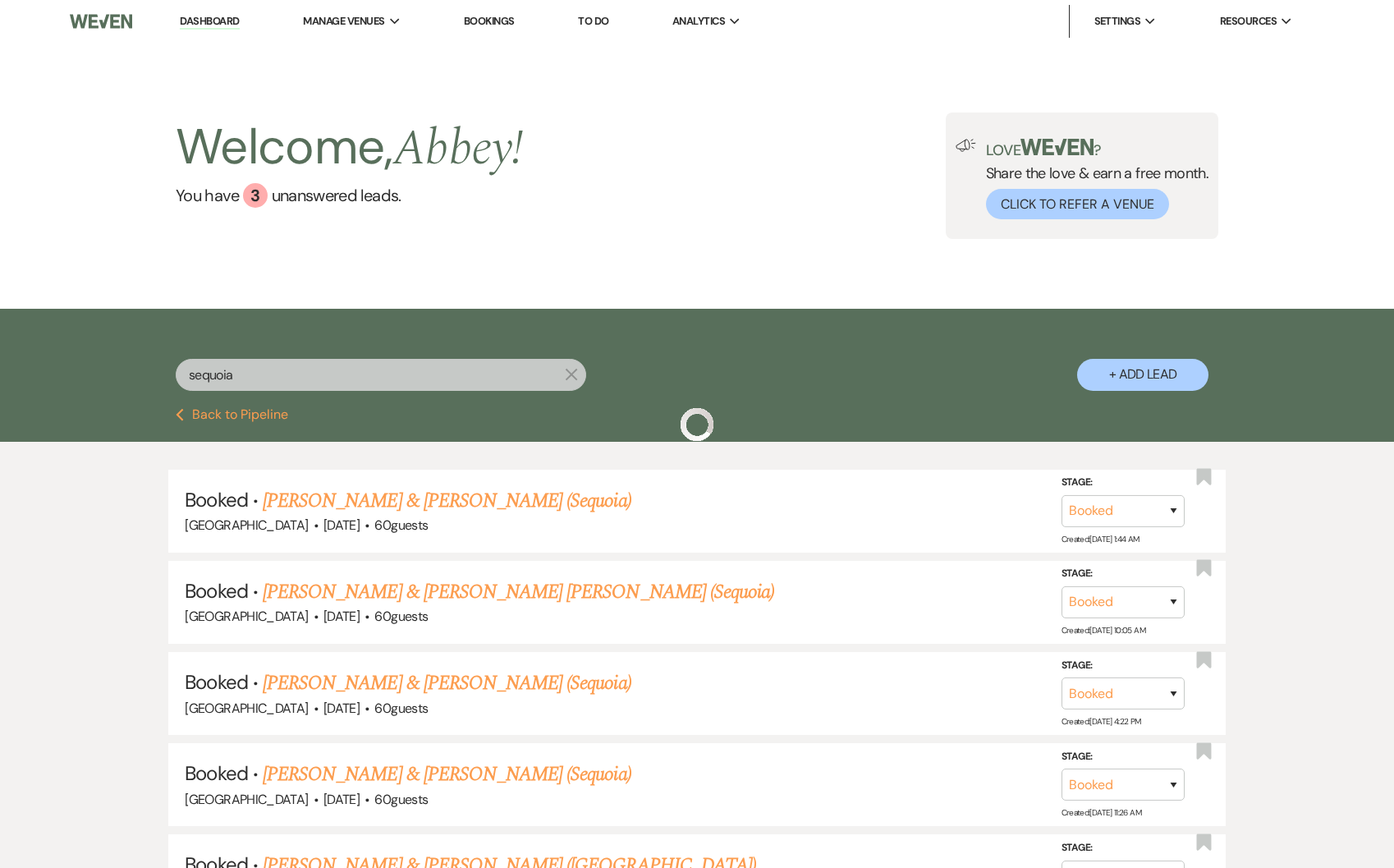
scroll to position [100, 0]
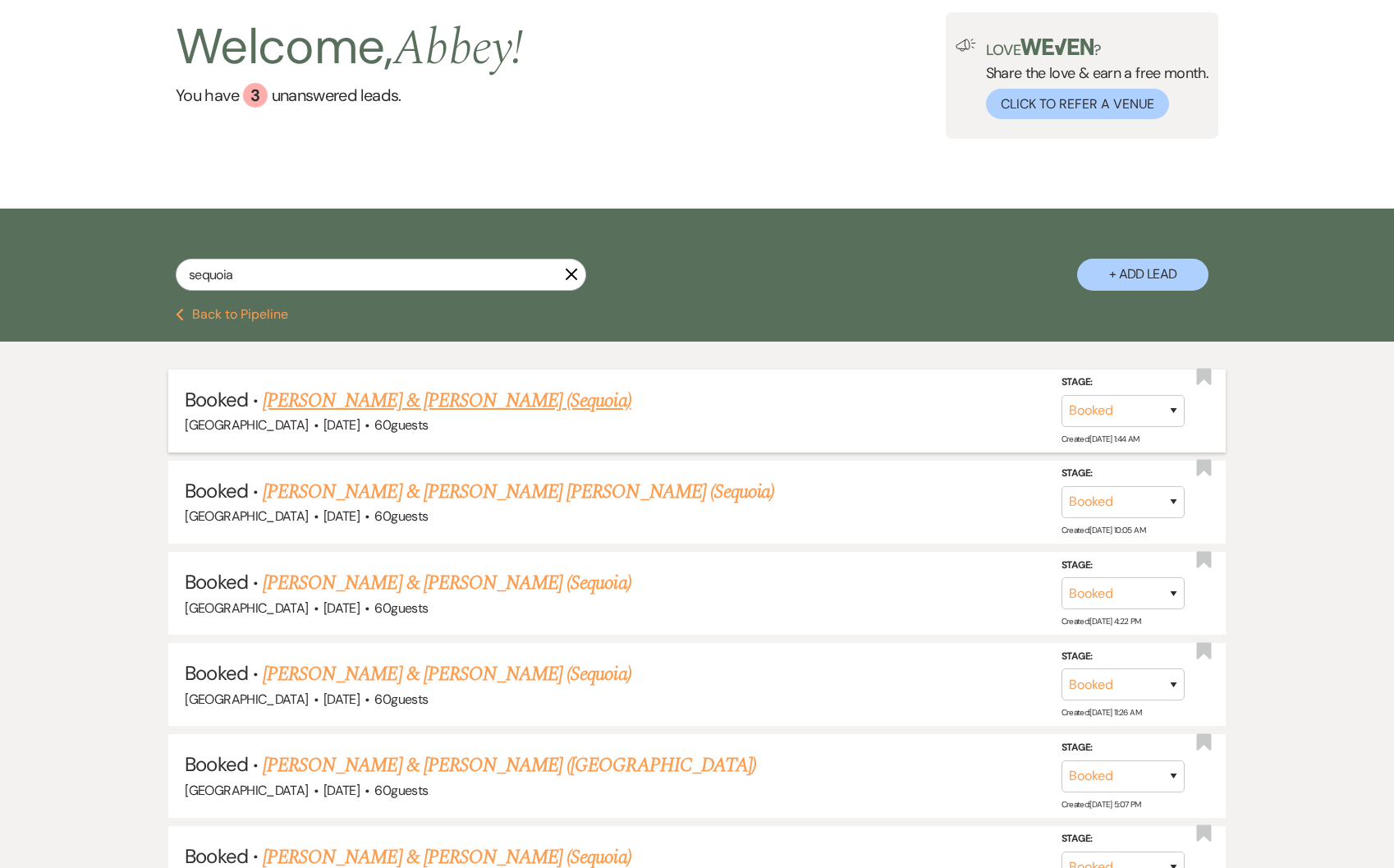
click at [372, 396] on link "Ty Maurer & Michaela Abraham (Sequoia)" at bounding box center [447, 400] width 369 height 30
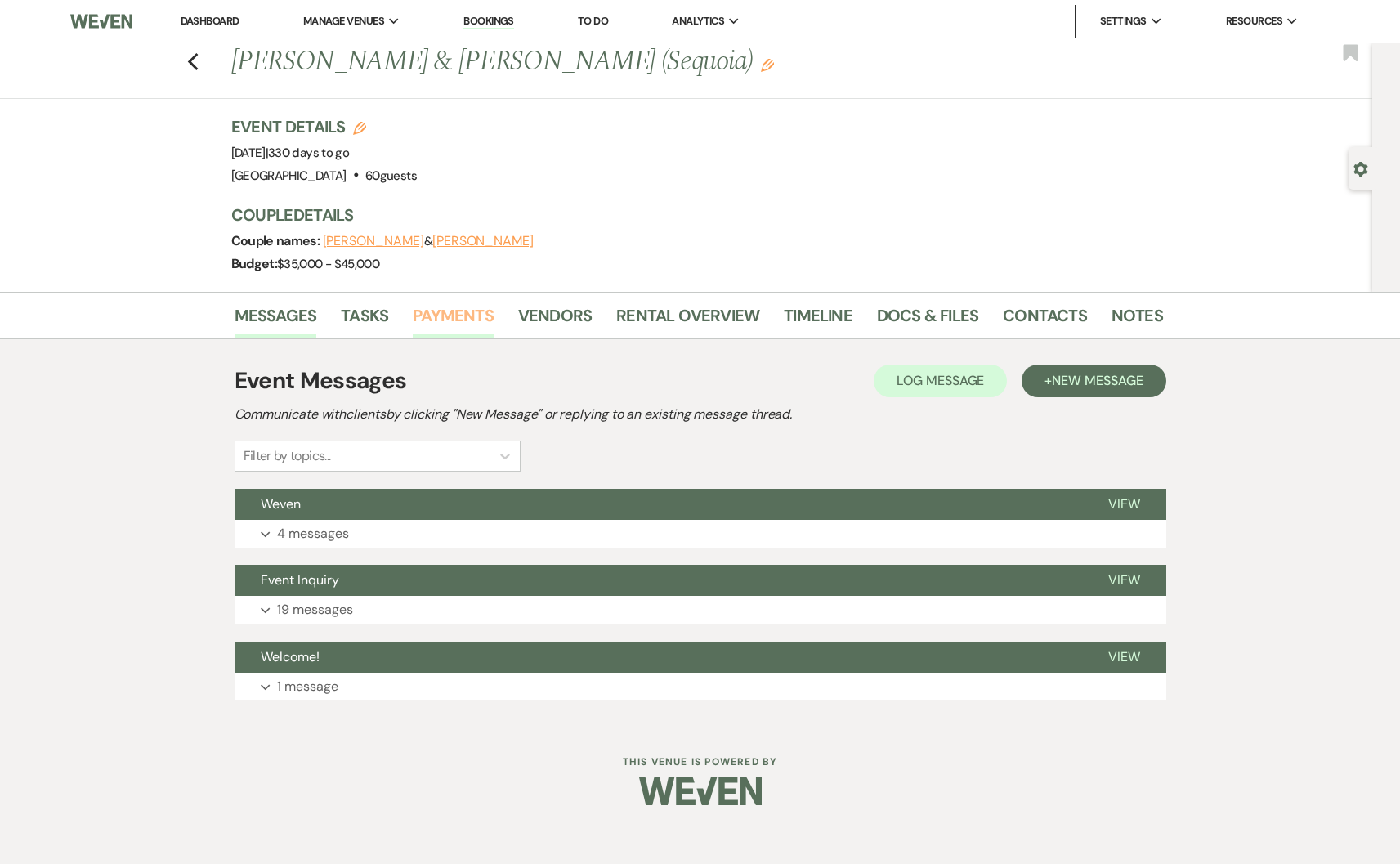
click at [451, 318] on link "Payments" at bounding box center [452, 321] width 81 height 36
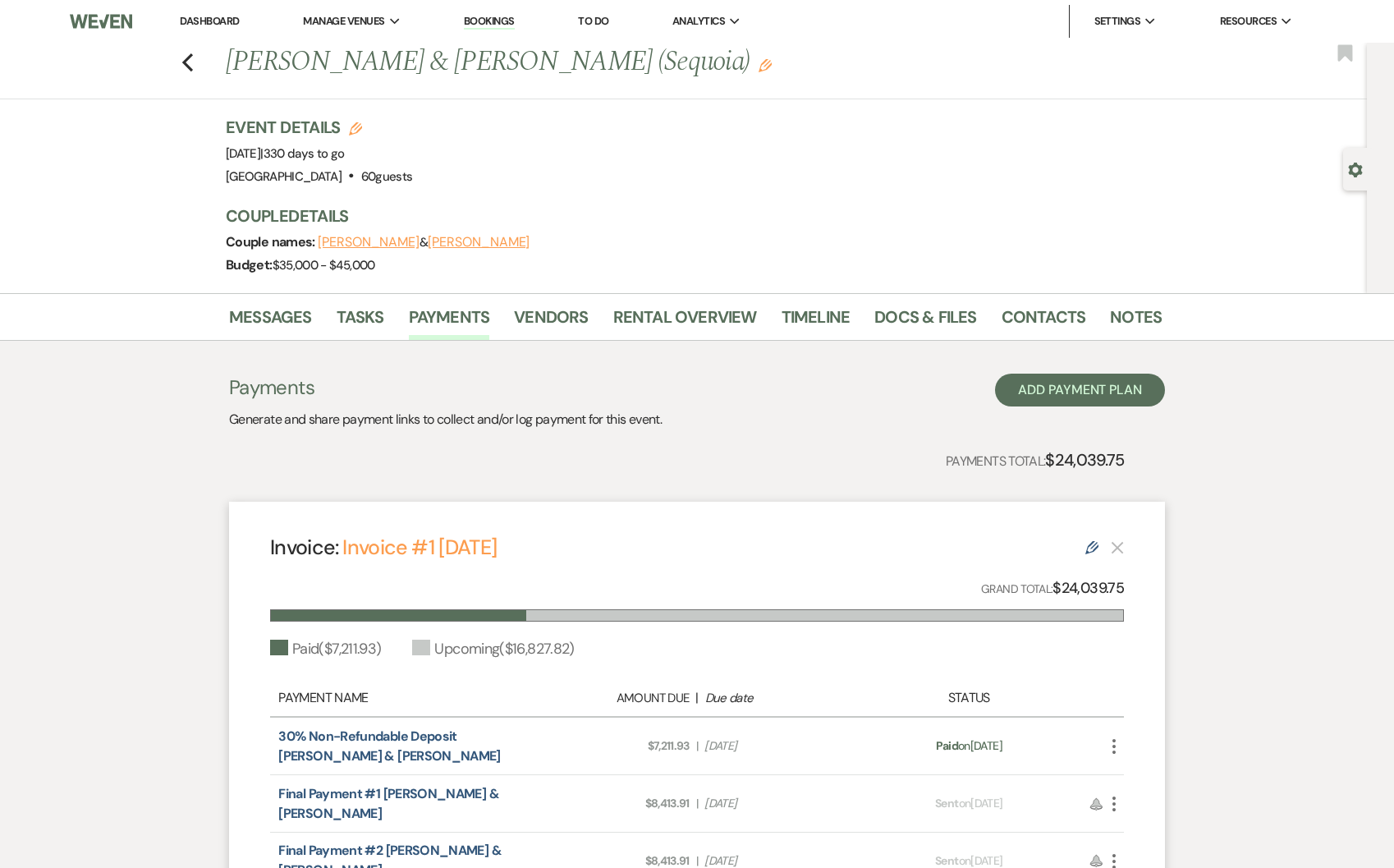
click at [199, 55] on div "Previous Ty Maurer & Michaela Abraham (Sequoia) Edit Bookmark" at bounding box center [678, 71] width 1375 height 56
click at [190, 58] on icon "Previous" at bounding box center [187, 62] width 12 height 20
select select "8"
select select "6"
select select "8"
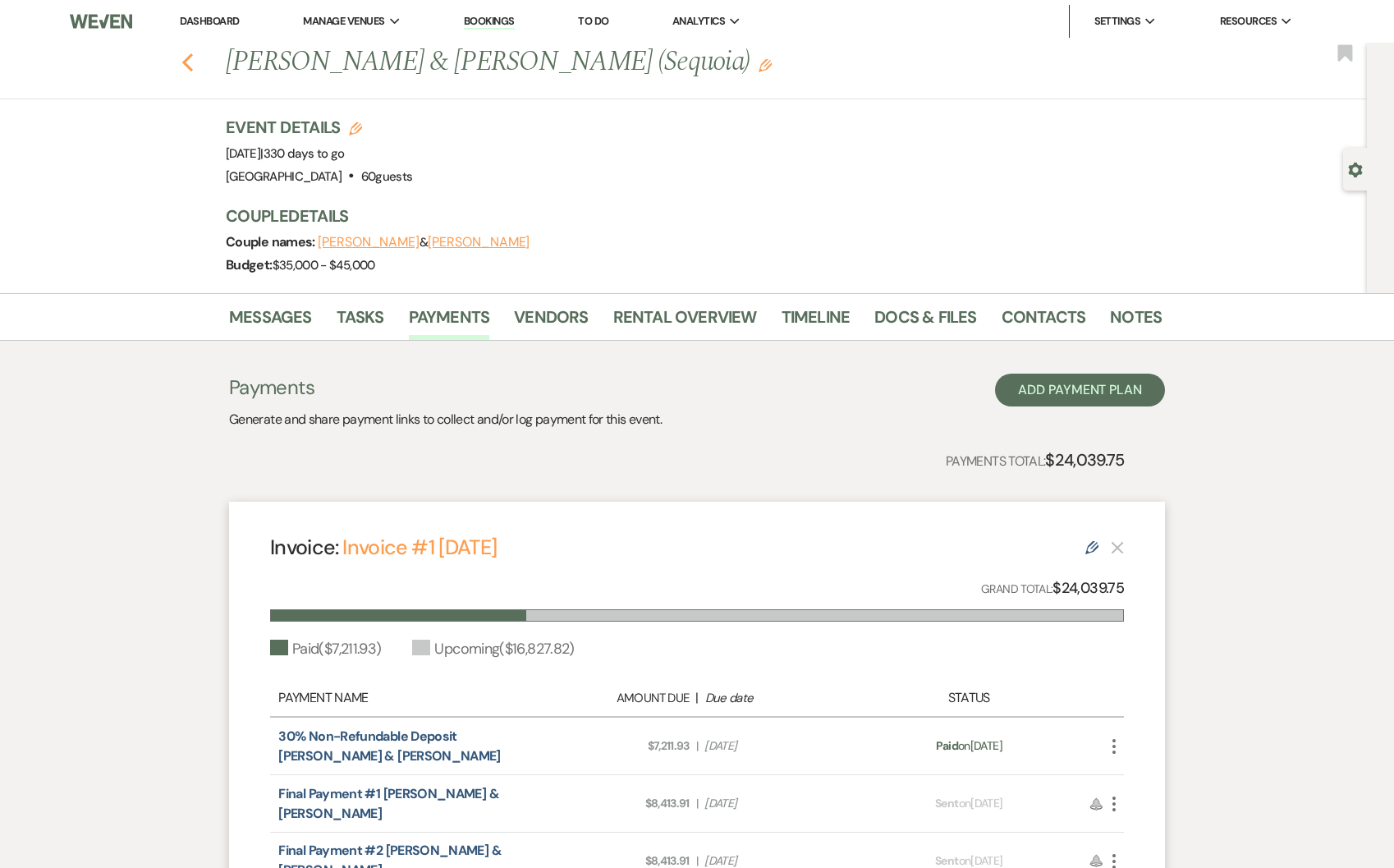
select select "8"
select select "5"
select select "8"
select select "6"
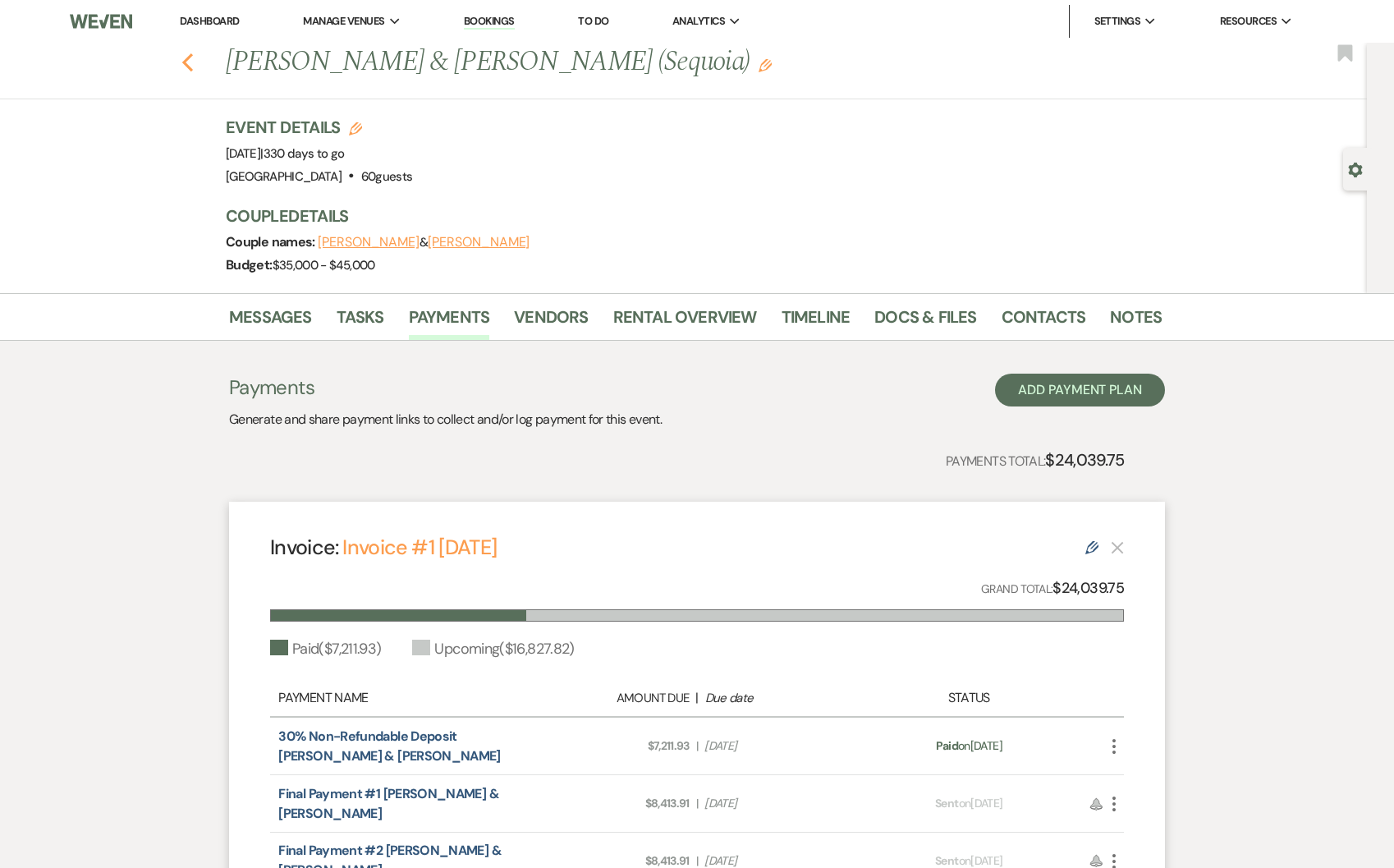
select select "8"
select select "5"
select select "8"
select select "5"
select select "8"
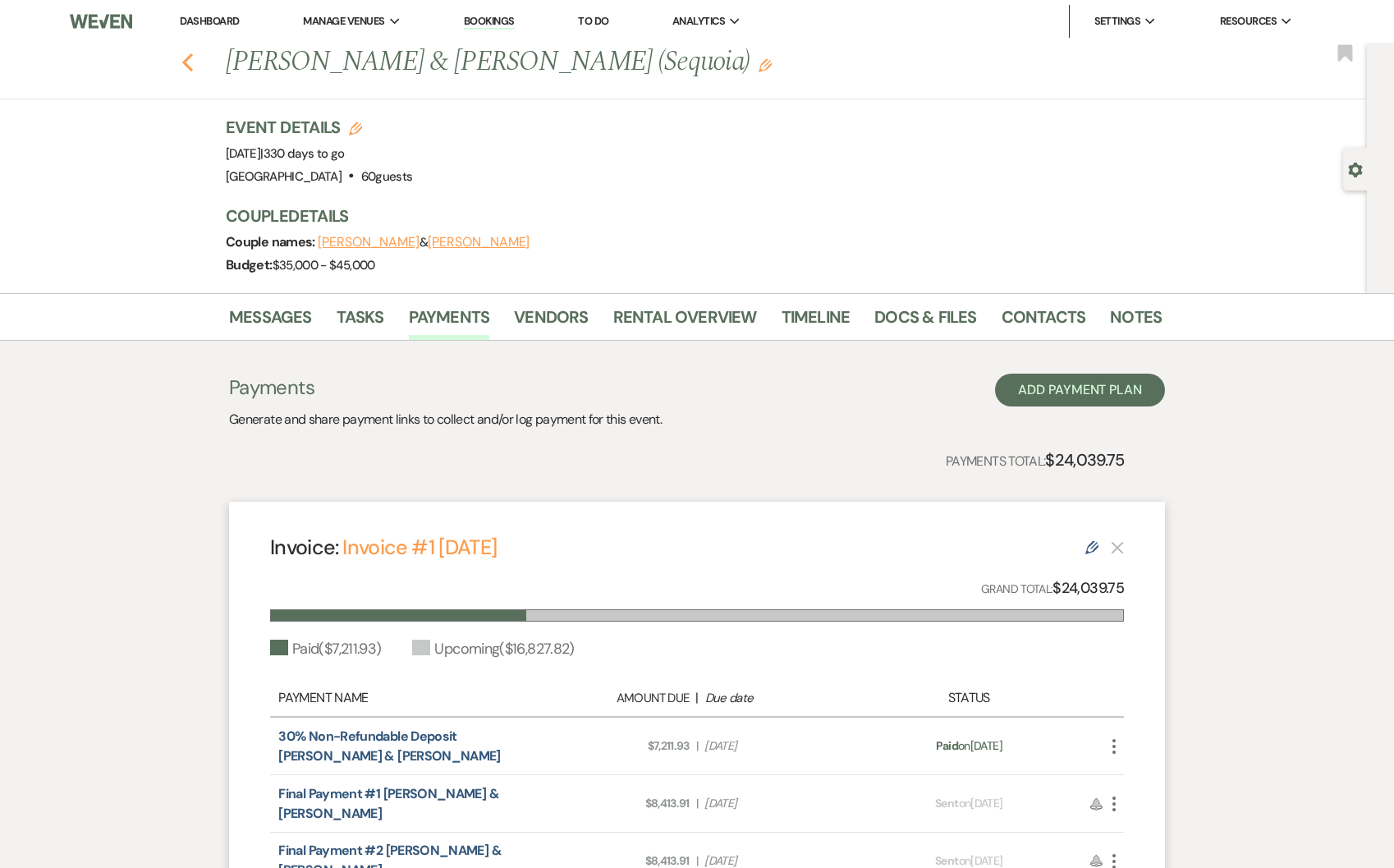
select select "7"
select select "8"
select select "1"
select select "8"
select select "11"
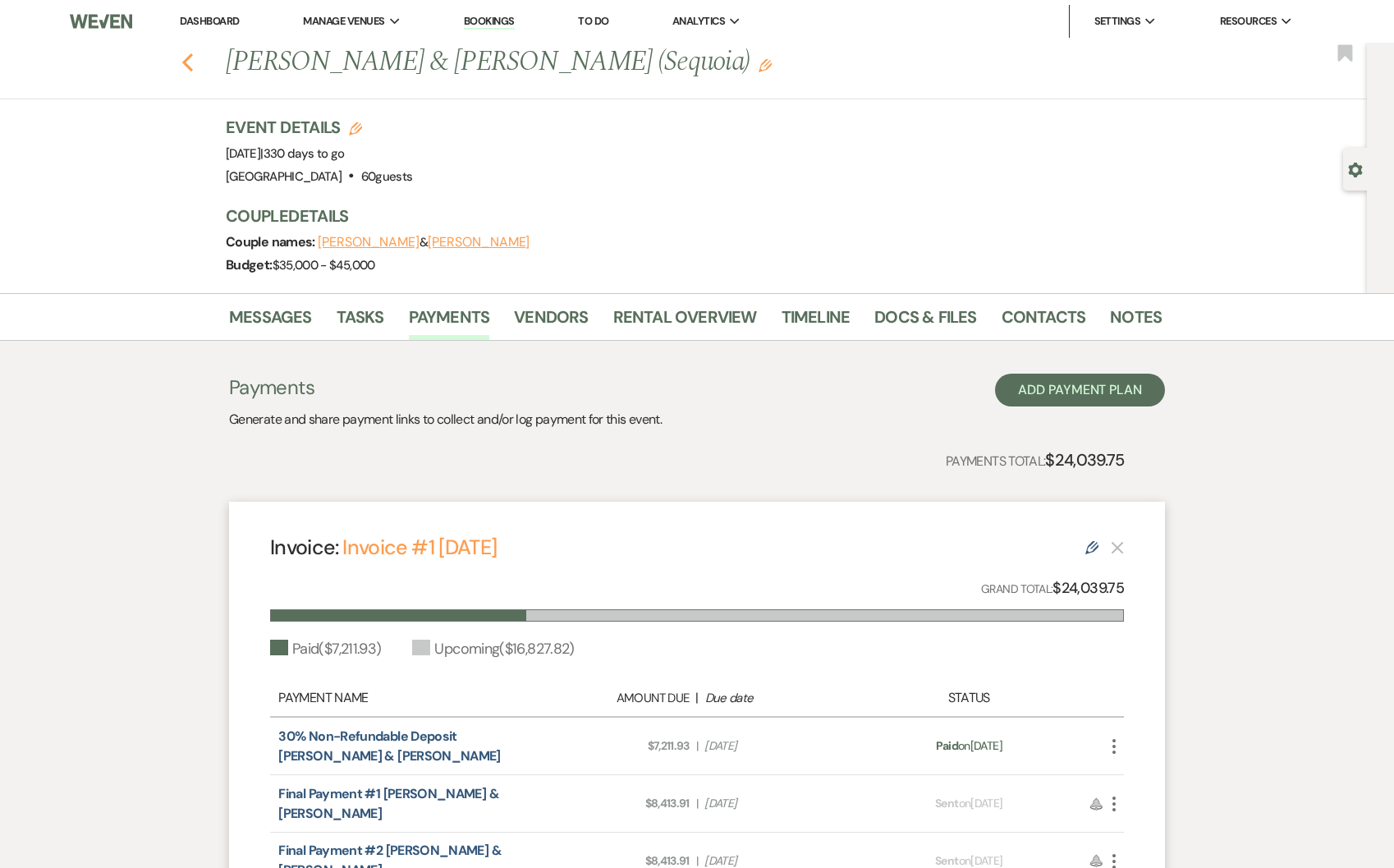
select select "8"
select select "11"
select select "8"
select select "11"
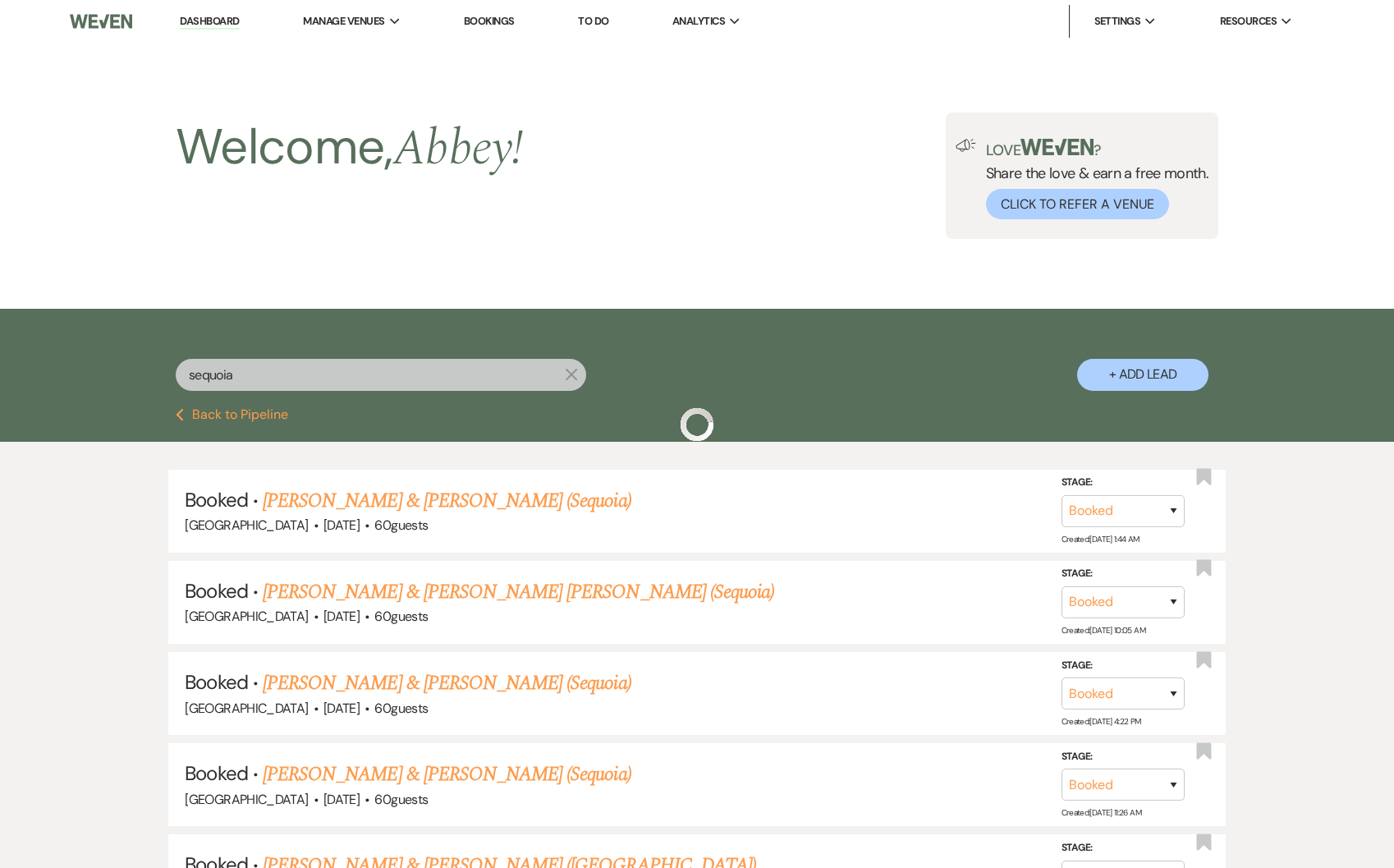
scroll to position [100, 0]
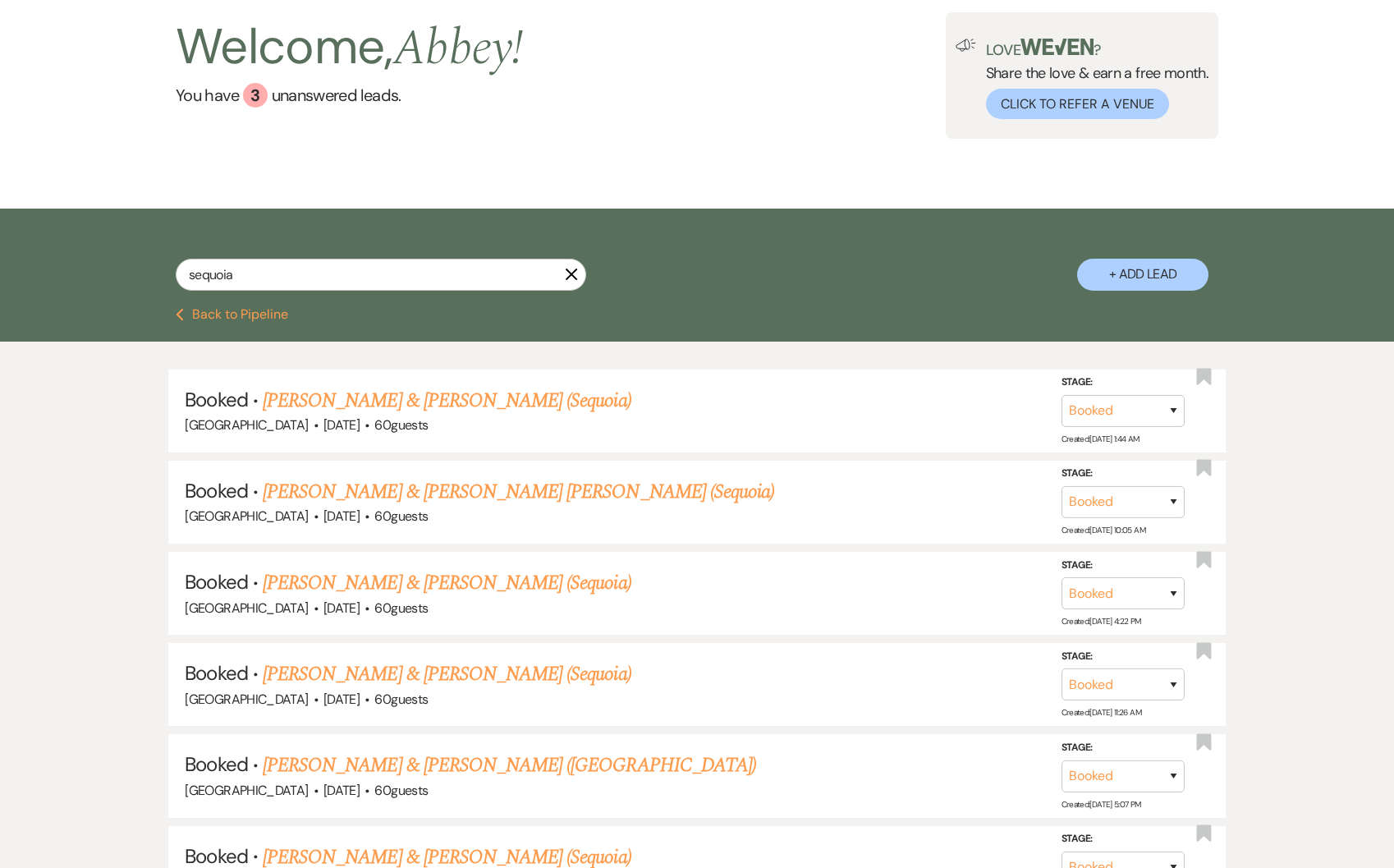
click at [567, 275] on icon "X" at bounding box center [572, 274] width 13 height 13
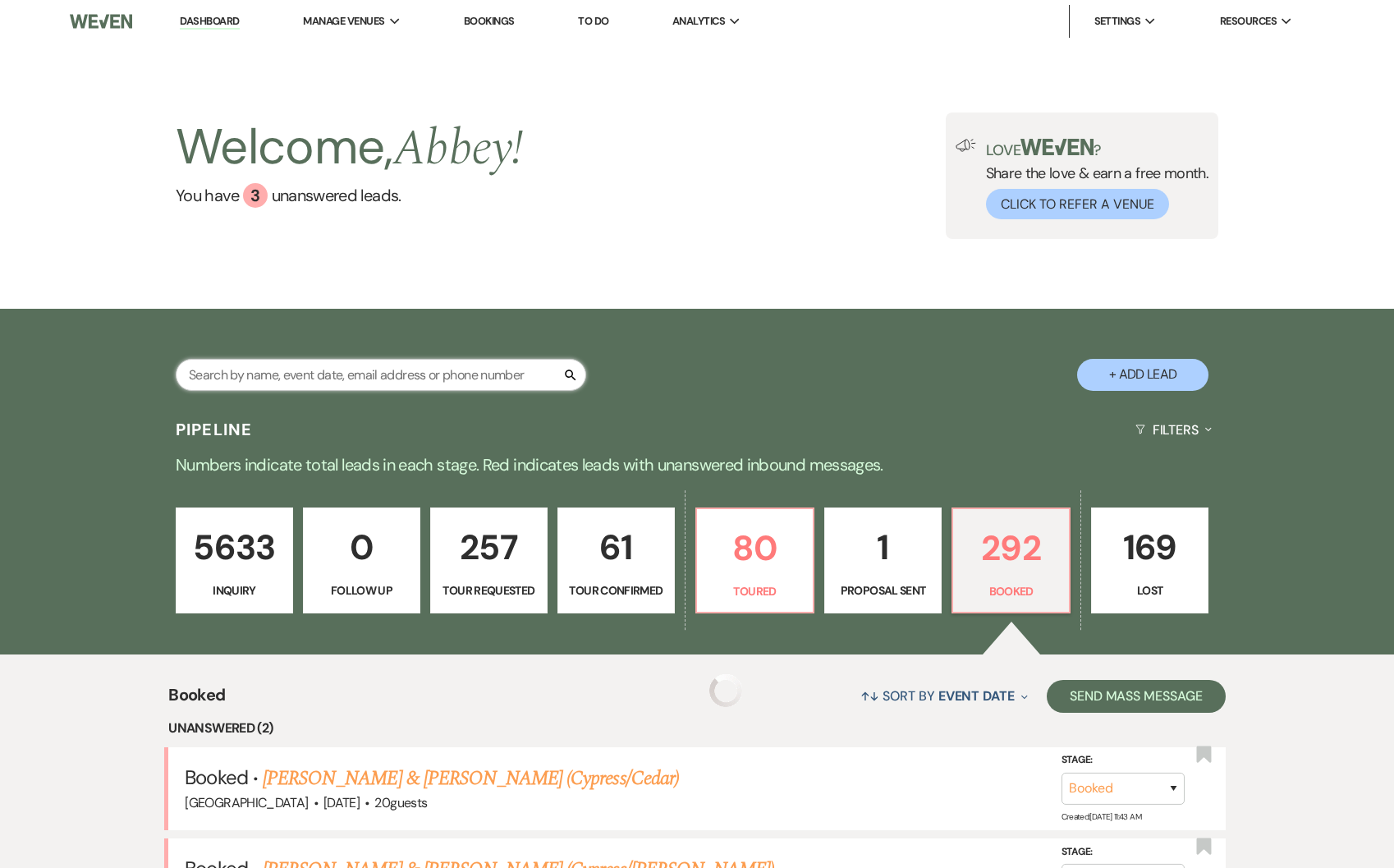
click at [336, 381] on input "text" at bounding box center [380, 375] width 411 height 32
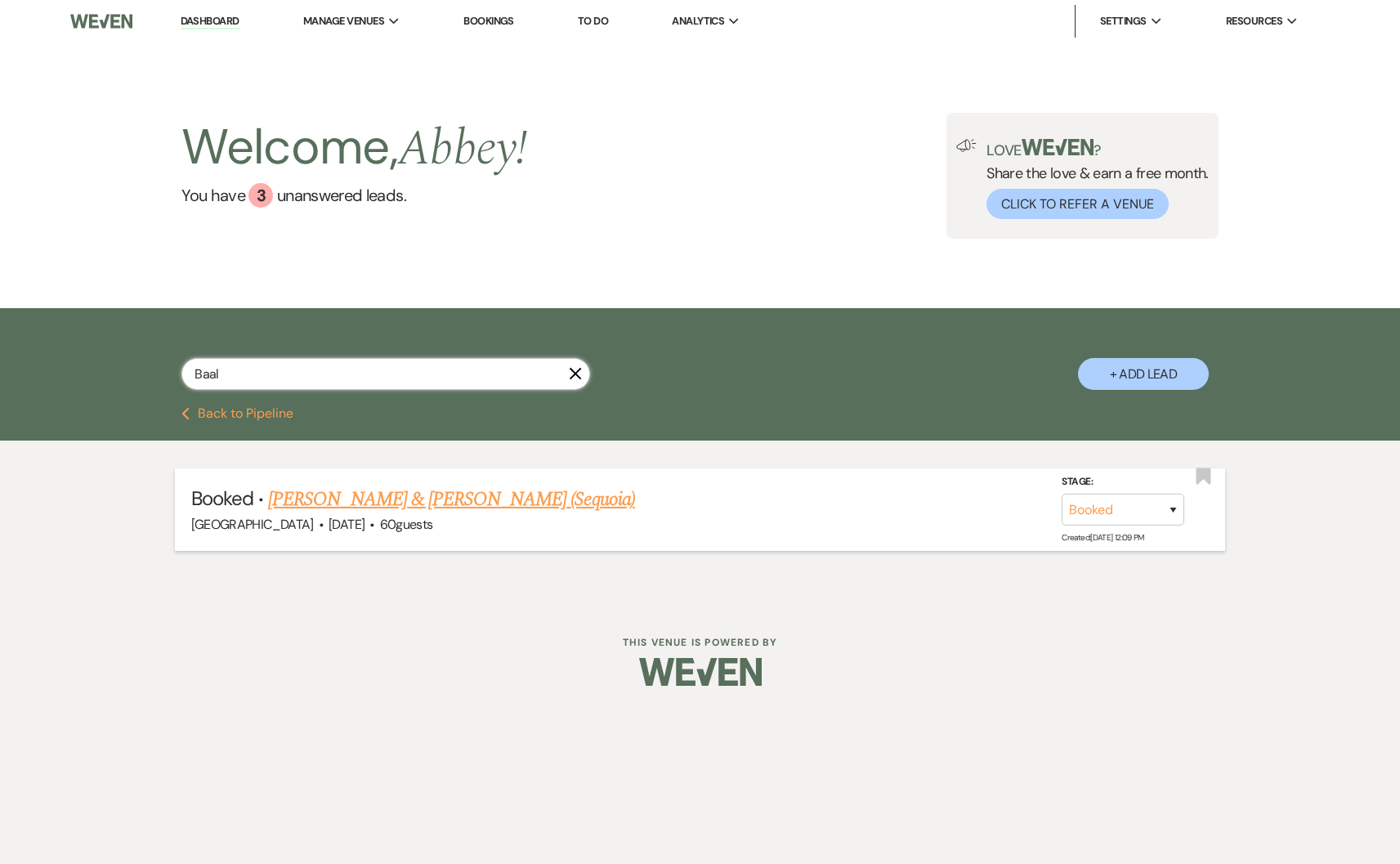
type input "Baal"
click at [345, 503] on link "Brandon Baal & Annelise J Pasnau (Sequoia)" at bounding box center [451, 499] width 367 height 29
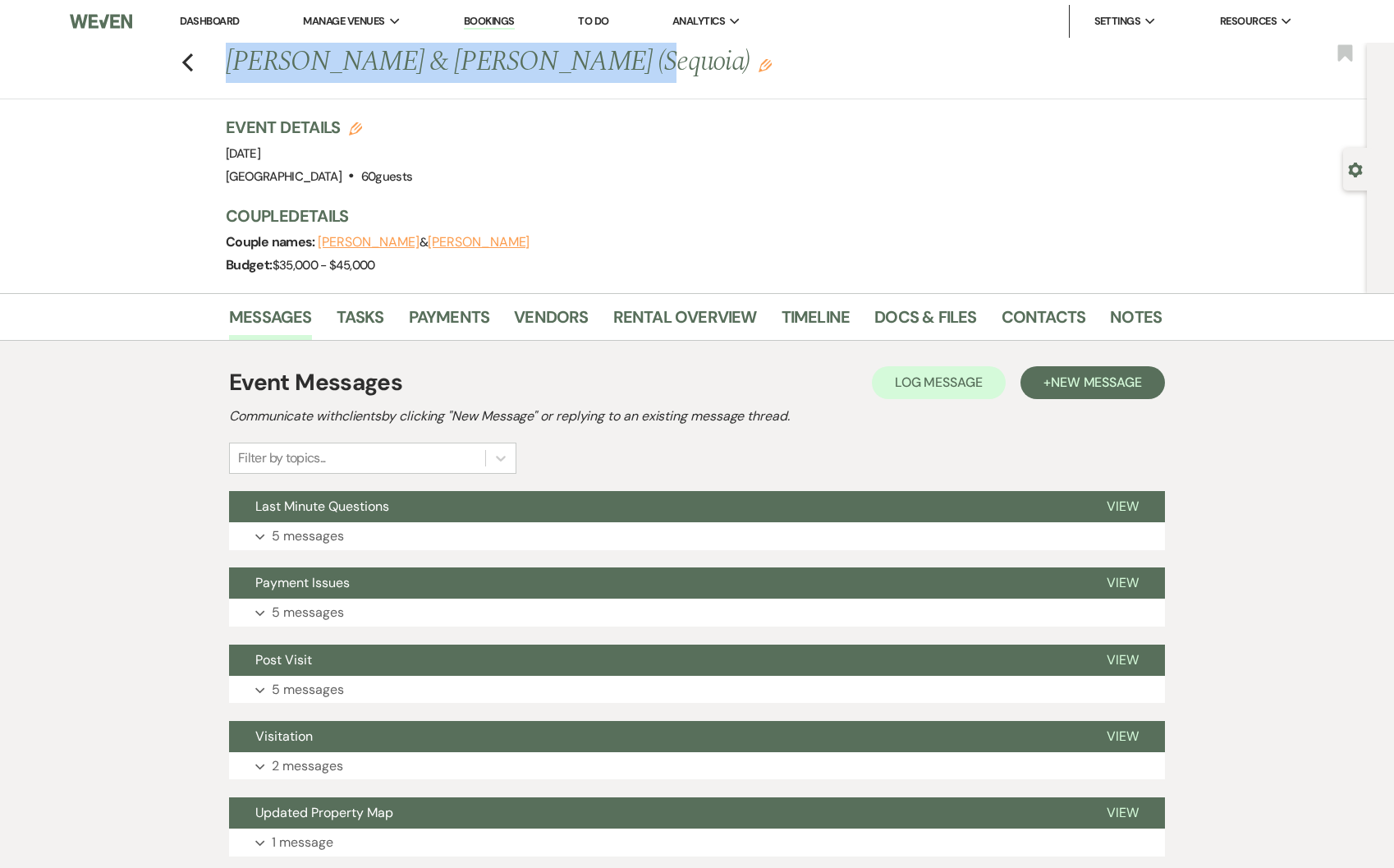
drag, startPoint x: 225, startPoint y: 62, endPoint x: 583, endPoint y: 62, distance: 358.0
click at [583, 62] on div "Previous Brandon Baal & Annelise J Pasnau (Sequoia) Edit" at bounding box center [685, 62] width 936 height 39
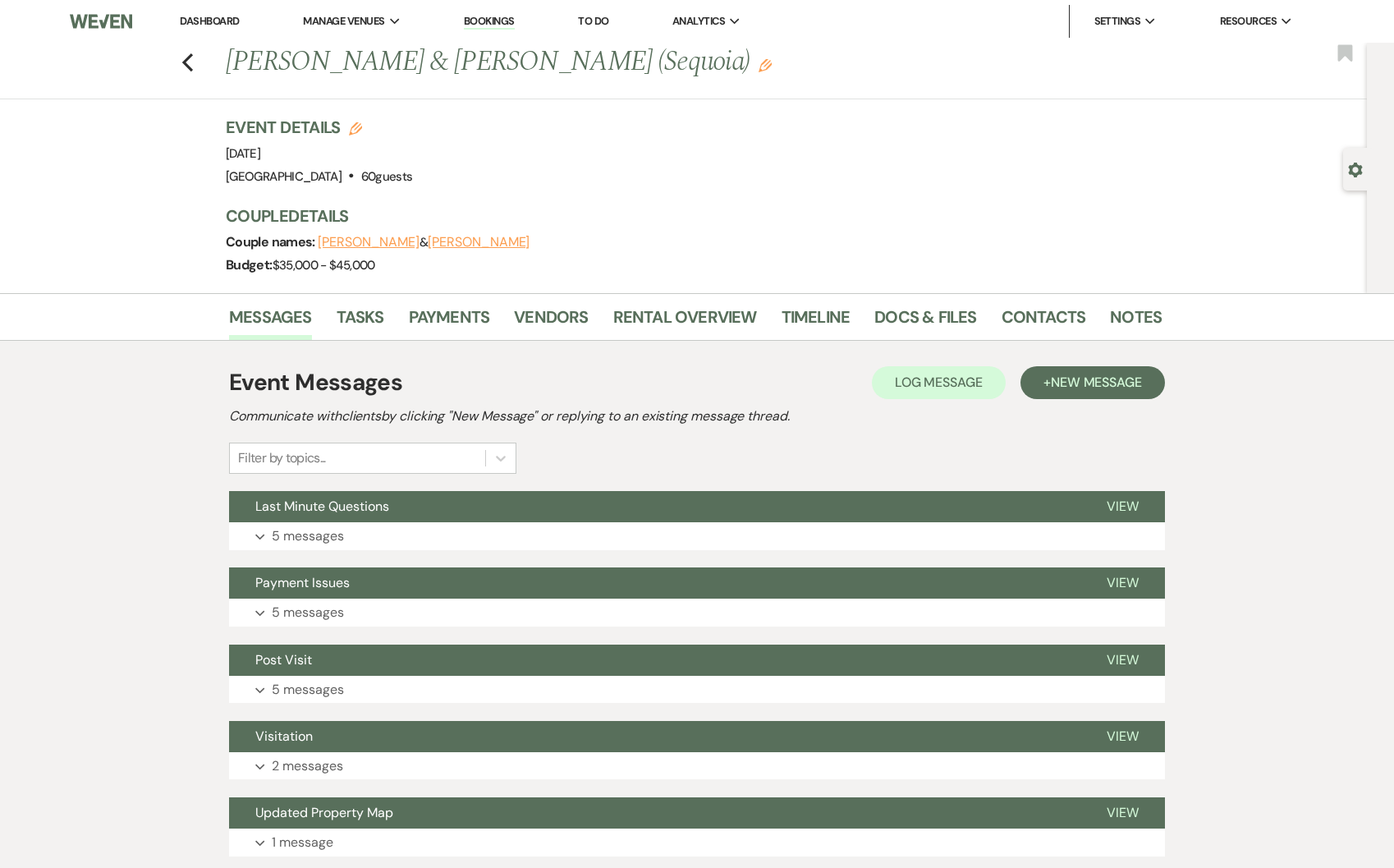
click at [603, 134] on div "Event Details Edit Event Date: Friday, August 15th, 2025 Venue: Treehouse Point…" at bounding box center [685, 151] width 919 height 72
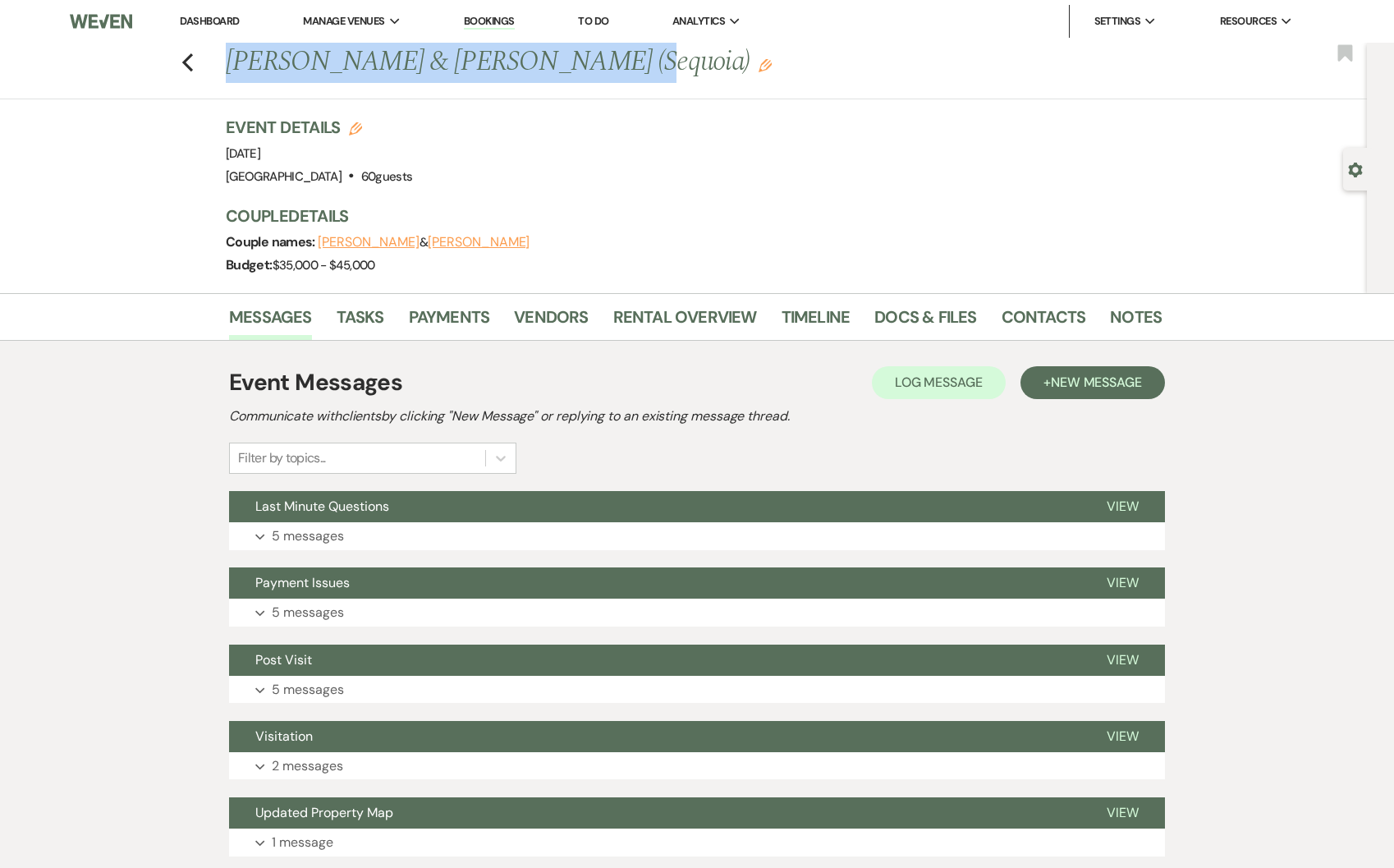
drag, startPoint x: 586, startPoint y: 74, endPoint x: 226, endPoint y: 68, distance: 360.0
click at [226, 68] on div "Previous Brandon Baal & Annelise J Pasnau (Sequoia) Edit" at bounding box center [685, 62] width 936 height 39
copy h1 "Brandon Baal & Annelise J Pasnau"
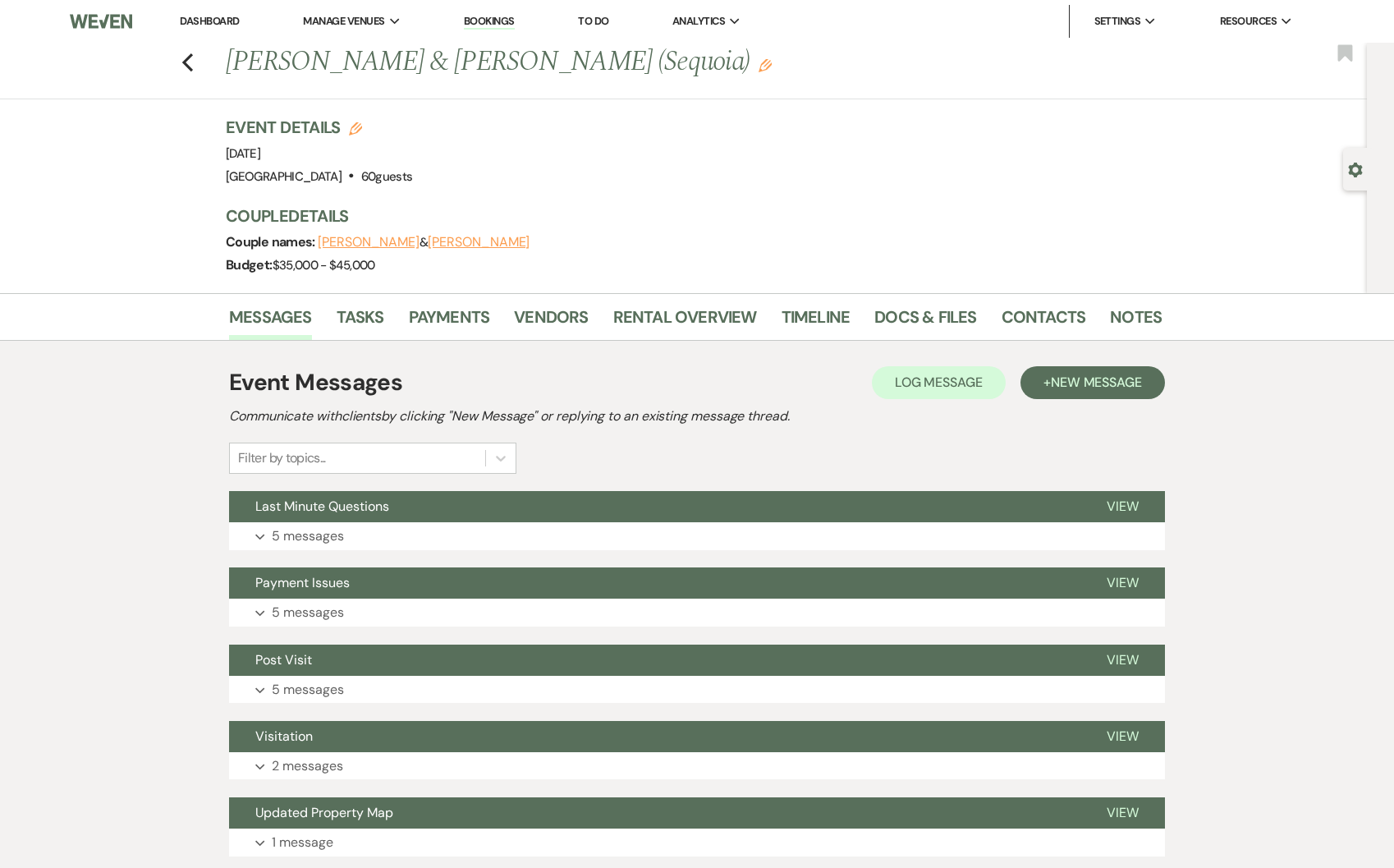
click at [184, 11] on li "Dashboard" at bounding box center [209, 21] width 75 height 32
click at [191, 17] on link "Dashboard" at bounding box center [210, 21] width 59 height 14
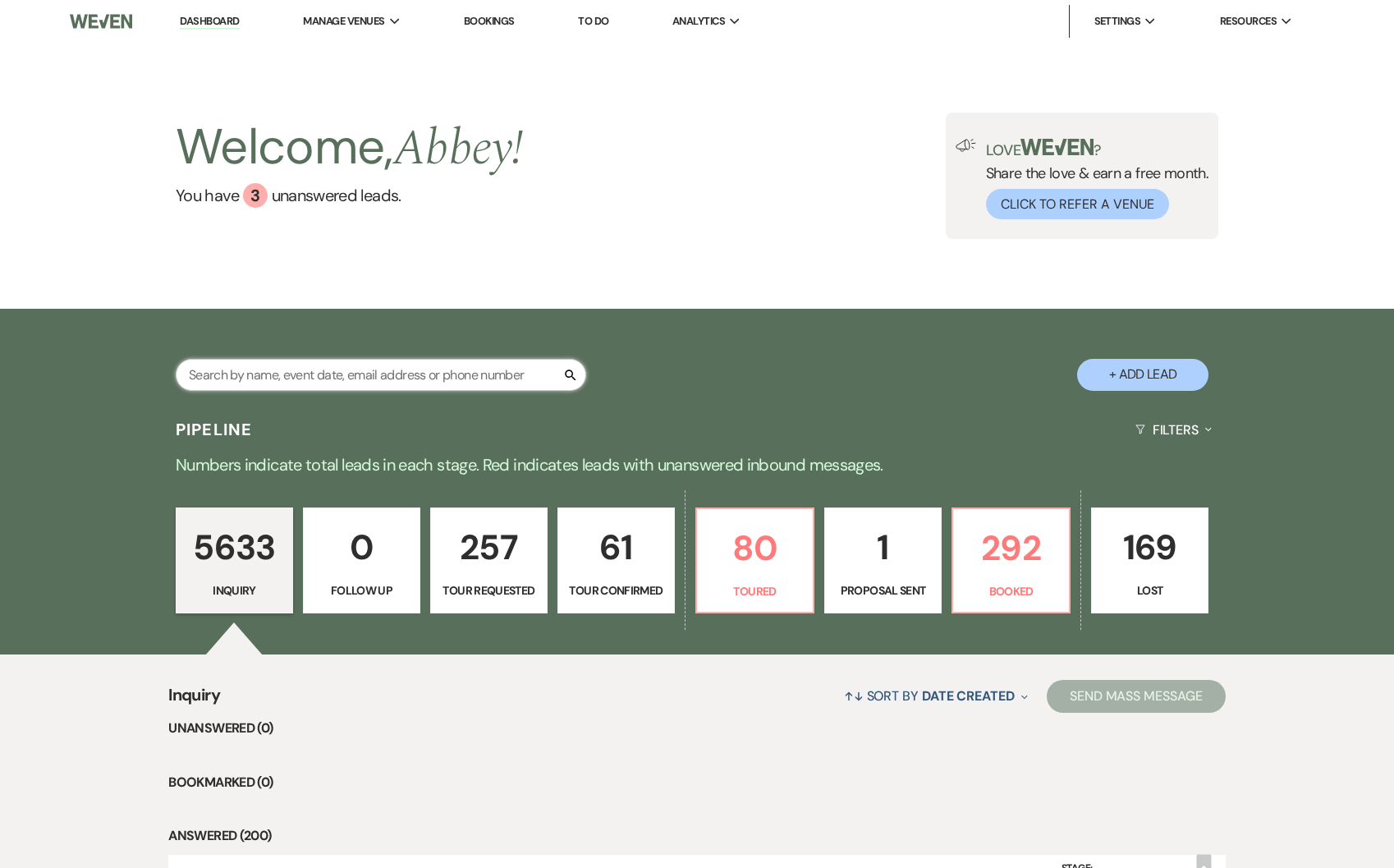
click at [322, 376] on input "text" at bounding box center [380, 375] width 411 height 32
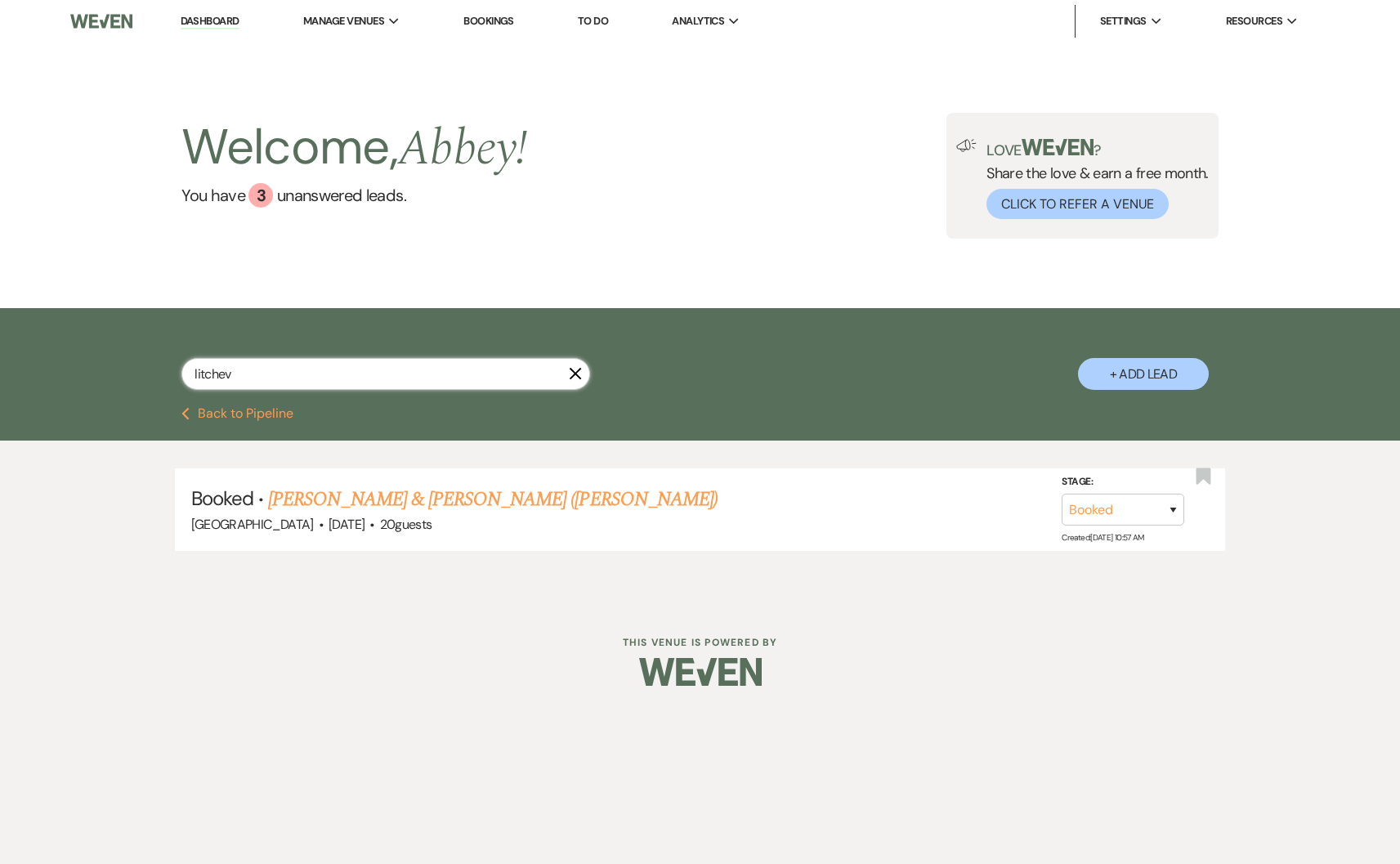
type input "litchev"
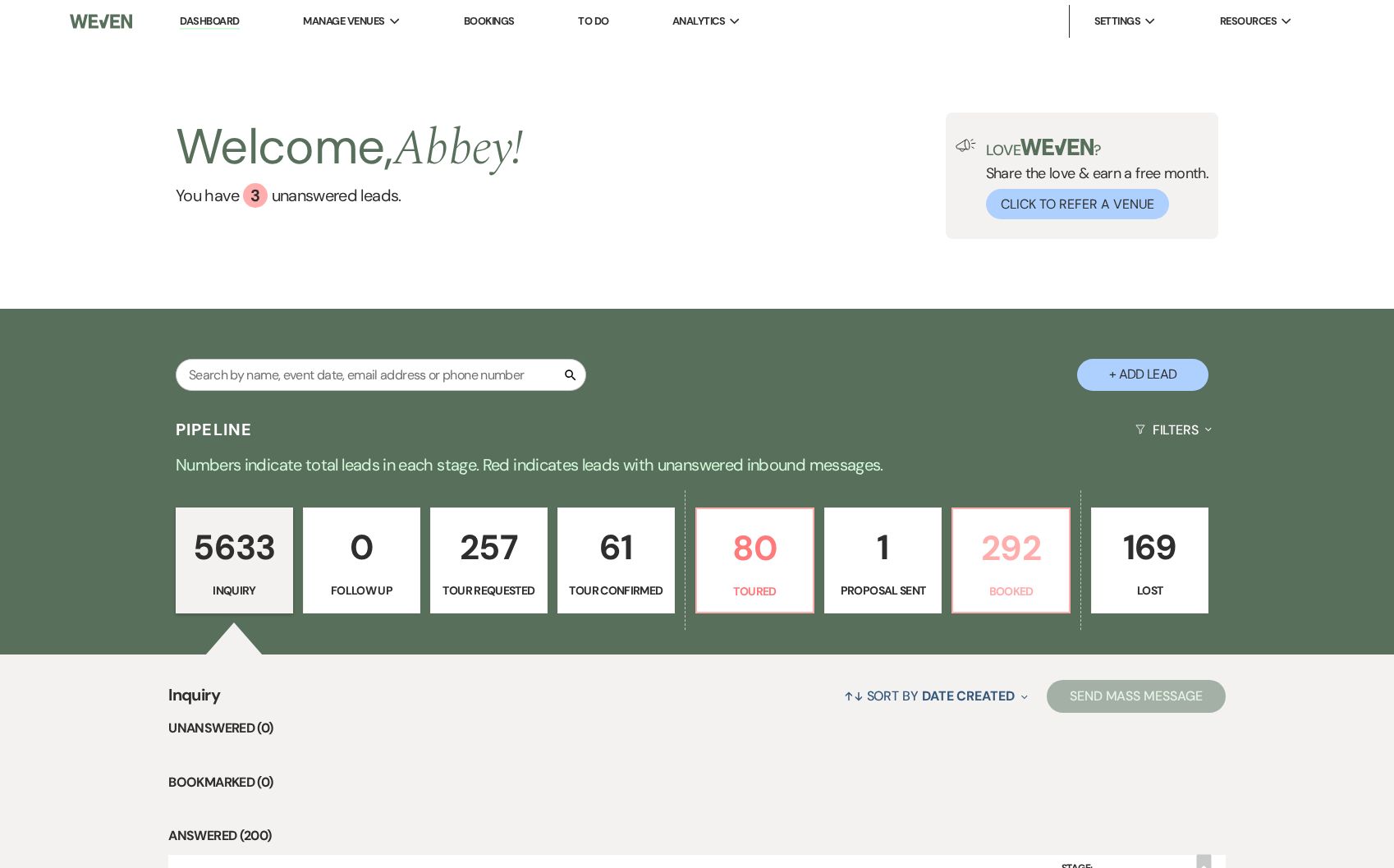
click at [1053, 591] on p "Booked" at bounding box center [1011, 591] width 96 height 18
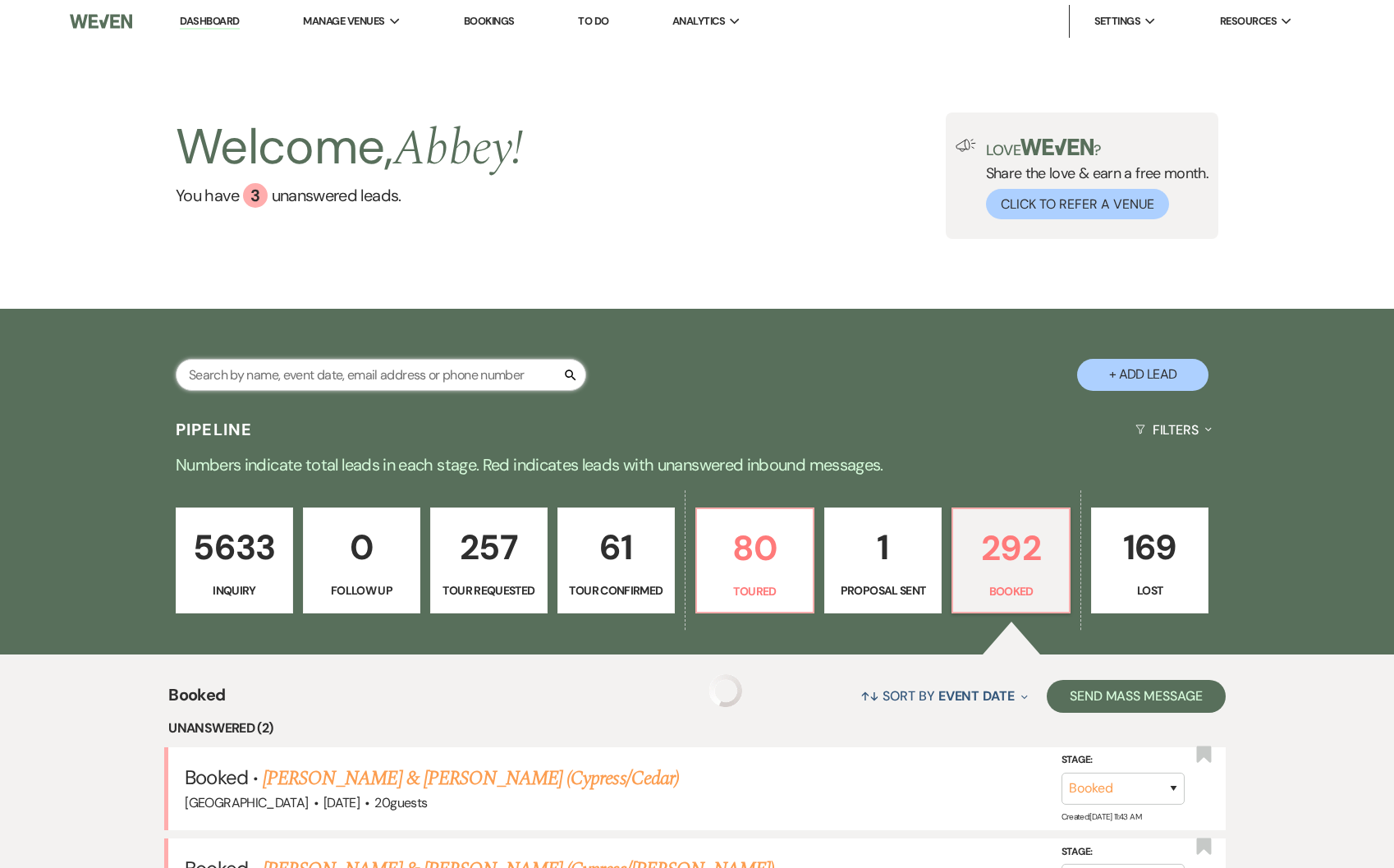
click at [266, 370] on input "text" at bounding box center [380, 375] width 411 height 32
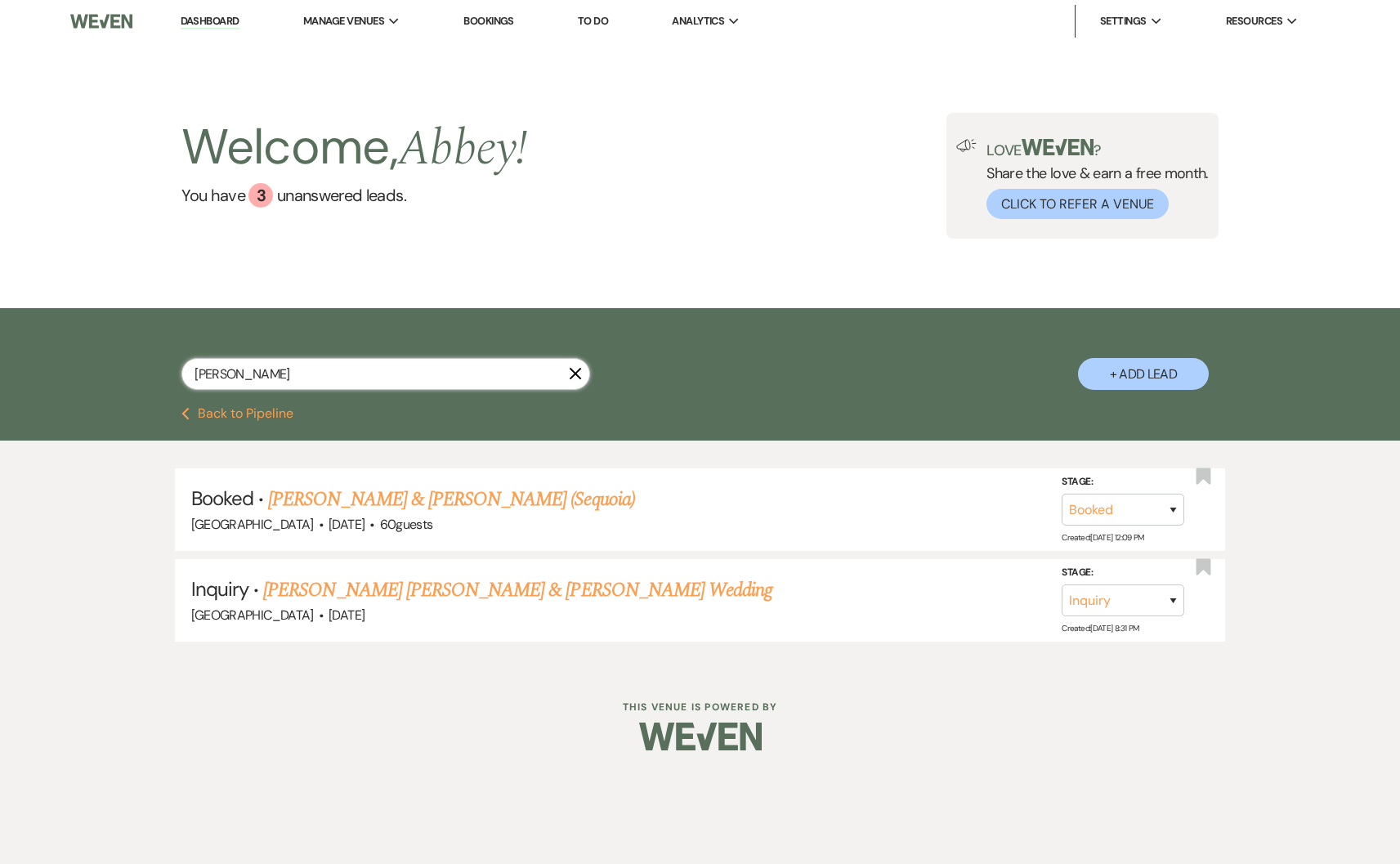
type input "annelise"
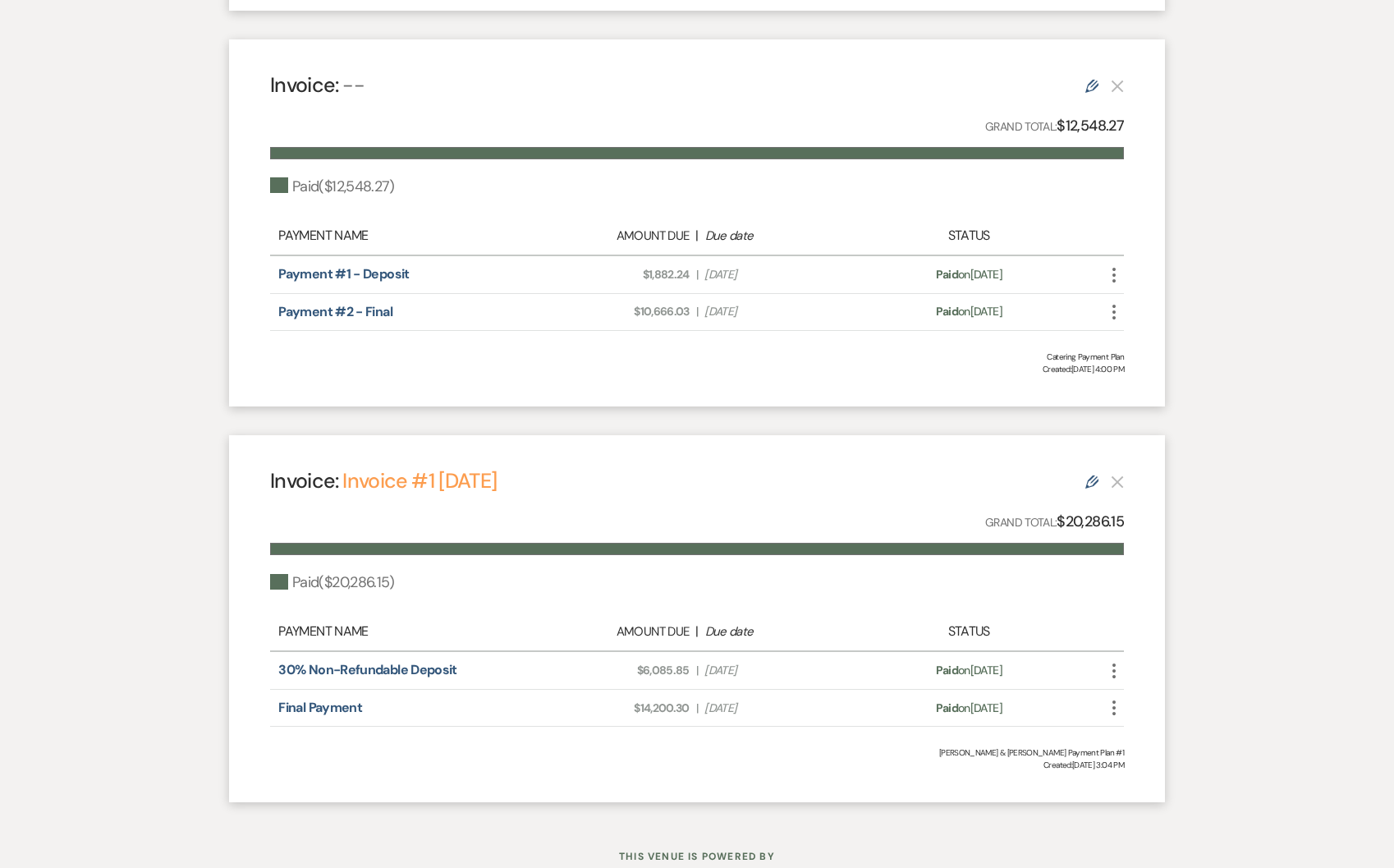
scroll to position [877, 0]
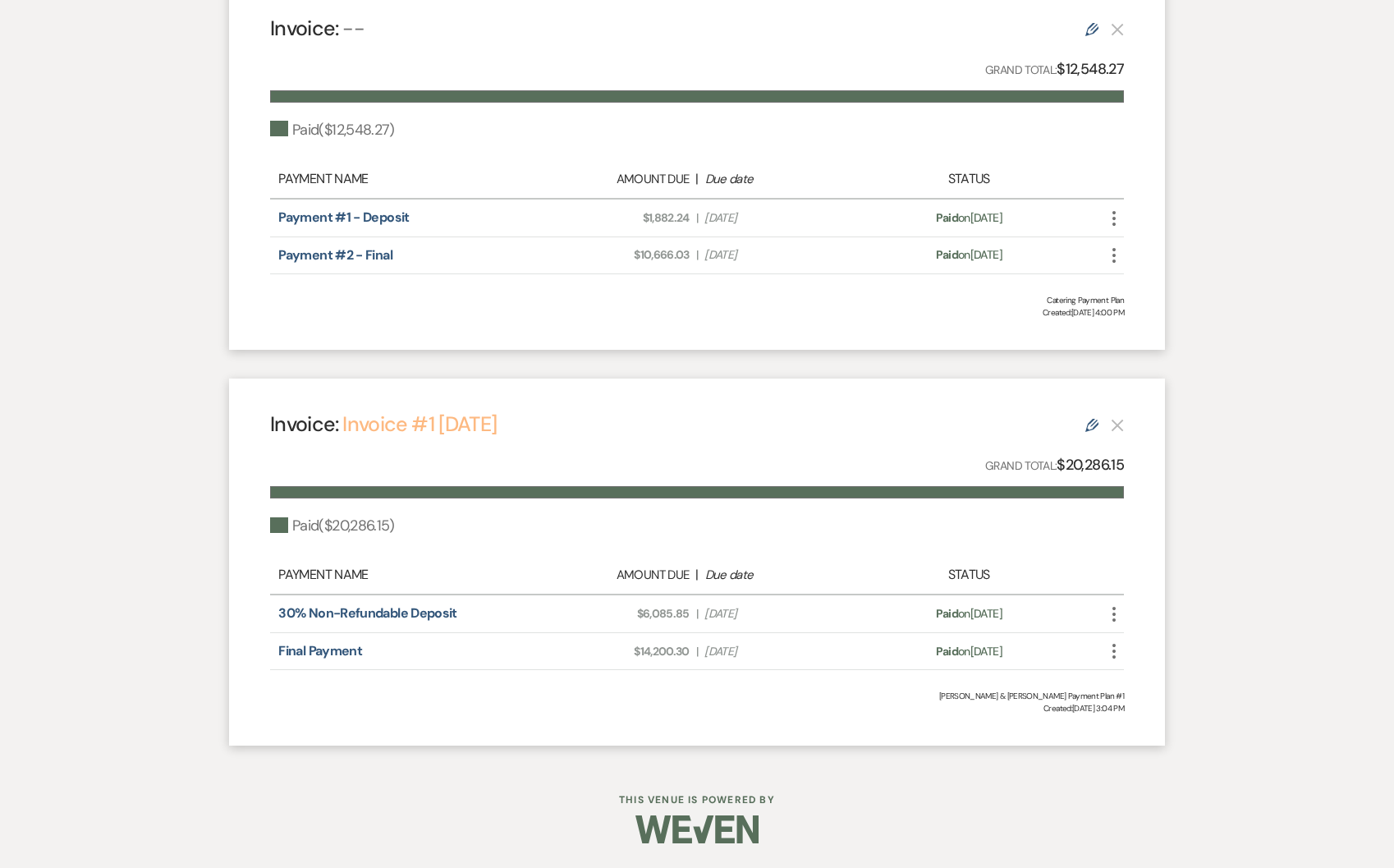
click at [412, 418] on link "Invoice #1 [DATE]" at bounding box center [419, 424] width 154 height 27
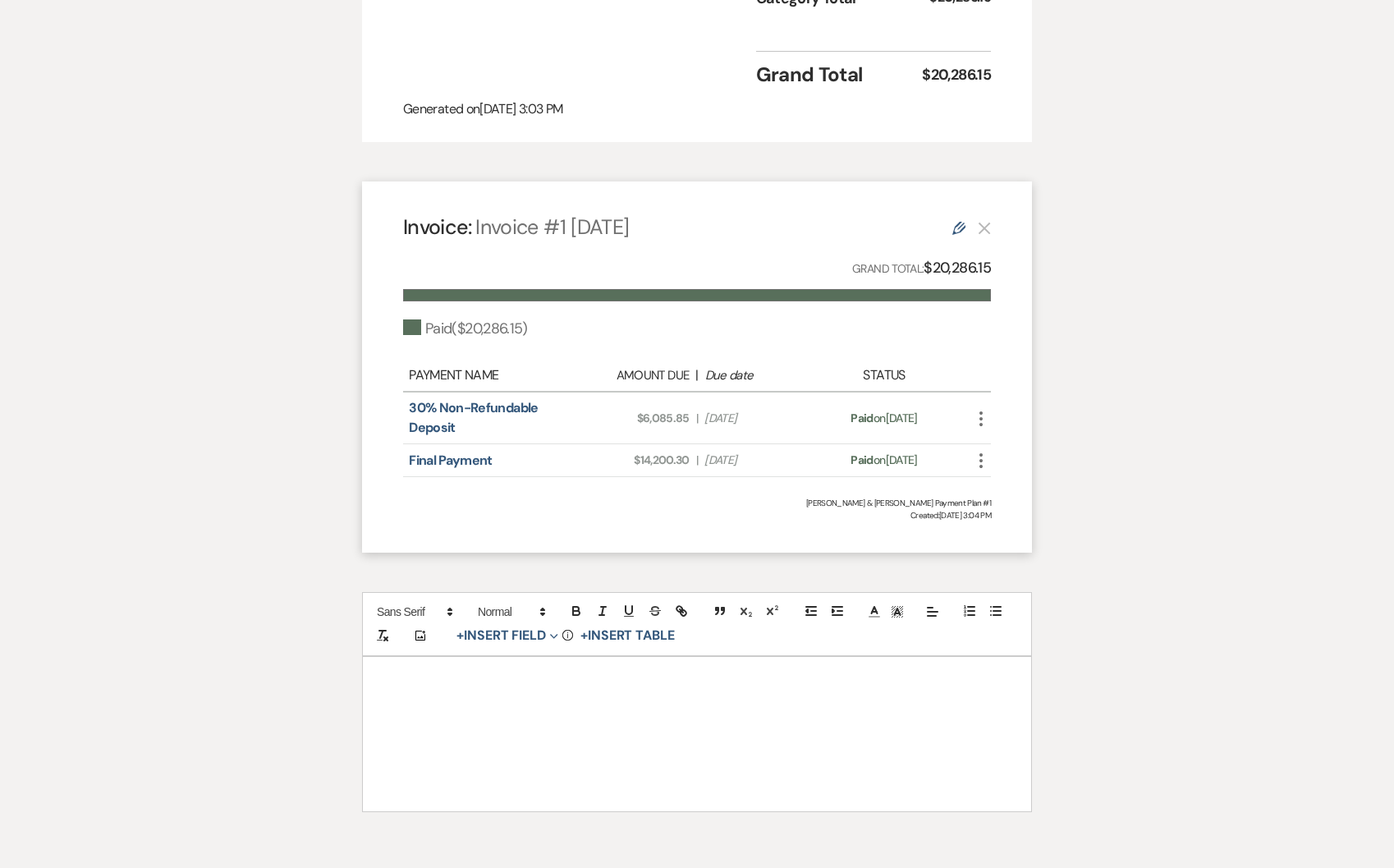
scroll to position [746, 0]
click at [977, 450] on icon "More" at bounding box center [980, 459] width 20 height 20
